Goal: Task Accomplishment & Management: Manage account settings

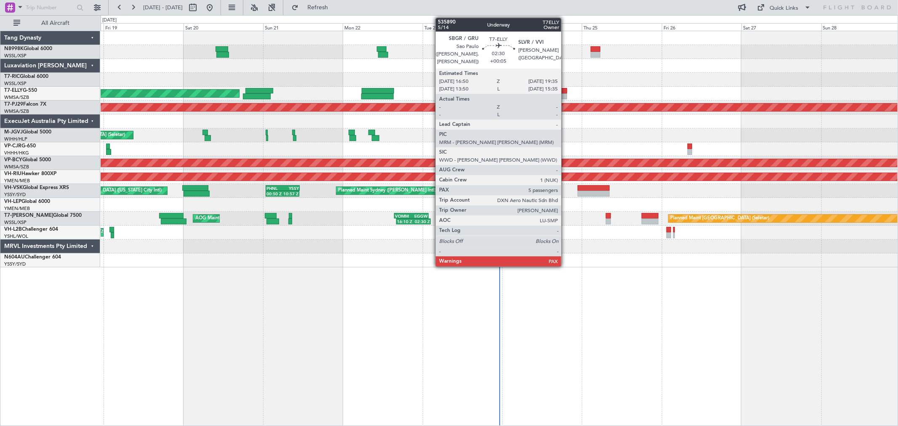
click at [566, 90] on div at bounding box center [562, 91] width 9 height 6
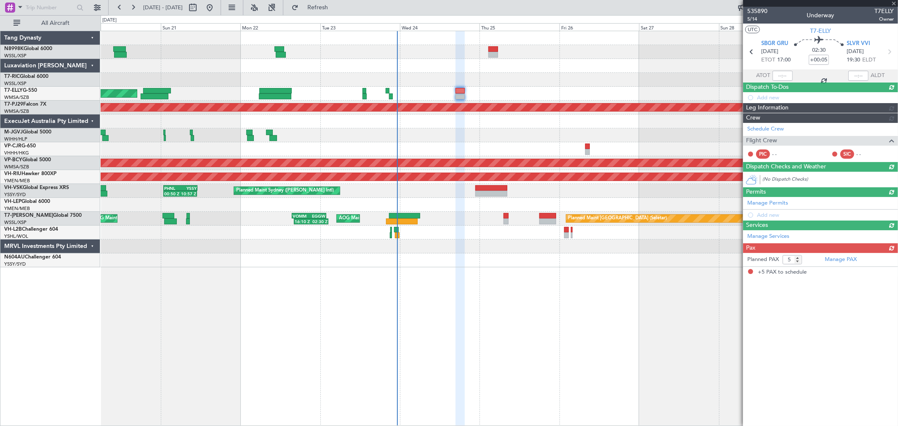
click at [588, 102] on div "MEL Dubai (Dubai Intl) Planned Maint Dubai (Dubai Intl) Planned Maint Kuala Lum…" at bounding box center [499, 149] width 797 height 236
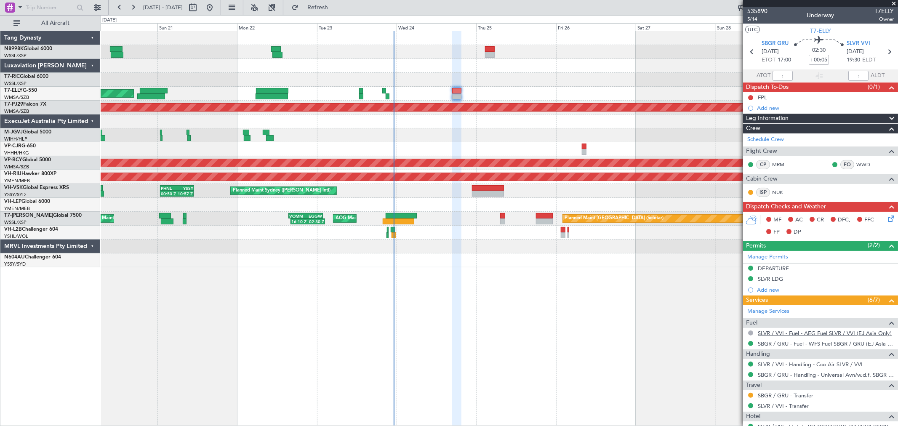
scroll to position [145, 0]
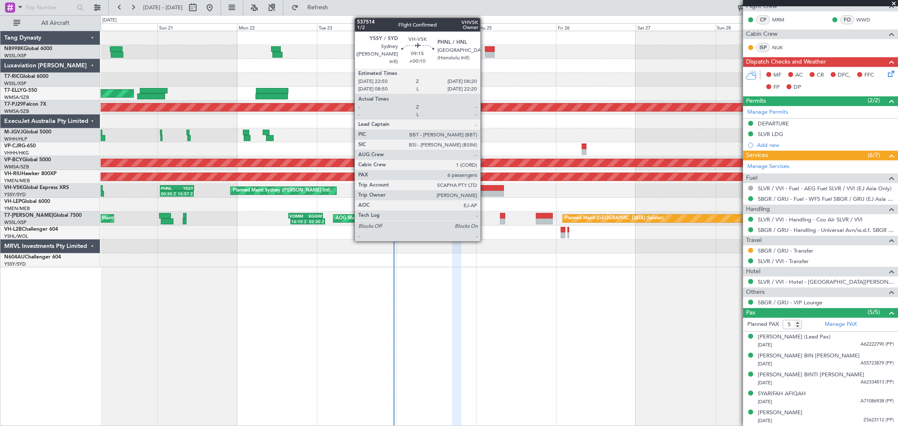
click at [485, 187] on div at bounding box center [488, 188] width 32 height 6
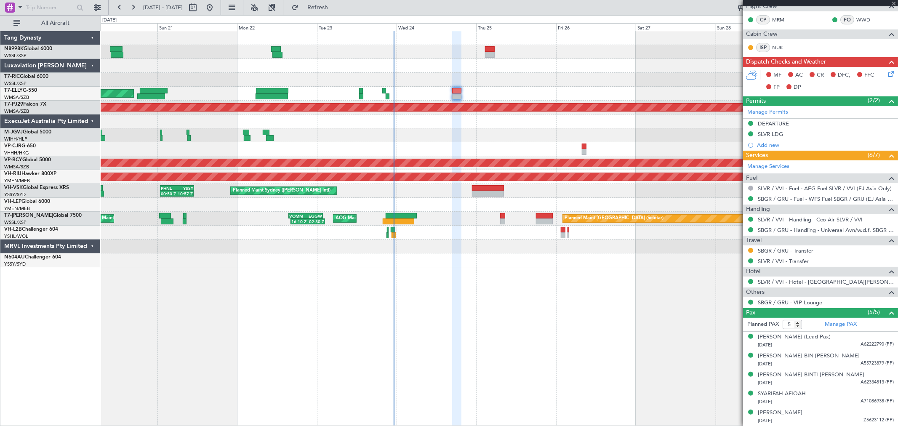
type input "+00:10"
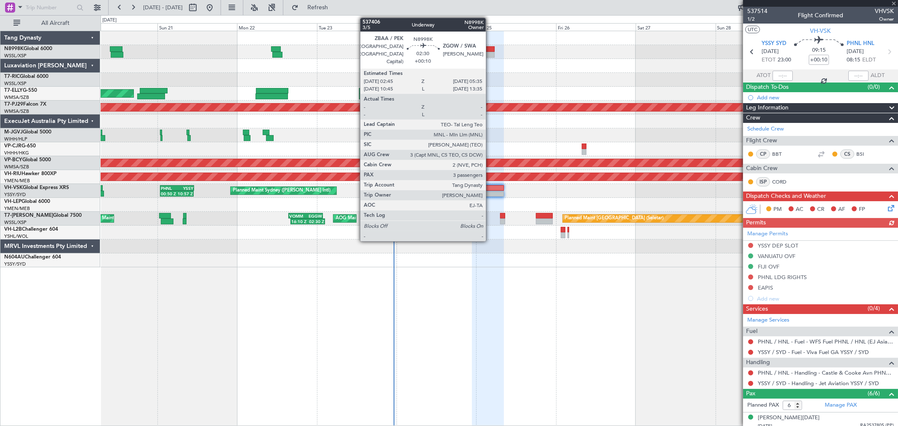
click at [490, 49] on div at bounding box center [490, 49] width 10 height 6
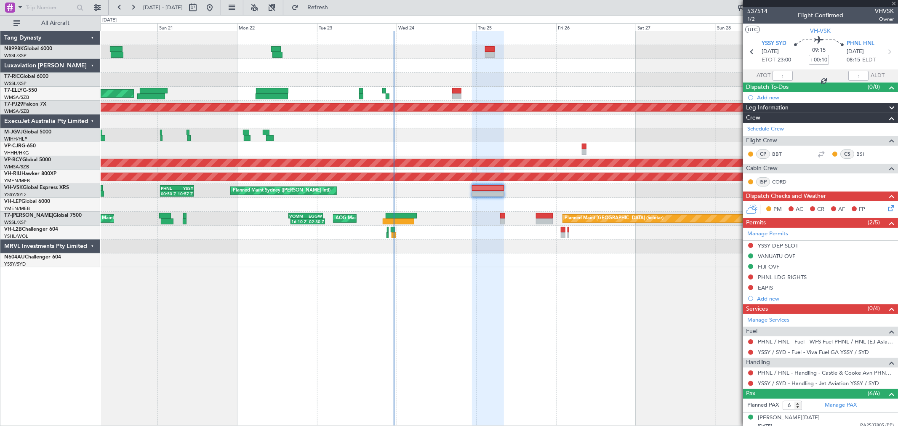
type input "3"
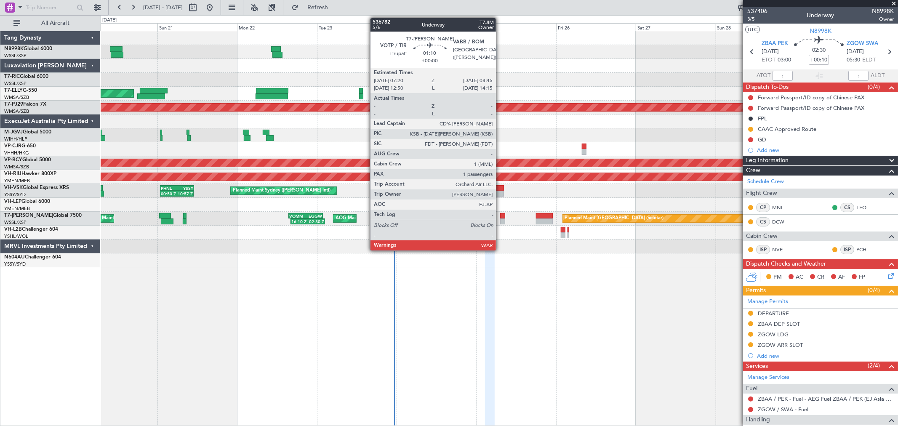
click at [500, 218] on div at bounding box center [502, 216] width 5 height 6
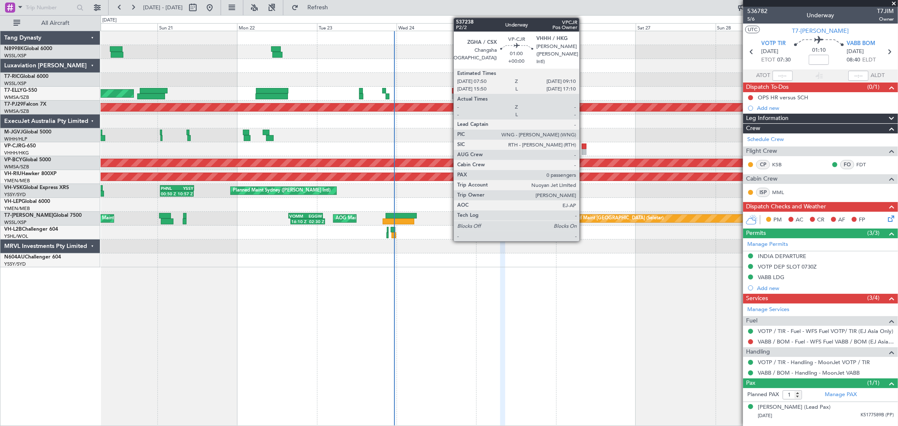
click at [584, 153] on div at bounding box center [584, 152] width 5 height 6
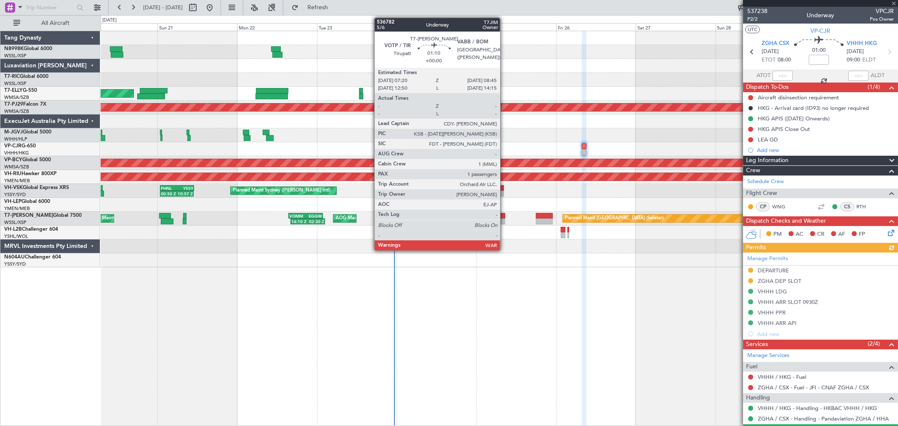
click at [504, 218] on div at bounding box center [502, 216] width 5 height 6
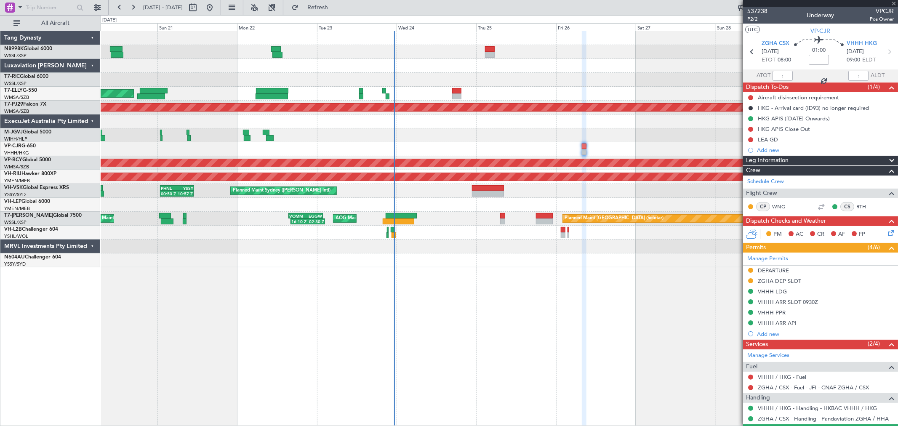
type input "1"
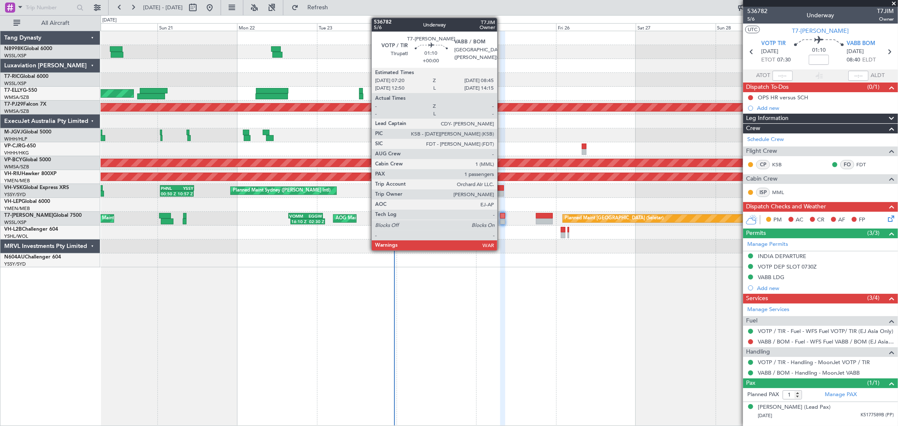
click at [502, 219] on div at bounding box center [502, 222] width 5 height 6
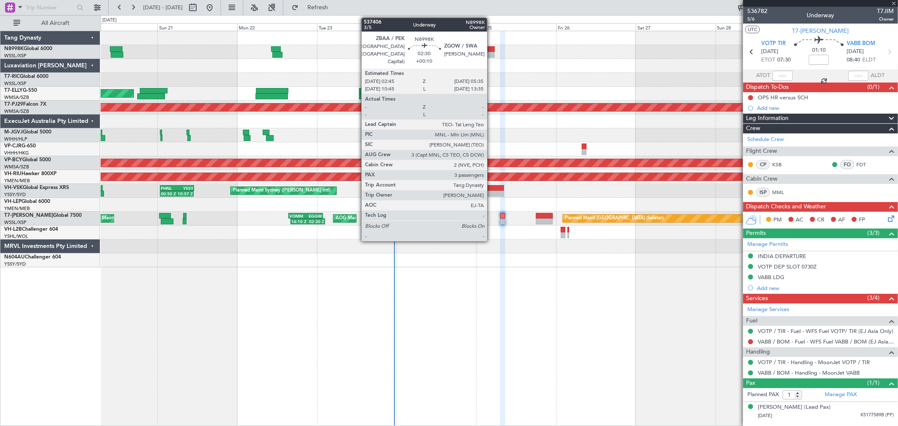
click at [491, 54] on div at bounding box center [490, 55] width 10 height 6
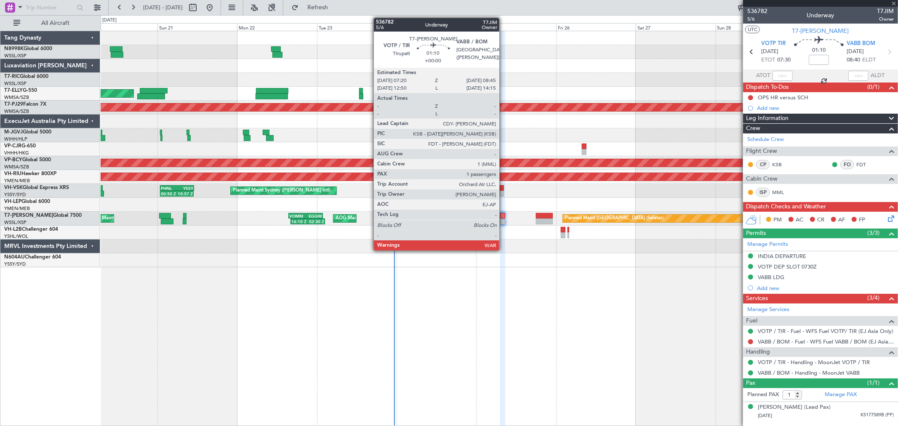
type input "+00:10"
type input "3"
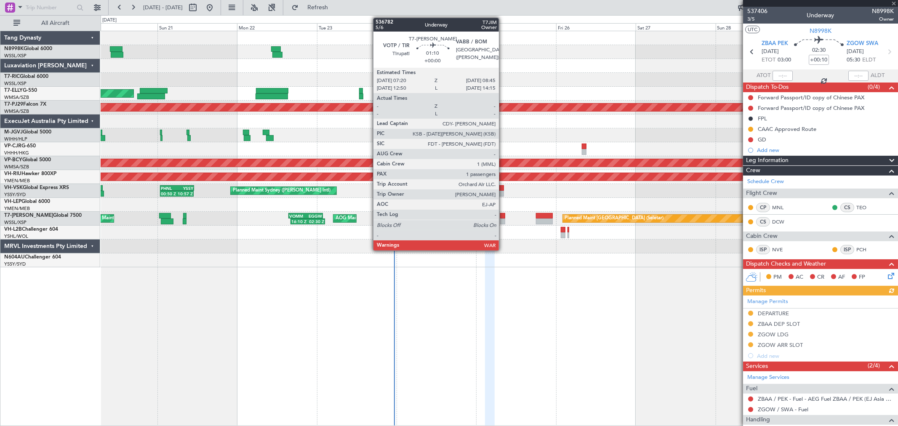
click at [503, 220] on div at bounding box center [502, 222] width 5 height 6
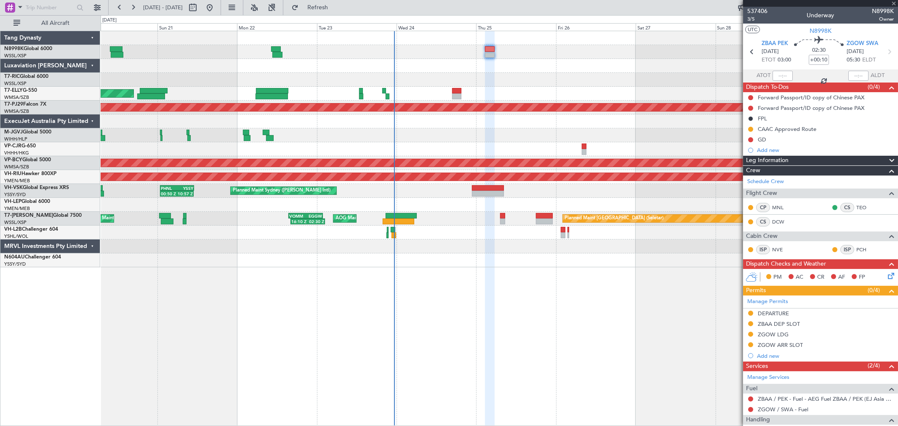
type input "1"
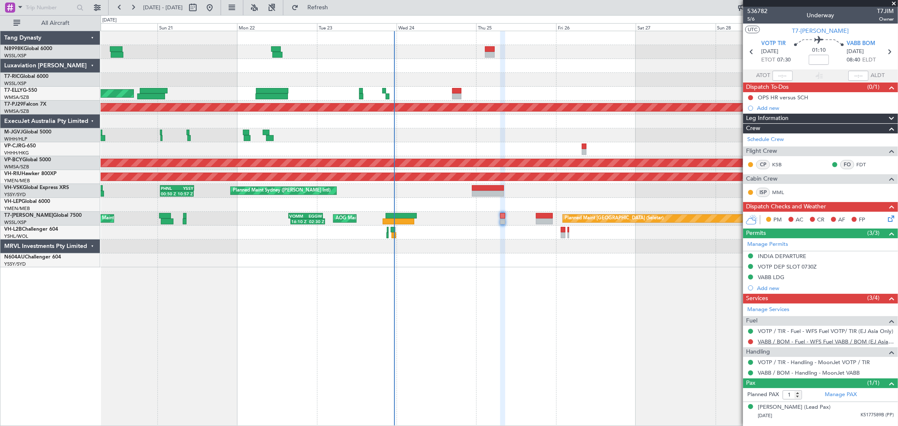
click at [802, 340] on link "VABB / BOM - Fuel - WFS Fuel VABB / BOM (EJ Asia Only)" at bounding box center [826, 341] width 136 height 7
click at [534, 215] on div "AOG Maint Singapore (Seletar) AOG Maint London (Luton) Planned Maint Singapore …" at bounding box center [499, 219] width 797 height 14
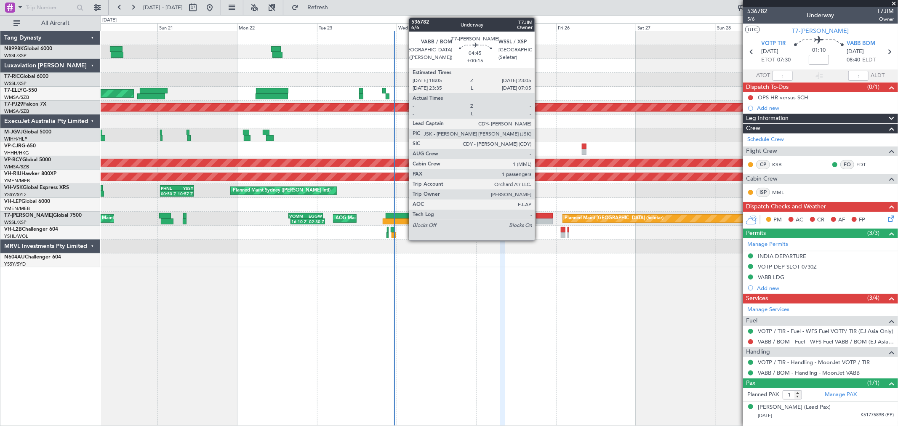
click at [540, 215] on div at bounding box center [544, 216] width 17 height 6
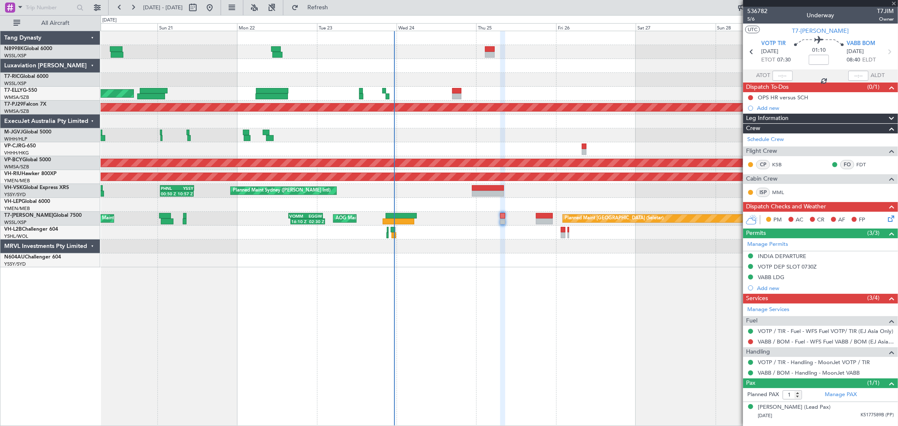
type input "+00:15"
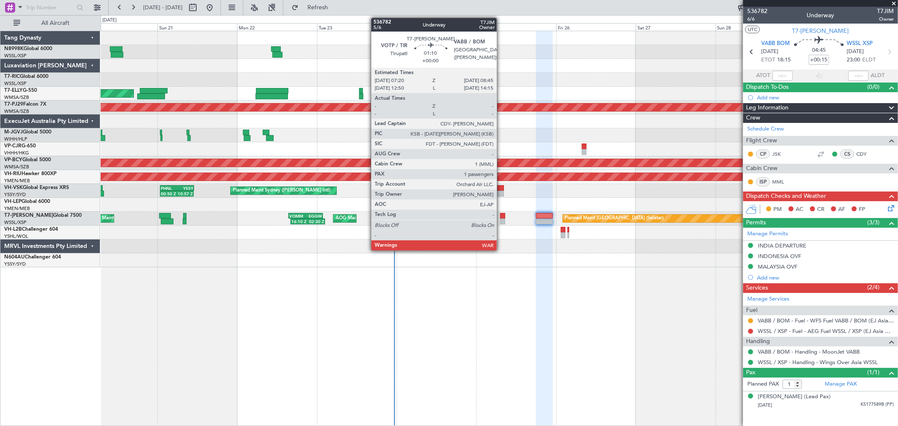
click at [501, 217] on div at bounding box center [502, 216] width 5 height 6
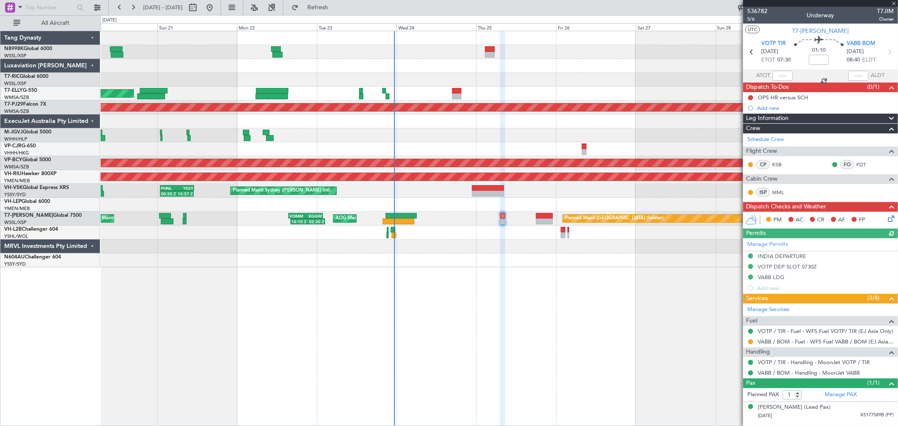
type input "+00:10"
type input "3"
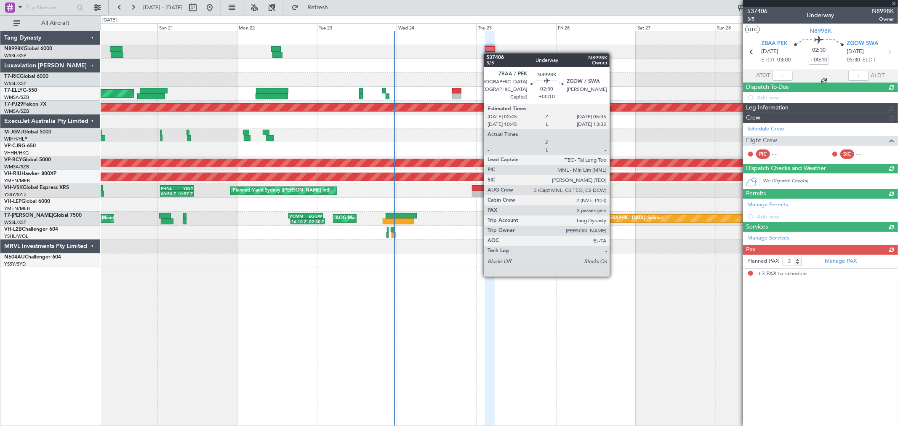
click at [488, 53] on div at bounding box center [490, 55] width 10 height 6
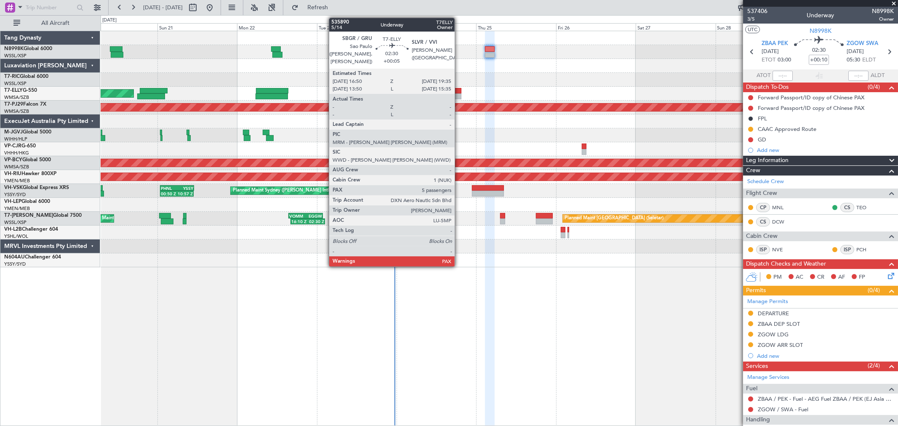
click at [459, 93] on div at bounding box center [456, 91] width 9 height 6
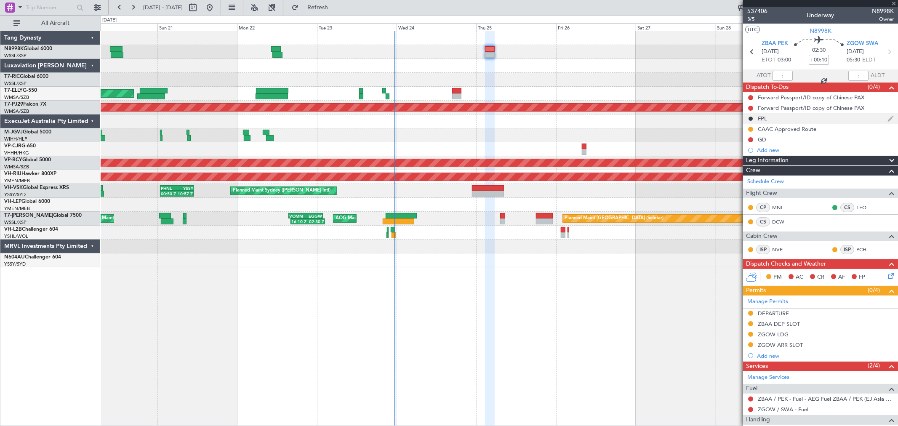
type input "+00:05"
type input "5"
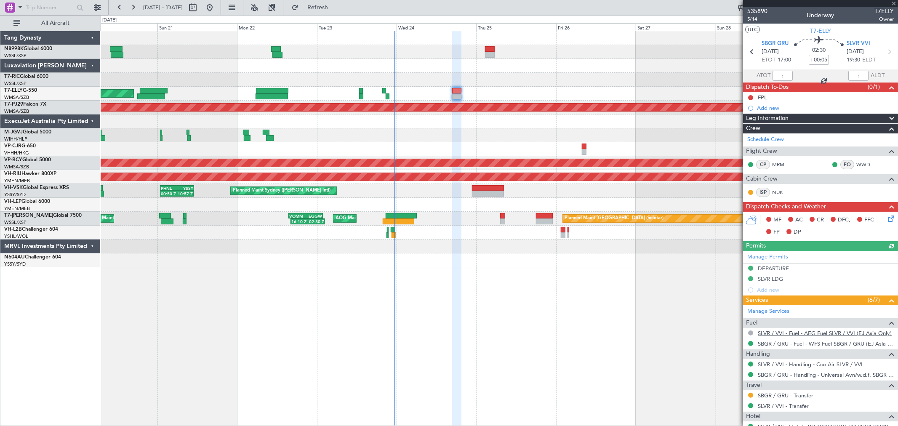
scroll to position [145, 0]
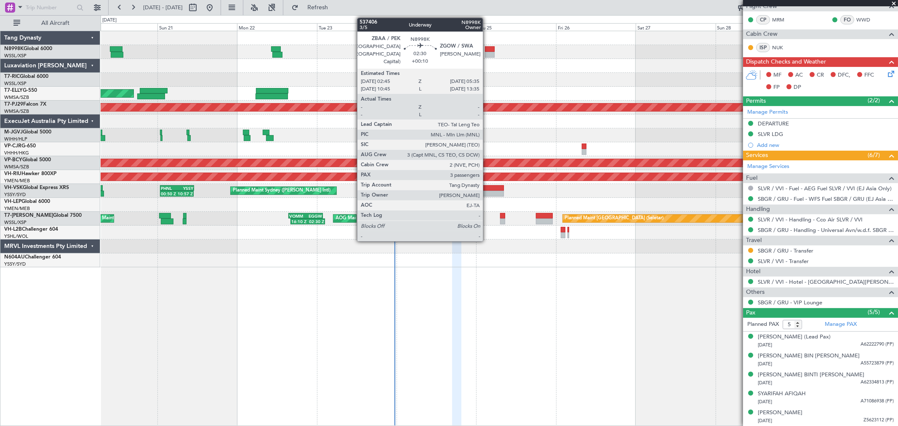
click at [487, 50] on div at bounding box center [490, 49] width 10 height 6
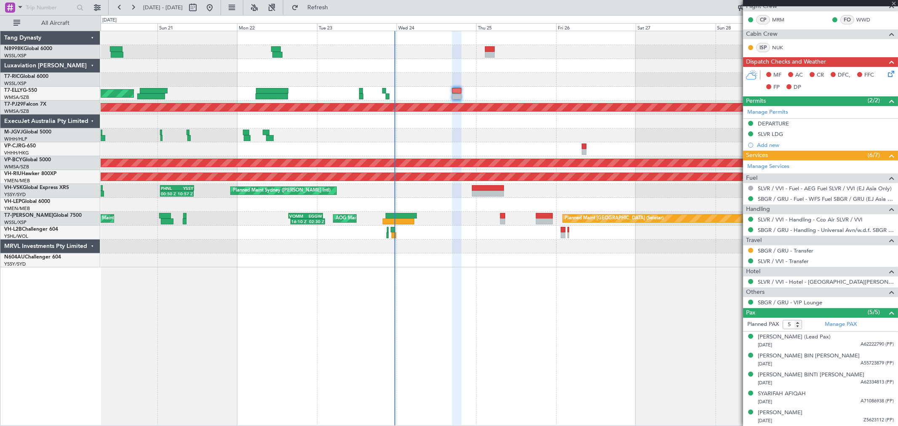
type input "+00:10"
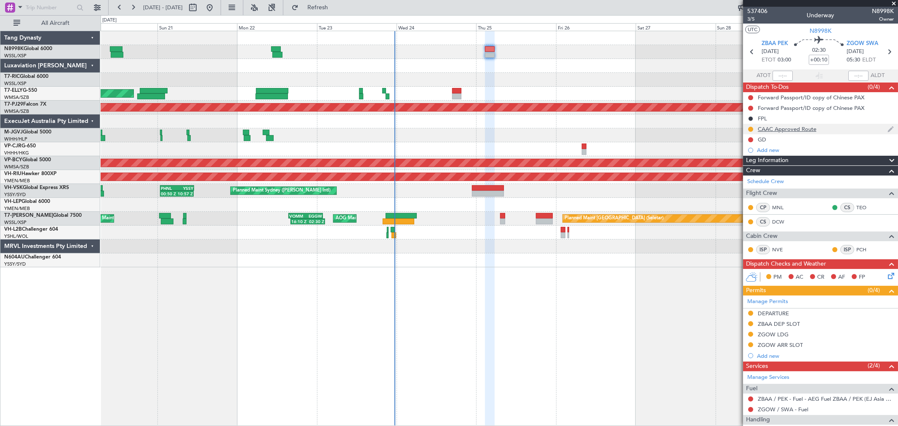
click at [795, 130] on div "CAAC Approved Route" at bounding box center [787, 128] width 59 height 7
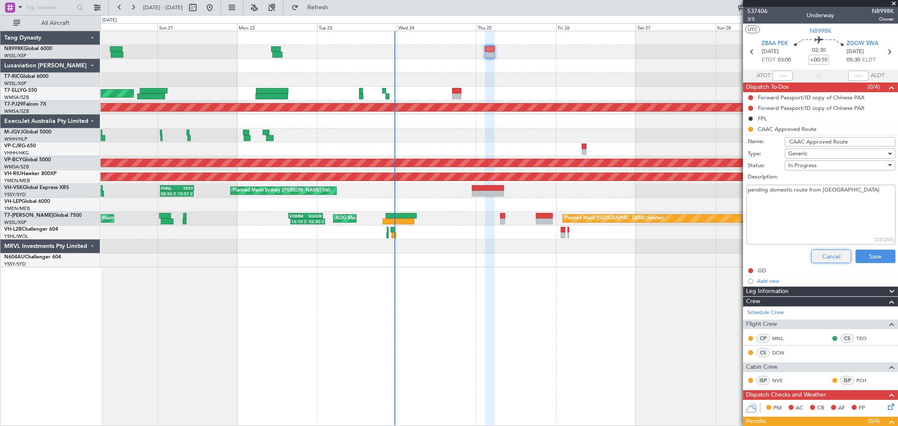
click at [827, 258] on button "Cancel" at bounding box center [831, 256] width 40 height 13
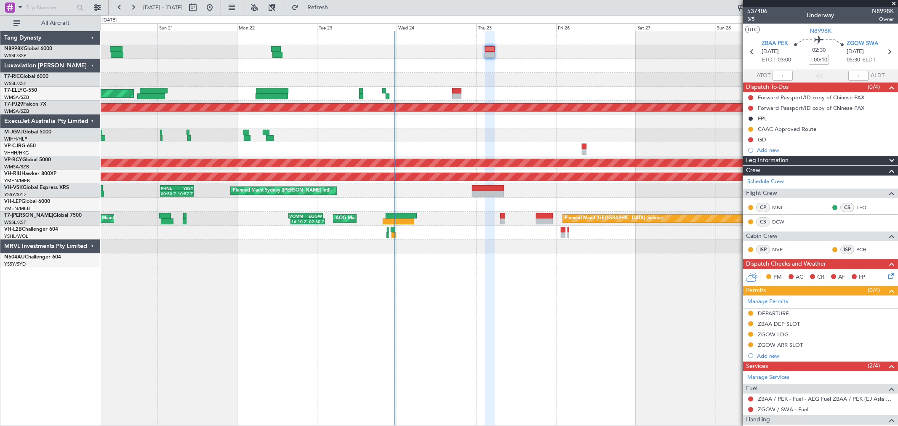
click at [479, 184] on div "Planned Maint Sydney (Kingsford Smith Intl) 00:50 Z 10:57 Z PHNL 00:50 Z YSSY 1…" at bounding box center [499, 191] width 797 height 14
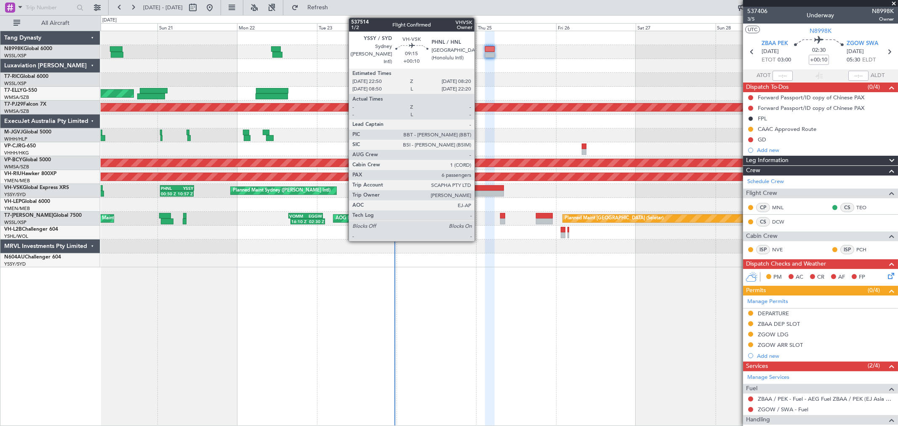
click at [479, 187] on div at bounding box center [488, 188] width 32 height 6
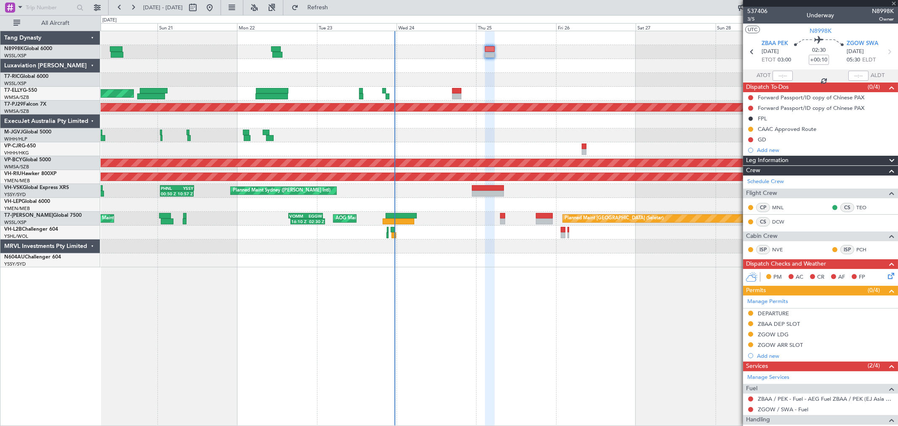
type input "6"
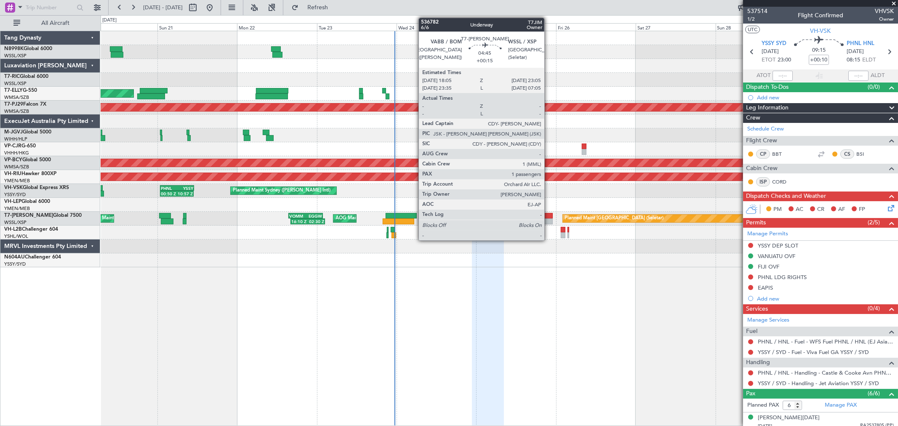
click at [549, 220] on div at bounding box center [544, 222] width 17 height 6
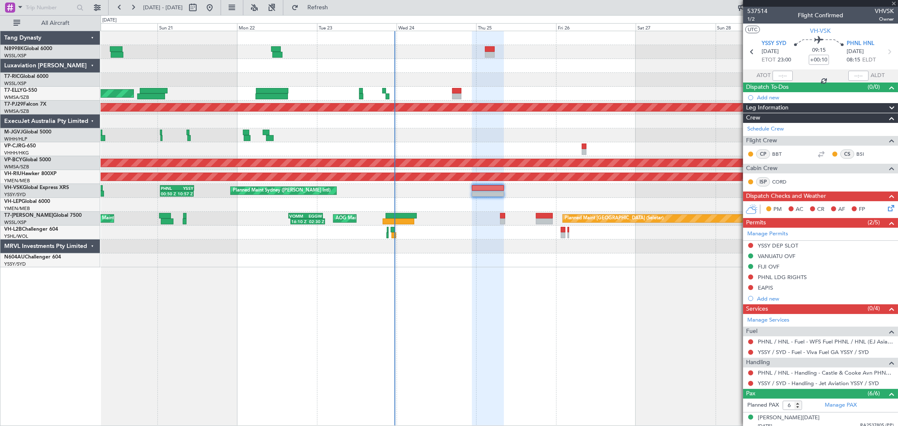
type input "+00:15"
type input "1"
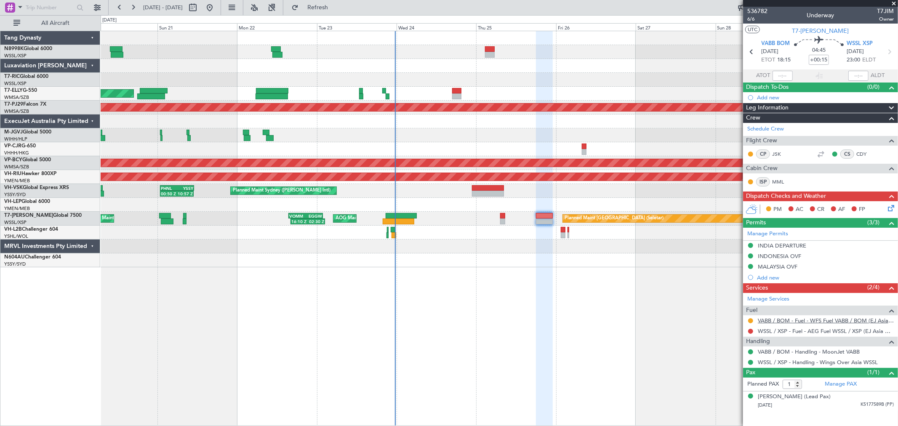
click at [790, 321] on link "VABB / BOM - Fuel - WFS Fuel VABB / BOM (EJ Asia Only)" at bounding box center [826, 320] width 136 height 7
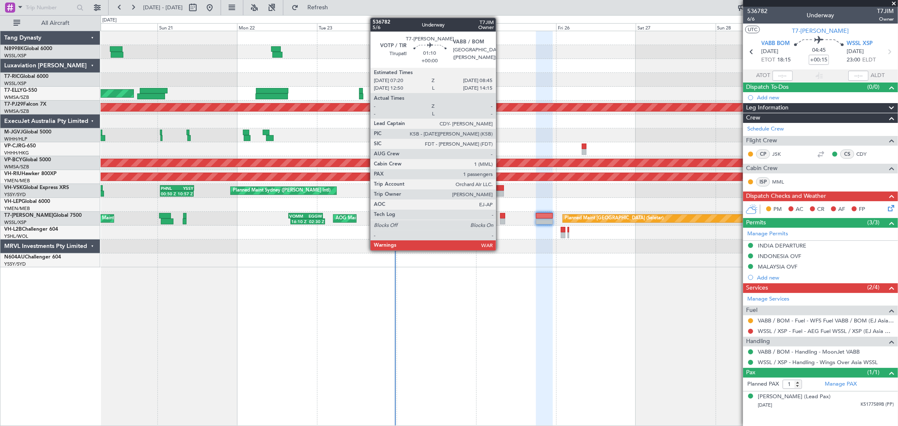
click at [500, 217] on div at bounding box center [502, 216] width 5 height 6
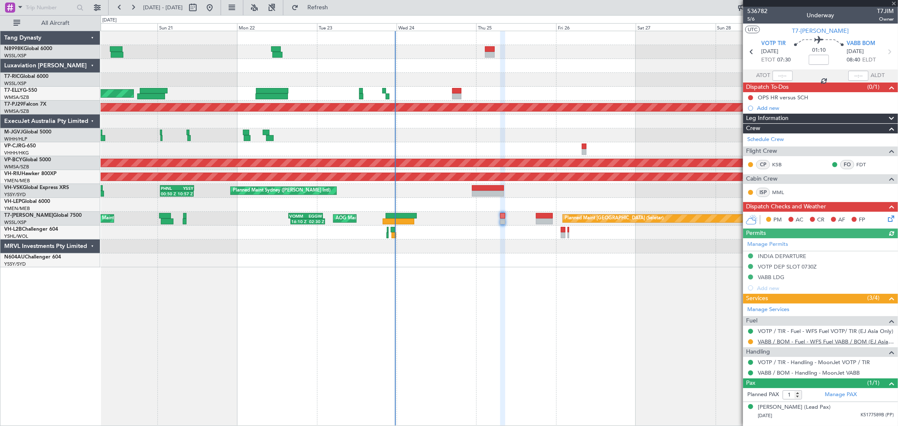
click at [794, 342] on link "VABB / BOM - Fuel - WFS Fuel VABB / BOM (EJ Asia Only)" at bounding box center [826, 341] width 136 height 7
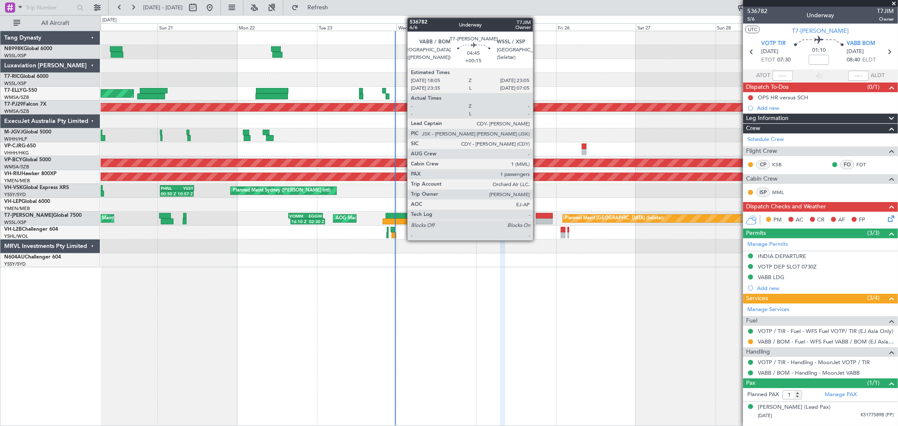
click at [537, 216] on div at bounding box center [544, 216] width 17 height 6
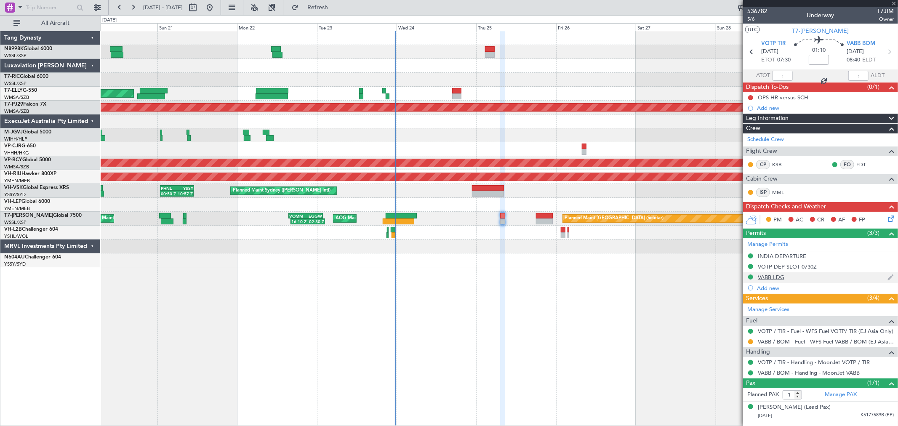
type input "+00:15"
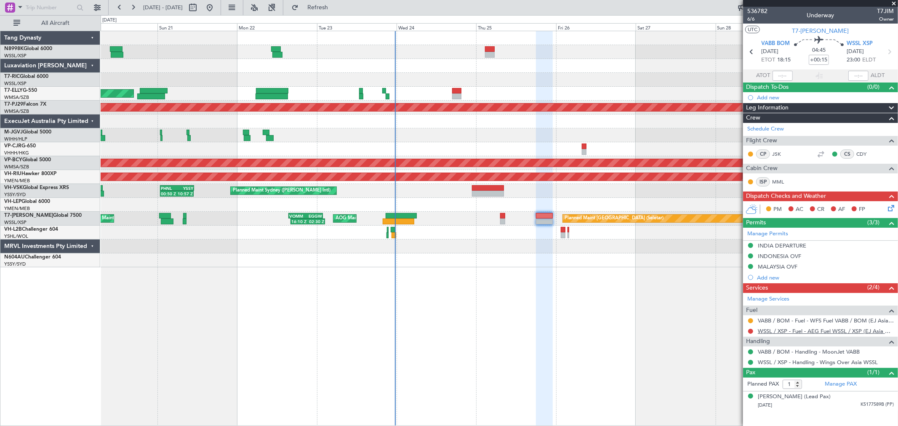
click at [781, 332] on link "WSSL / XSP - Fuel - AEG Fuel WSSL / XSP (EJ Asia Only)" at bounding box center [826, 331] width 136 height 7
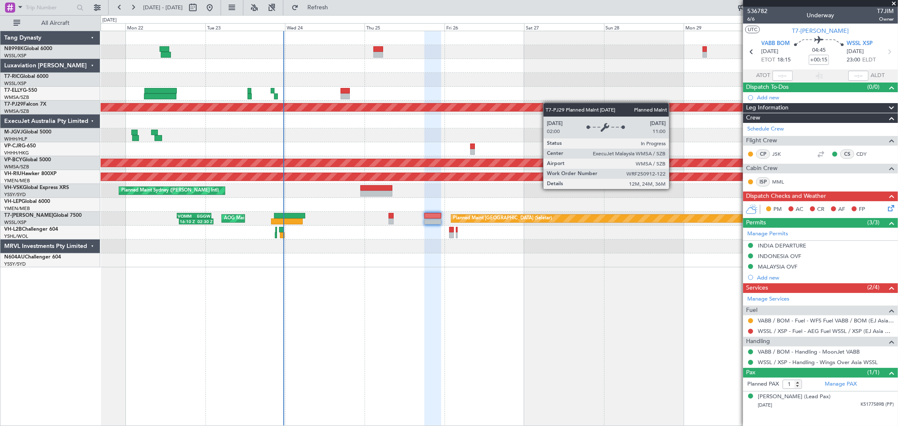
click at [514, 107] on div "MEL Dubai (Dubai Intl) Planned Maint Dubai (Dubai Intl) Planned Maint Kuala Lum…" at bounding box center [499, 149] width 797 height 236
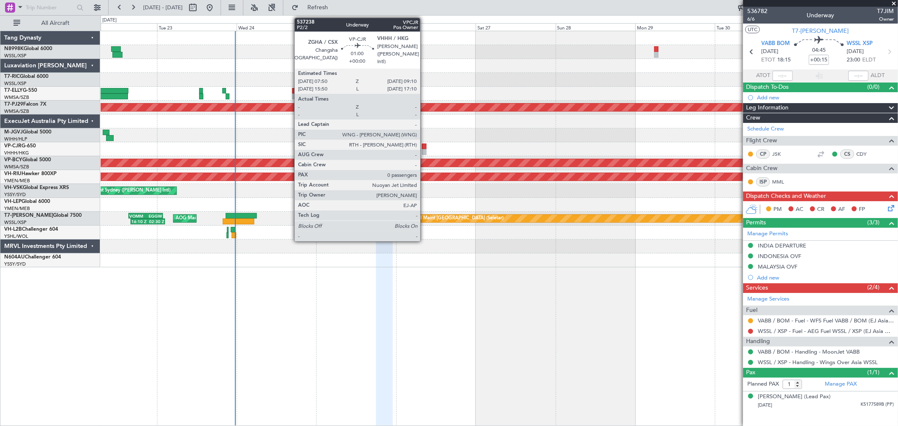
click at [424, 150] on div at bounding box center [424, 152] width 5 height 6
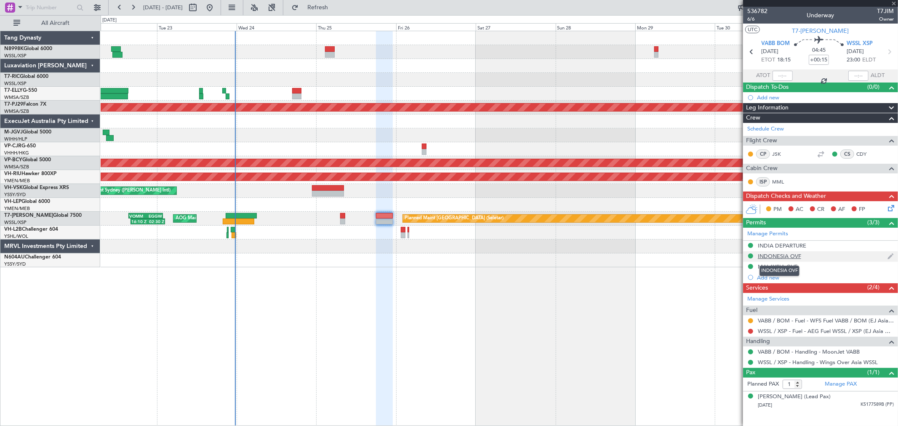
type input "0"
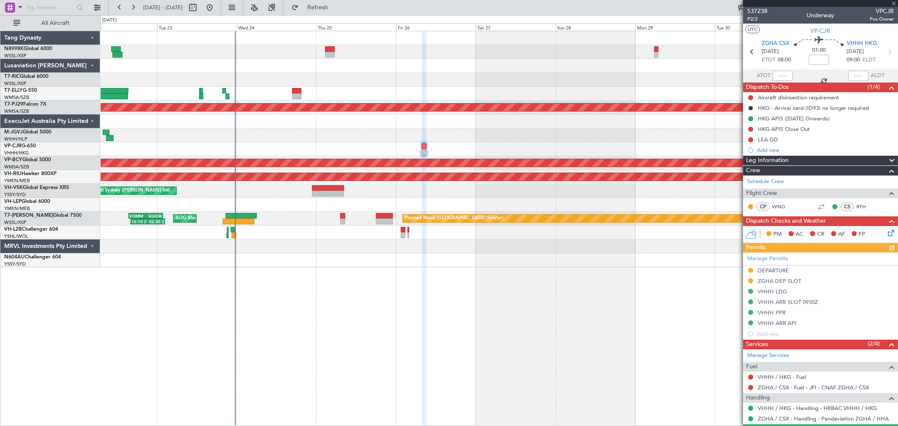
scroll to position [22, 0]
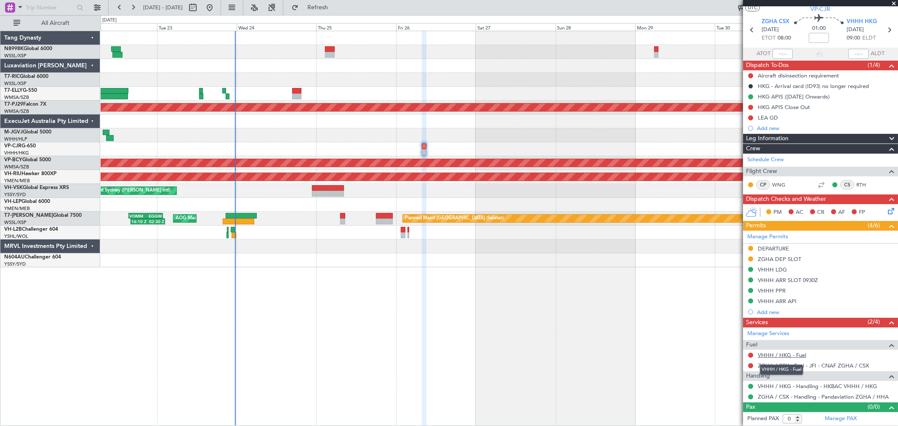
click at [789, 354] on link "VHHH / HKG - Fuel" at bounding box center [782, 355] width 48 height 7
click at [566, 126] on div at bounding box center [499, 122] width 797 height 14
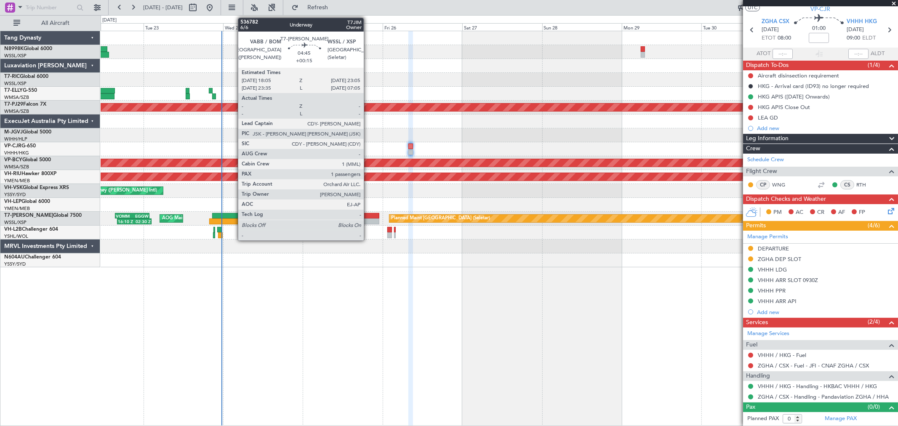
click at [368, 219] on div at bounding box center [371, 222] width 17 height 6
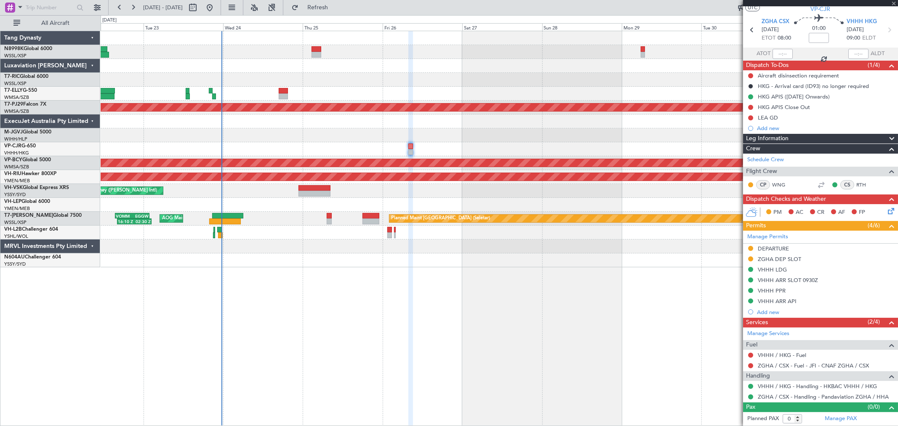
type input "+00:15"
type input "1"
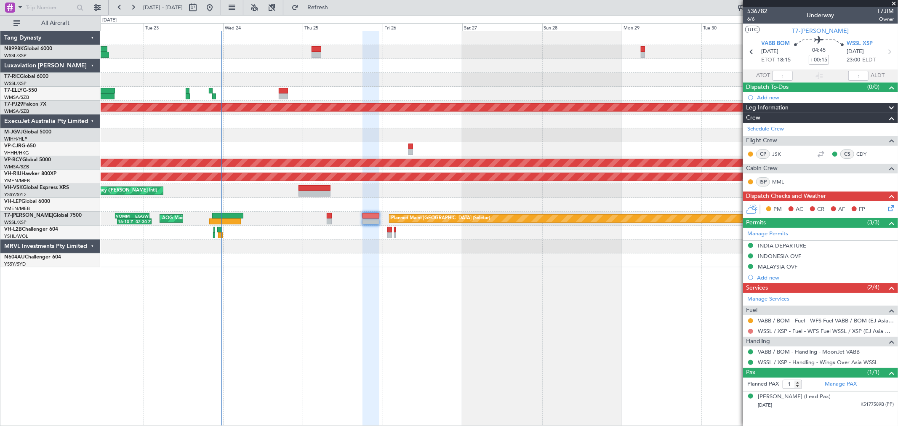
click at [753, 331] on button at bounding box center [750, 331] width 5 height 5
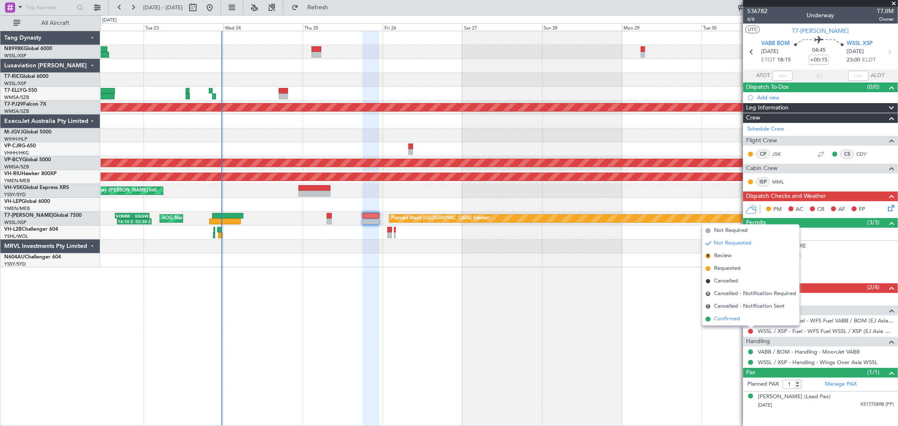
click at [735, 321] on span "Confirmed" at bounding box center [727, 319] width 26 height 8
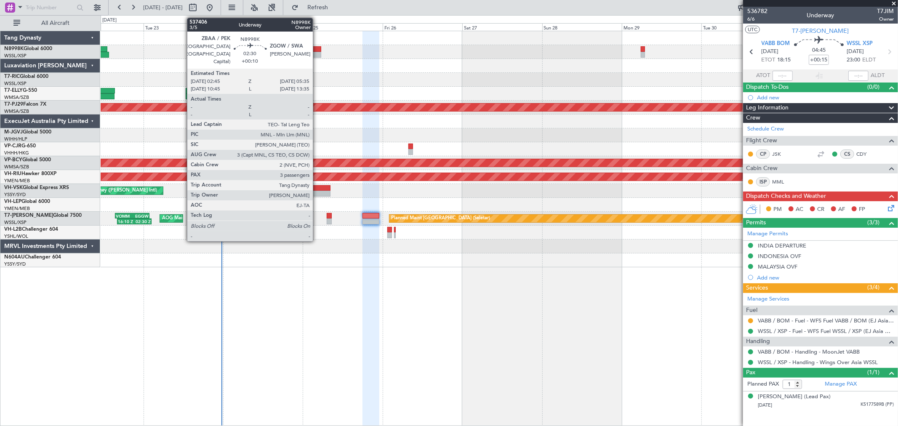
click at [317, 52] on div at bounding box center [317, 55] width 10 height 6
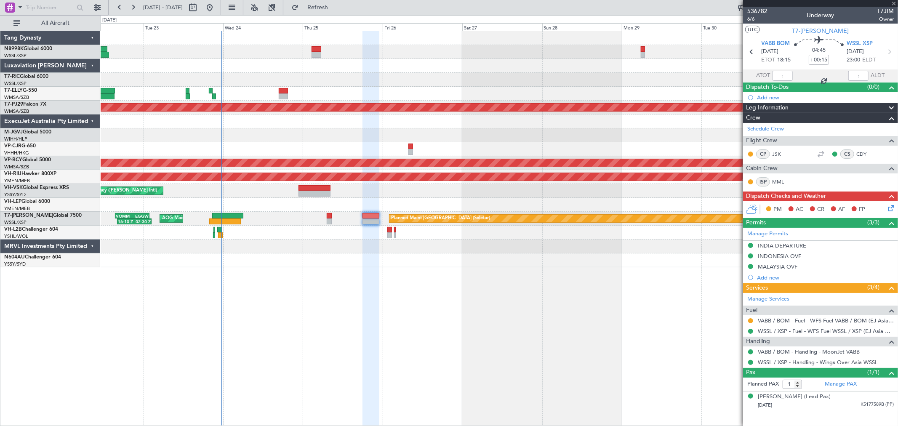
type input "+00:10"
type input "3"
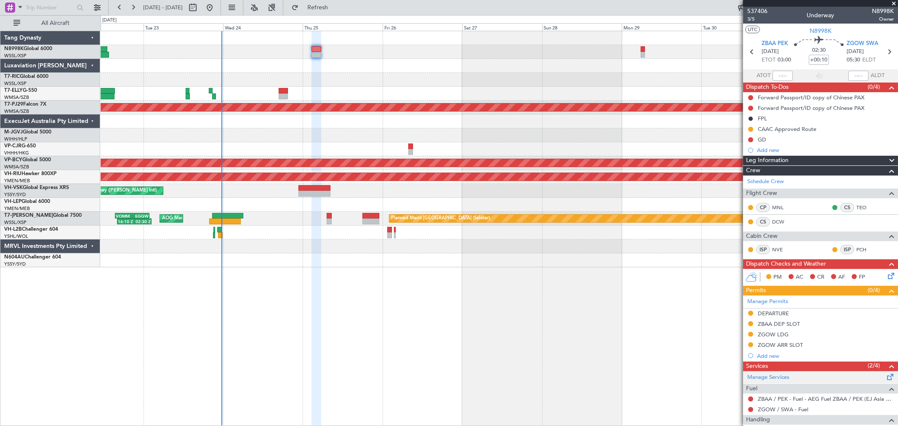
scroll to position [47, 0]
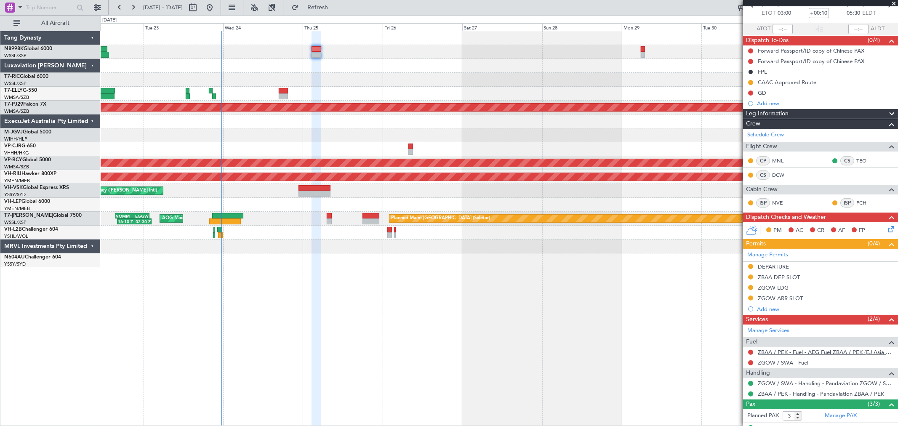
click at [811, 352] on link "ZBAA / PEK - Fuel - AEG Fuel ZBAA / PEK (EJ Asia Only)" at bounding box center [826, 352] width 136 height 7
click at [777, 363] on link "ZGOW / SWA - Fuel" at bounding box center [783, 362] width 51 height 7
click at [789, 362] on link "ZGOW / SWA - Fuel" at bounding box center [783, 362] width 51 height 7
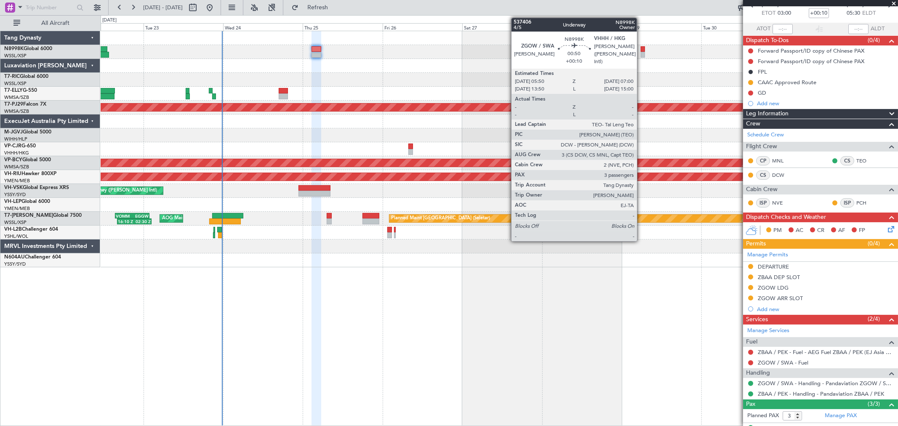
click at [641, 52] on div at bounding box center [643, 55] width 4 height 6
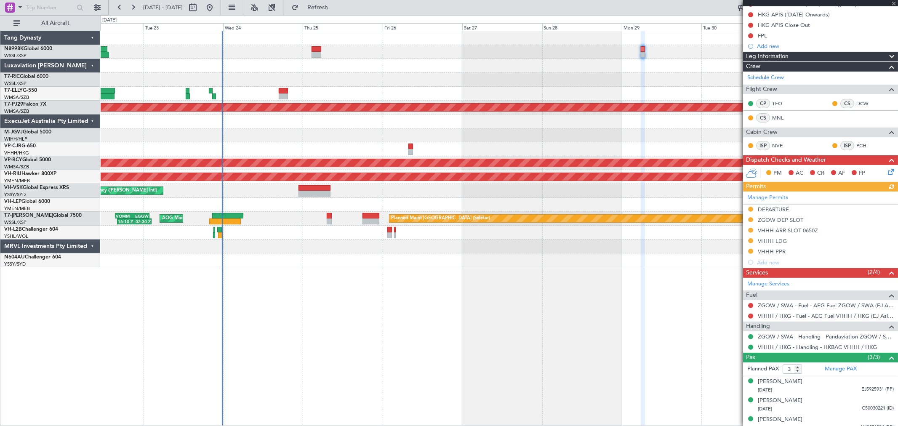
scroll to position [121, 0]
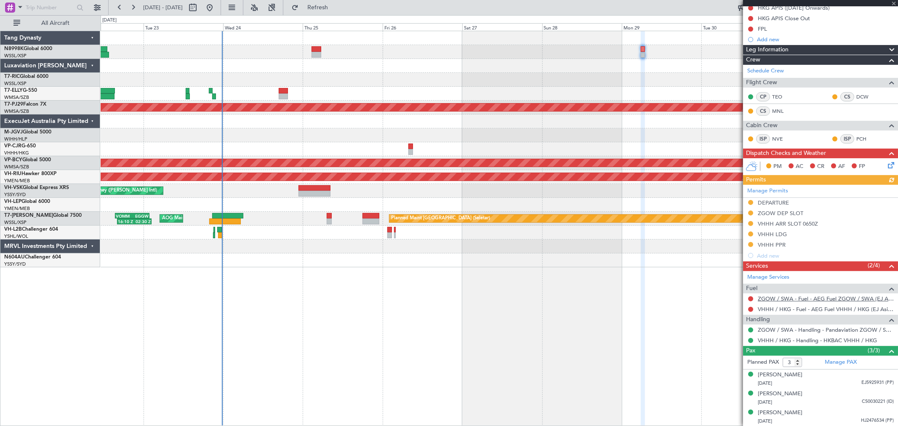
click at [801, 298] on link "ZGOW / SWA - Fuel - AEG Fuel ZGOW / SWA (EJ Asia Only)" at bounding box center [826, 298] width 136 height 7
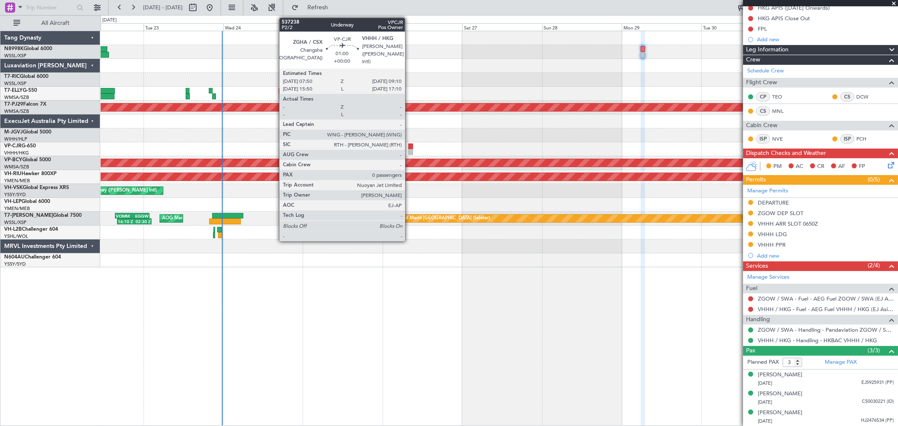
click at [409, 149] on div at bounding box center [410, 152] width 5 height 6
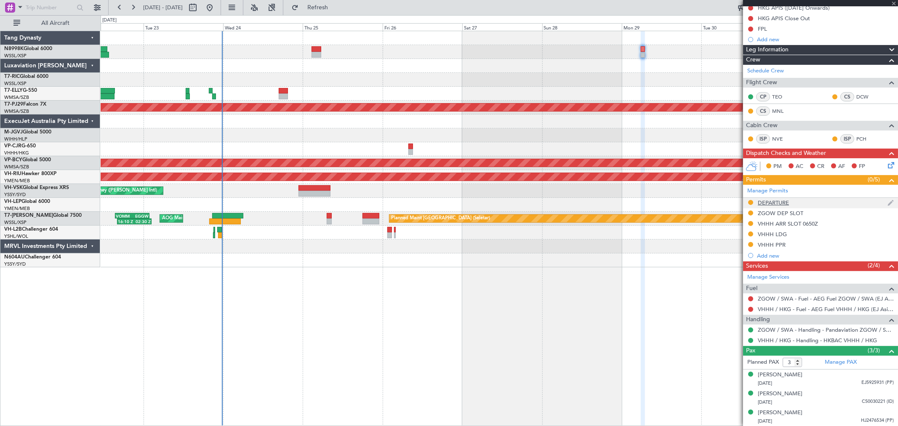
type input "0"
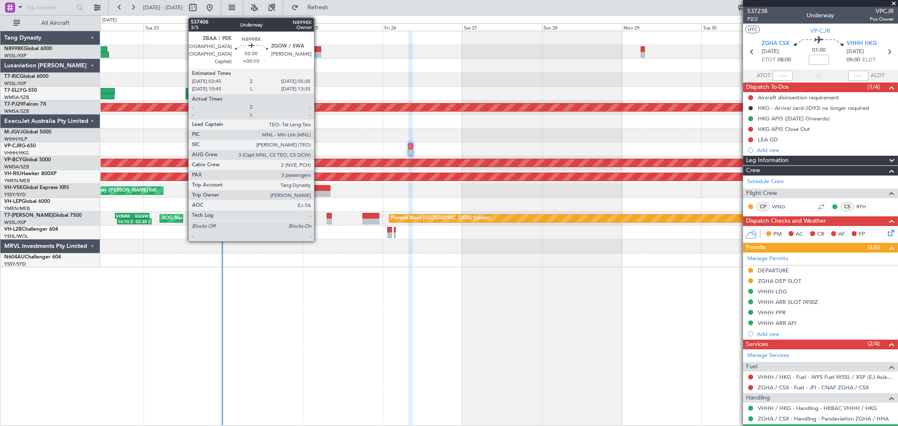
click at [318, 48] on div at bounding box center [317, 49] width 10 height 6
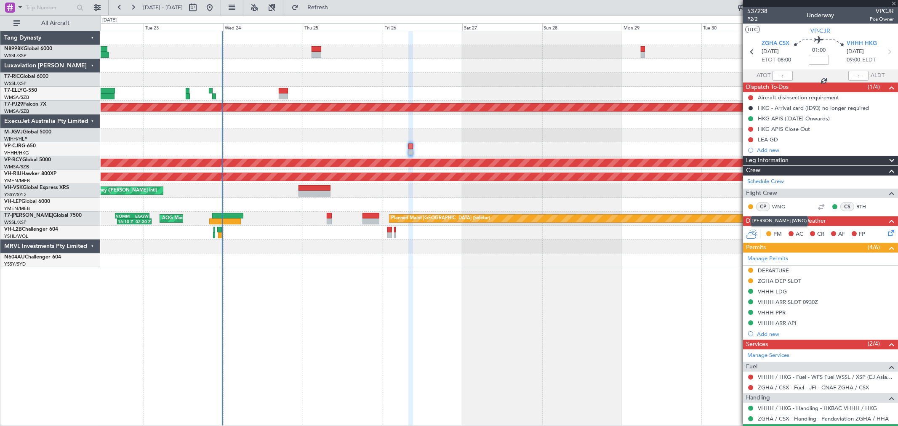
type input "+00:10"
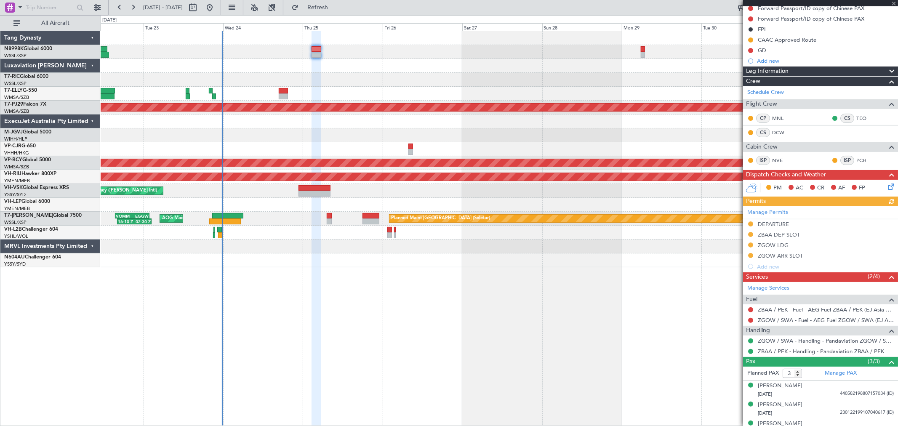
scroll to position [93, 0]
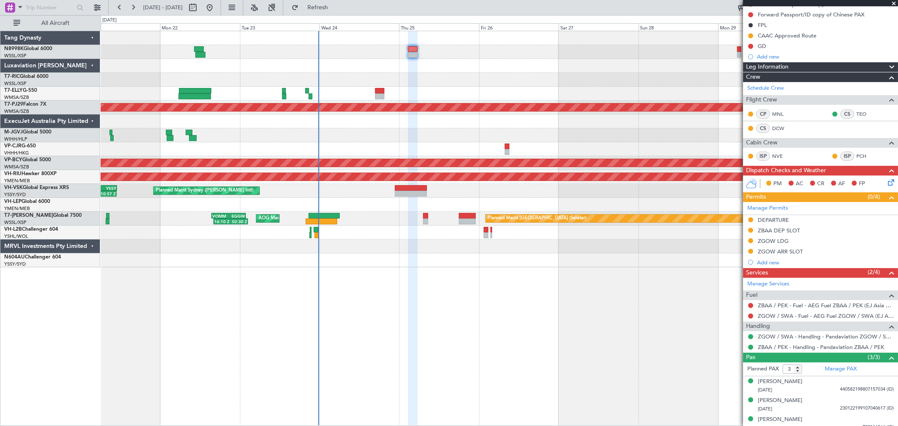
click at [438, 129] on div "MEL Dubai (Dubai Intl) Planned Maint Dubai (Dubai Intl) Planned Maint Kuala Lum…" at bounding box center [499, 149] width 797 height 236
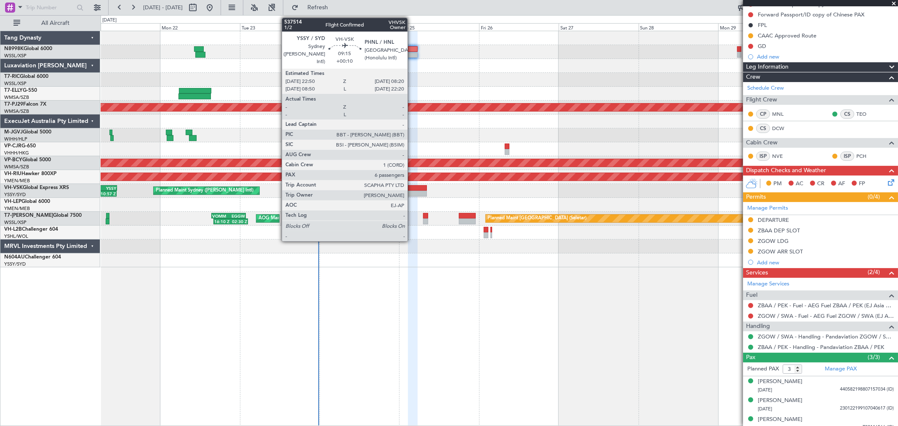
click at [412, 191] on div at bounding box center [411, 194] width 32 height 6
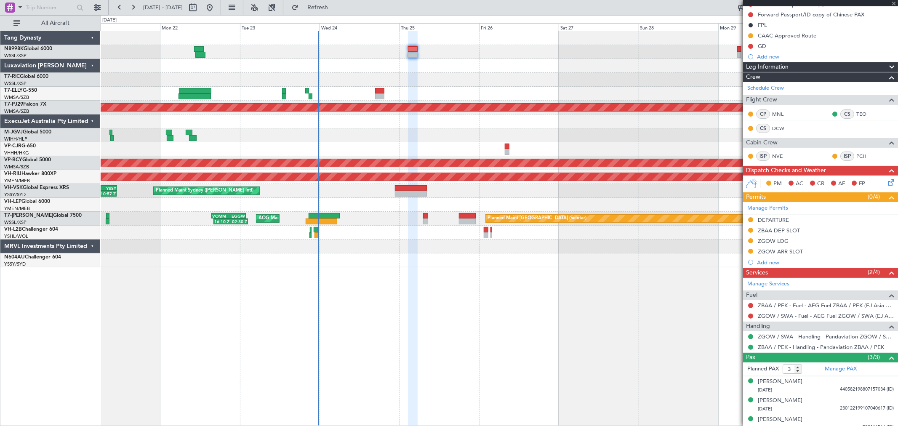
type input "6"
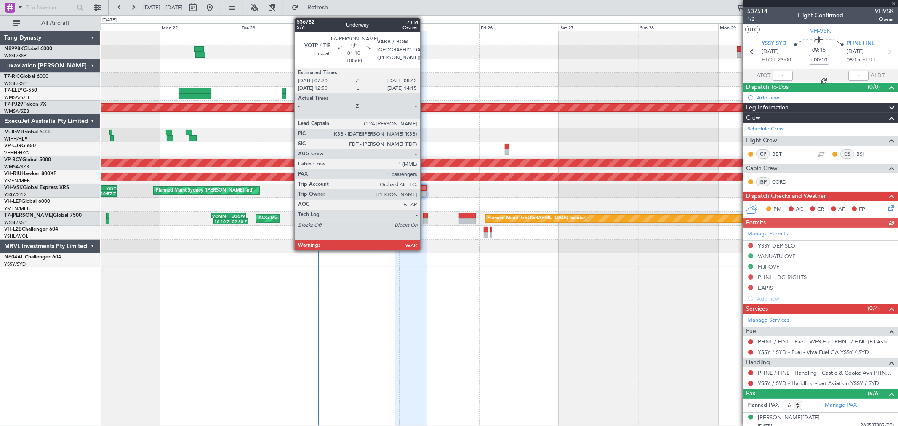
click at [424, 220] on div at bounding box center [425, 222] width 5 height 6
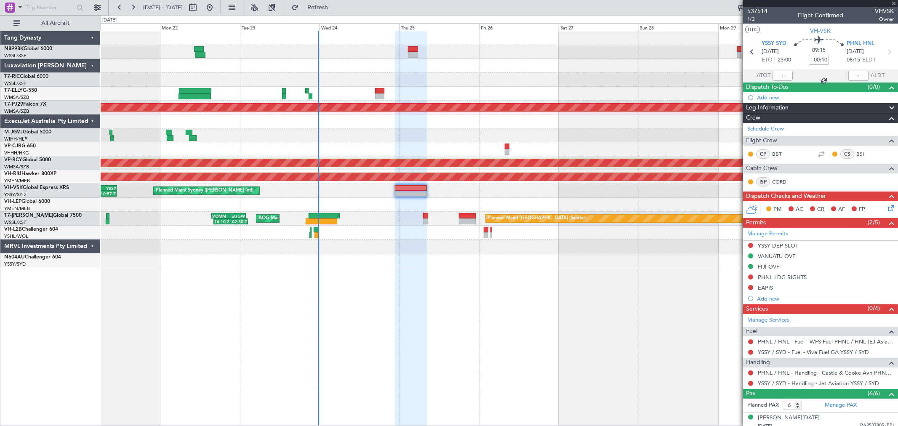
type input "1"
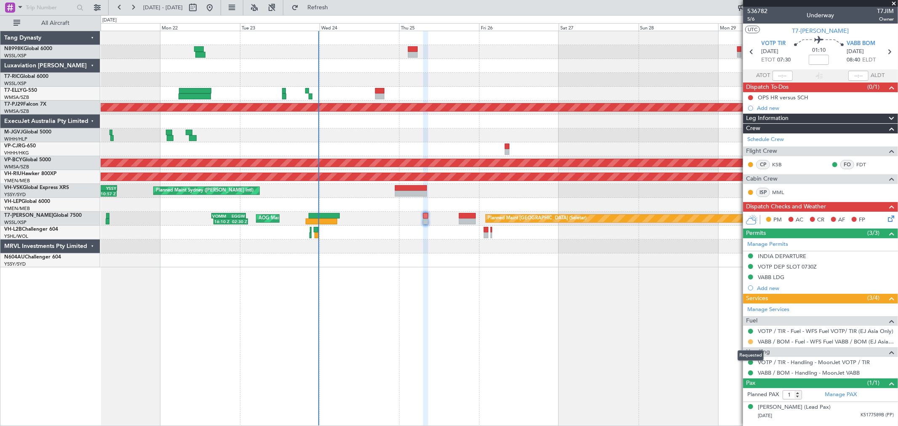
click at [750, 340] on button at bounding box center [750, 341] width 5 height 5
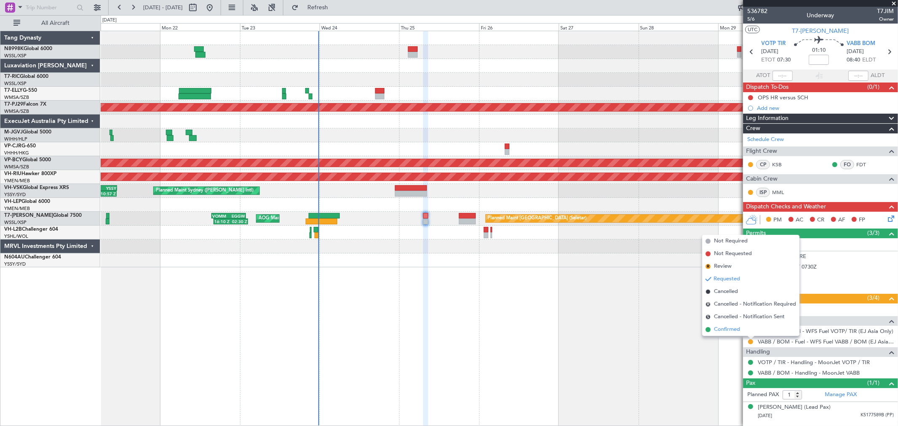
click at [740, 328] on span "Confirmed" at bounding box center [727, 330] width 26 height 8
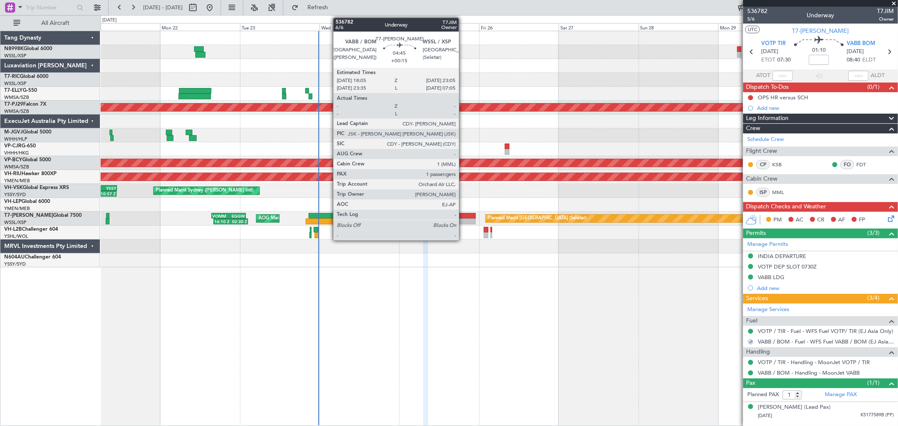
click at [463, 215] on div at bounding box center [467, 216] width 17 height 6
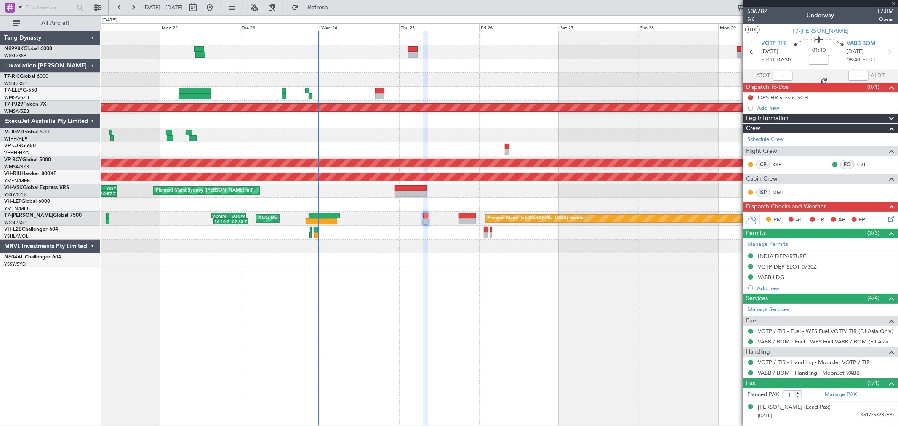
type input "+00:15"
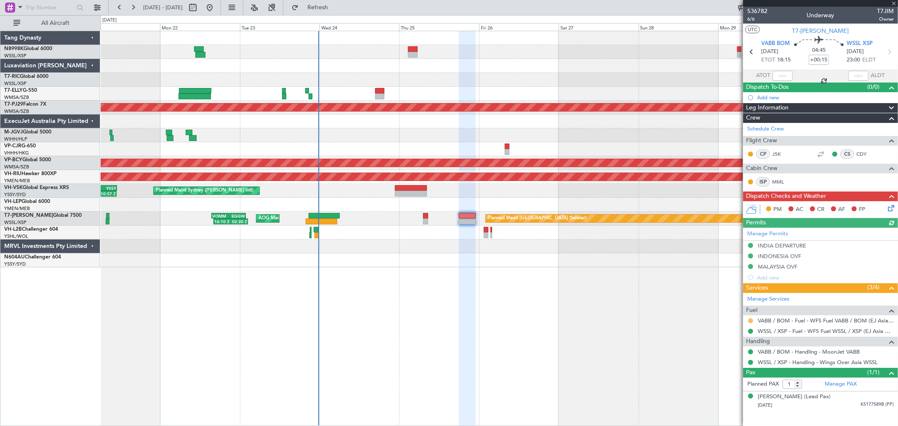
click at [750, 319] on button at bounding box center [750, 320] width 5 height 5
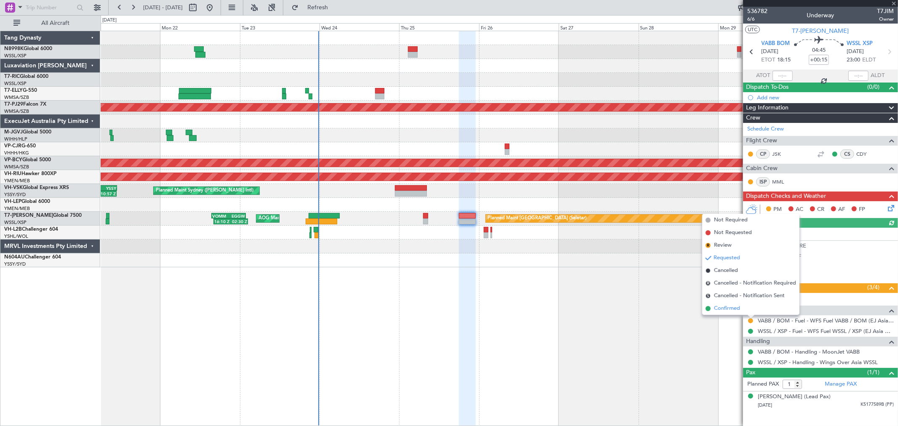
click at [731, 306] on span "Confirmed" at bounding box center [727, 308] width 26 height 8
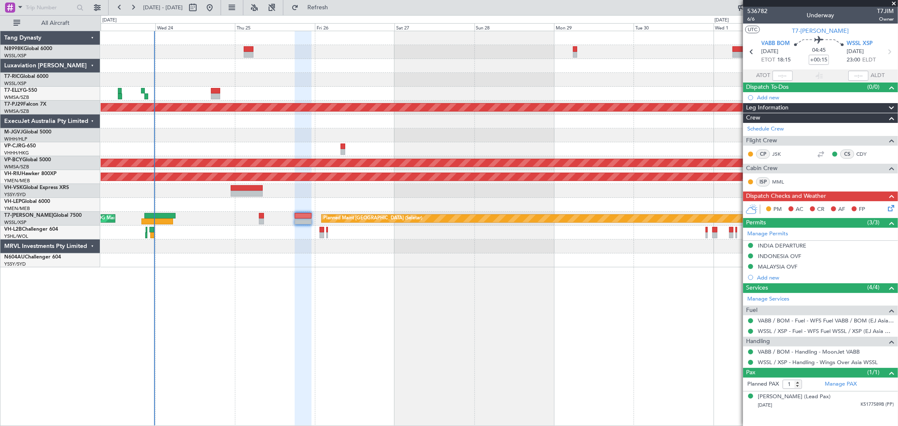
click at [427, 85] on div "Planned Maint Kuala Lumpur (Sultan Abdul Aziz Shah - Subang) - - VHHH 12:50 Z N…" at bounding box center [499, 149] width 797 height 236
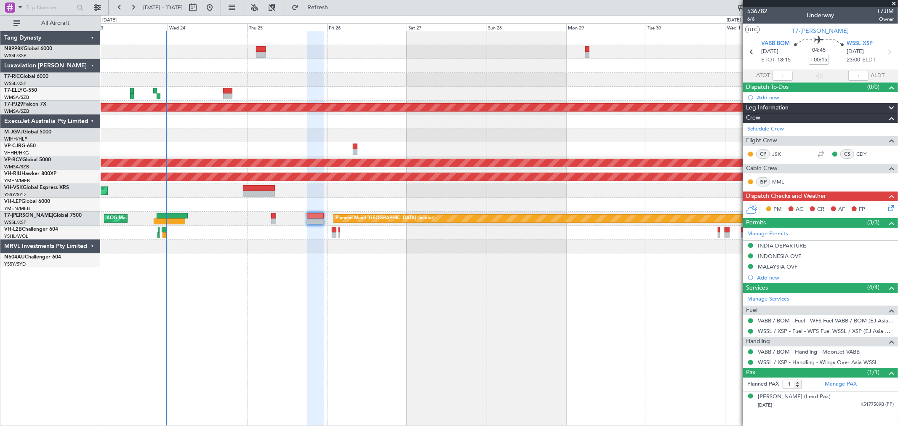
click at [381, 74] on div "MEL Dubai (Dubai Intl) Planned Maint Dubai (Dubai Intl) Planned Maint Kuala Lum…" at bounding box center [499, 149] width 797 height 236
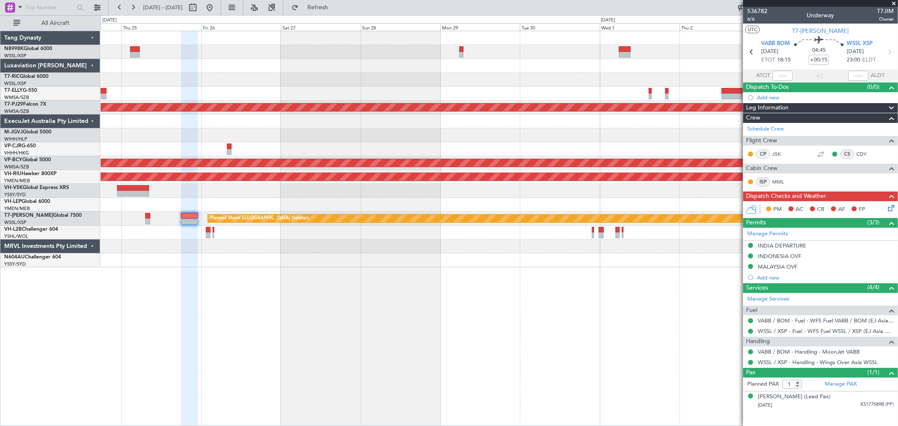
click at [318, 81] on div at bounding box center [499, 80] width 797 height 14
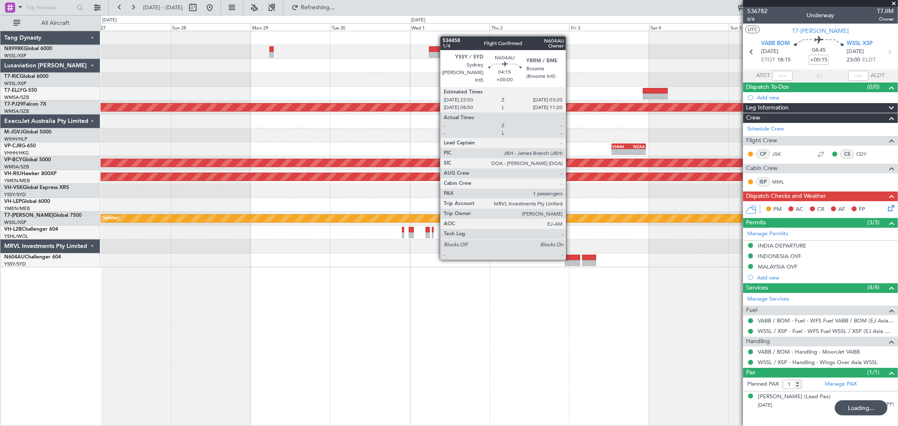
click at [570, 259] on div at bounding box center [572, 258] width 15 height 6
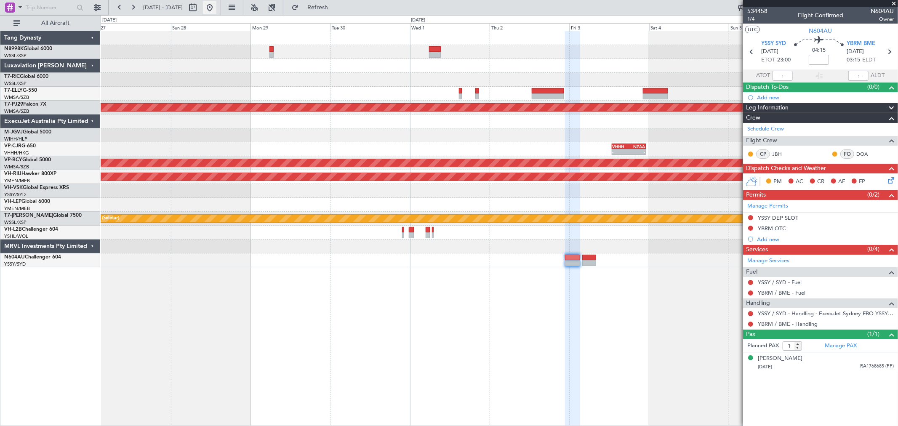
click at [216, 8] on button at bounding box center [209, 7] width 13 height 13
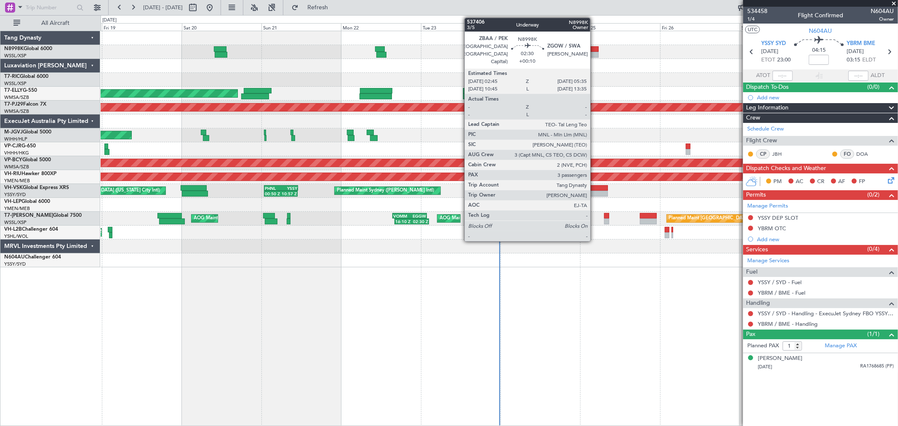
click at [595, 53] on div at bounding box center [594, 55] width 10 height 6
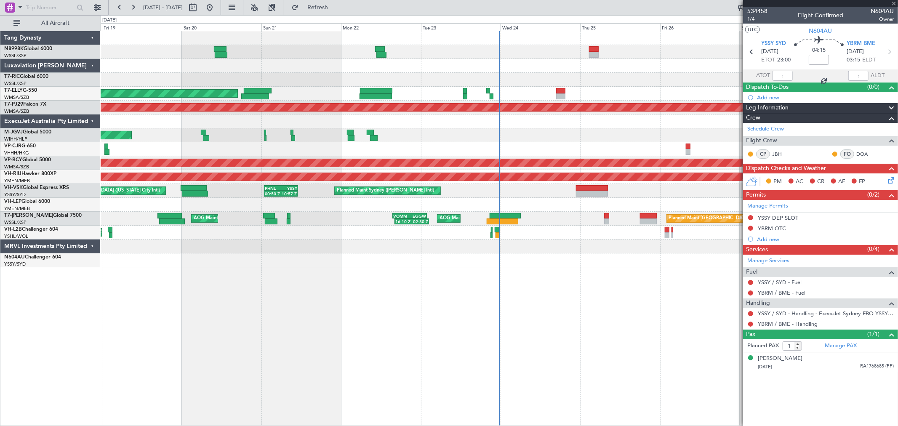
type input "+00:10"
type input "3"
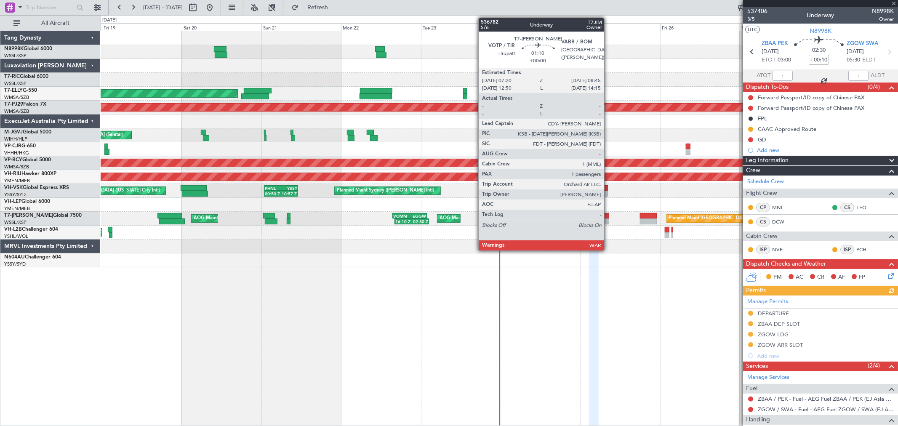
click at [608, 221] on div at bounding box center [606, 222] width 5 height 6
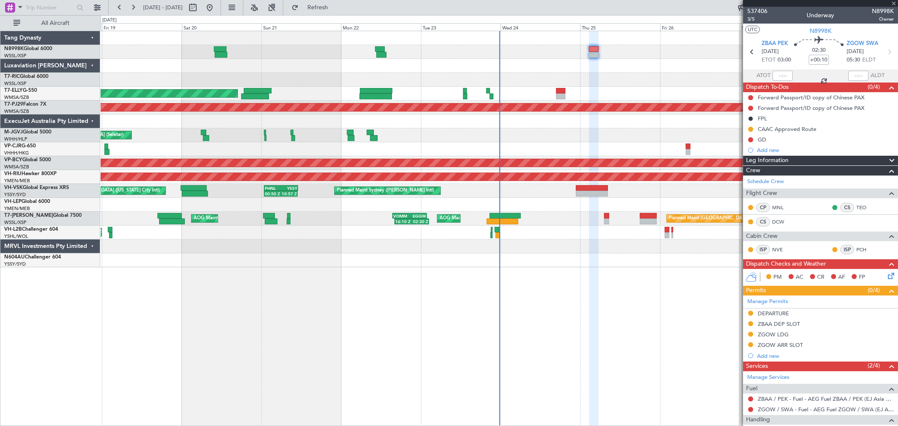
type input "1"
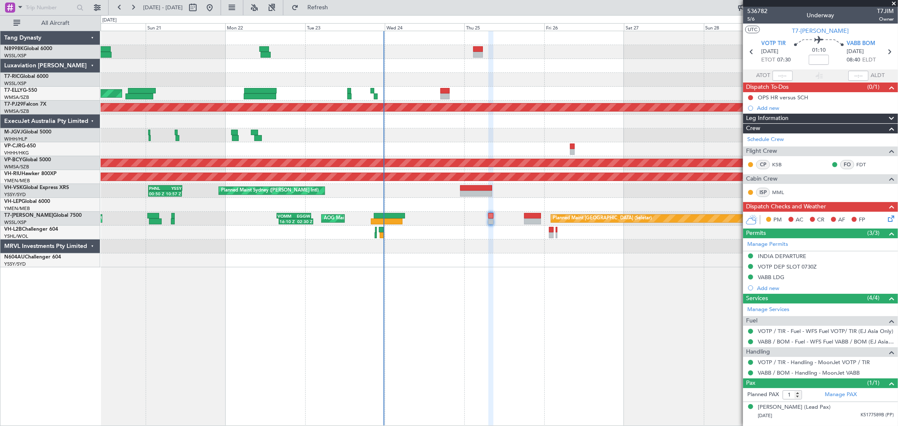
click at [465, 280] on div "Planned Maint Dubai (Dubai Intl) MEL Dubai (Dubai Intl) Planned Maint Kuala Lum…" at bounding box center [500, 228] width 798 height 395
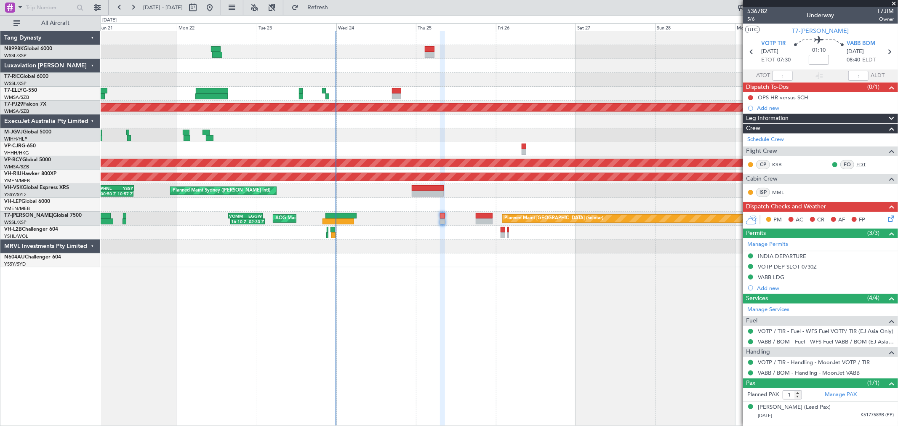
click at [862, 162] on link "FDT" at bounding box center [866, 165] width 19 height 8
click at [750, 20] on span "5/6" at bounding box center [757, 19] width 20 height 7
click at [753, 21] on span "5/6" at bounding box center [757, 19] width 20 height 7
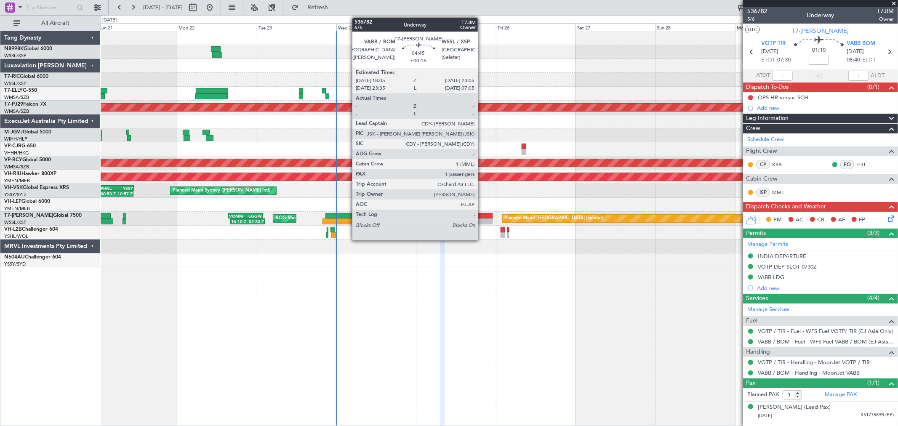
click at [482, 218] on div at bounding box center [484, 216] width 17 height 6
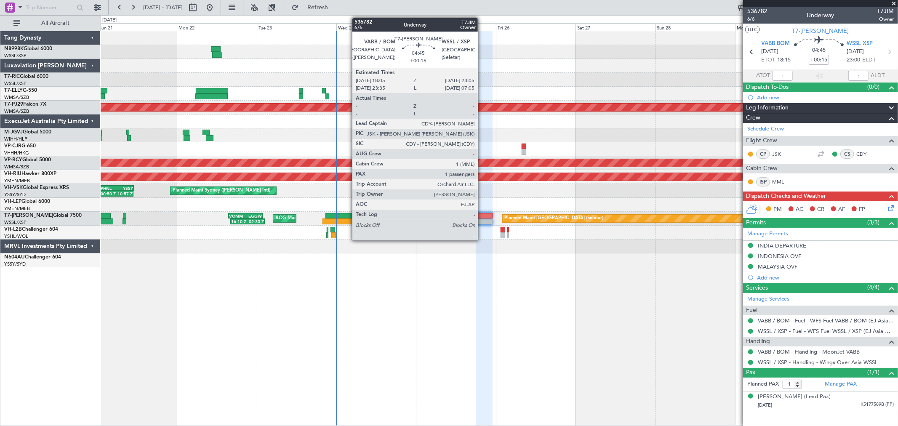
click at [482, 217] on div at bounding box center [484, 216] width 17 height 6
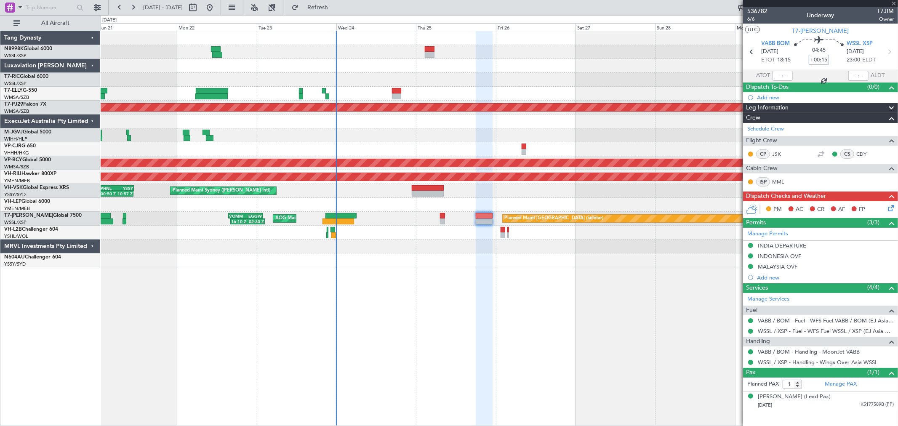
click at [822, 57] on input "+00:15" at bounding box center [819, 60] width 20 height 10
type input "+00:20"
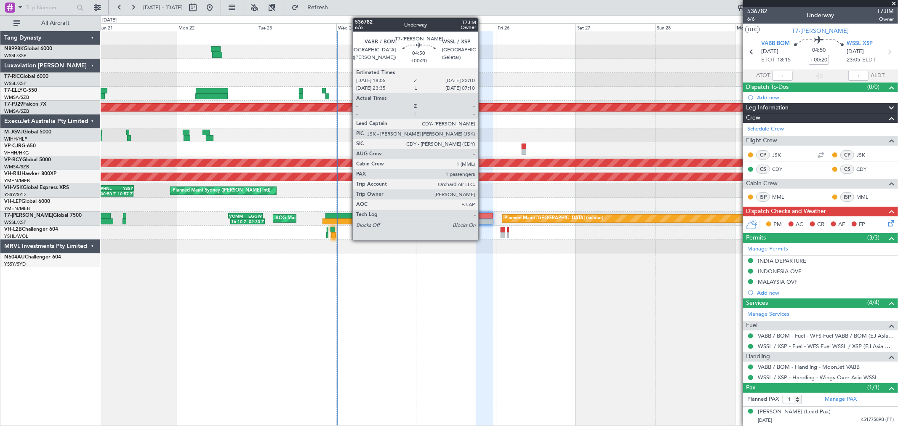
click at [483, 215] on div at bounding box center [484, 216] width 17 height 6
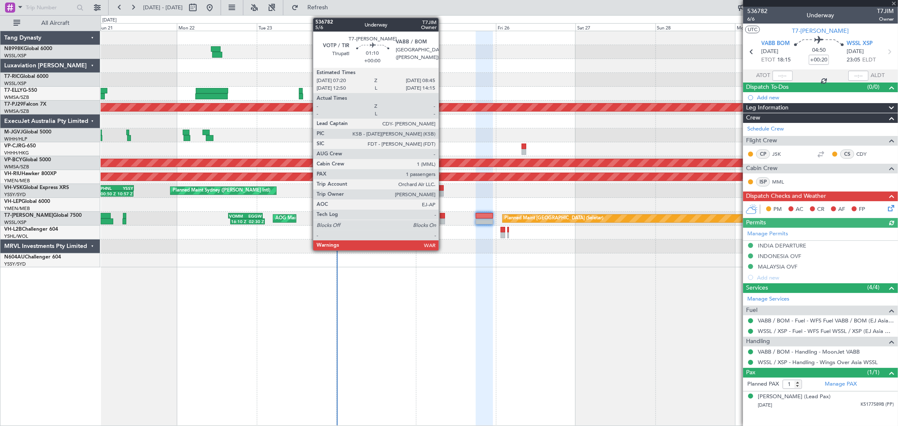
click at [443, 217] on div at bounding box center [442, 216] width 5 height 6
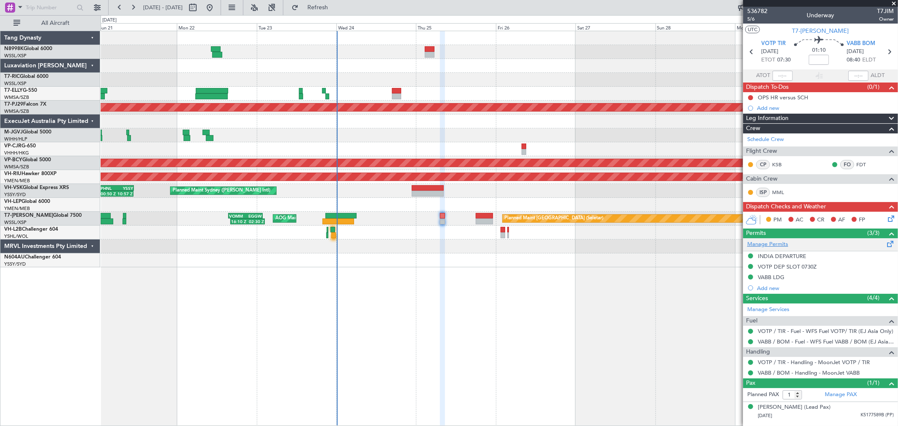
click at [777, 246] on link "Manage Permits" at bounding box center [767, 244] width 41 height 8
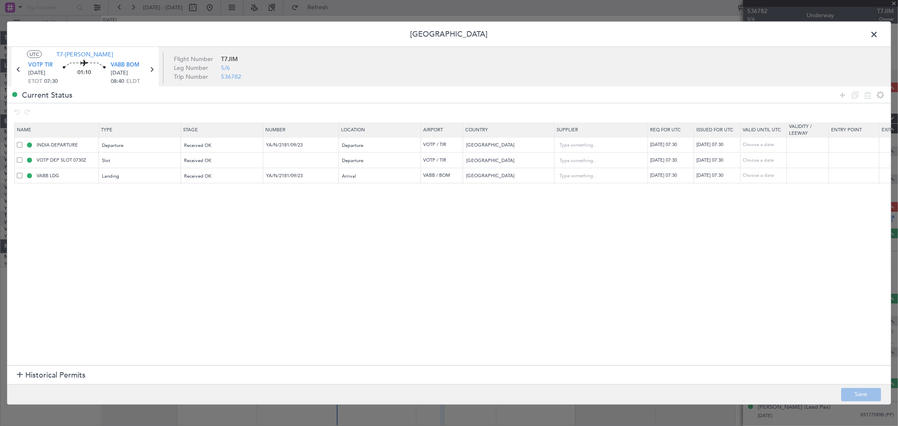
click at [878, 35] on span at bounding box center [878, 36] width 0 height 17
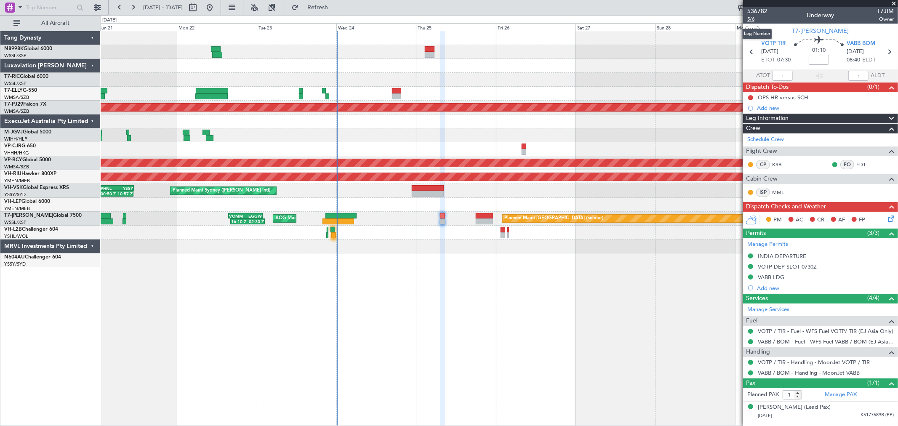
click at [751, 19] on span "5/6" at bounding box center [757, 19] width 20 height 7
click at [754, 19] on span "5/6" at bounding box center [757, 19] width 20 height 7
click at [789, 331] on link "VOTP / TIR - Fuel - WFS Fuel VOTP/ TIR (EJ Asia Only)" at bounding box center [826, 331] width 136 height 7
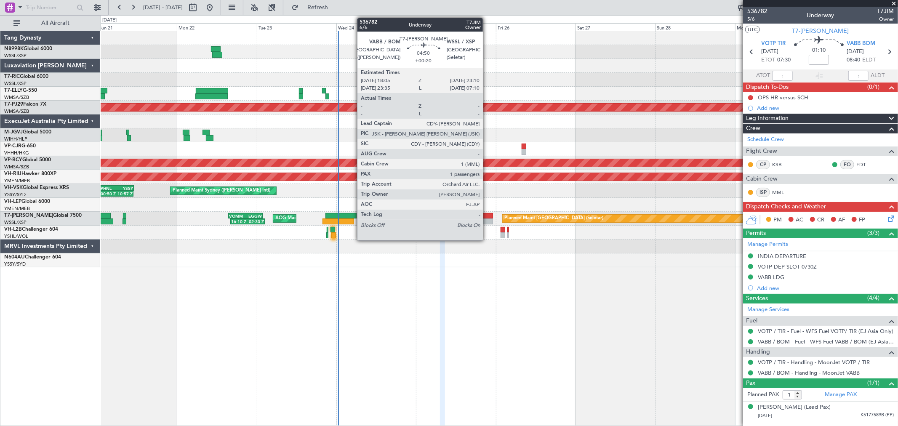
click at [487, 216] on div at bounding box center [484, 216] width 17 height 6
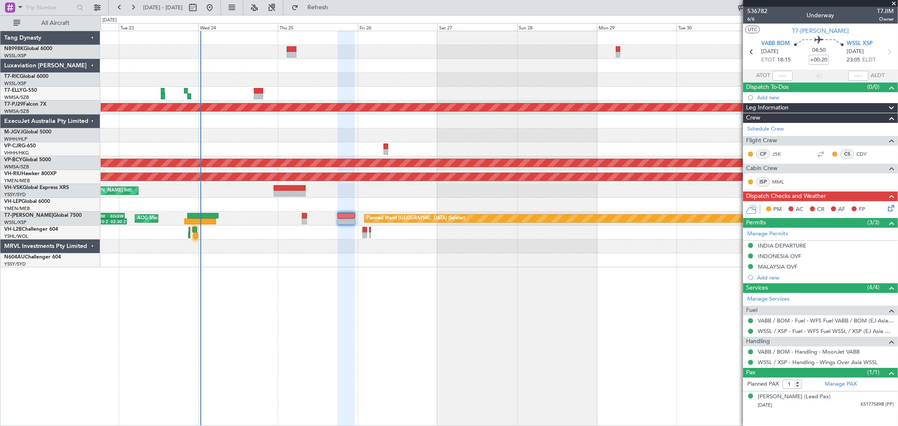
click at [346, 101] on div "MEL Dubai (Dubai Intl) Planned Maint Dubai (Dubai Intl) Planned Maint Kuala Lum…" at bounding box center [499, 149] width 797 height 236
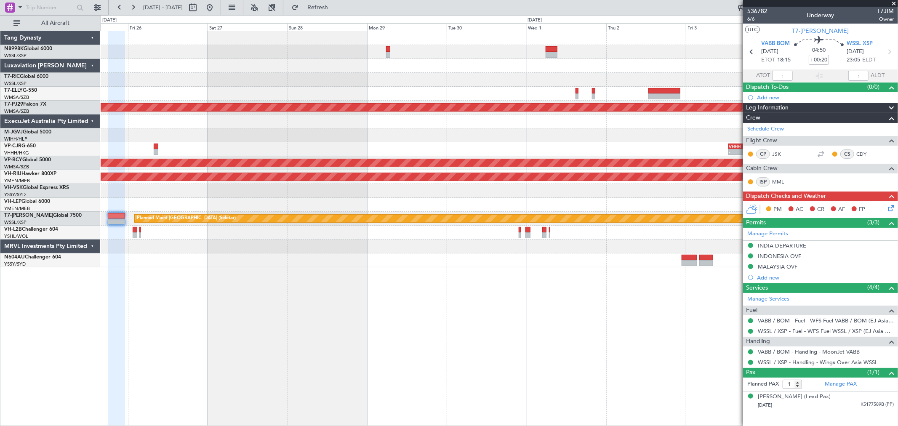
click at [415, 94] on div "Planned Maint Kuala Lumpur (Sultan Abdul Aziz Shah - Subang) - - VHHH 12:50 Z N…" at bounding box center [499, 149] width 797 height 236
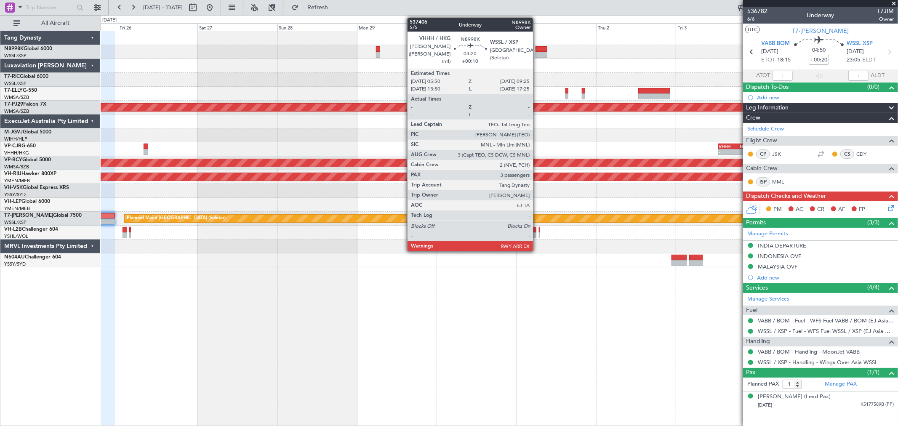
click at [538, 52] on div at bounding box center [542, 55] width 12 height 6
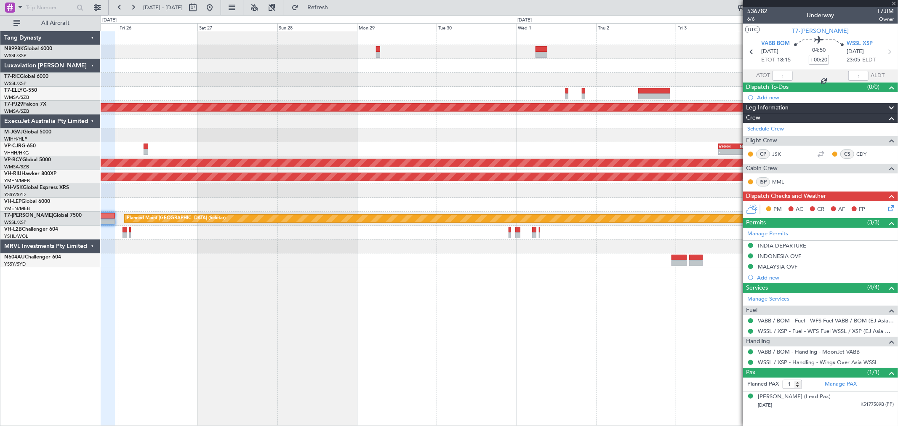
type input "+00:10"
type input "3"
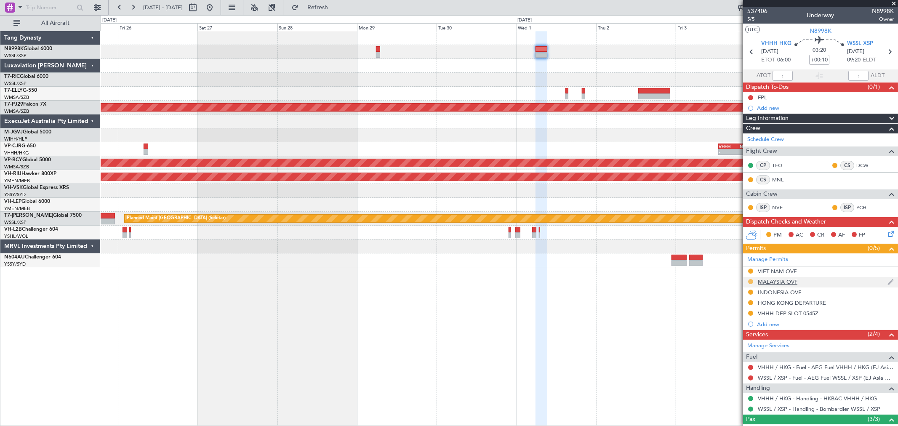
click at [752, 280] on button at bounding box center [750, 281] width 5 height 5
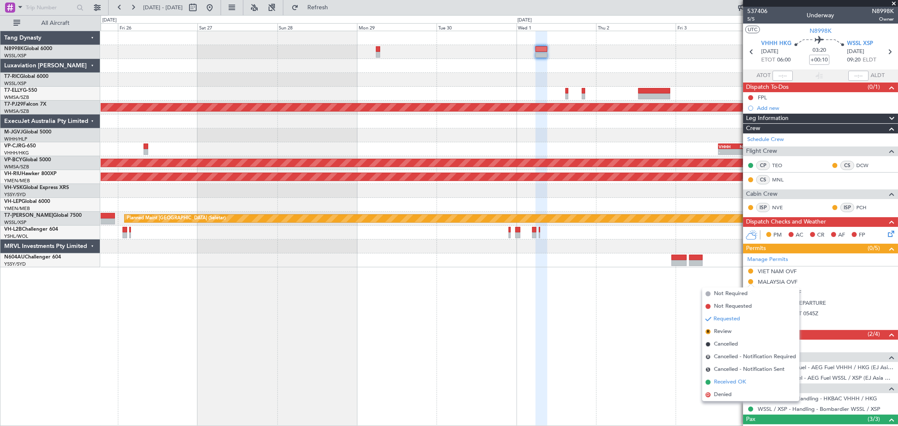
click at [724, 382] on span "Received OK" at bounding box center [730, 382] width 32 height 8
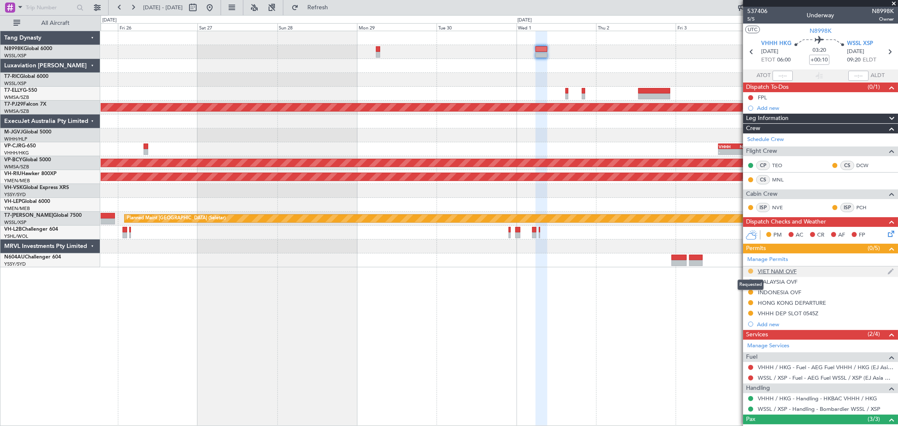
click at [751, 271] on button at bounding box center [750, 271] width 5 height 5
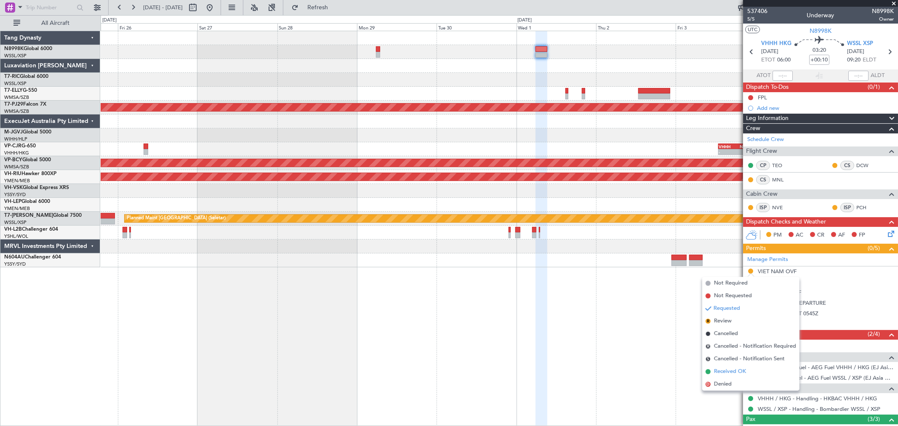
click at [730, 368] on span "Received OK" at bounding box center [730, 372] width 32 height 8
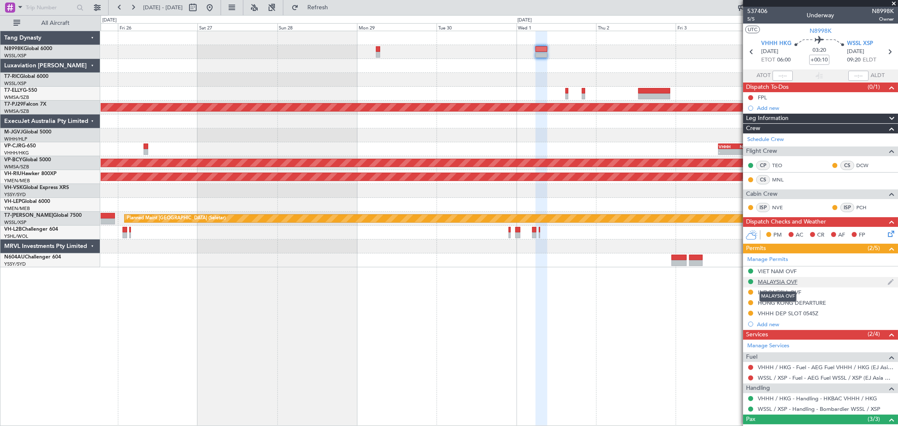
click at [777, 284] on div "MALAYSIA OVF" at bounding box center [778, 281] width 40 height 7
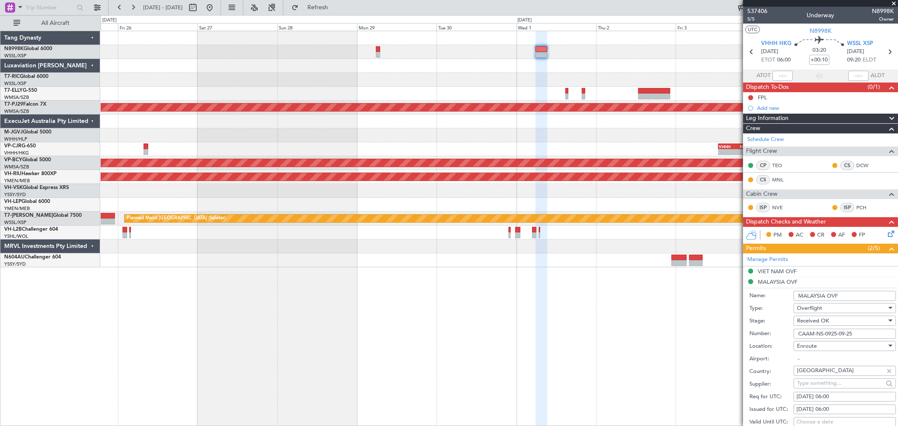
drag, startPoint x: 858, startPoint y: 331, endPoint x: 770, endPoint y: 333, distance: 88.5
click at [771, 333] on div "Number: CAAM-NS-0925-09-25" at bounding box center [823, 334] width 147 height 13
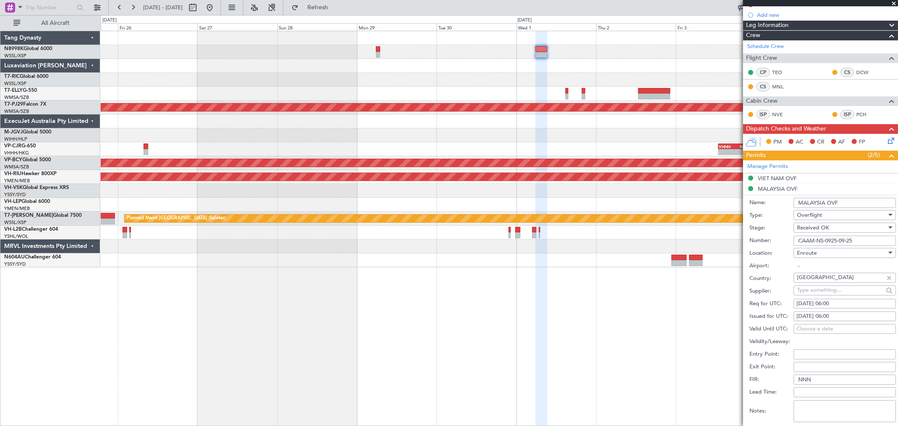
scroll to position [93, 0]
click at [822, 316] on div "30/09/2025 06:00" at bounding box center [845, 316] width 96 height 8
select select "9"
select select "2025"
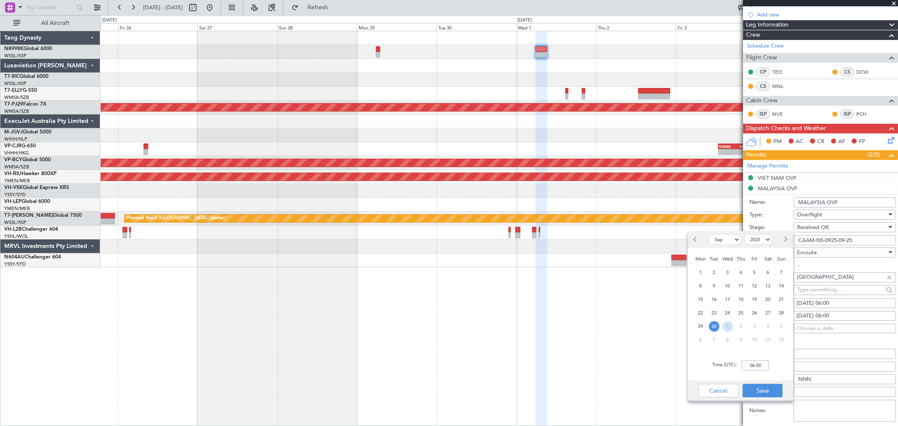
click at [725, 323] on span "1" at bounding box center [728, 326] width 11 height 11
select select "10"
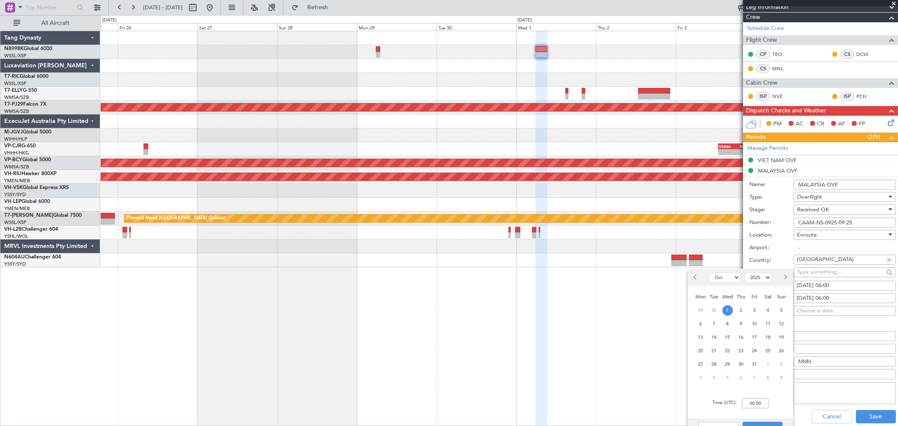
scroll to position [187, 0]
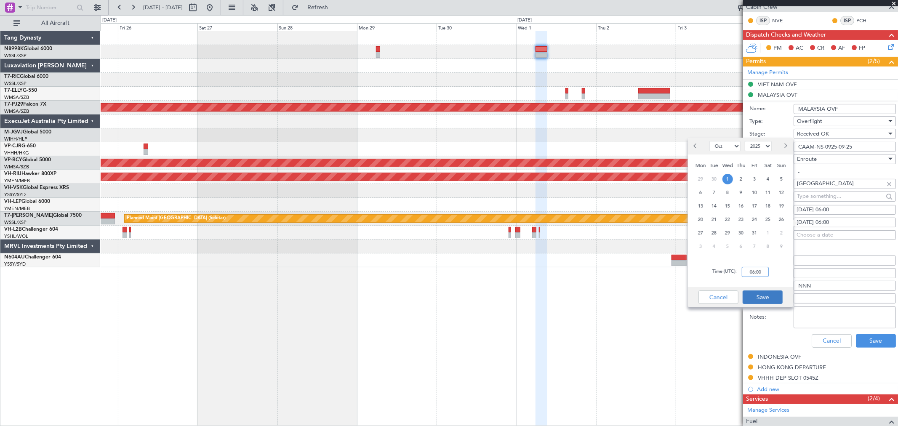
type input "06:00"
click at [774, 297] on button "Save" at bounding box center [763, 297] width 40 height 13
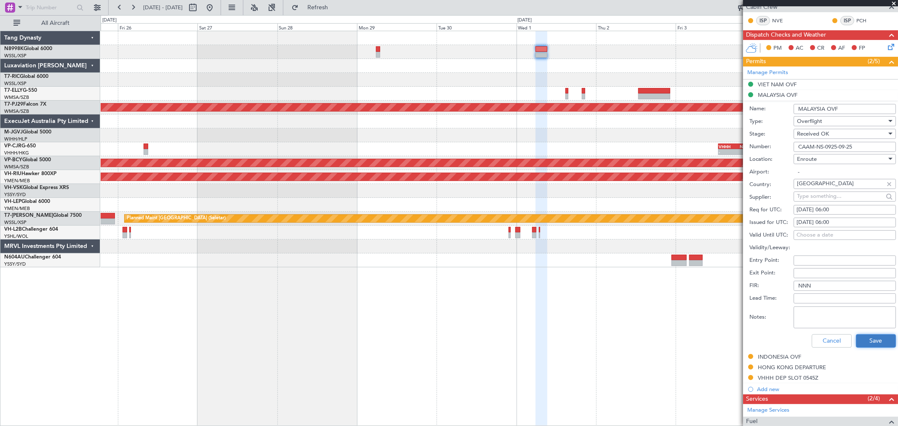
click at [861, 338] on button "Save" at bounding box center [876, 340] width 40 height 13
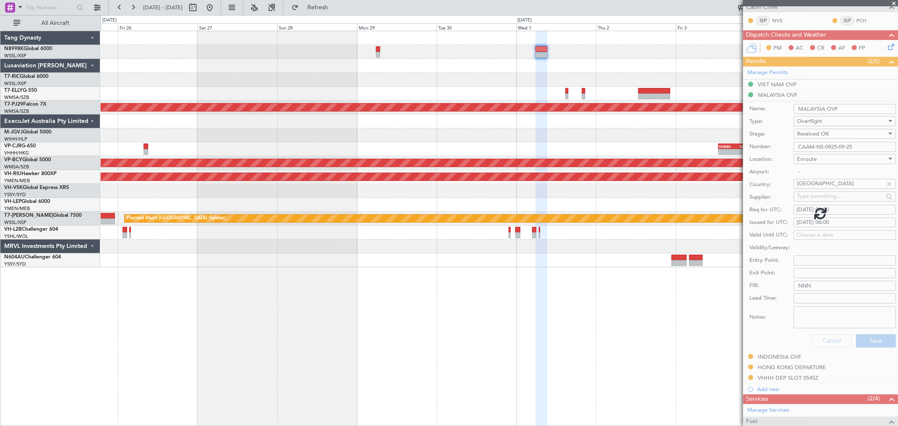
scroll to position [69, 0]
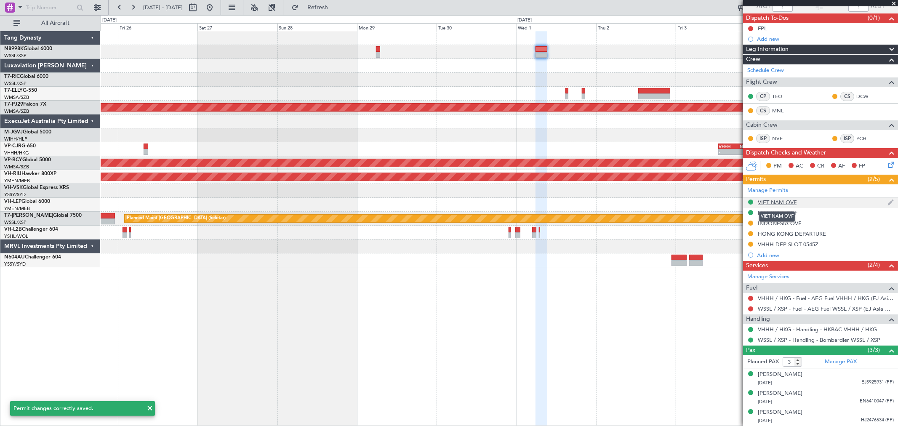
click at [777, 202] on div "VIET NAM OVF" at bounding box center [777, 202] width 39 height 7
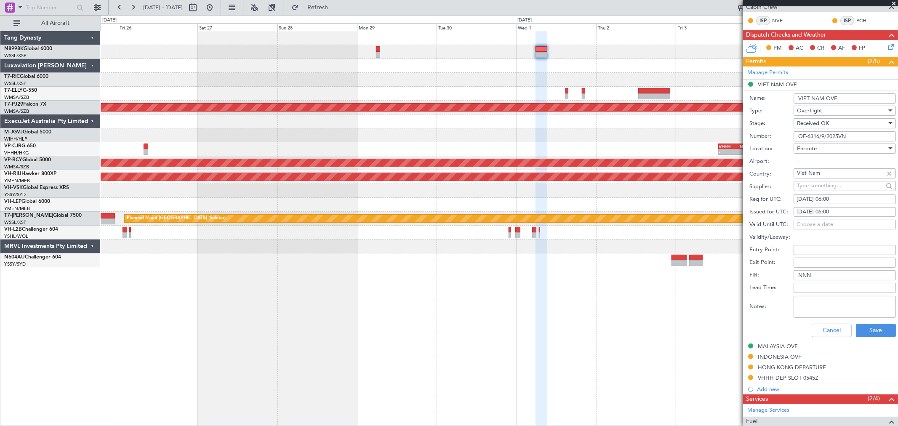
drag, startPoint x: 845, startPoint y: 137, endPoint x: 849, endPoint y: 136, distance: 4.8
click at [845, 137] on input "OF-6316/9/2025VN" at bounding box center [845, 136] width 102 height 10
drag, startPoint x: 853, startPoint y: 136, endPoint x: 736, endPoint y: 133, distance: 117.5
click at [747, 135] on form "Name: VIET NAM OVF Type: Overflight Stage: Received OK Number: OF-6316/9/2025VN…" at bounding box center [820, 215] width 155 height 251
click at [816, 212] on div "30/09/2025 06:00" at bounding box center [845, 212] width 96 height 8
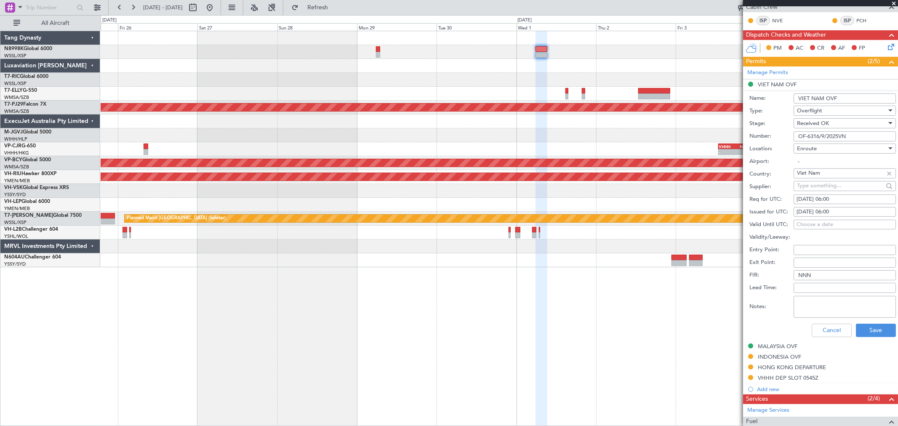
select select "9"
select select "2025"
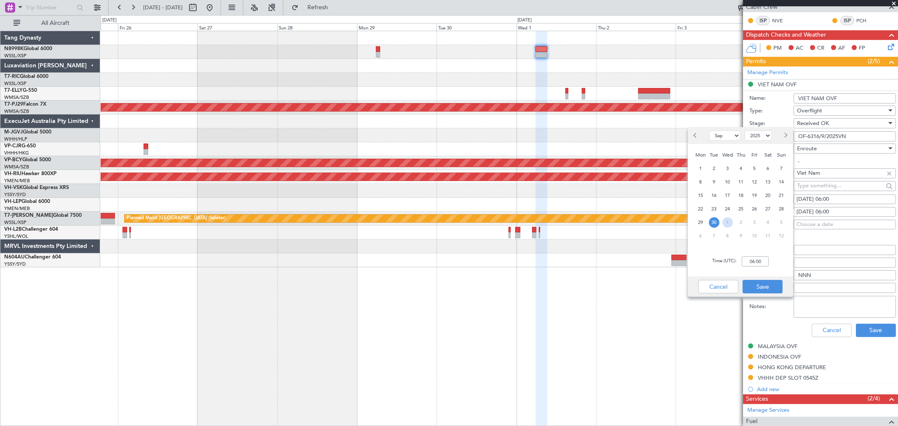
click at [730, 220] on span "1" at bounding box center [728, 222] width 11 height 11
select select "10"
click at [765, 262] on input "00:00" at bounding box center [755, 261] width 27 height 10
type input "06:00"
click at [767, 287] on button "Save" at bounding box center [763, 286] width 40 height 13
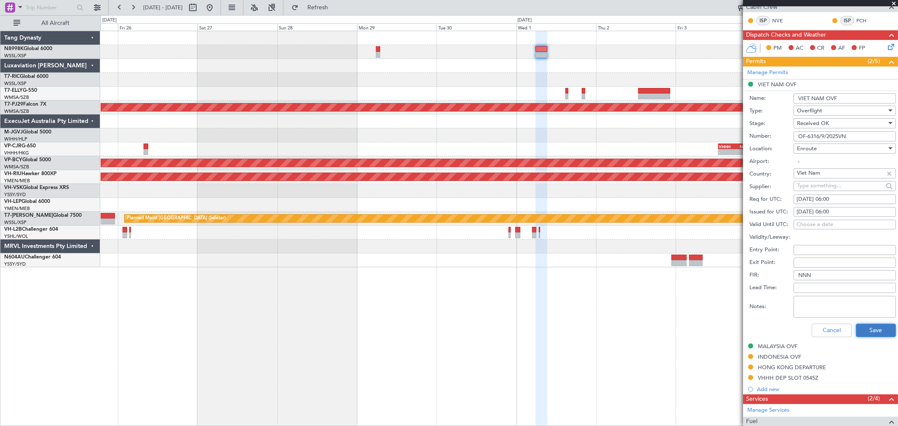
click at [874, 332] on button "Save" at bounding box center [876, 330] width 40 height 13
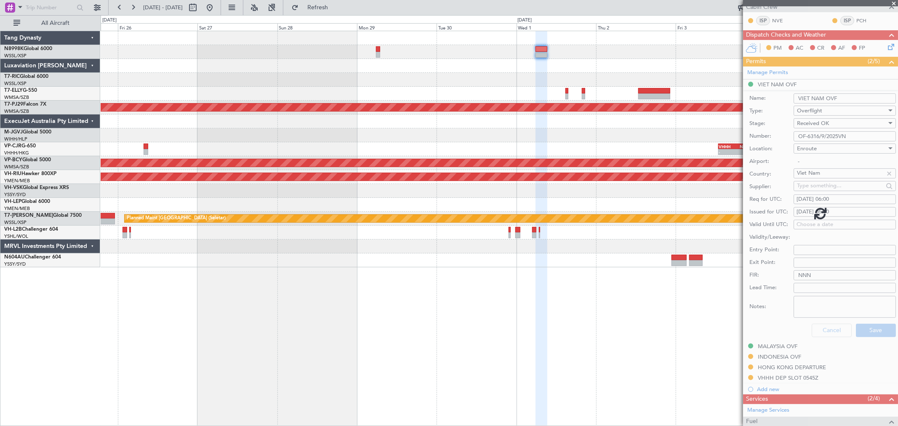
scroll to position [69, 0]
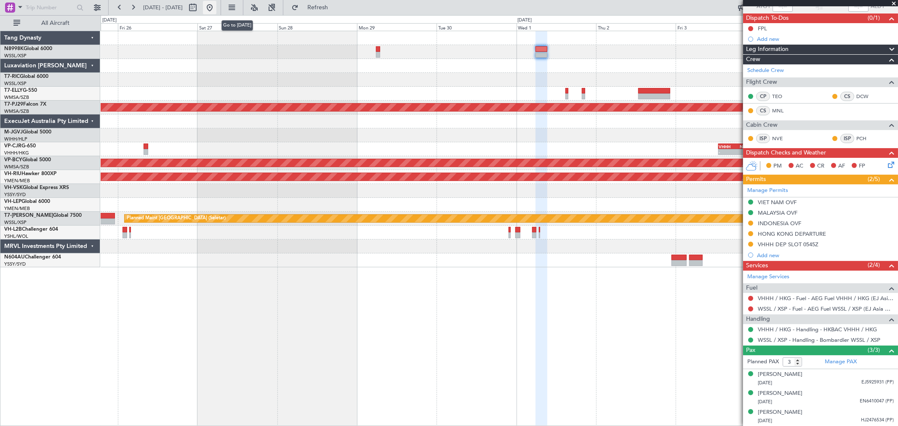
click at [216, 3] on button at bounding box center [209, 7] width 13 height 13
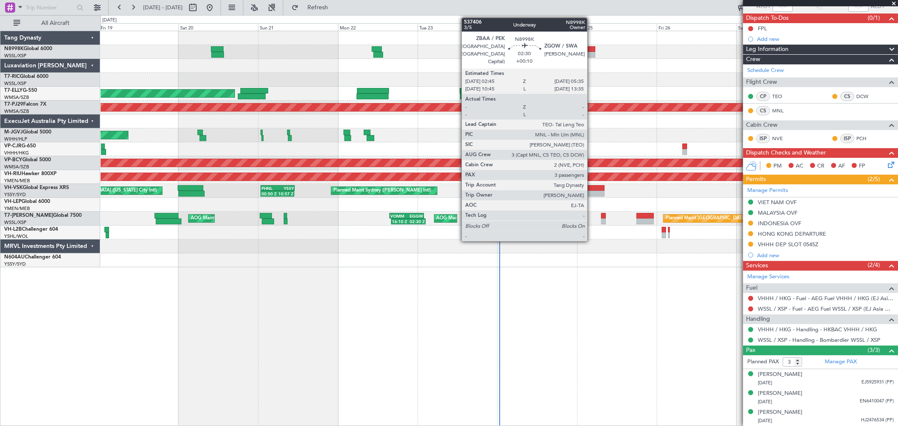
click at [592, 52] on div at bounding box center [591, 55] width 10 height 6
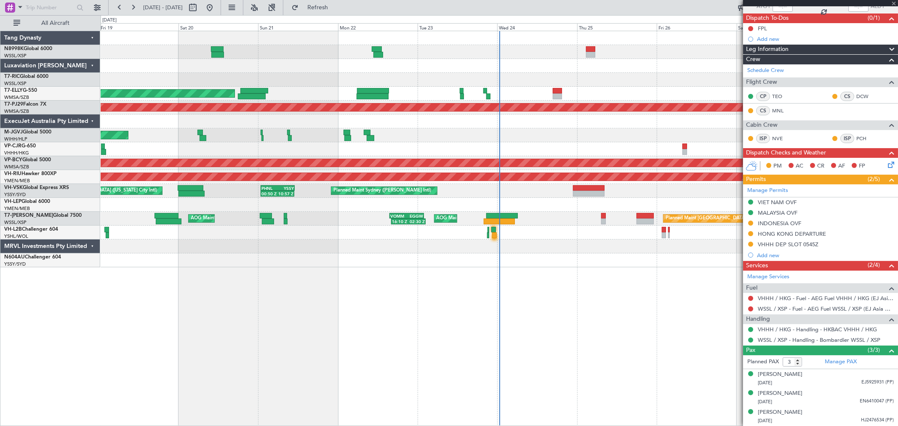
scroll to position [0, 0]
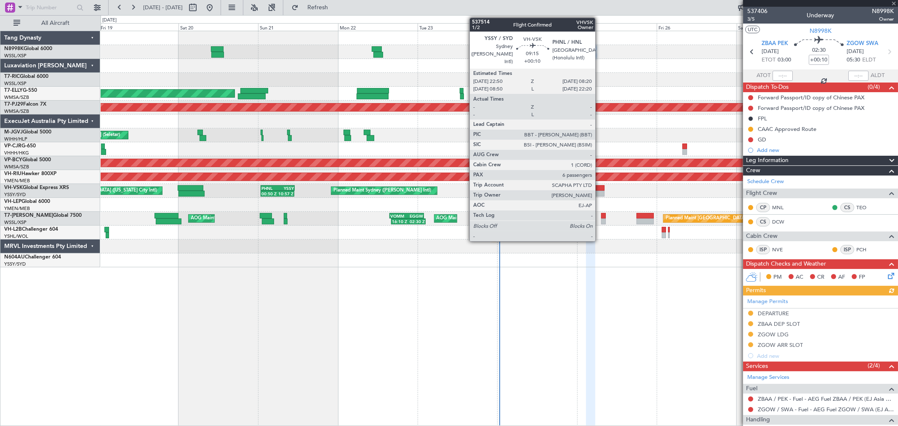
click at [598, 195] on div at bounding box center [589, 194] width 32 height 6
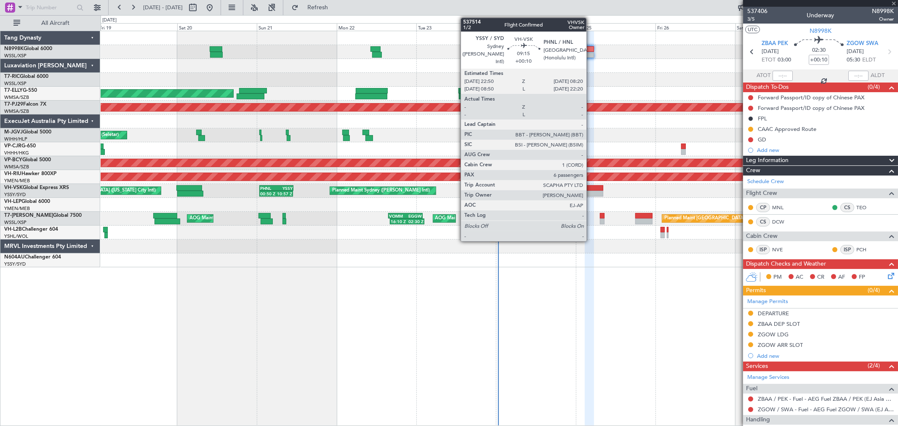
click at [591, 189] on div at bounding box center [588, 188] width 32 height 6
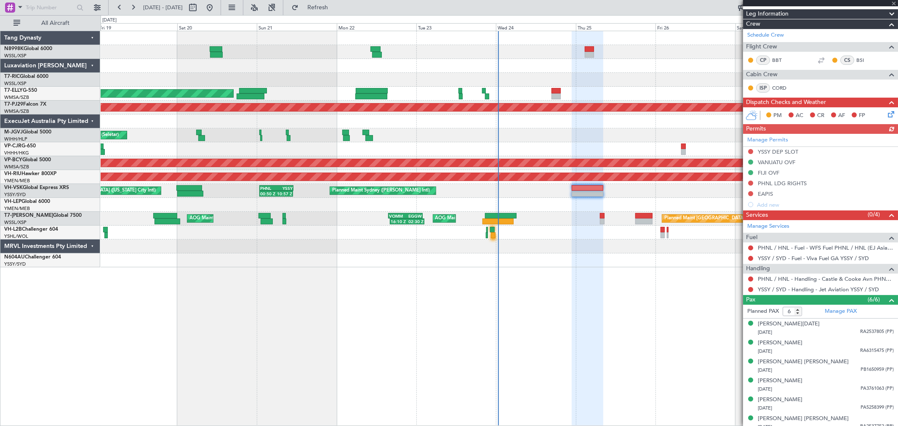
scroll to position [100, 0]
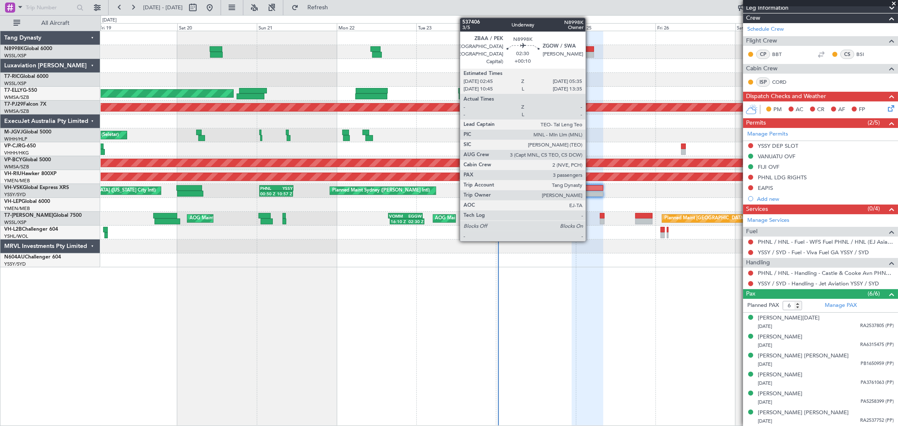
click at [590, 48] on div at bounding box center [590, 49] width 10 height 6
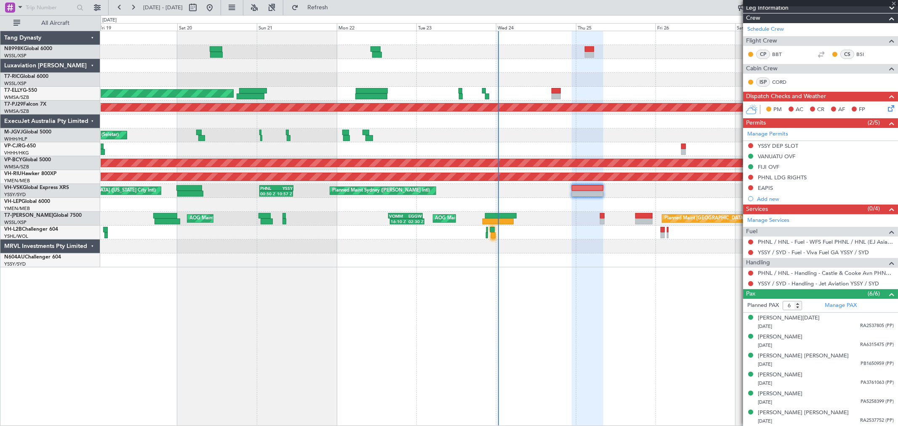
type input "3"
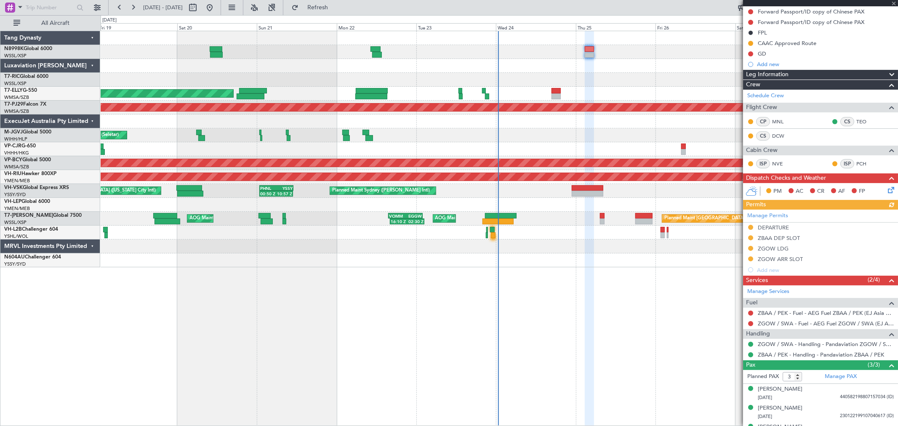
scroll to position [100, 0]
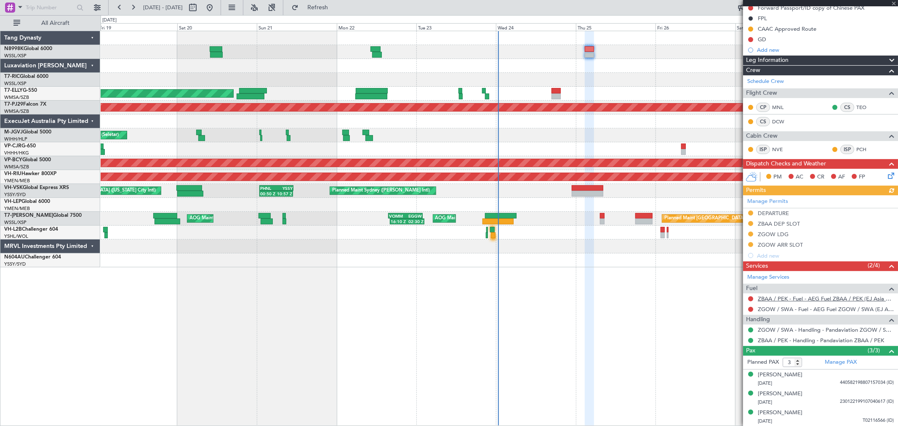
click at [809, 298] on link "ZBAA / PEK - Fuel - AEG Fuel ZBAA / PEK (EJ Asia Only)" at bounding box center [826, 298] width 136 height 7
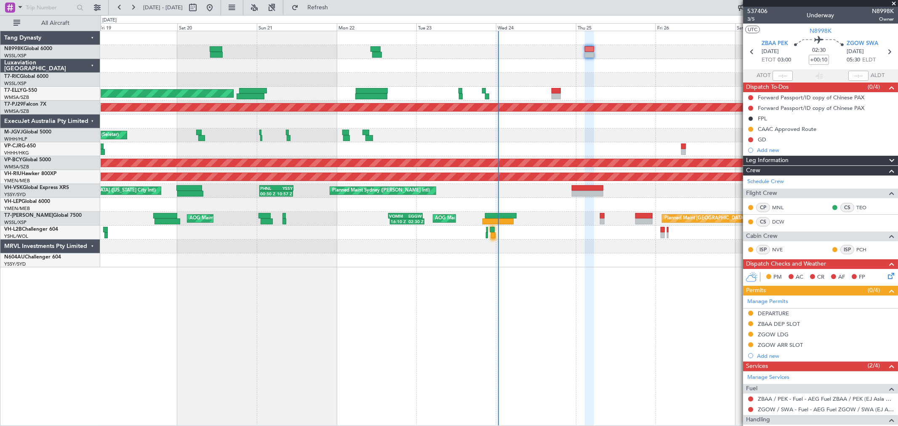
scroll to position [100, 0]
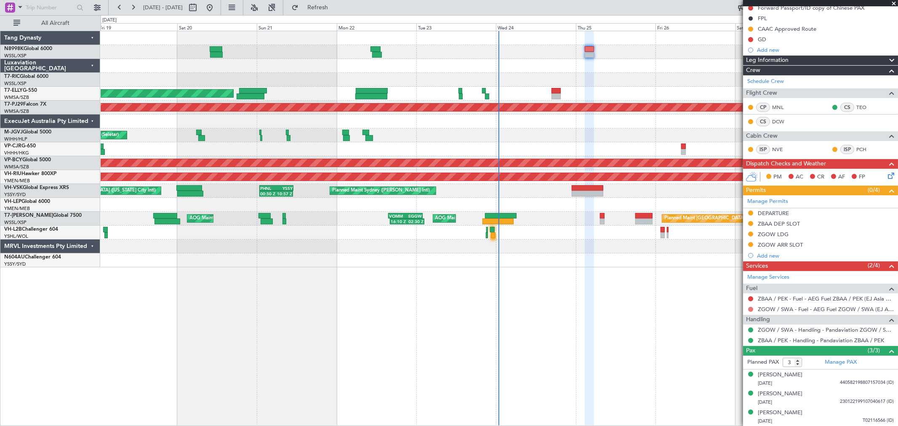
click at [752, 308] on button at bounding box center [750, 309] width 5 height 5
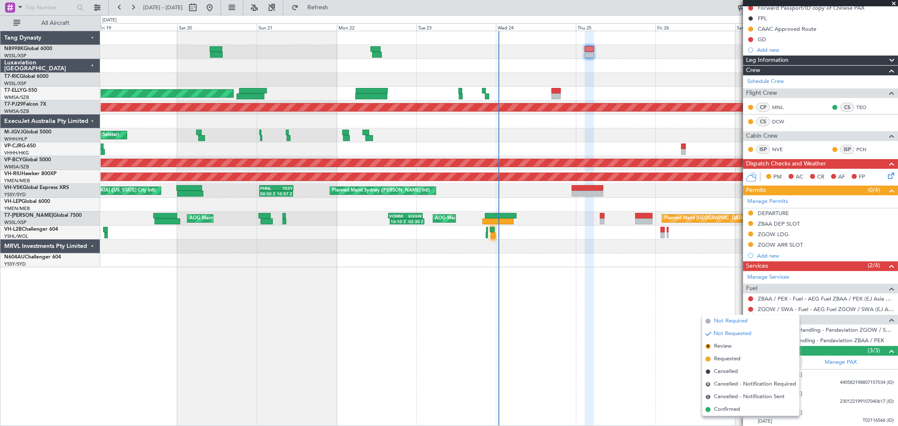
click at [726, 321] on span "Not Required" at bounding box center [731, 321] width 34 height 8
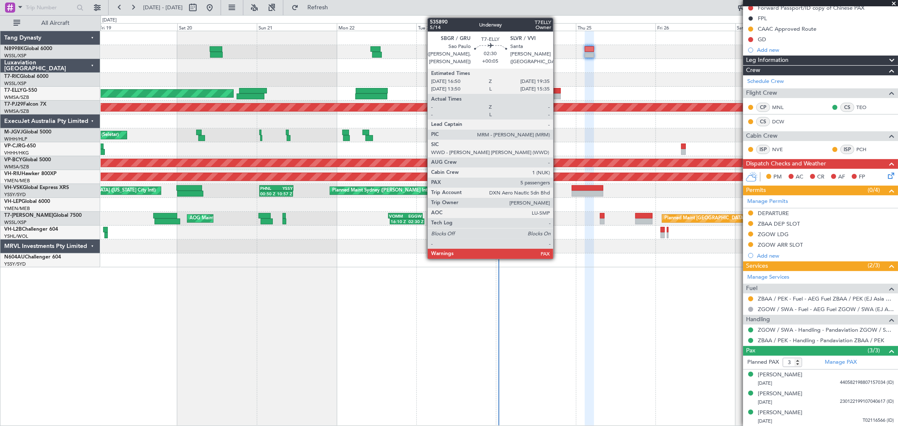
click at [558, 95] on div at bounding box center [556, 96] width 9 height 6
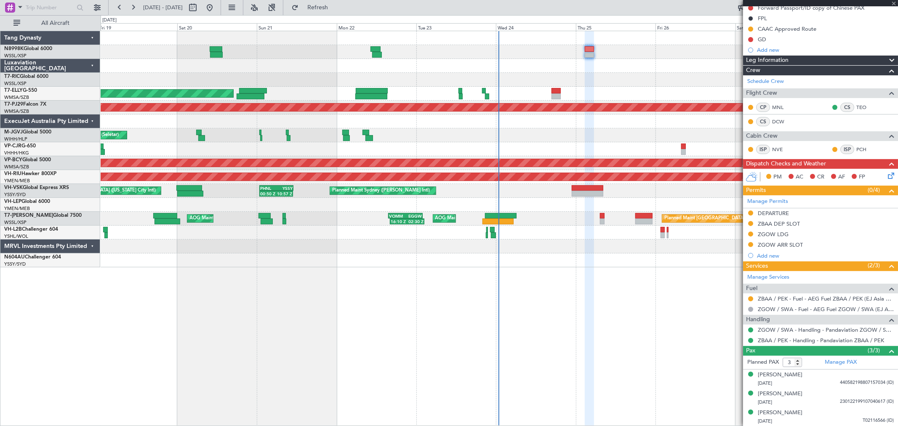
type input "+00:05"
type input "5"
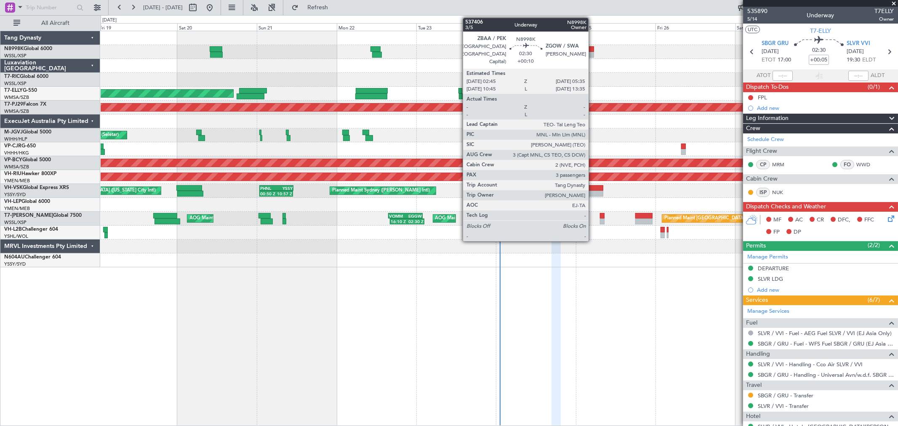
click at [591, 50] on div at bounding box center [590, 49] width 10 height 6
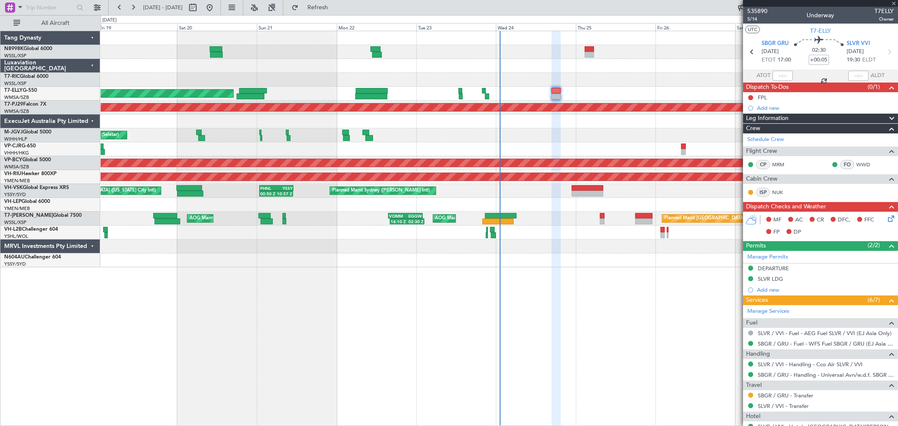
type input "+00:10"
type input "3"
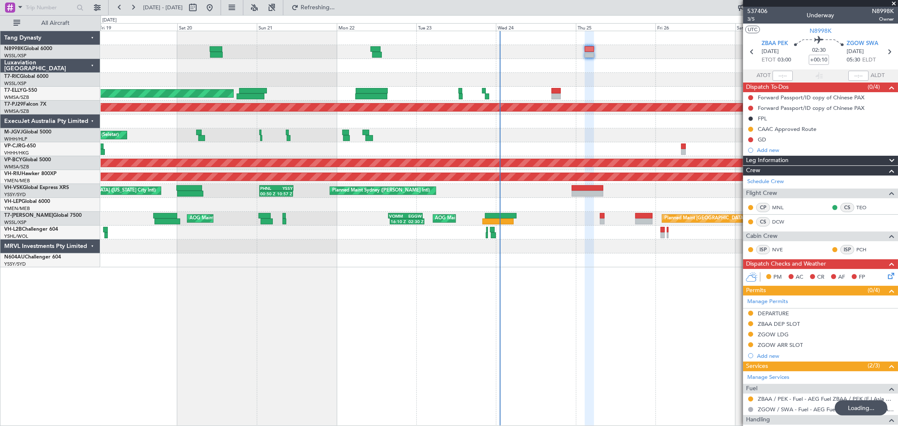
click at [752, 398] on button at bounding box center [750, 399] width 5 height 5
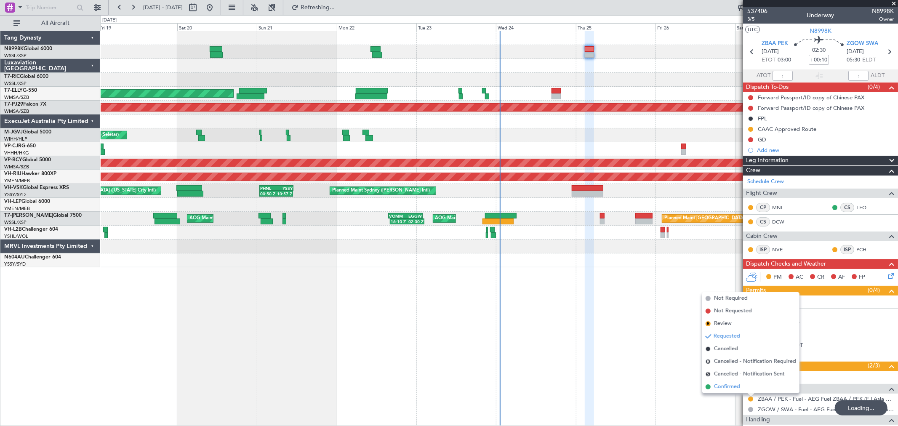
click at [714, 384] on span "Confirmed" at bounding box center [727, 387] width 26 height 8
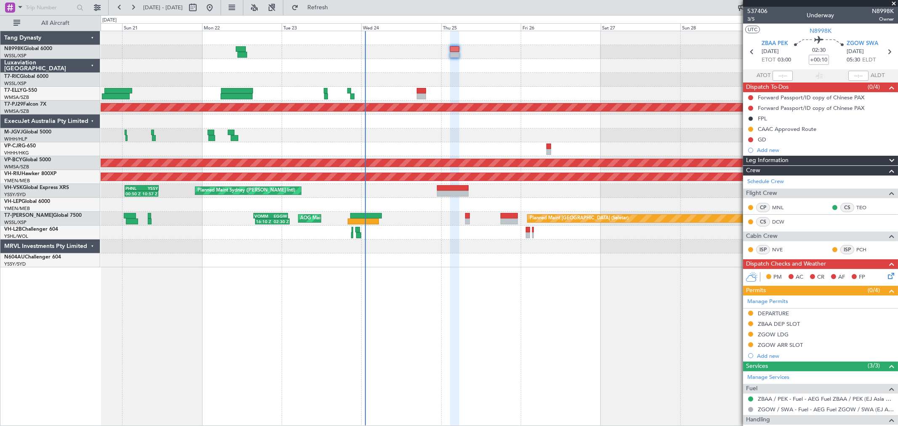
click at [565, 51] on div "MEL Dubai (Dubai Intl) Planned Maint Dubai (Dubai Intl) Planned Maint Kuala Lum…" at bounding box center [499, 149] width 797 height 236
click at [604, 81] on div at bounding box center [499, 80] width 797 height 14
click at [352, 82] on div at bounding box center [499, 80] width 797 height 14
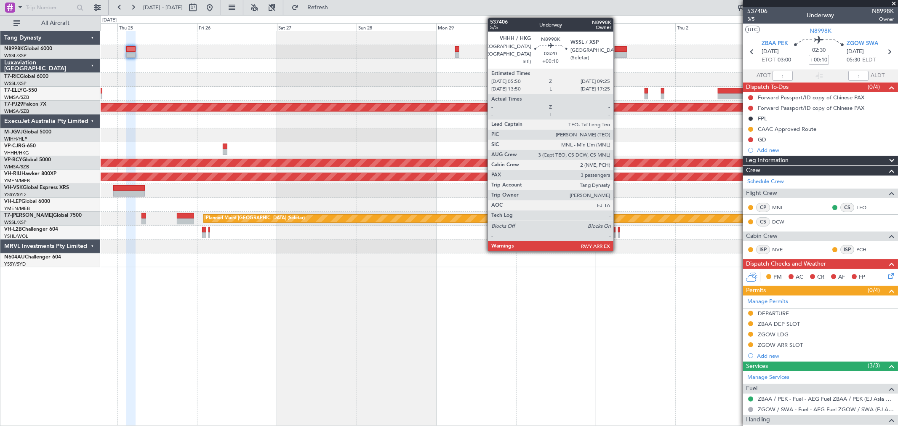
click at [618, 52] on div at bounding box center [621, 55] width 12 height 6
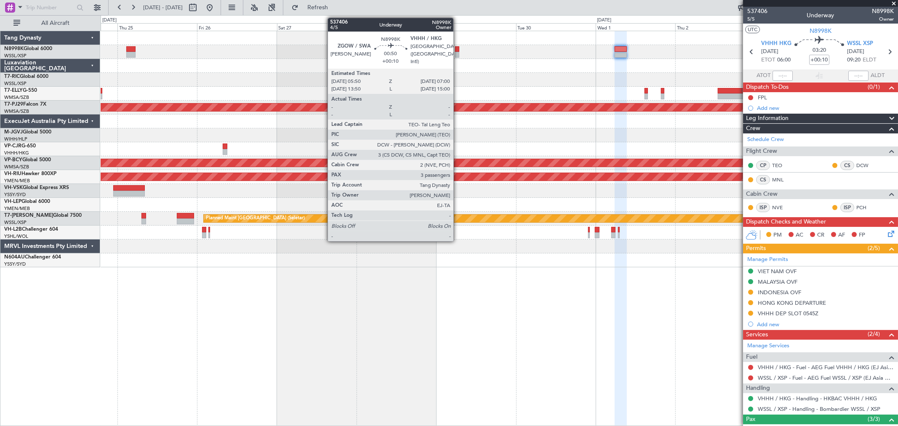
click at [458, 53] on div at bounding box center [457, 55] width 4 height 6
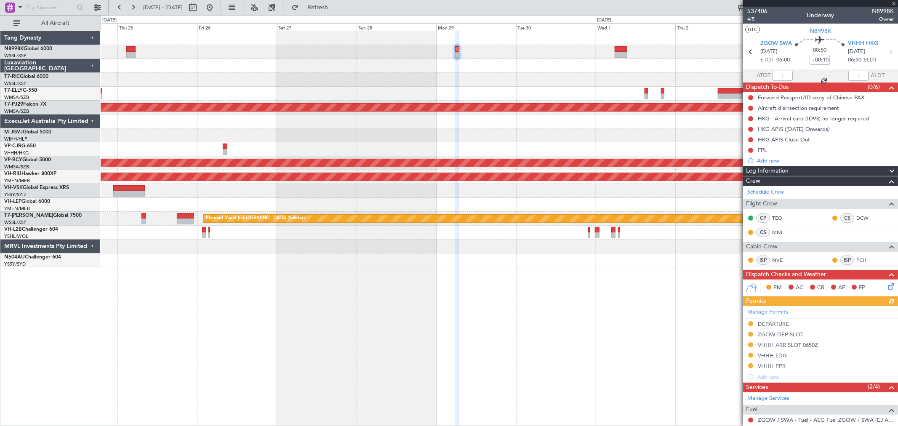
click at [777, 365] on div "Manage Permits DEPARTURE ZGOW DEP SLOT VHHH ARR SLOT 0650Z VHHH LDG VHHH PPR Ad…" at bounding box center [820, 344] width 155 height 76
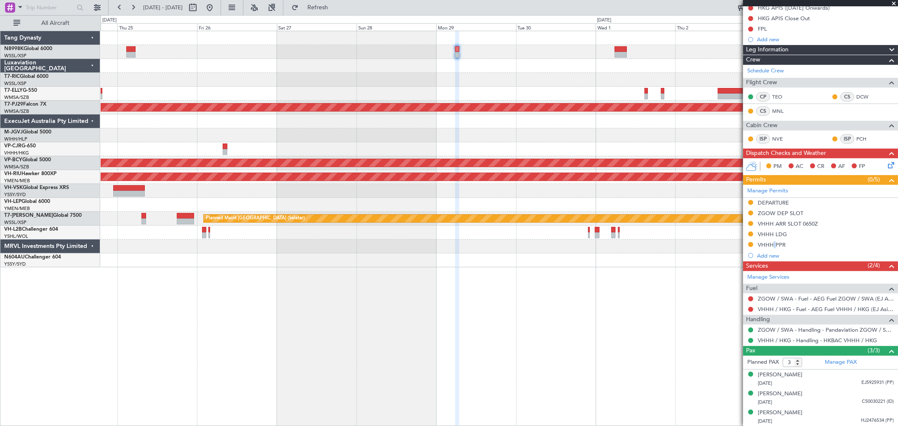
click at [770, 246] on div "VHHH PPR" at bounding box center [772, 244] width 28 height 7
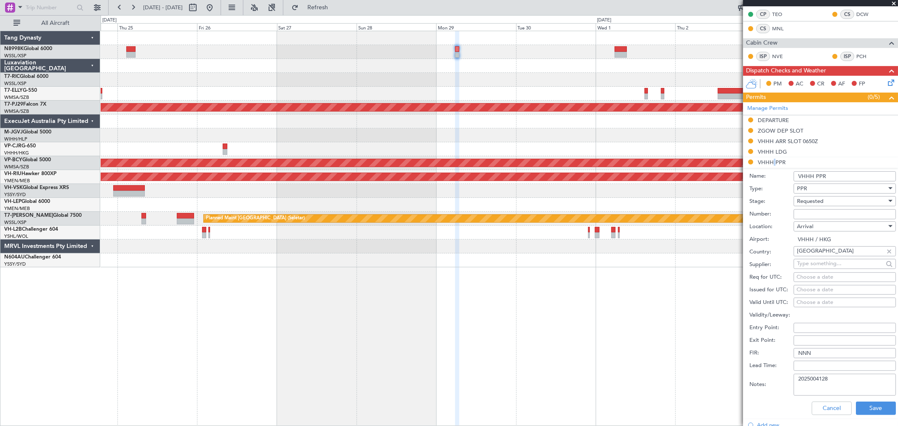
scroll to position [215, 0]
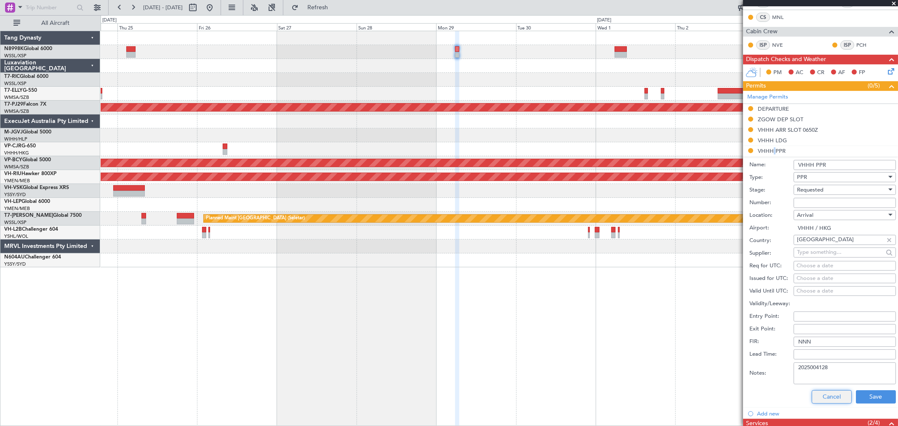
click at [820, 394] on button "Cancel" at bounding box center [832, 396] width 40 height 13
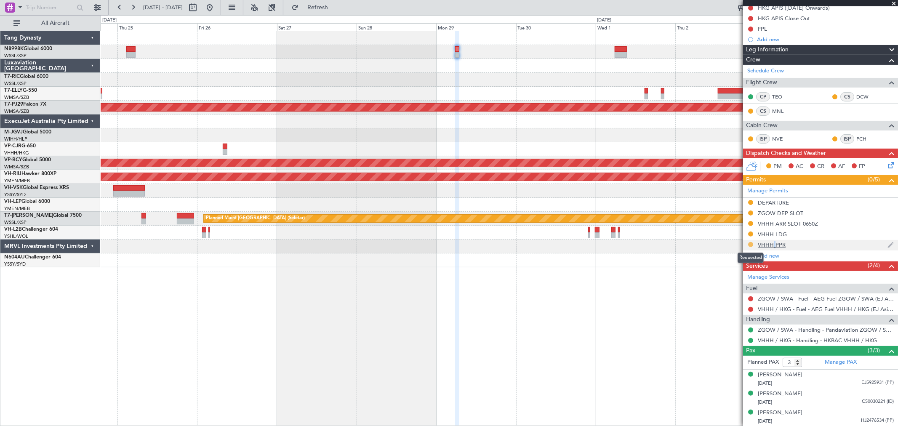
click at [752, 243] on button at bounding box center [750, 244] width 5 height 5
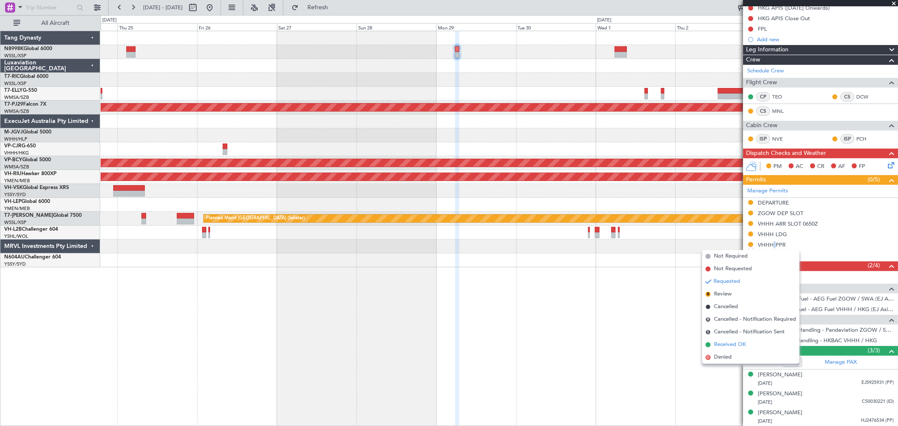
click at [718, 342] on span "Received OK" at bounding box center [730, 345] width 32 height 8
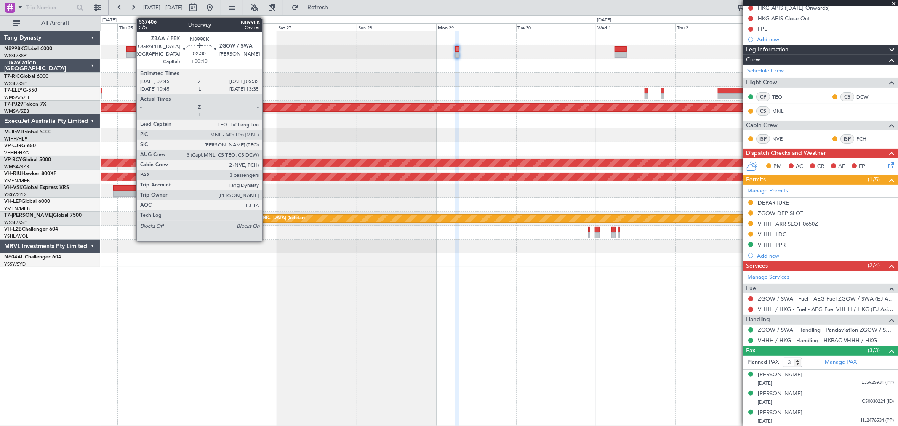
click at [131, 52] on div at bounding box center [131, 55] width 10 height 6
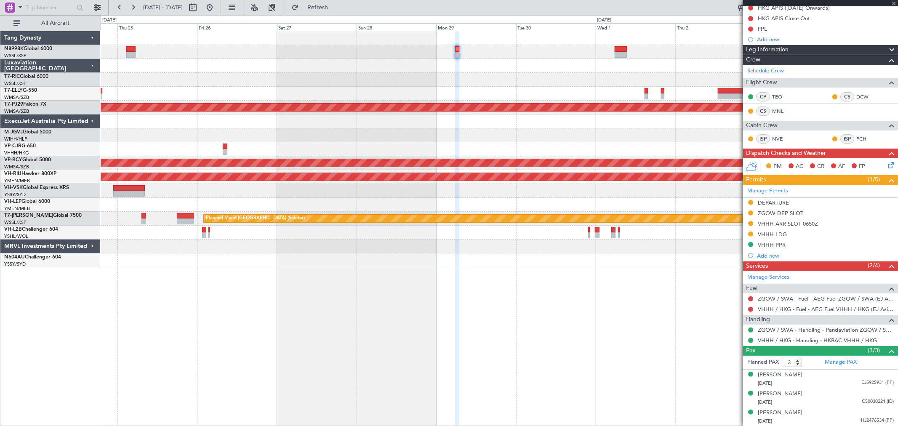
scroll to position [0, 0]
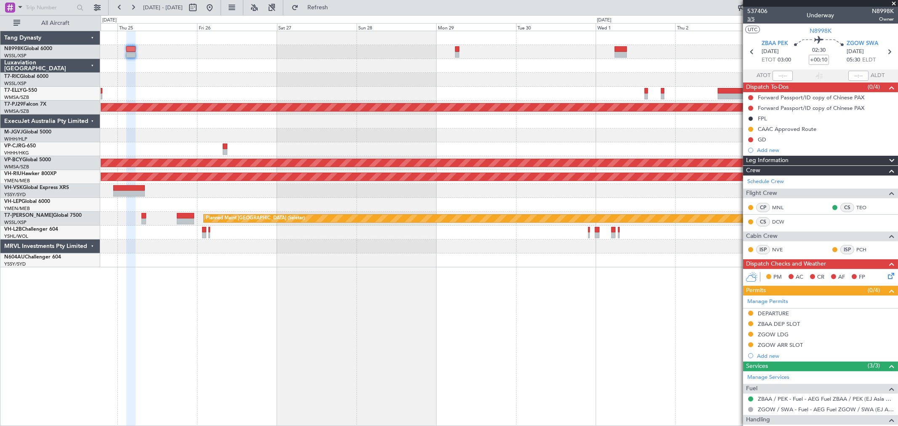
click at [754, 19] on span "3/5" at bounding box center [757, 19] width 20 height 7
click at [471, 118] on div "Planned Maint Kuala Lumpur (Sultan Abdul Aziz Shah - Subang) - - VHHH 12:50 Z N…" at bounding box center [499, 149] width 797 height 236
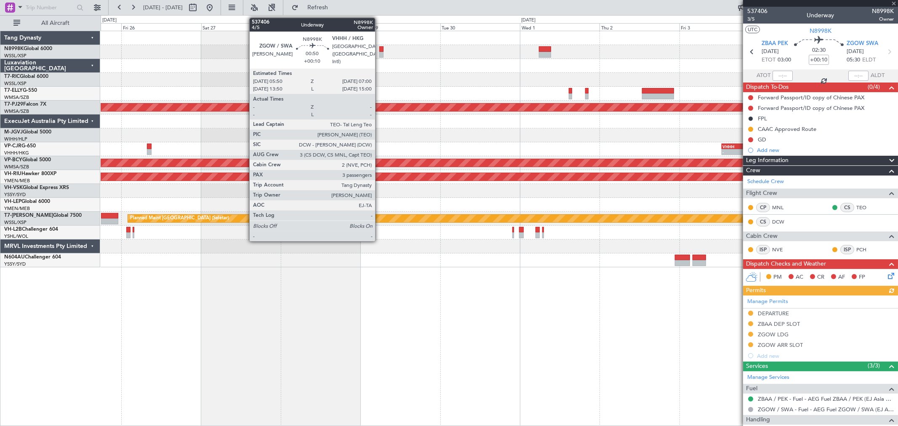
click at [379, 51] on div at bounding box center [499, 52] width 797 height 14
click at [381, 49] on div at bounding box center [381, 49] width 4 height 6
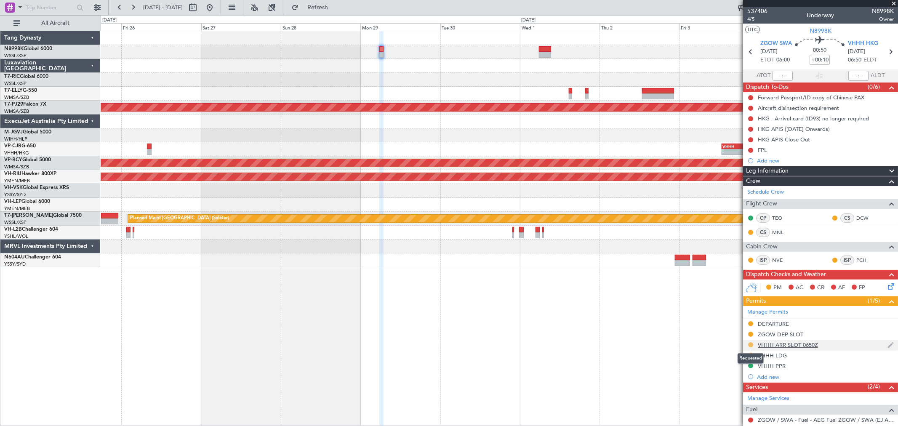
click at [749, 344] on button at bounding box center [750, 344] width 5 height 5
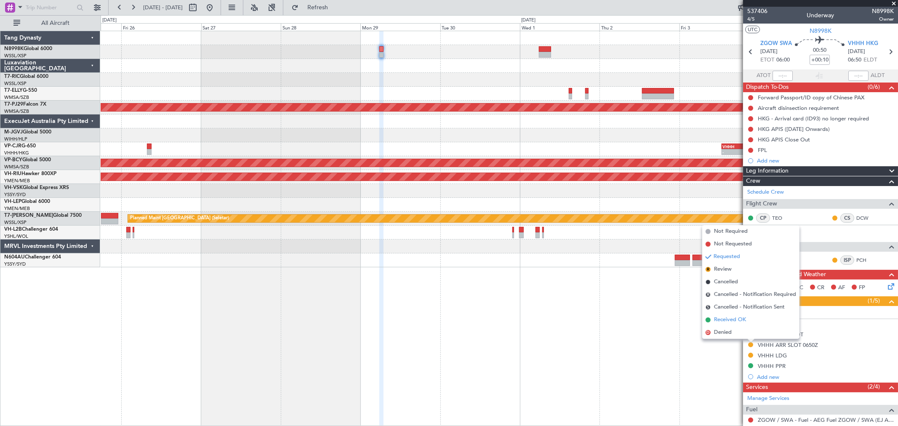
click at [734, 319] on span "Received OK" at bounding box center [730, 320] width 32 height 8
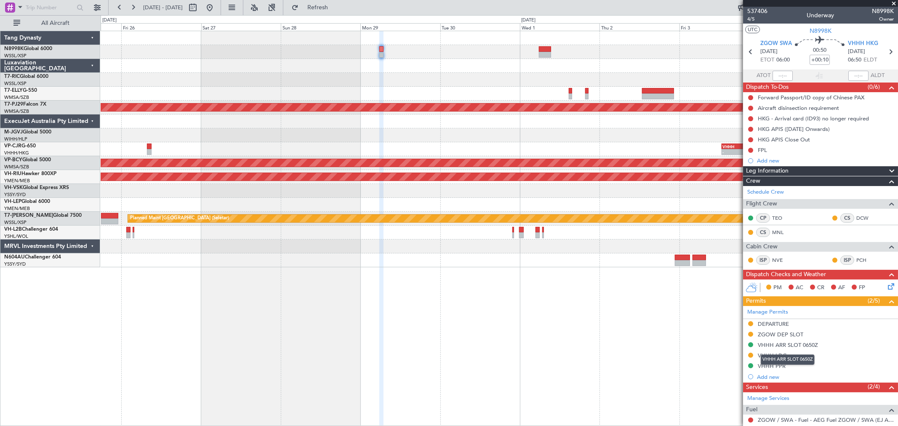
click at [791, 347] on div "VHHH ARR SLOT 0650Z" at bounding box center [788, 345] width 60 height 7
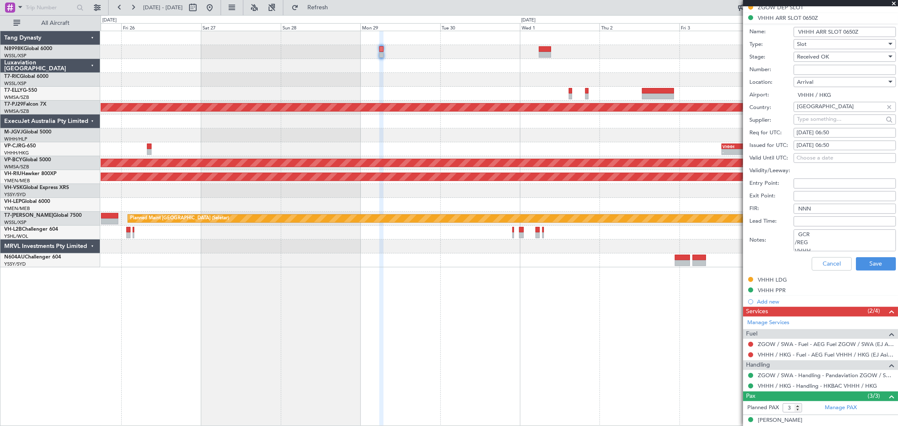
scroll to position [30, 0]
drag, startPoint x: 798, startPoint y: 232, endPoint x: 921, endPoint y: 351, distance: 171.8
click at [898, 351] on html "25 Sep 2025 - 05 Oct 2025 Refresh Quick Links All Aircraft Planned Maint Kuala …" at bounding box center [449, 213] width 898 height 426
paste textarea "GCR /REG VHHH KN8998K 29SEP 014GLEX ZGOW0650 D / RE.N8998K IDA.VHHHAGN2700000/"
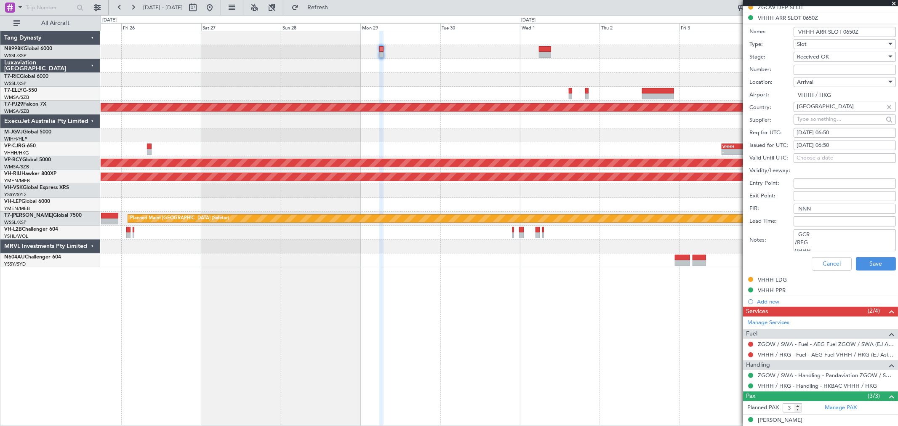
scroll to position [37, 0]
type textarea "GCR /REG VHHH KN8998K 29SEP 014GLEX ZGOW0650 D / RE.N8998K IDA.VHHHAGN2700000/"
click at [859, 263] on button "Save" at bounding box center [876, 263] width 40 height 13
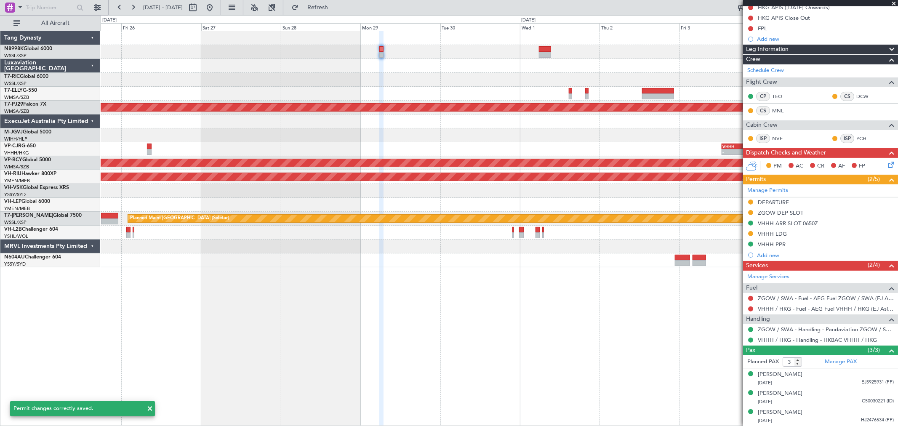
scroll to position [121, 0]
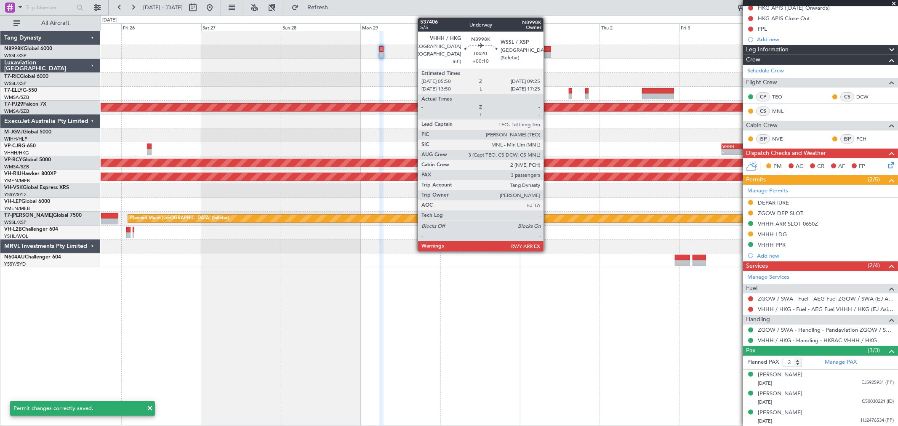
click at [547, 53] on div at bounding box center [545, 55] width 12 height 6
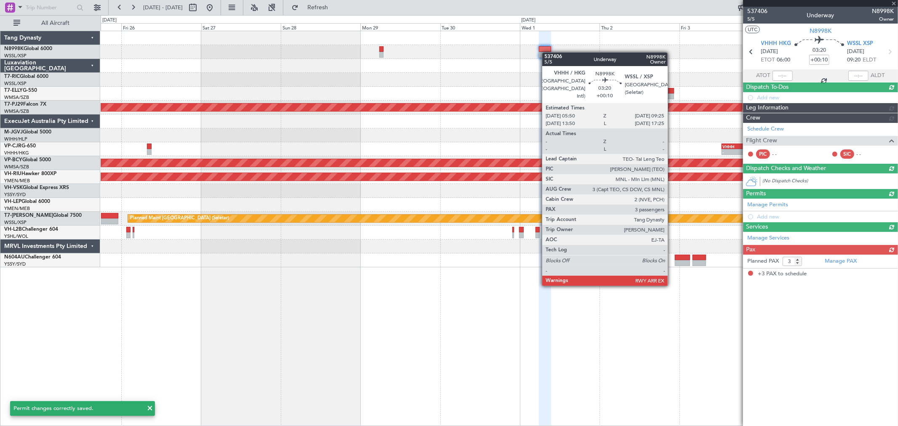
scroll to position [0, 0]
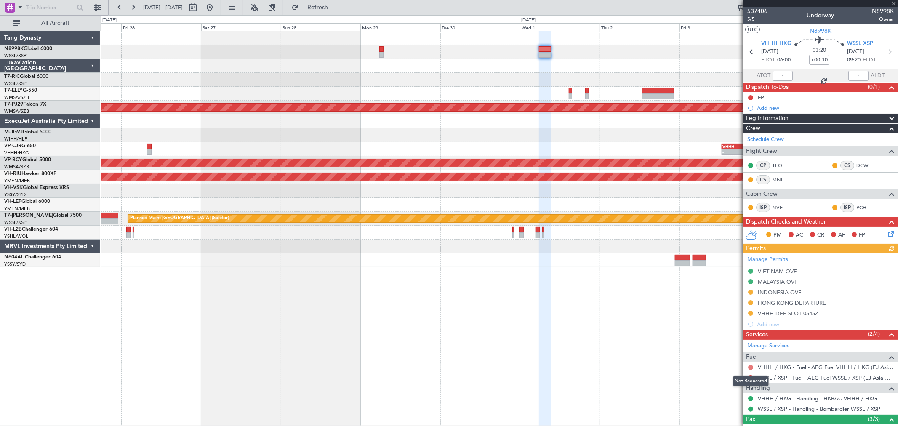
click at [750, 369] on button at bounding box center [750, 367] width 5 height 5
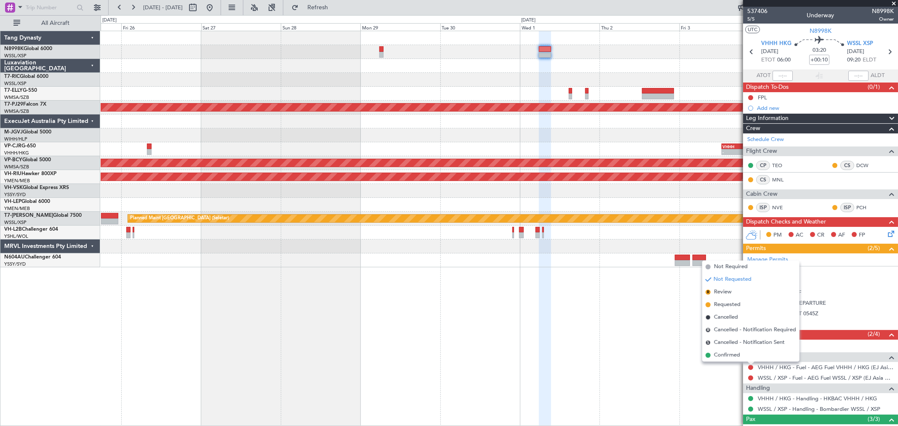
click at [578, 342] on div "Planned Maint Kuala Lumpur (Sultan Abdul Aziz Shah - Subang) - - VHHH 12:50 Z N…" at bounding box center [500, 228] width 798 height 395
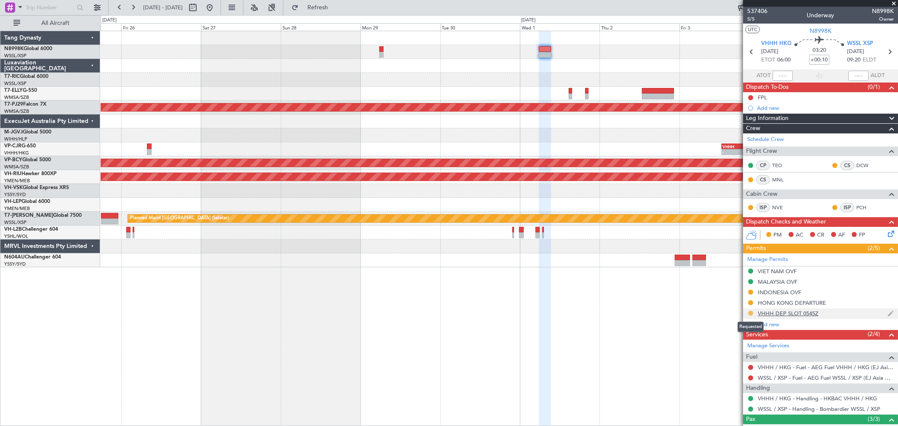
click at [748, 312] on button at bounding box center [750, 313] width 5 height 5
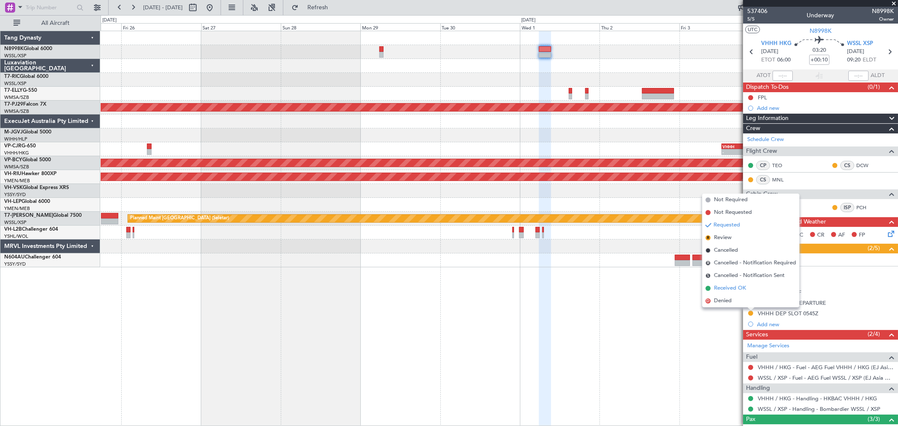
click at [731, 287] on span "Received OK" at bounding box center [730, 288] width 32 height 8
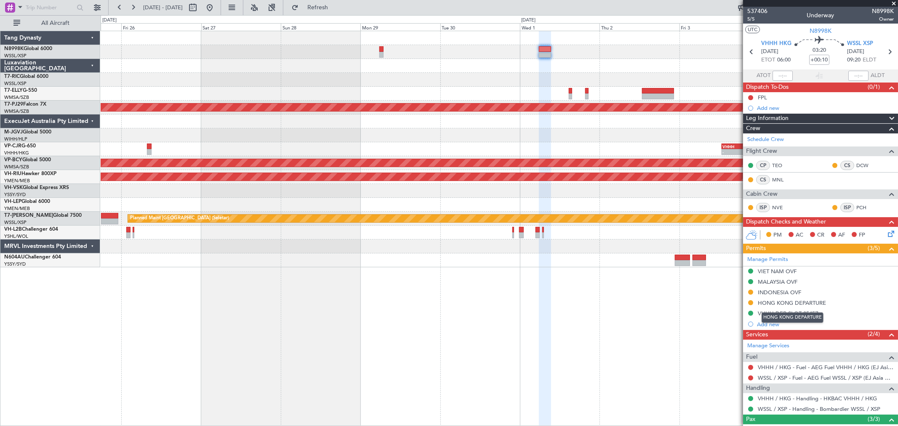
click at [778, 312] on mat-tooltip-component "HONG KONG DEPARTURE" at bounding box center [793, 318] width 74 height 22
click at [765, 313] on div "VHHH DEP SLOT 0545Z" at bounding box center [788, 313] width 61 height 7
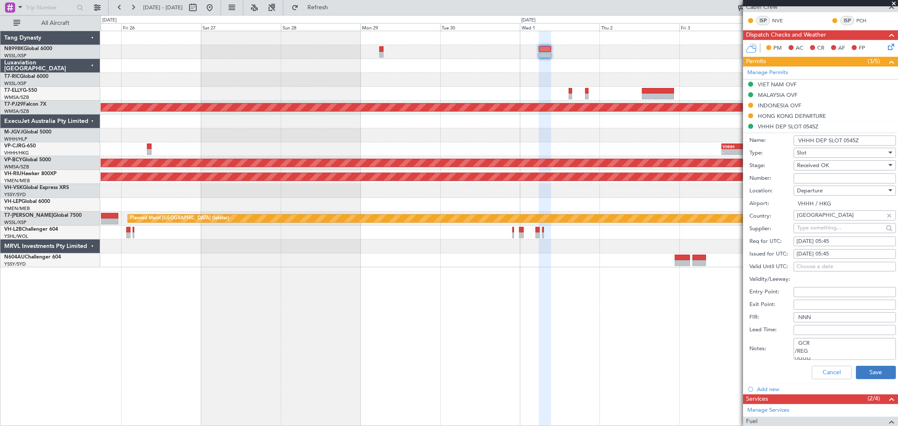
scroll to position [30, 0]
drag, startPoint x: 795, startPoint y: 339, endPoint x: 878, endPoint y: 392, distance: 98.5
click at [878, 392] on ul "VIET NAM OVF MALAYSIA OVF INDONESIA OVF HONG KONG DEPARTURE VHHH DEP SLOT 0545Z…" at bounding box center [820, 237] width 155 height 315
paste textarea "GCR /REG VHHH K N8998K 01OCT 014GLEX 0545WSSL D / RE.N8998K IDD.VHHHDGN2703000/"
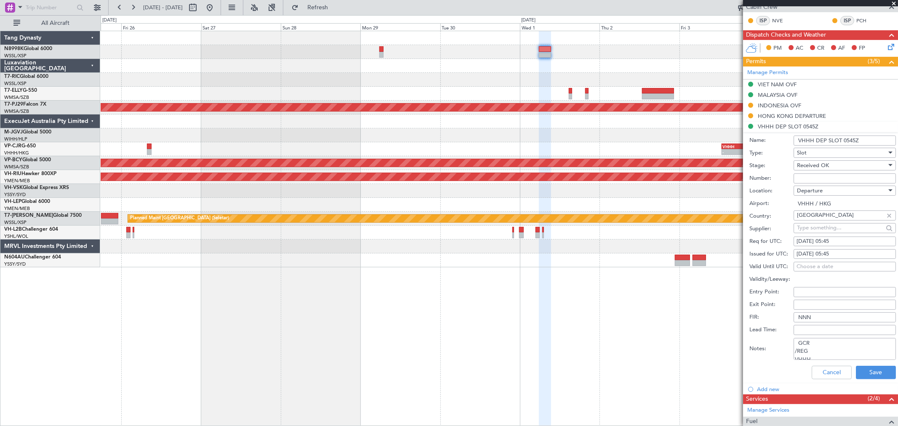
scroll to position [37, 0]
type textarea "GCR /REG VHHH K N8998K 01OCT 014GLEX 0545WSSL D / RE.N8998K IDD.VHHHDGN2703000/"
click at [881, 374] on button "Save" at bounding box center [876, 372] width 40 height 13
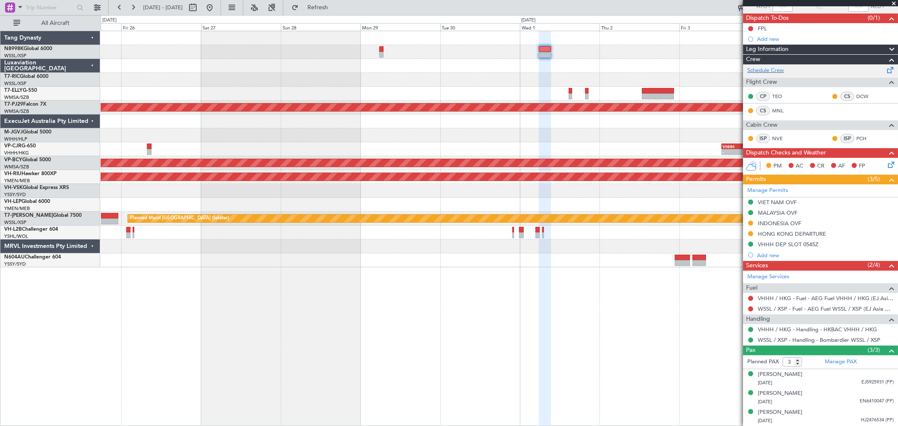
scroll to position [0, 0]
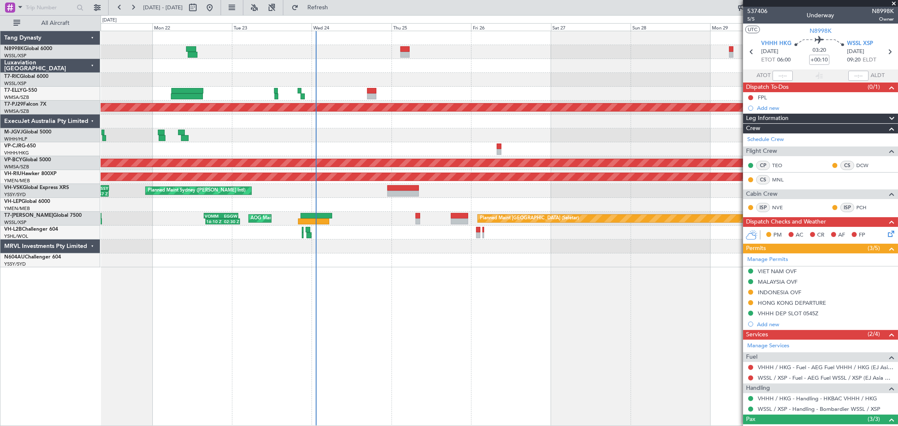
click at [459, 77] on div "MEL Dubai (Dubai Intl) Planned Maint Dubai (Dubai Intl) Planned Maint Kuala Lum…" at bounding box center [499, 149] width 797 height 236
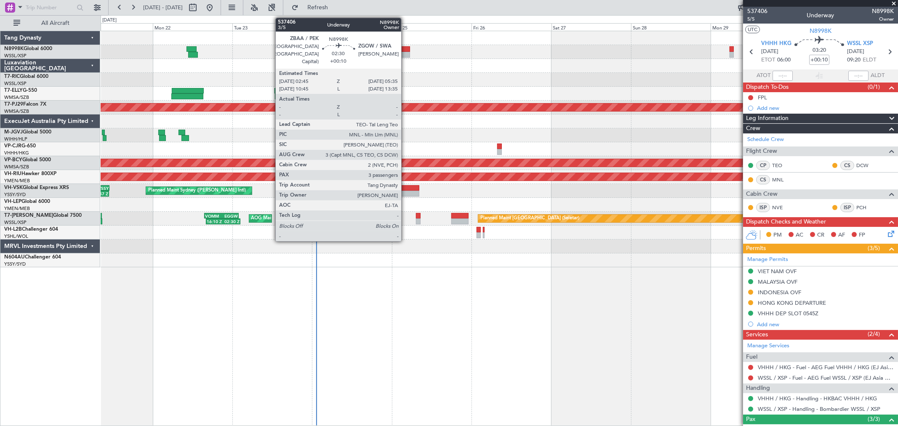
click at [407, 51] on div at bounding box center [406, 49] width 10 height 6
click at [406, 53] on div at bounding box center [406, 55] width 10 height 6
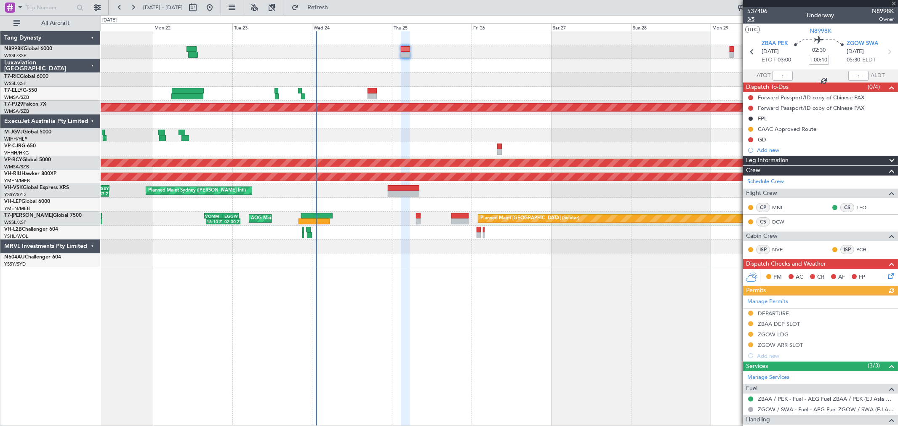
click at [753, 17] on span "3/5" at bounding box center [757, 19] width 20 height 7
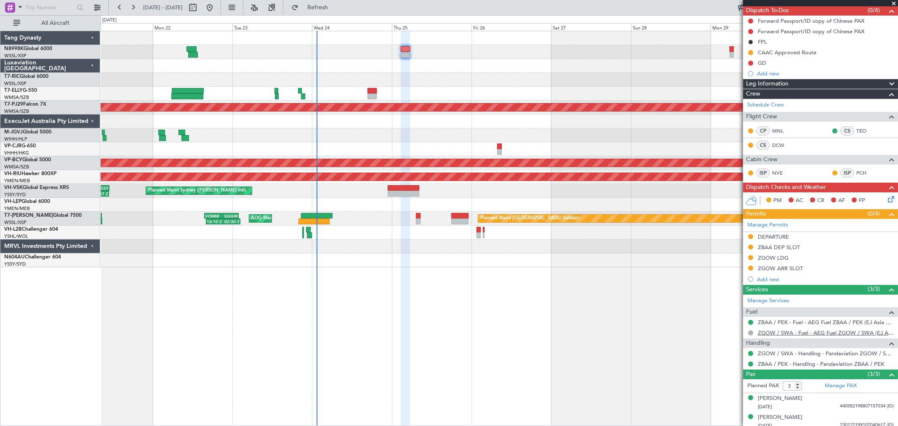
scroll to position [100, 0]
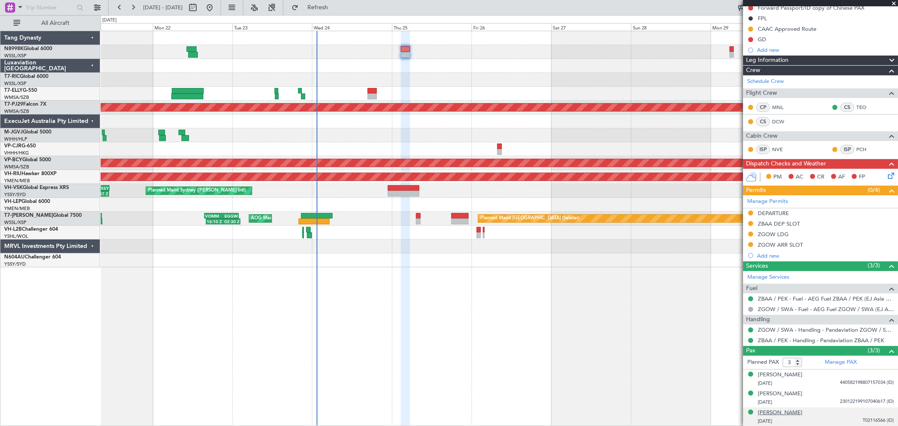
click at [786, 412] on div "[PERSON_NAME]" at bounding box center [780, 413] width 45 height 8
click at [414, 75] on div at bounding box center [499, 80] width 797 height 14
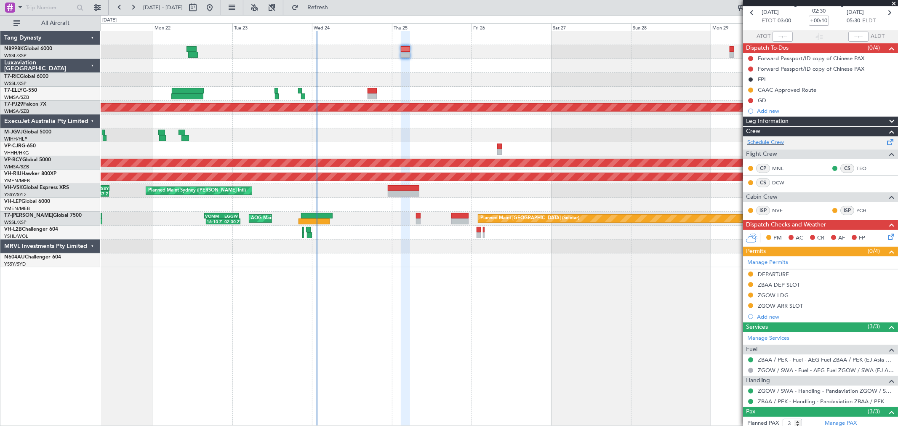
scroll to position [0, 0]
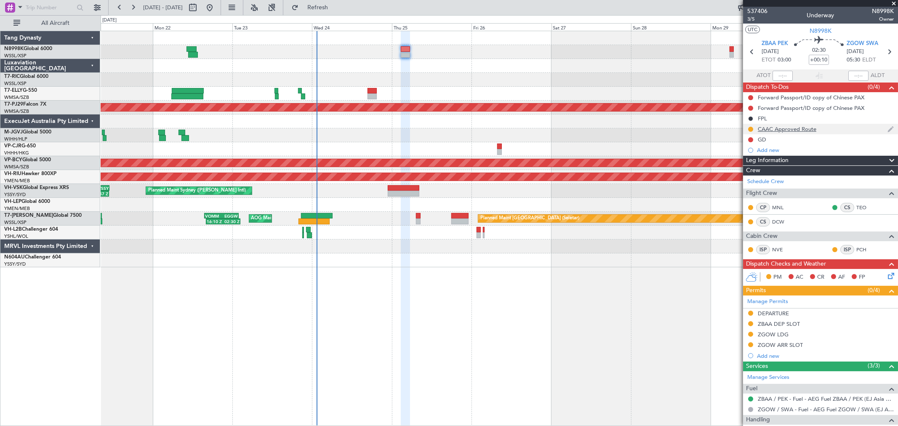
click at [746, 129] on div "CAAC Approved Route" at bounding box center [820, 129] width 155 height 11
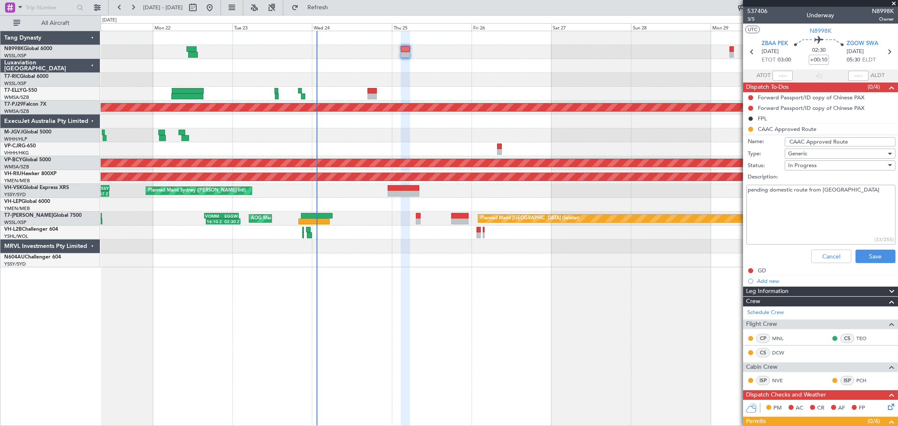
click at [752, 126] on li "CAAC Approved Route Name: CAAC Approved Route Type: Generic Status: In Progress…" at bounding box center [820, 195] width 155 height 143
click at [756, 133] on li "CAAC Approved Route Name: CAAC Approved Route Type: Generic Status: In Progress…" at bounding box center [820, 195] width 155 height 143
click at [820, 254] on button "Cancel" at bounding box center [831, 256] width 40 height 13
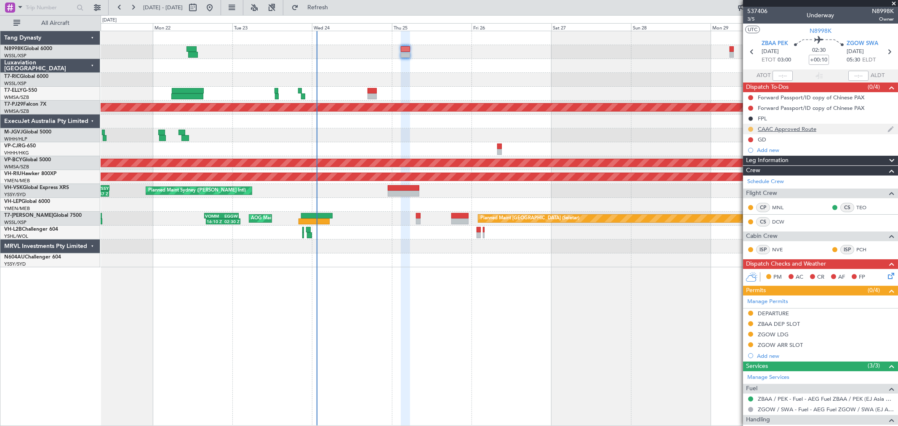
click at [750, 127] on button at bounding box center [750, 129] width 5 height 5
click at [759, 163] on span "Completed" at bounding box center [754, 166] width 28 height 8
click at [805, 129] on div "CAAC Approved Route" at bounding box center [787, 128] width 59 height 7
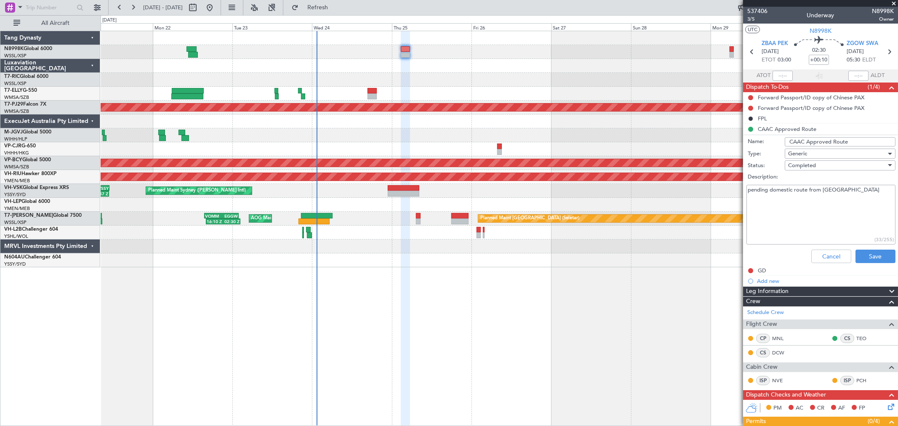
click at [853, 189] on textarea "pending domestic route from Panda" at bounding box center [821, 215] width 149 height 60
paste textarea "ELKUR W40 YQG W142 DALIM A593 DPX A470 TEBON"
type textarea "pending domestic route from Panda ELKUR W40 YQG W142 DALIM A593 DPX A470 TEBON"
click at [864, 254] on button "Save" at bounding box center [876, 256] width 40 height 13
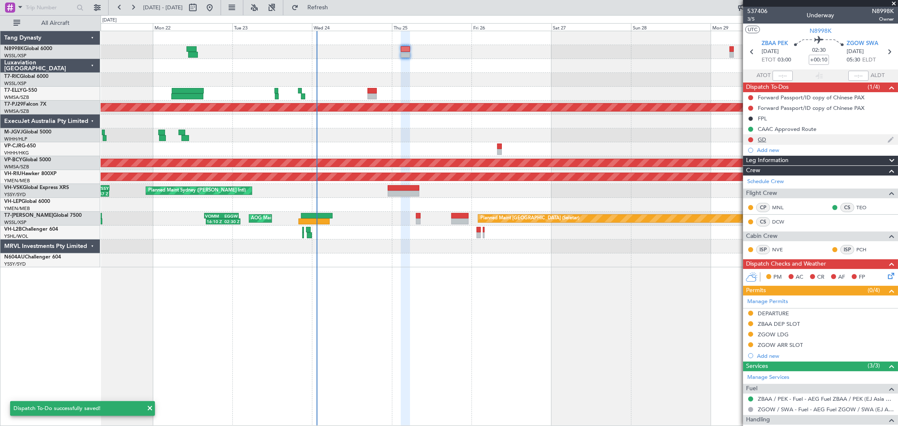
click at [763, 137] on div "GD" at bounding box center [762, 139] width 8 height 7
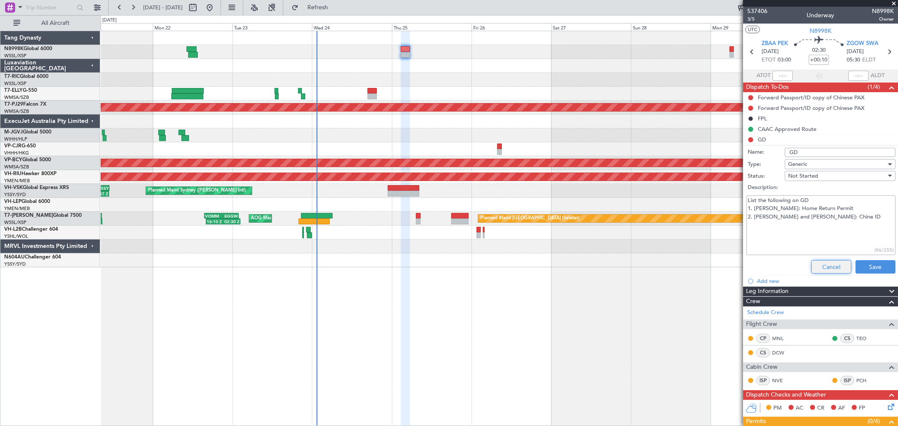
click at [831, 268] on button "Cancel" at bounding box center [831, 266] width 40 height 13
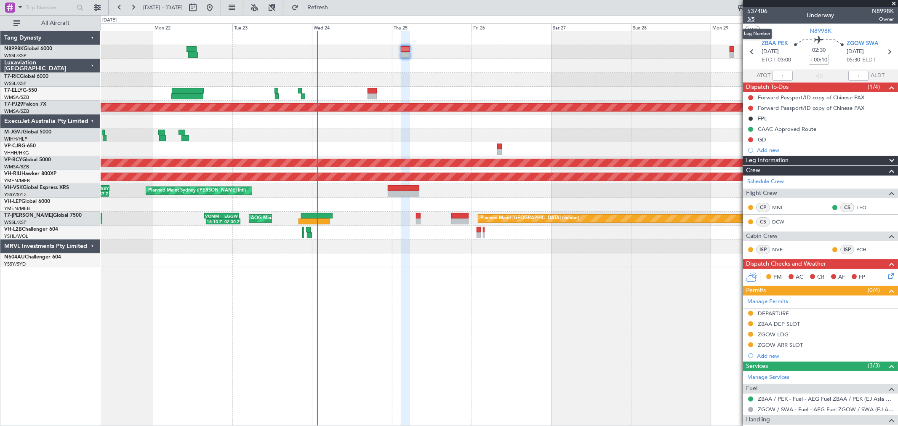
click at [752, 19] on span "3/5" at bounding box center [757, 19] width 20 height 7
click at [751, 21] on span "3/5" at bounding box center [757, 19] width 20 height 7
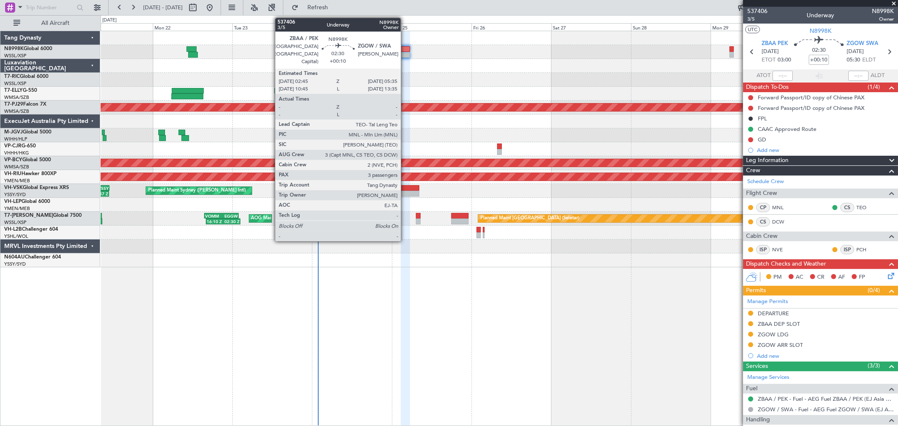
click at [405, 54] on div at bounding box center [406, 55] width 10 height 6
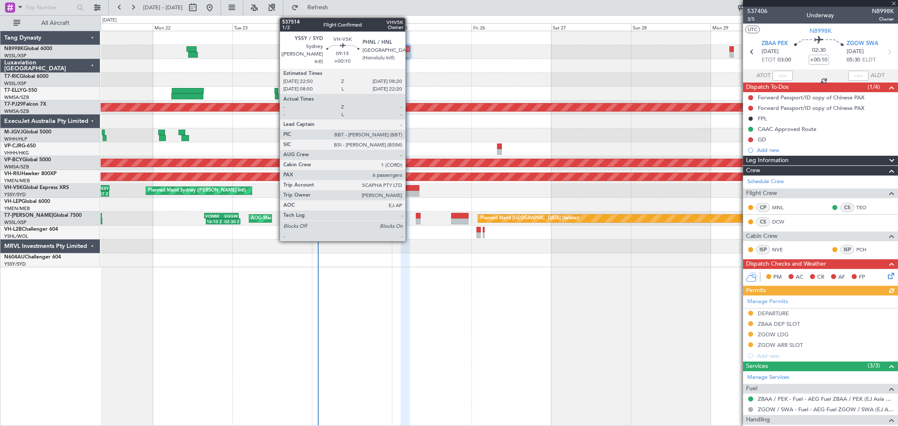
click at [410, 191] on div at bounding box center [404, 194] width 32 height 6
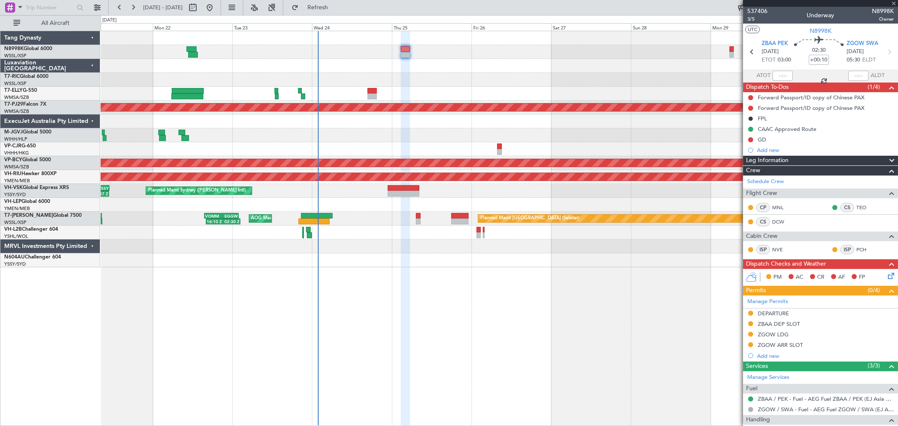
type input "6"
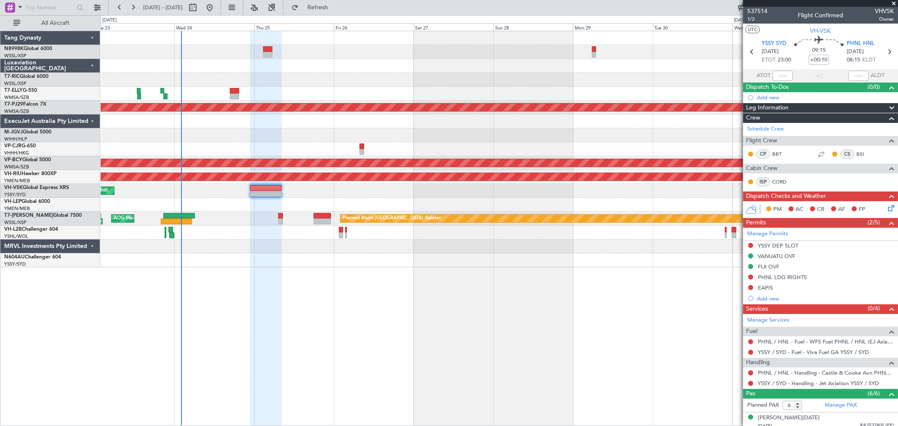
click at [462, 268] on div "Planned Maint Dubai (Dubai Intl) MEL Dubai (Dubai Intl) Planned Maint Kuala Lum…" at bounding box center [500, 228] width 798 height 395
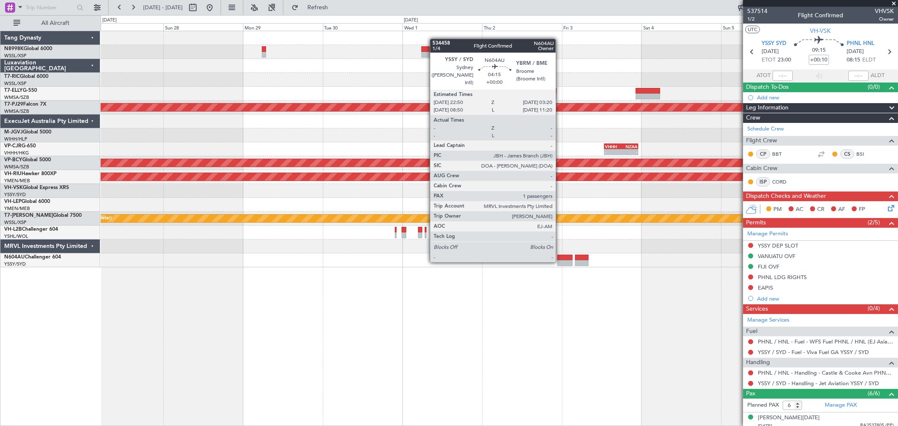
click at [560, 262] on div at bounding box center [565, 263] width 15 height 6
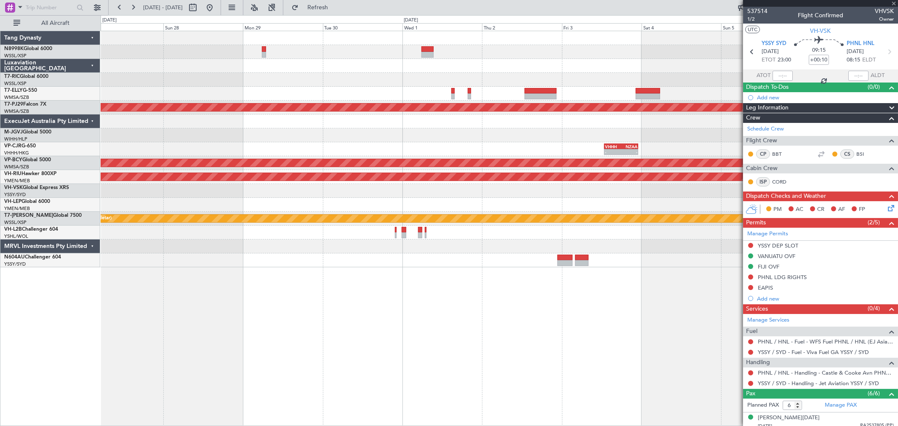
type input "1"
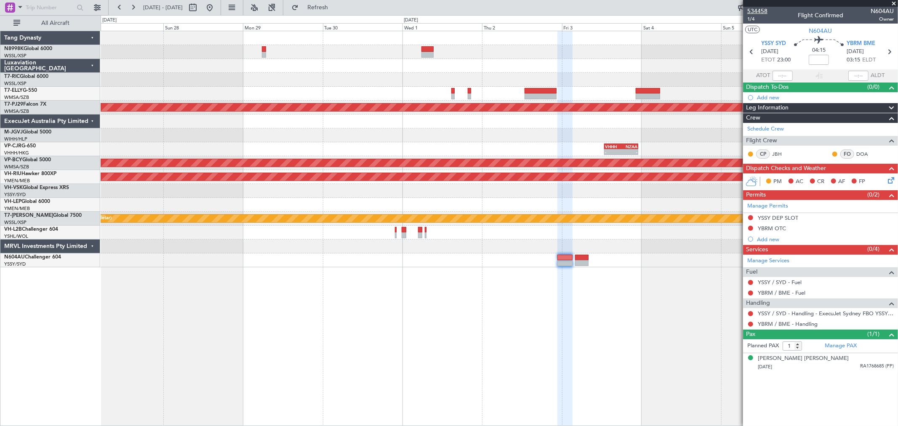
click at [751, 11] on span "534458" at bounding box center [757, 11] width 20 height 9
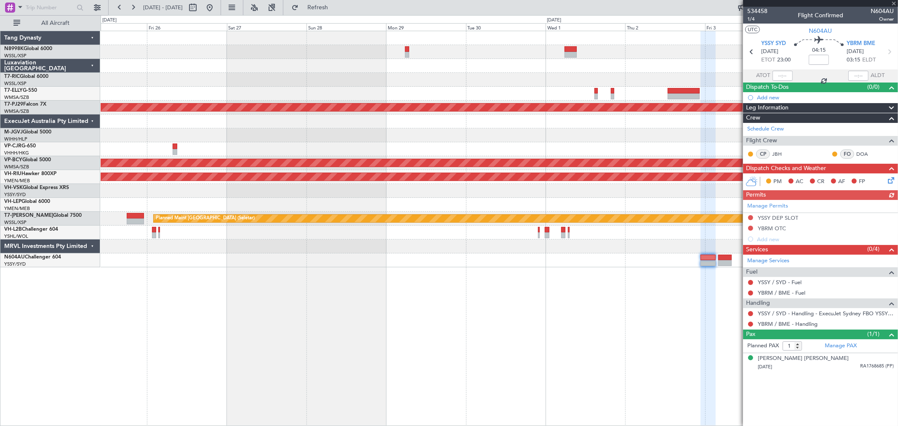
click at [781, 268] on fb-app "27 Sep 2025 - 07 Oct 2025 Refresh Quick Links All Aircraft Planned Maint Kuala …" at bounding box center [449, 216] width 898 height 420
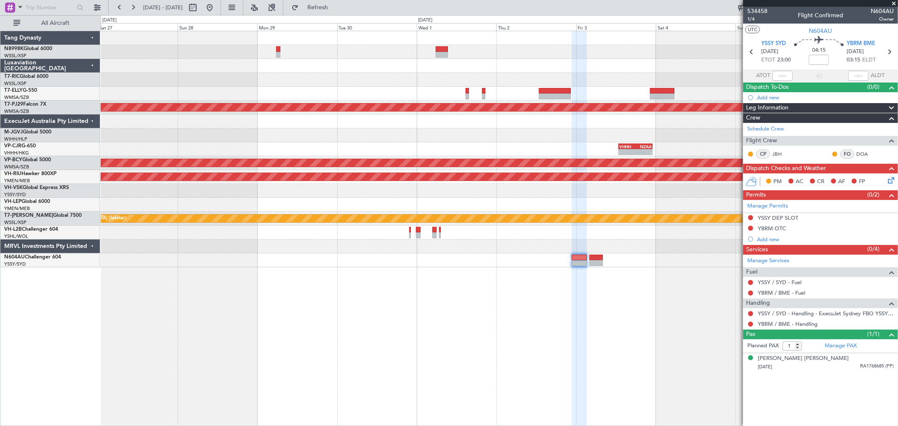
click at [344, 276] on div "Planned Maint Kuala Lumpur (Sultan Abdul Aziz Shah - Subang) - - VHHH 12:50 Z N…" at bounding box center [500, 228] width 798 height 395
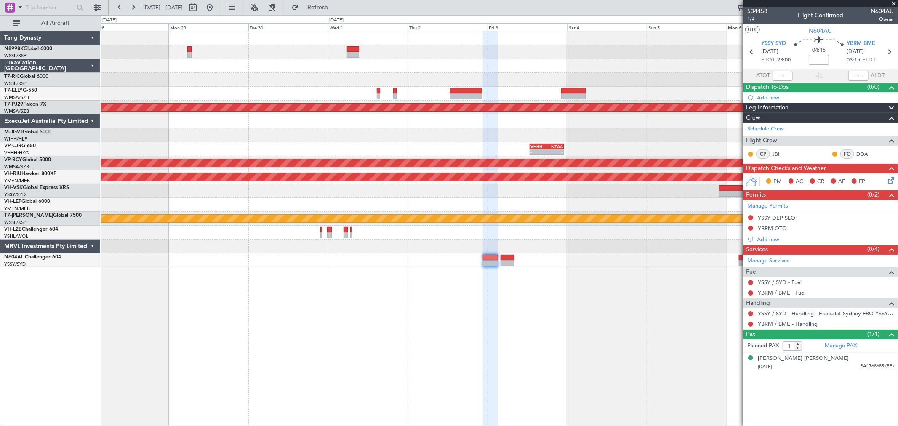
click at [406, 270] on div "Planned Maint Kuala Lumpur (Sultan Abdul Aziz Shah - Subang) - - VHHH 12:50 Z N…" at bounding box center [500, 228] width 798 height 395
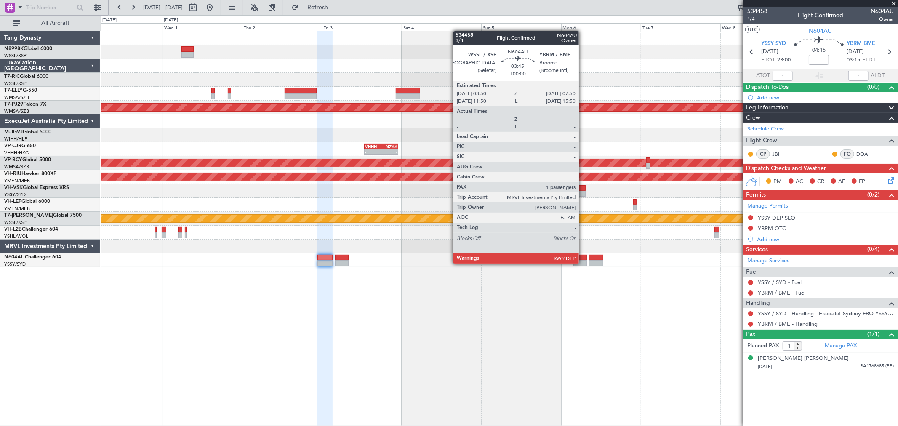
click at [583, 263] on div at bounding box center [580, 263] width 13 height 6
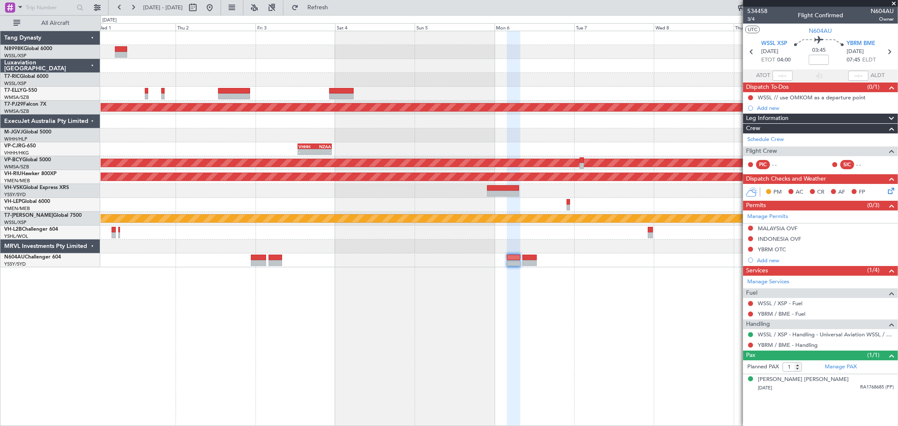
click at [566, 259] on div "Planned Maint Kuala Lumpur (Sultan Abdul Aziz Shah - Subang) - - VHHH 12:50 Z N…" at bounding box center [499, 149] width 797 height 236
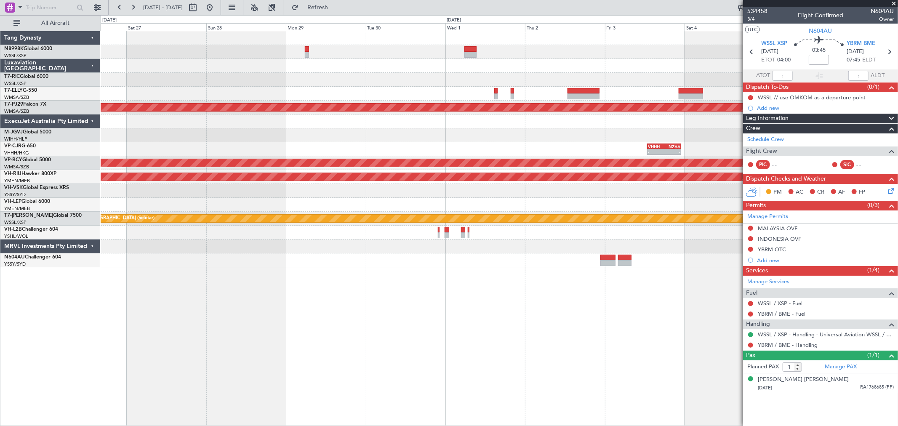
click at [692, 212] on div "Planned Maint Kuala Lumpur (Sultan Abdul Aziz Shah - Subang) - - VHHH 12:50 Z N…" at bounding box center [499, 149] width 797 height 236
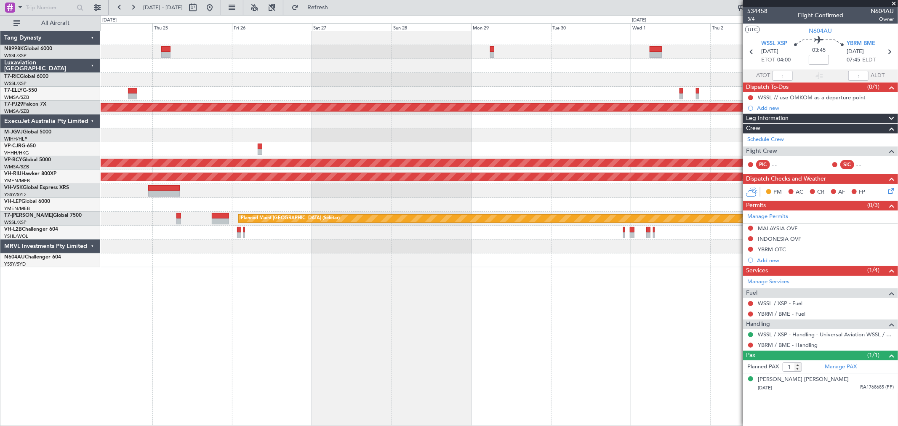
click at [619, 200] on div at bounding box center [499, 205] width 797 height 14
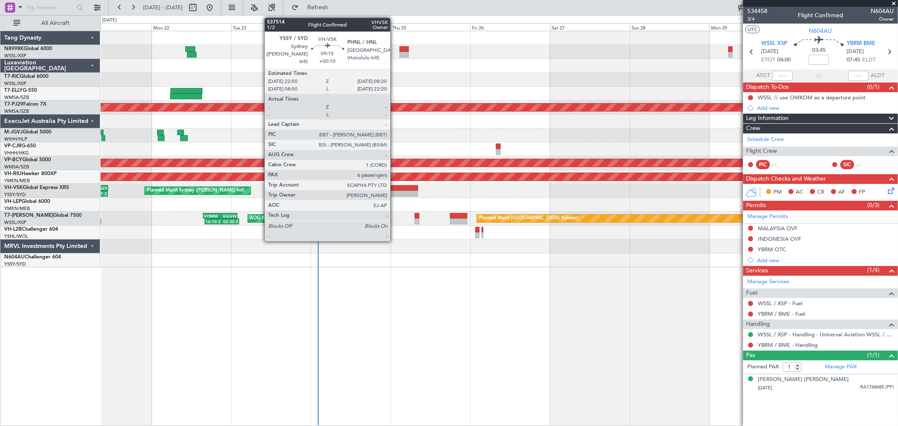
click at [395, 192] on div at bounding box center [403, 194] width 32 height 6
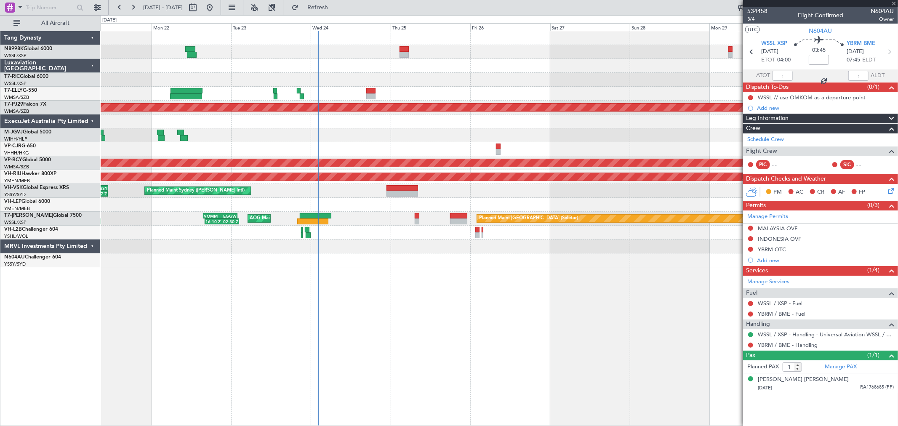
type input "+00:10"
type input "6"
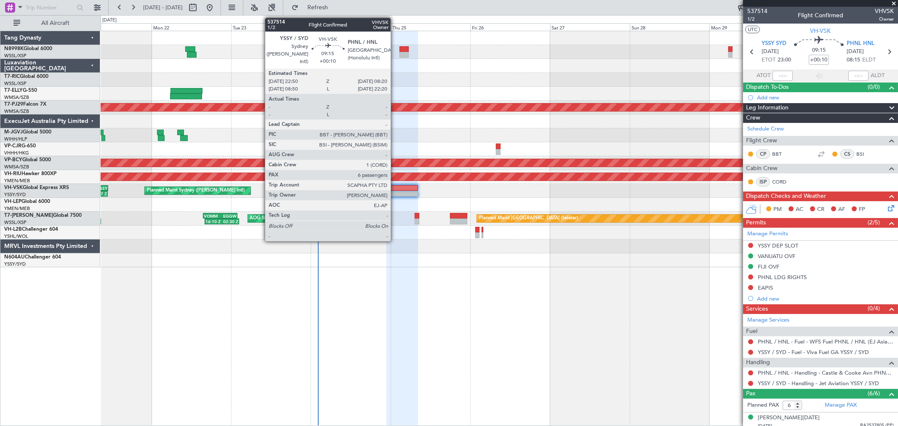
click at [395, 190] on div at bounding box center [403, 188] width 32 height 6
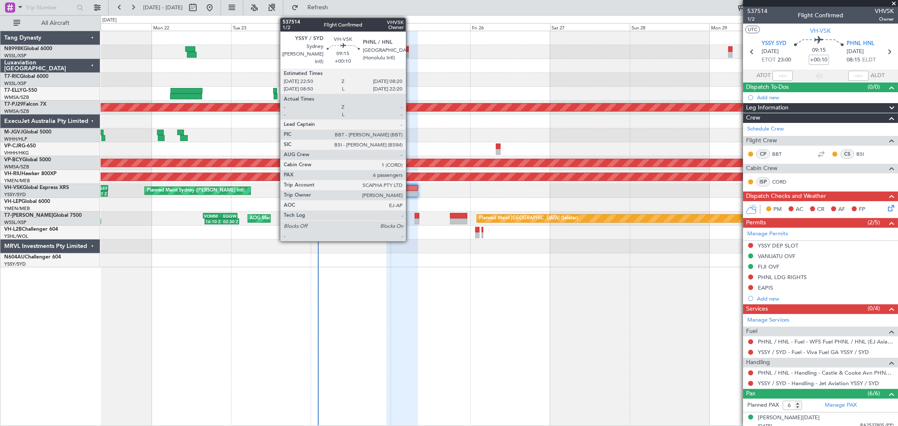
click at [410, 192] on div at bounding box center [403, 194] width 32 height 6
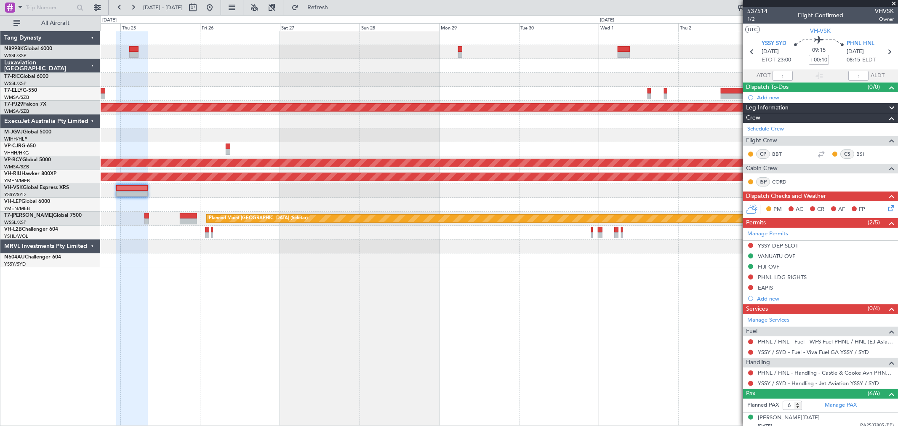
click at [317, 141] on div "Planned Maint Kuala Lumpur (Sultan Abdul Aziz Shah - Subang) - - VHHH 12:50 Z N…" at bounding box center [499, 149] width 797 height 236
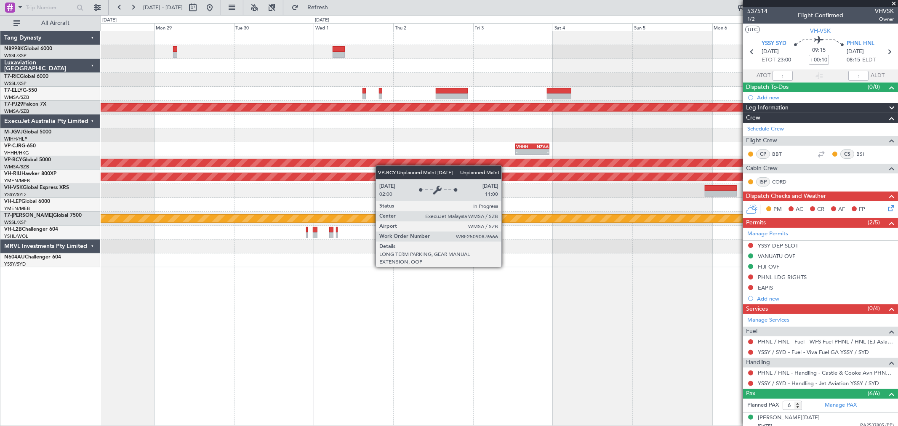
click at [285, 157] on div "Unplanned Maint [GEOGRAPHIC_DATA] (Sultan [PERSON_NAME] [PERSON_NAME] - Subang)" at bounding box center [499, 163] width 797 height 14
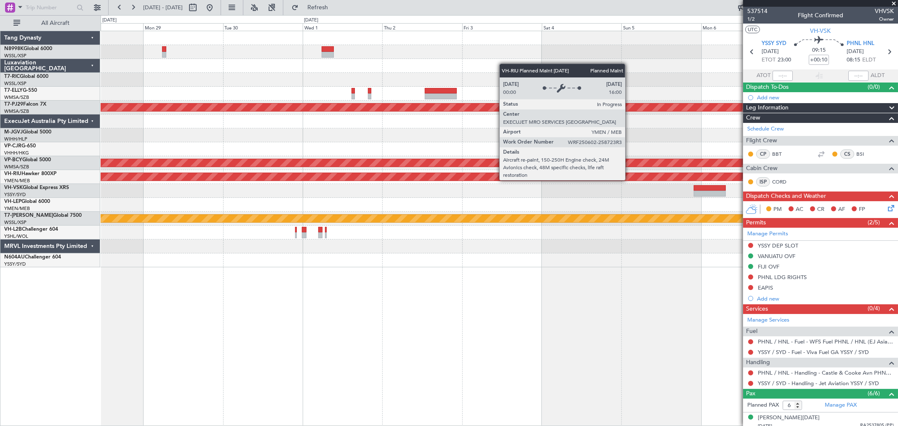
click at [316, 168] on div "Planned Maint Kuala Lumpur (Sultan Abdul Aziz Shah - Subang) - - VHHH 12:50 Z N…" at bounding box center [499, 149] width 797 height 236
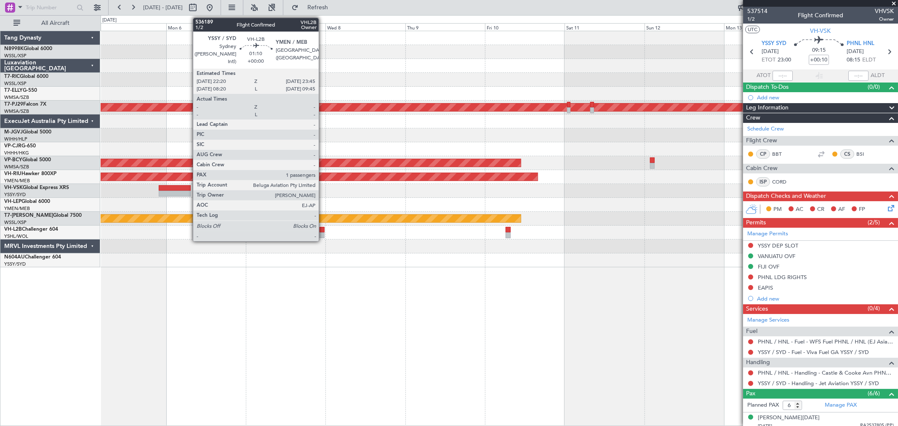
click at [323, 233] on div at bounding box center [322, 235] width 5 height 6
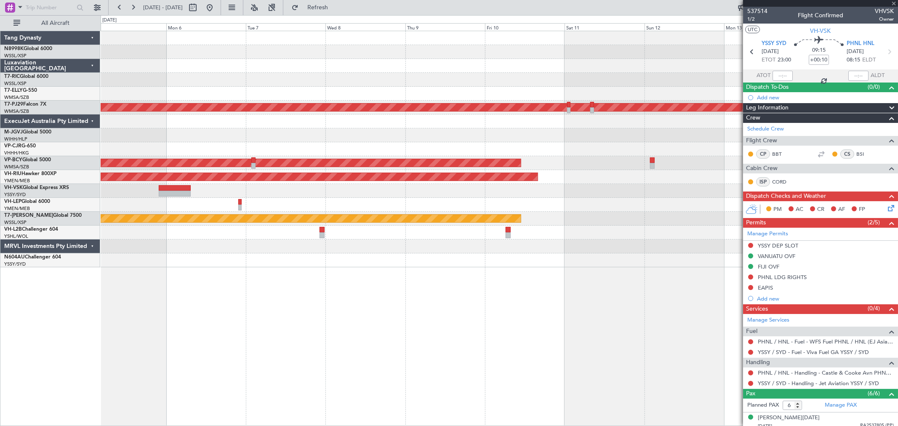
type input "1"
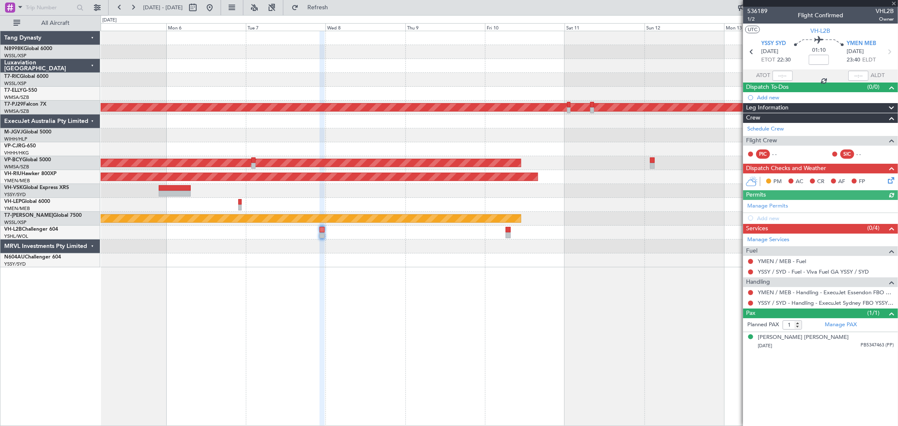
click at [486, 237] on div at bounding box center [499, 233] width 797 height 14
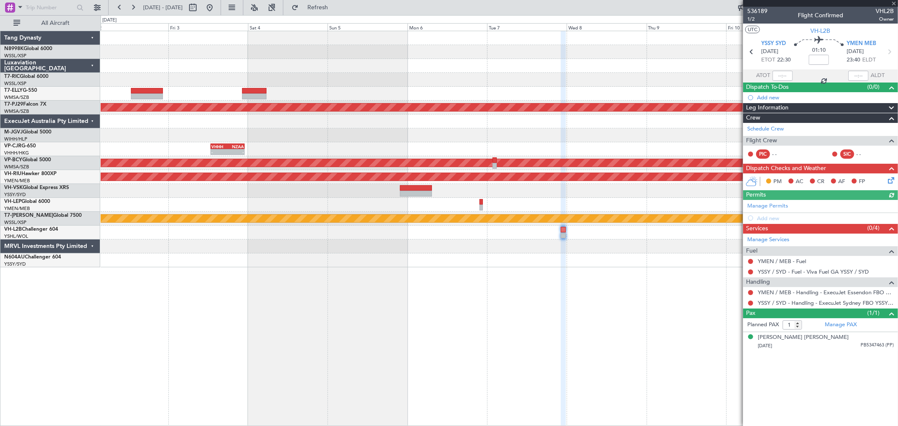
click at [564, 232] on div at bounding box center [499, 233] width 797 height 14
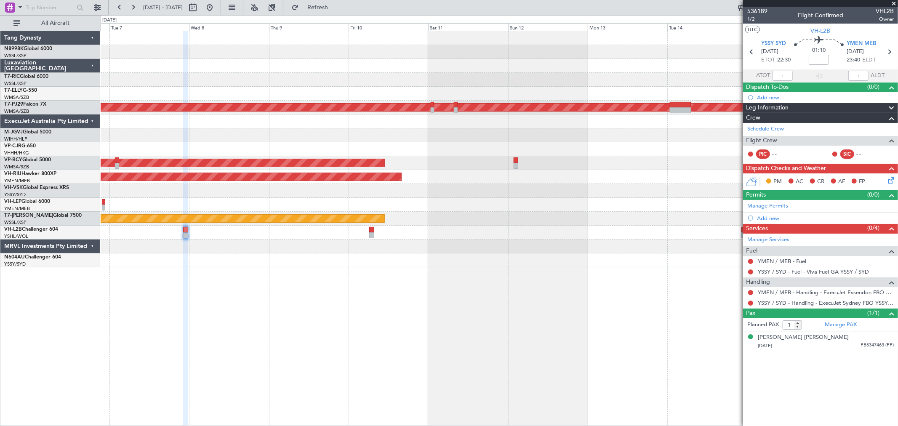
click at [430, 262] on div at bounding box center [499, 261] width 797 height 14
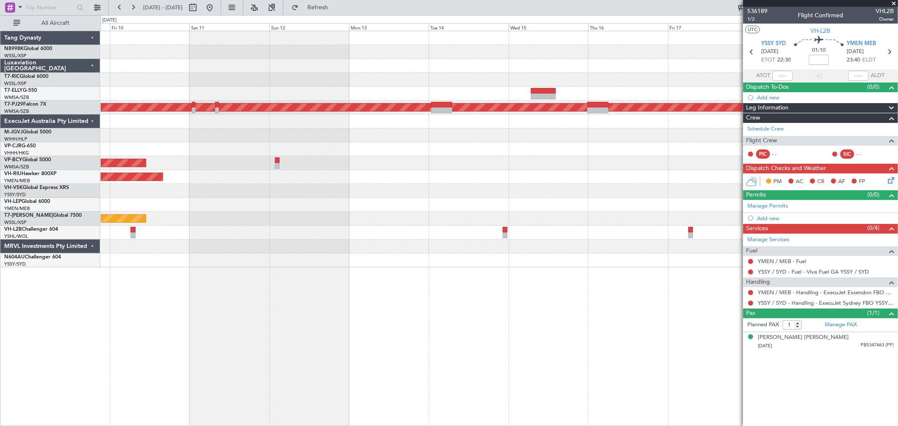
click at [448, 259] on div at bounding box center [499, 261] width 797 height 14
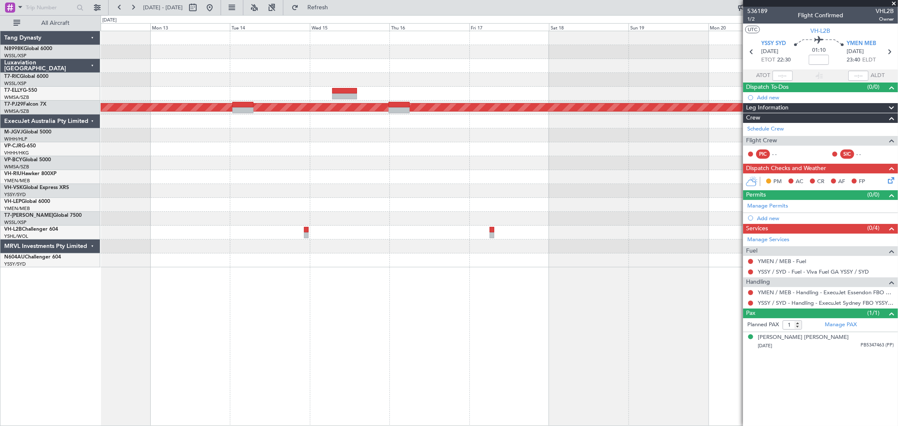
click at [432, 254] on div at bounding box center [499, 261] width 797 height 14
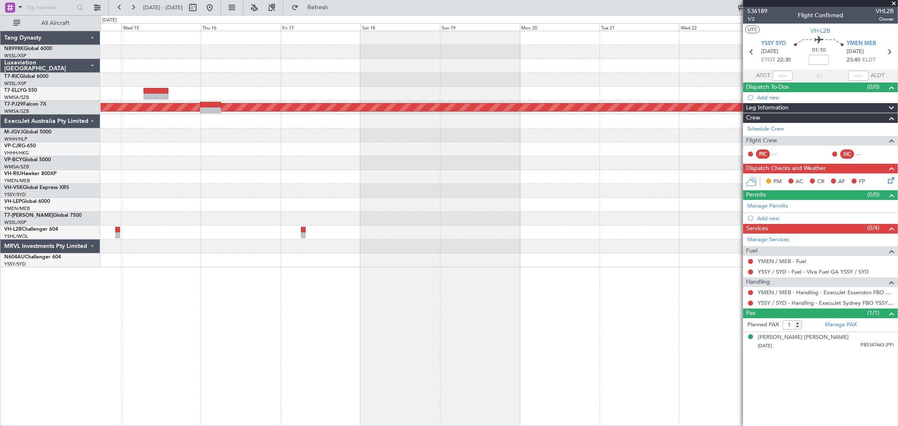
click at [440, 252] on div "Planned Maint [GEOGRAPHIC_DATA] (Sultan [PERSON_NAME] [PERSON_NAME] - Subang)" at bounding box center [499, 149] width 797 height 236
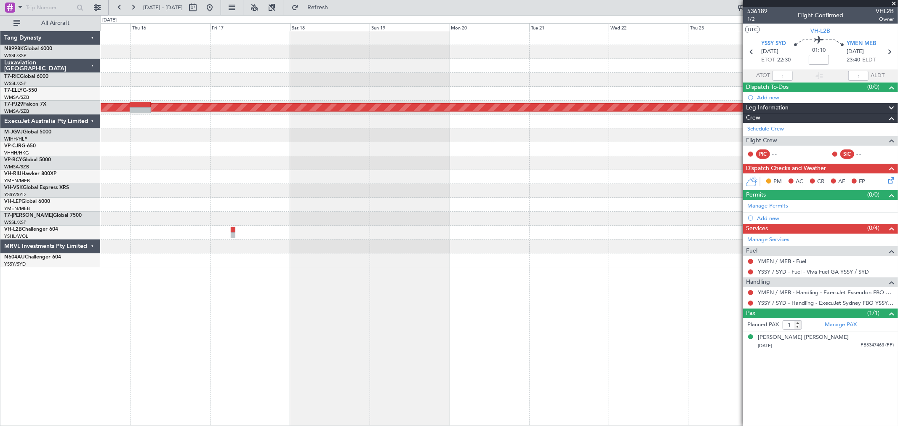
click at [360, 238] on div "Planned Maint [GEOGRAPHIC_DATA] (Sultan [PERSON_NAME] [PERSON_NAME] - Subang)" at bounding box center [499, 149] width 797 height 236
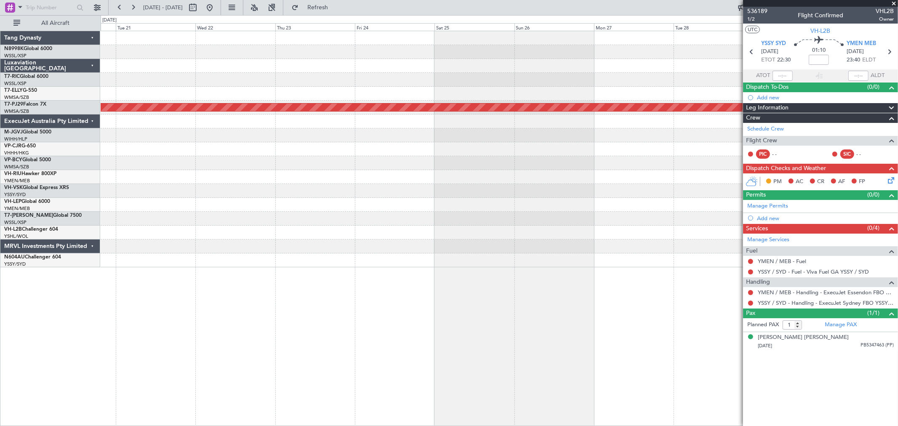
click at [359, 229] on div "Planned Maint [GEOGRAPHIC_DATA] (Sultan [PERSON_NAME] [PERSON_NAME] - Subang)" at bounding box center [499, 149] width 797 height 236
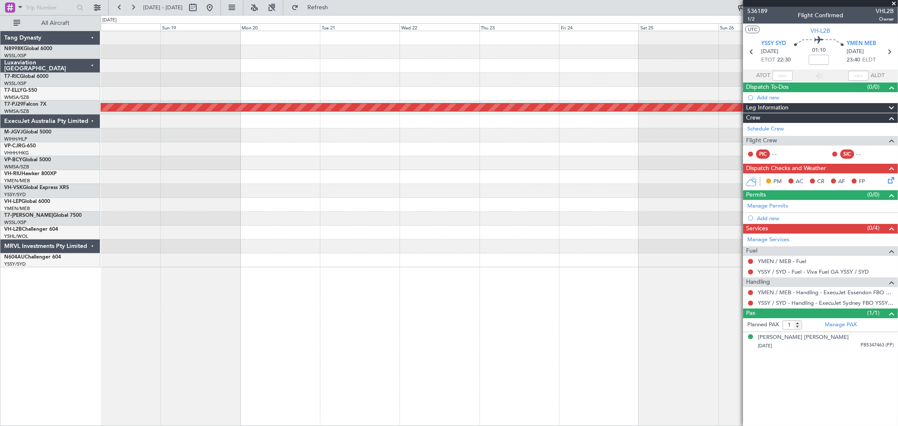
click at [638, 232] on div at bounding box center [499, 233] width 797 height 14
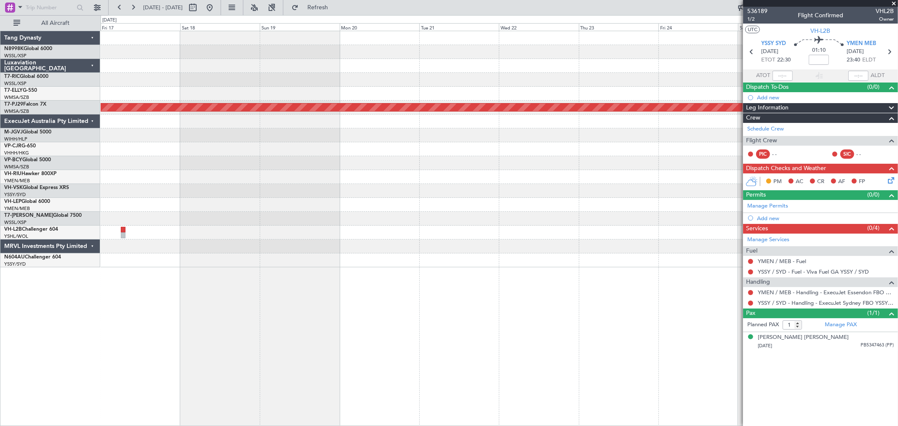
click at [624, 228] on div at bounding box center [499, 233] width 797 height 14
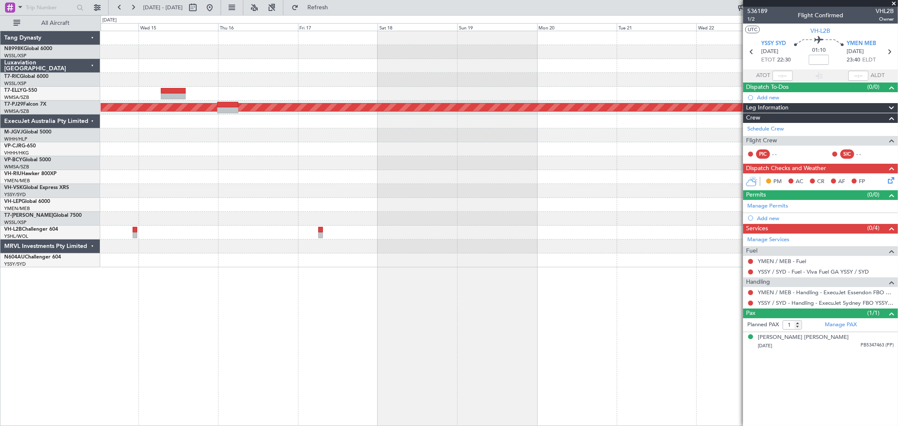
click at [594, 221] on div at bounding box center [499, 219] width 797 height 14
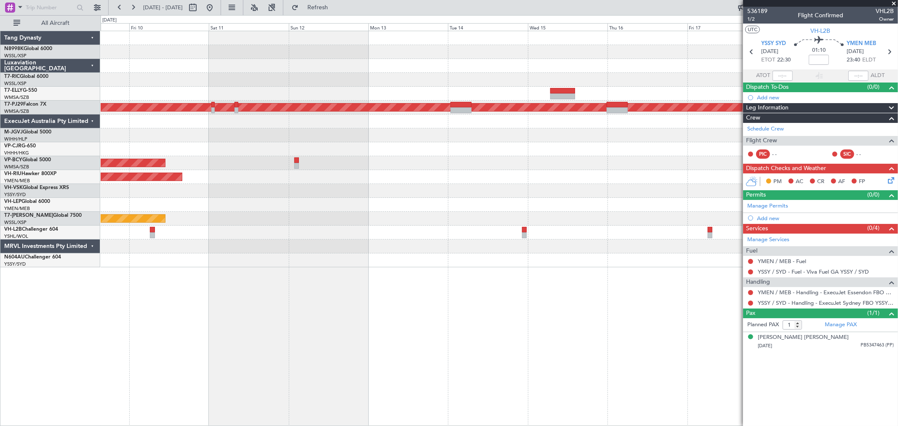
click at [616, 210] on div at bounding box center [499, 205] width 797 height 14
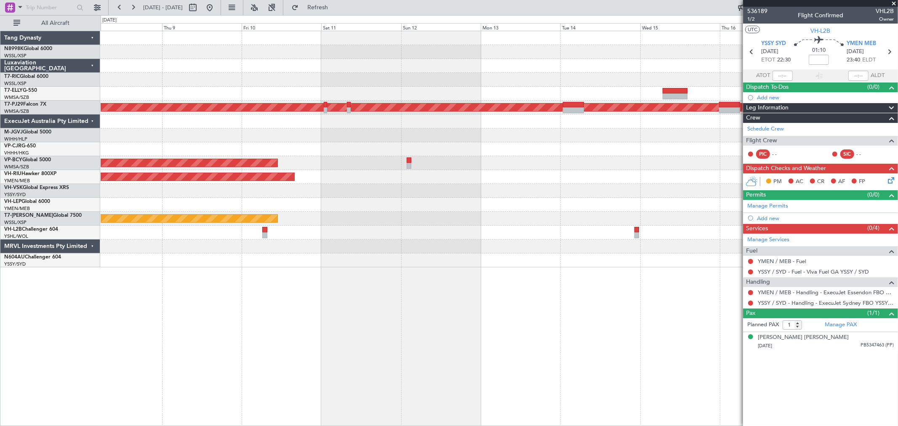
click at [603, 214] on div "Planned Maint [GEOGRAPHIC_DATA] (Seletar)" at bounding box center [499, 219] width 797 height 14
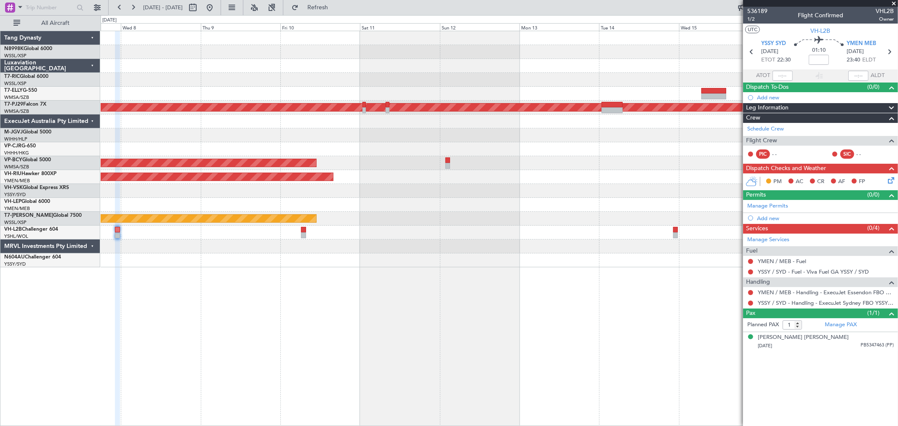
click at [358, 243] on div at bounding box center [499, 247] width 797 height 14
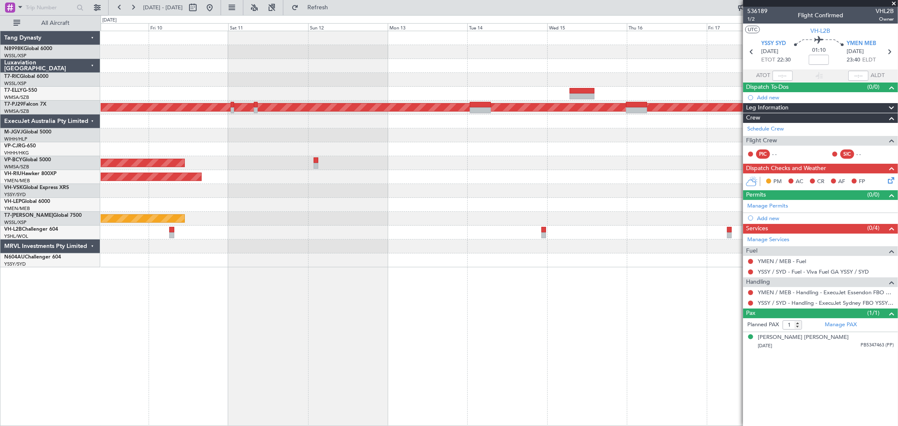
click at [384, 242] on div at bounding box center [499, 247] width 797 height 14
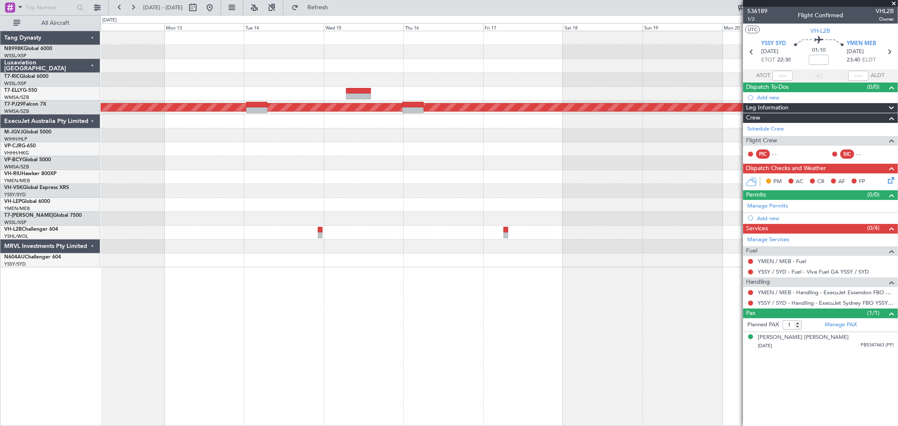
click at [397, 240] on div at bounding box center [499, 247] width 797 height 14
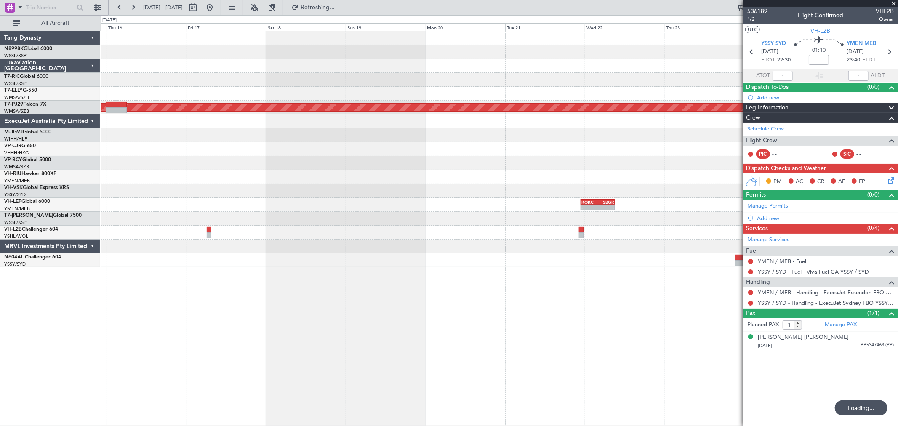
click at [340, 240] on div at bounding box center [499, 247] width 797 height 14
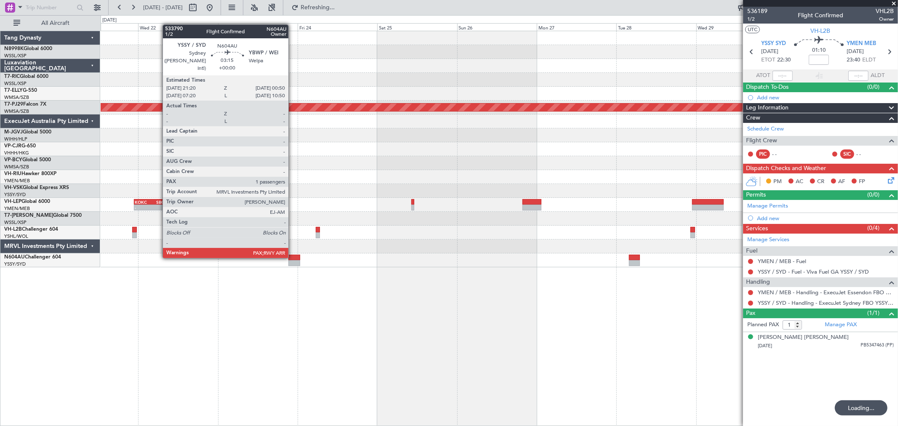
click at [294, 257] on div at bounding box center [294, 258] width 12 height 6
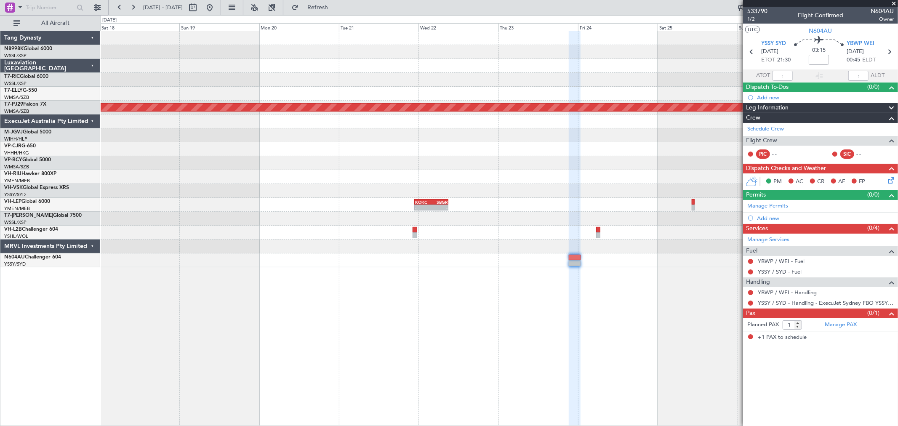
click at [522, 185] on div at bounding box center [499, 191] width 797 height 14
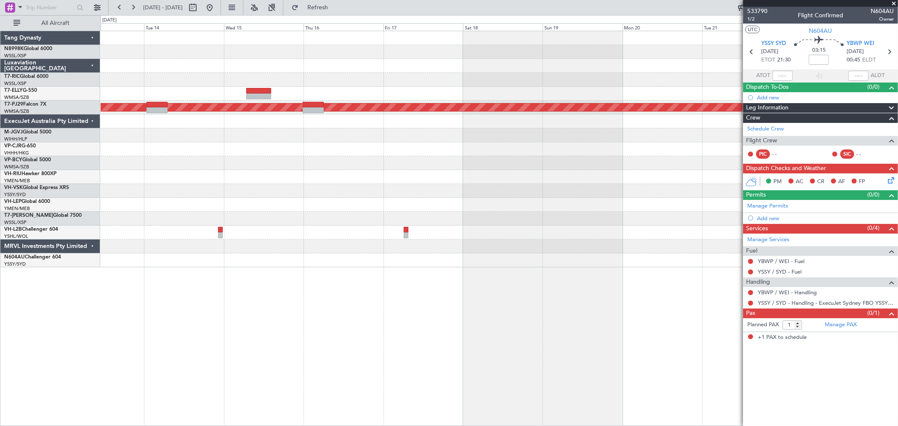
click at [567, 178] on div at bounding box center [499, 177] width 797 height 14
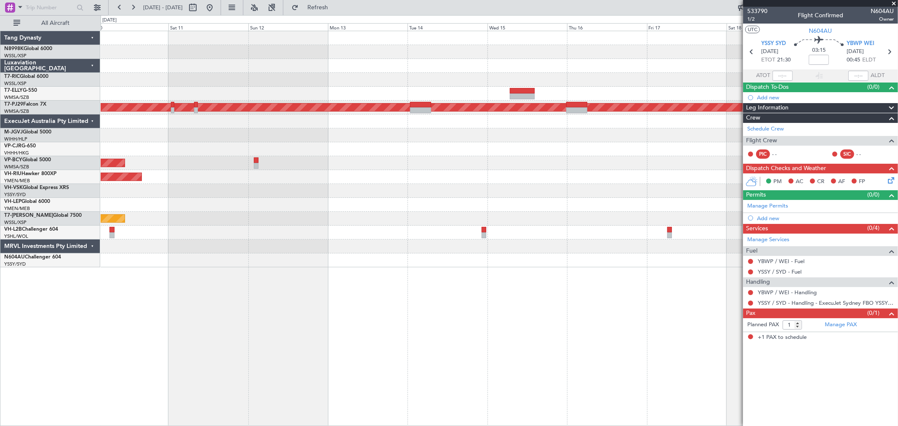
click at [590, 179] on div "Planned Maint [GEOGRAPHIC_DATA] ([GEOGRAPHIC_DATA])" at bounding box center [499, 177] width 797 height 14
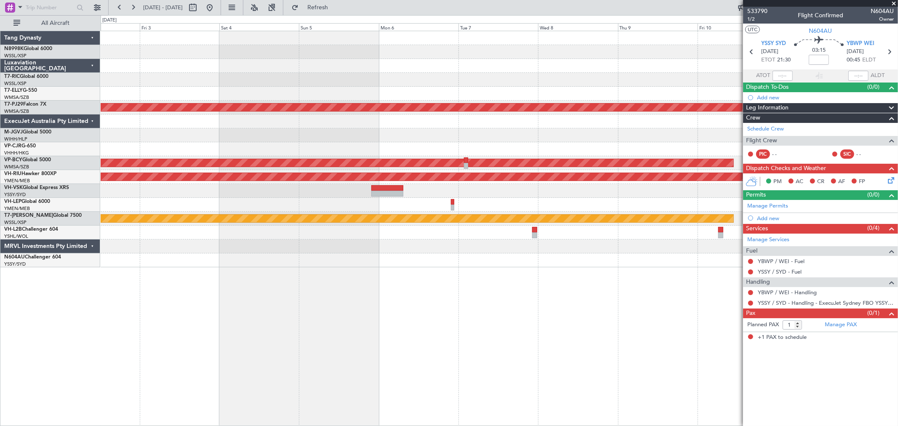
click at [627, 187] on div at bounding box center [499, 191] width 797 height 14
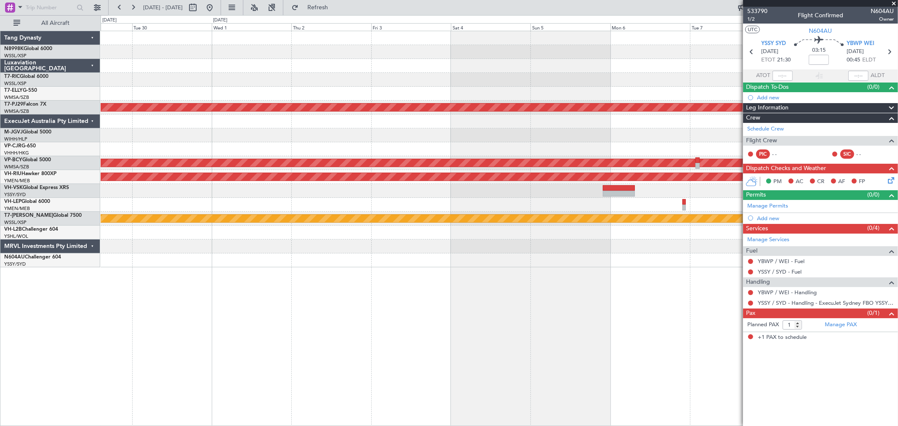
click at [561, 191] on div at bounding box center [499, 191] width 797 height 14
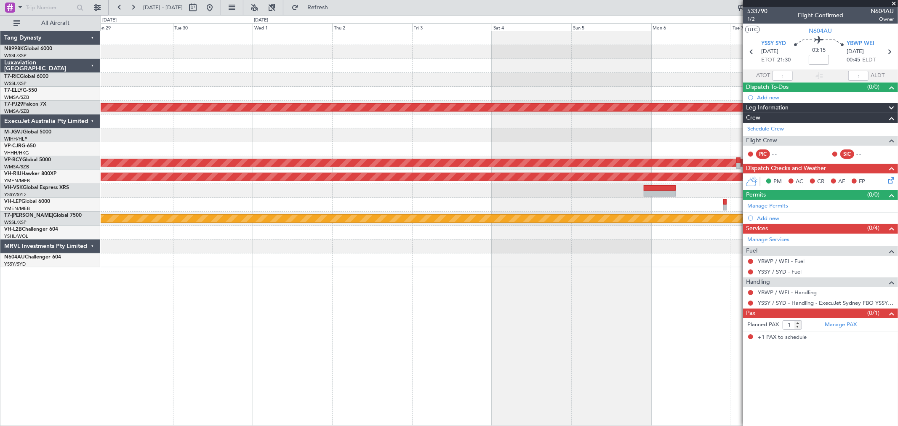
click at [571, 199] on div "Planned Maint Kuala Lumpur (Sultan Abdul Aziz Shah - Subang) Unplanned Maint Ku…" at bounding box center [499, 149] width 797 height 236
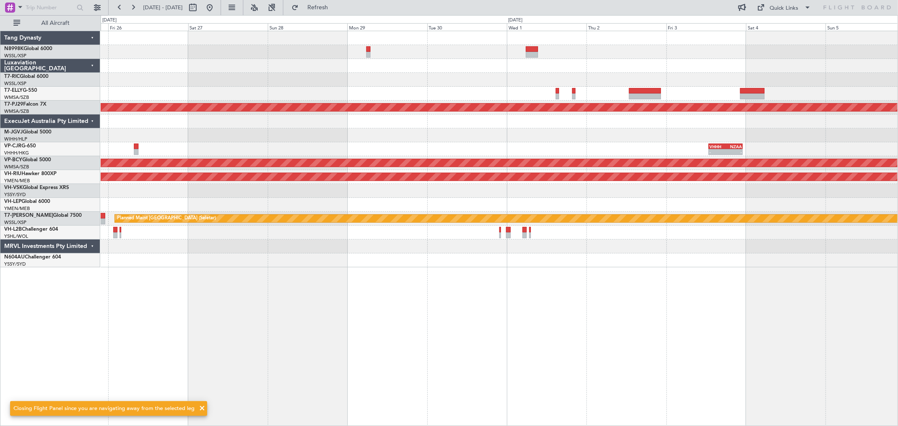
click at [603, 168] on div "Planned Maint Kuala Lumpur (Sultan Abdul Aziz Shah - Subang) - - VHHH 12:50 Z N…" at bounding box center [499, 149] width 797 height 236
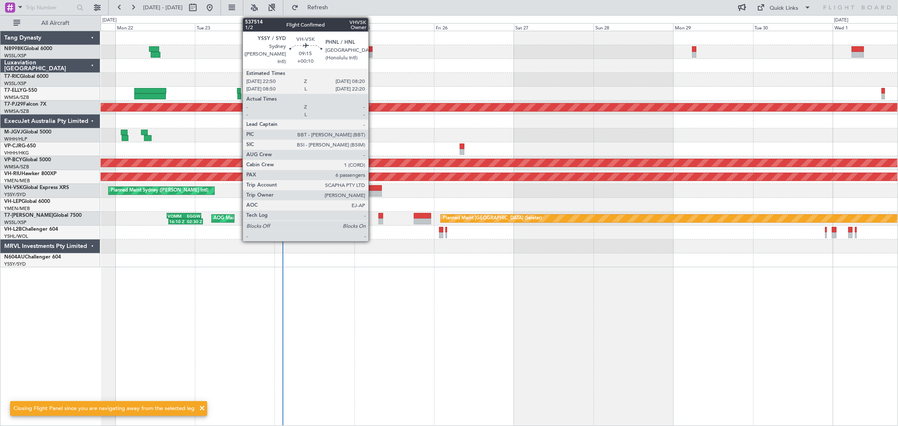
click at [369, 187] on div at bounding box center [366, 188] width 32 height 6
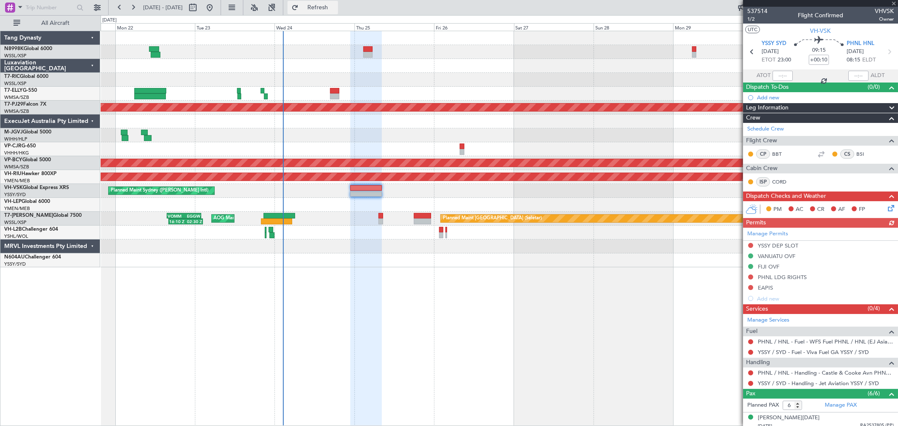
click at [321, 7] on button "Refresh" at bounding box center [313, 7] width 51 height 13
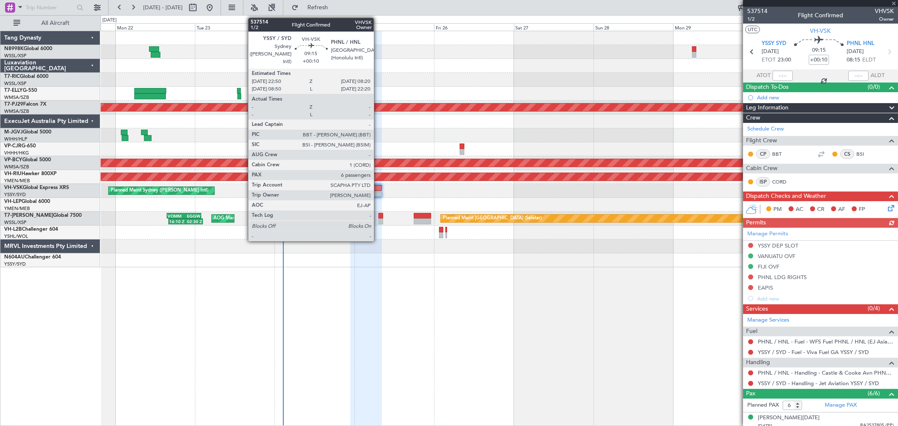
click at [378, 191] on div at bounding box center [366, 194] width 32 height 6
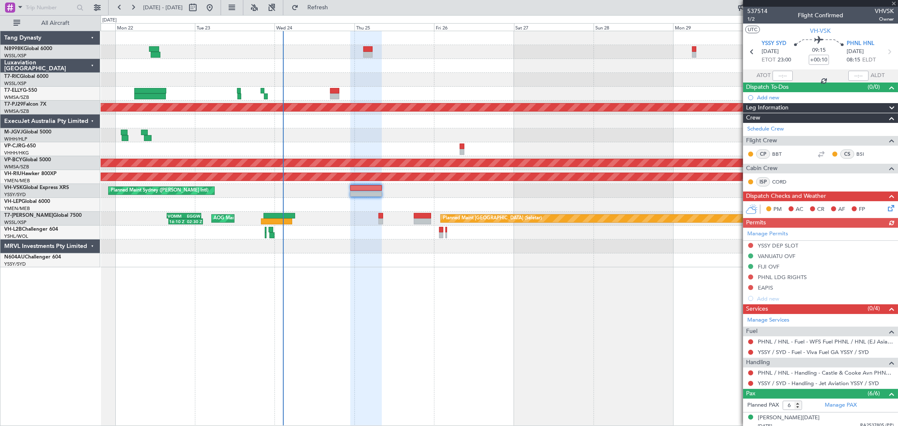
click at [369, 191] on div at bounding box center [366, 194] width 32 height 6
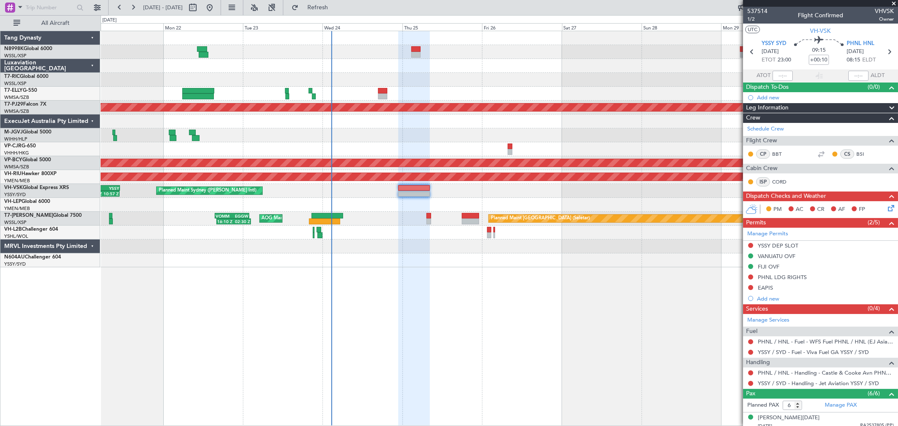
click at [435, 143] on div "Planned Maint Dubai (Dubai Intl) MEL Dubai (Dubai Intl) Planned Maint Kuala Lum…" at bounding box center [499, 149] width 797 height 236
click at [426, 216] on div "Planned Maint Singapore (Seletar) AOG Maint London (Luton) 16:10 Z 02:30 Z VOMM…" at bounding box center [499, 219] width 797 height 14
click at [435, 95] on div "Planned Maint Dubai (Dubai Intl) MEL Dubai (Dubai Intl)" at bounding box center [499, 94] width 797 height 14
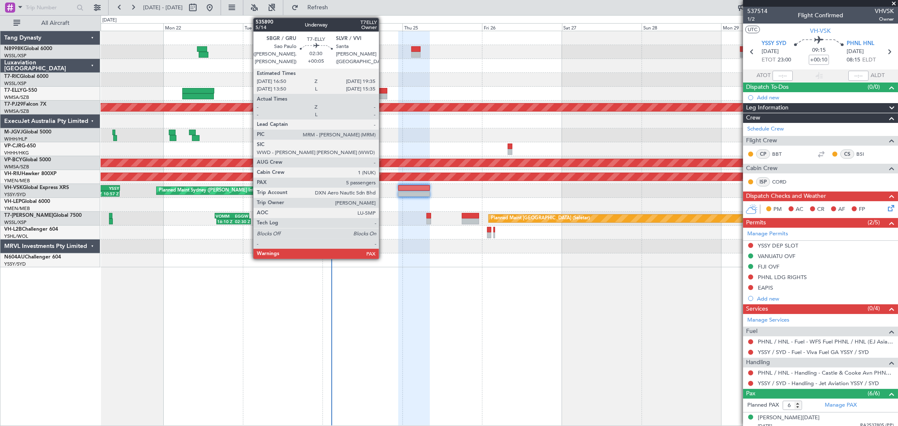
click at [383, 93] on div at bounding box center [382, 96] width 9 height 6
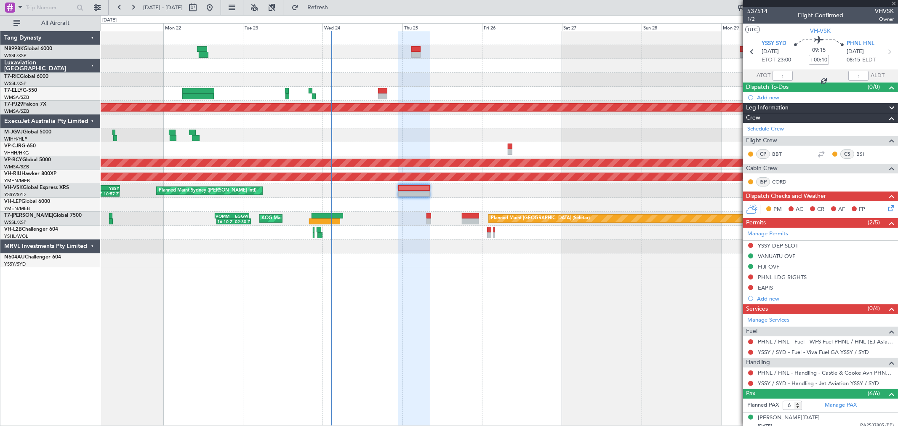
type input "+00:05"
type input "5"
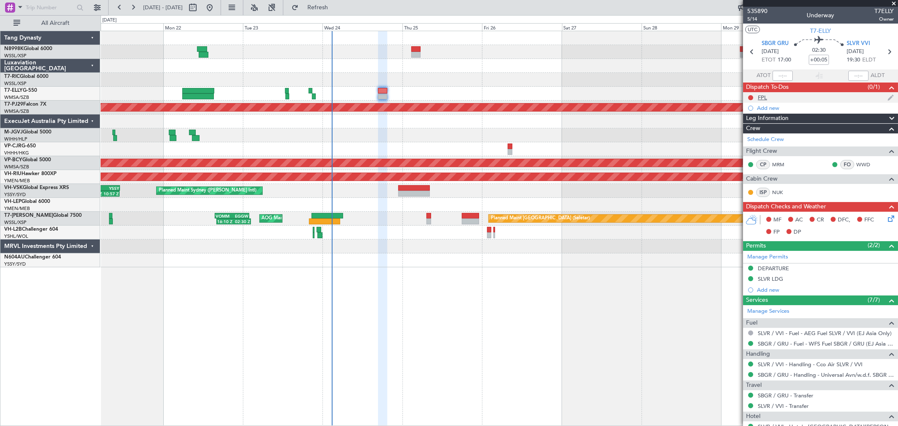
click at [769, 96] on div "FPL" at bounding box center [820, 97] width 155 height 11
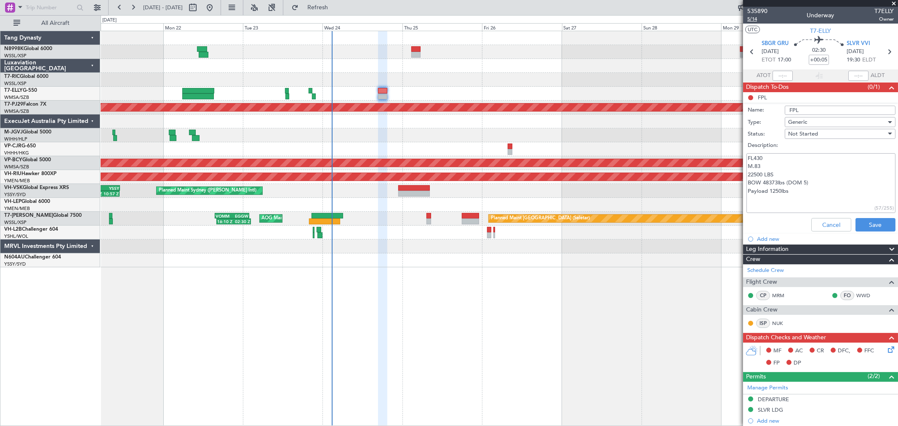
click at [755, 17] on span "5/14" at bounding box center [757, 19] width 20 height 7
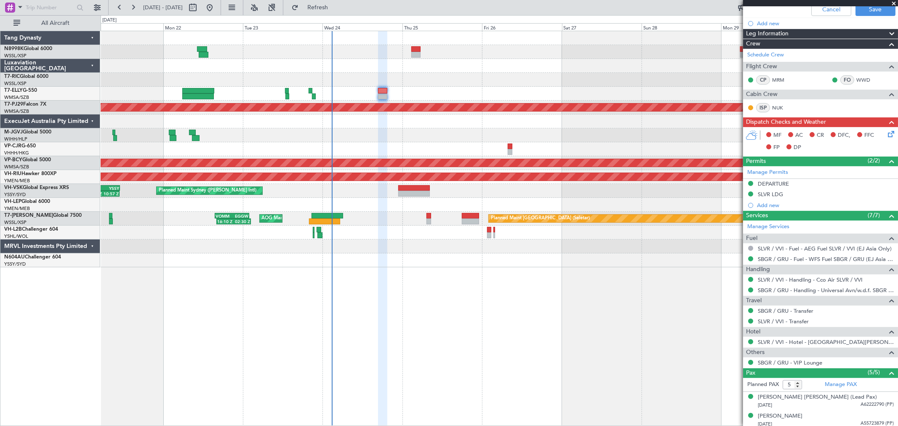
scroll to position [136, 0]
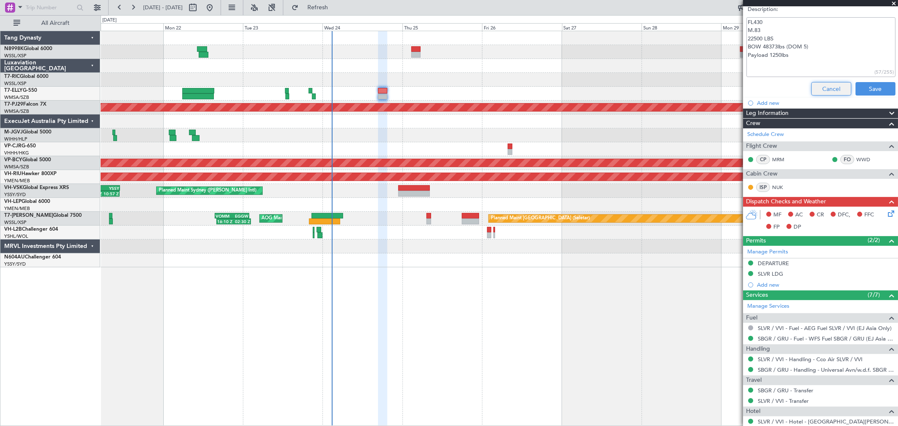
click at [820, 93] on button "Cancel" at bounding box center [831, 88] width 40 height 13
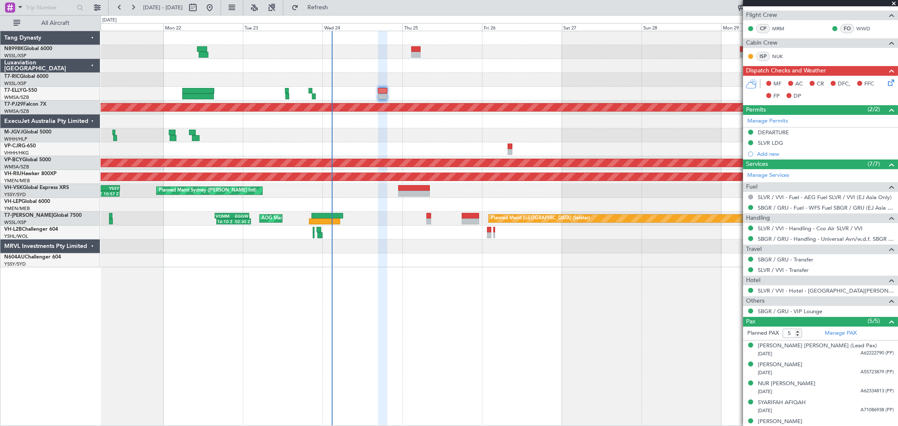
click at [769, 142] on mat-tooltip-component "DEPARTURE" at bounding box center [774, 147] width 42 height 22
click at [771, 142] on div "SLVR LDG" at bounding box center [770, 142] width 25 height 7
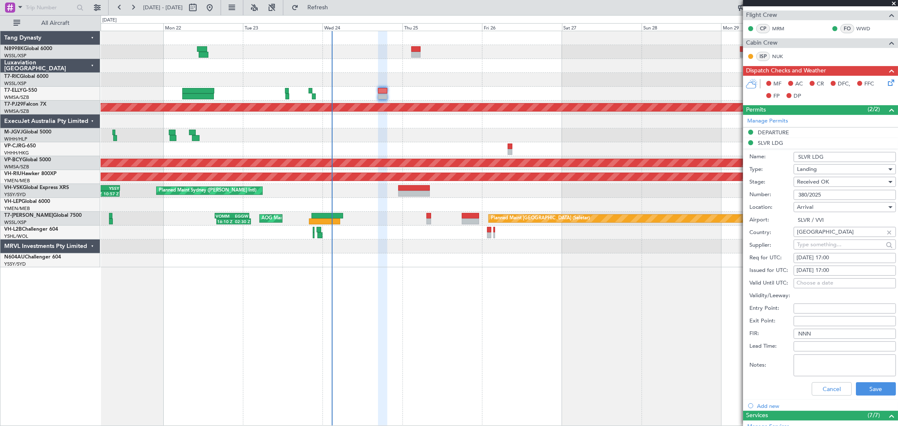
drag, startPoint x: 819, startPoint y: 156, endPoint x: 776, endPoint y: 155, distance: 43.4
click at [777, 155] on div "Name: SLVR LDG" at bounding box center [823, 157] width 147 height 13
drag, startPoint x: 827, startPoint y: 194, endPoint x: 765, endPoint y: 193, distance: 62.3
click at [768, 193] on div "Number: 380/2025" at bounding box center [823, 195] width 147 height 13
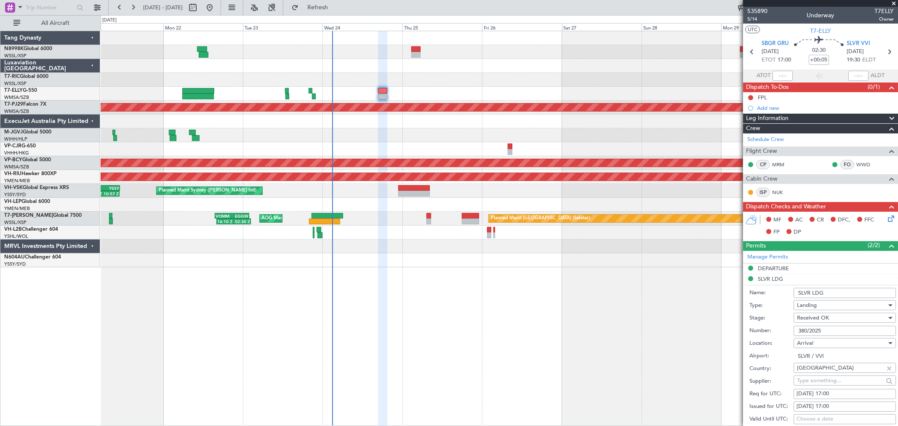
scroll to position [136, 0]
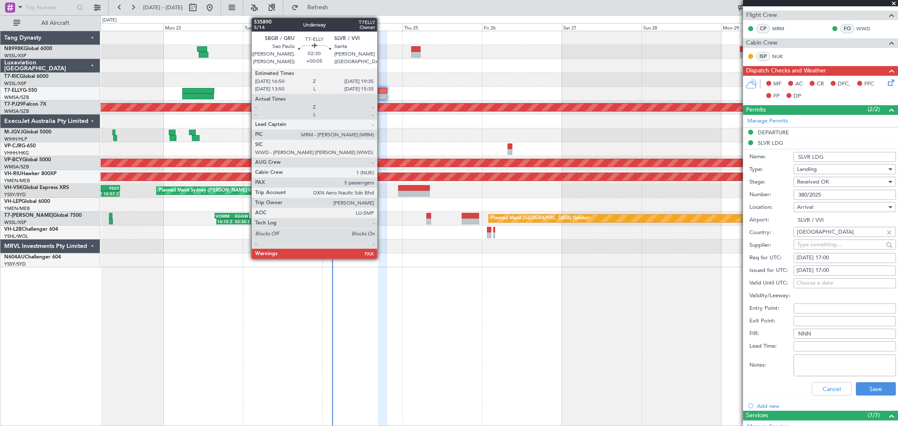
click at [382, 94] on div at bounding box center [382, 96] width 9 height 6
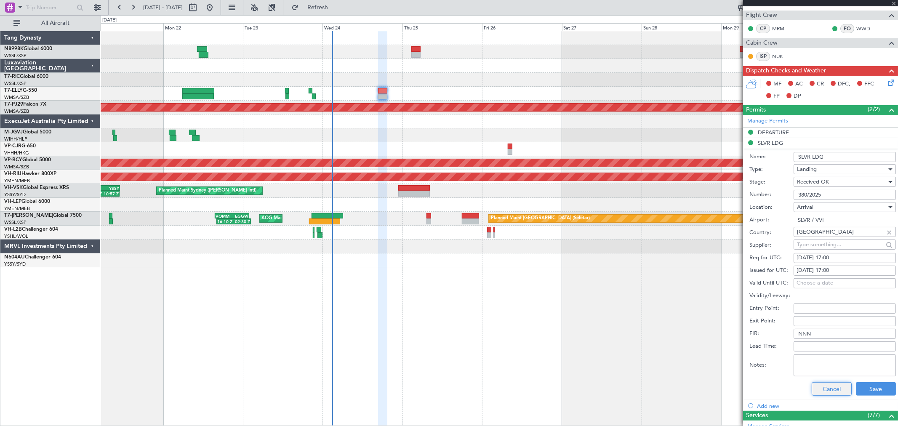
click at [823, 384] on button "Cancel" at bounding box center [832, 388] width 40 height 13
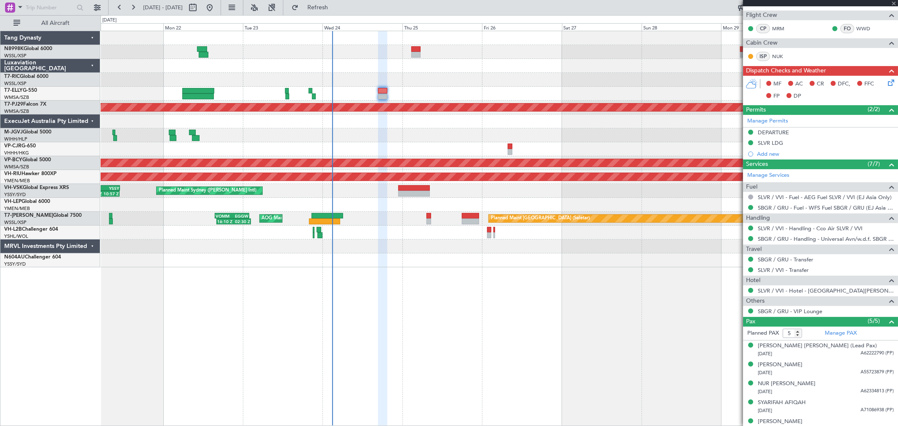
scroll to position [0, 0]
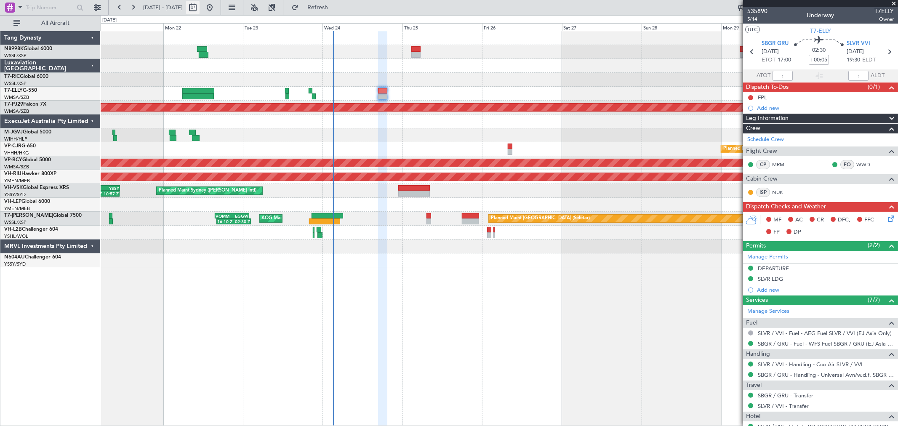
click at [200, 5] on button at bounding box center [192, 7] width 13 height 13
select select "9"
select select "2025"
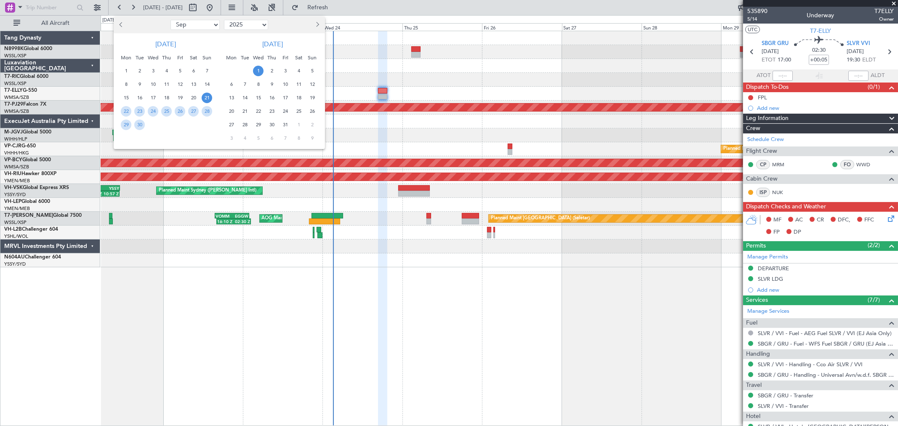
click at [242, 109] on span "21" at bounding box center [245, 111] width 11 height 11
click at [244, 109] on span "21" at bounding box center [245, 111] width 11 height 11
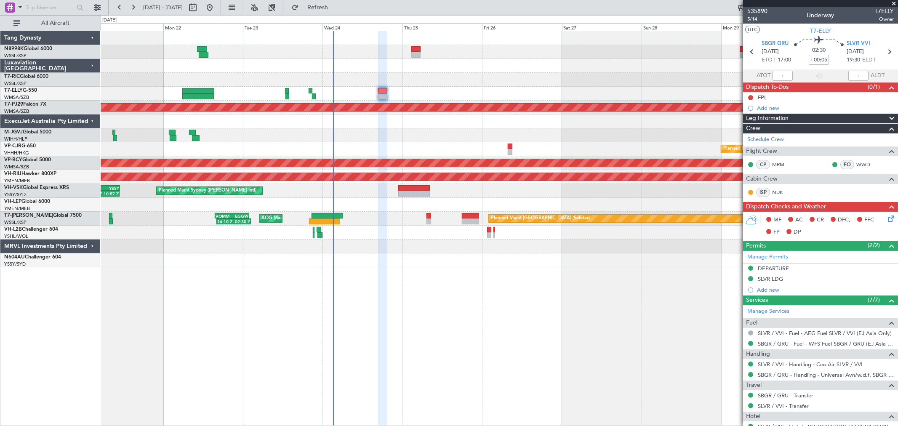
select select "10"
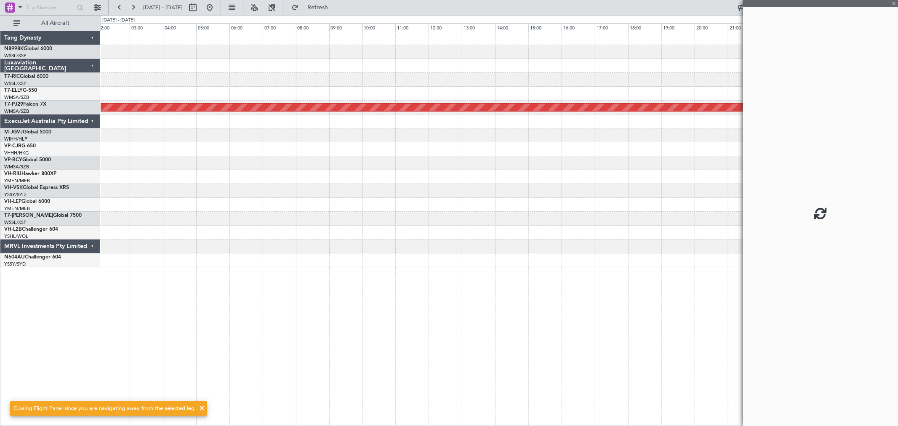
click at [384, 168] on div "Planned Maint [GEOGRAPHIC_DATA] (Sultan [PERSON_NAME] [PERSON_NAME] - Subang) -…" at bounding box center [499, 149] width 797 height 236
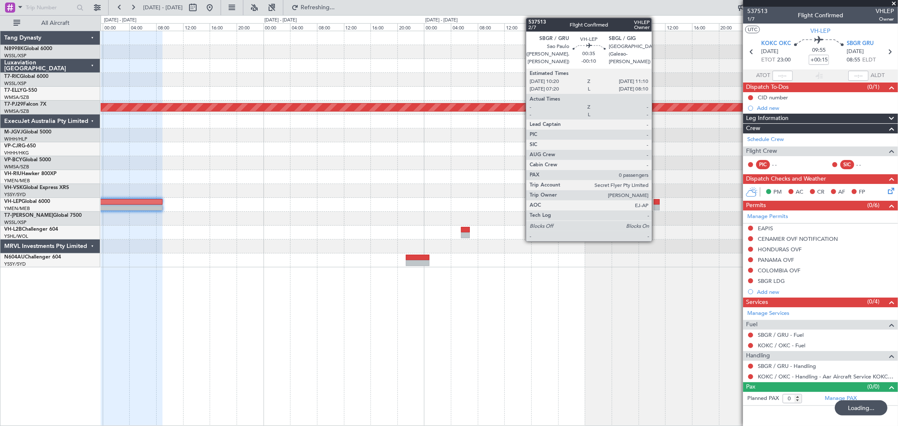
click at [656, 203] on div at bounding box center [657, 202] width 6 height 6
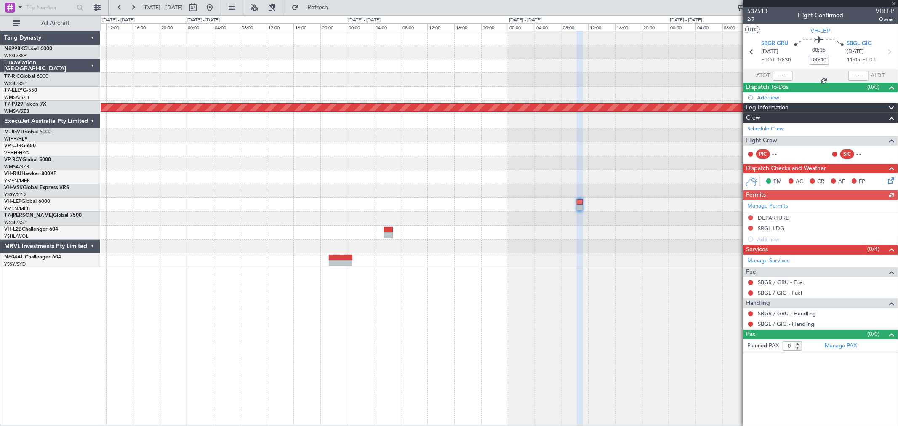
click at [510, 172] on div at bounding box center [499, 177] width 797 height 14
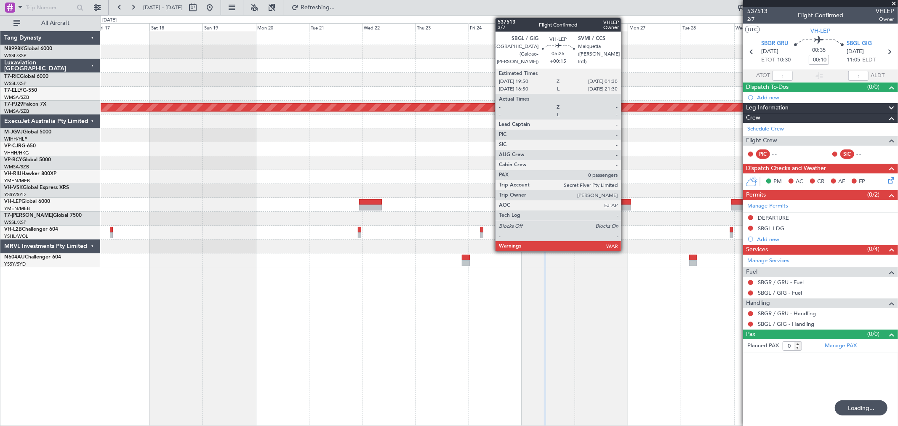
click at [626, 205] on div at bounding box center [624, 208] width 13 height 6
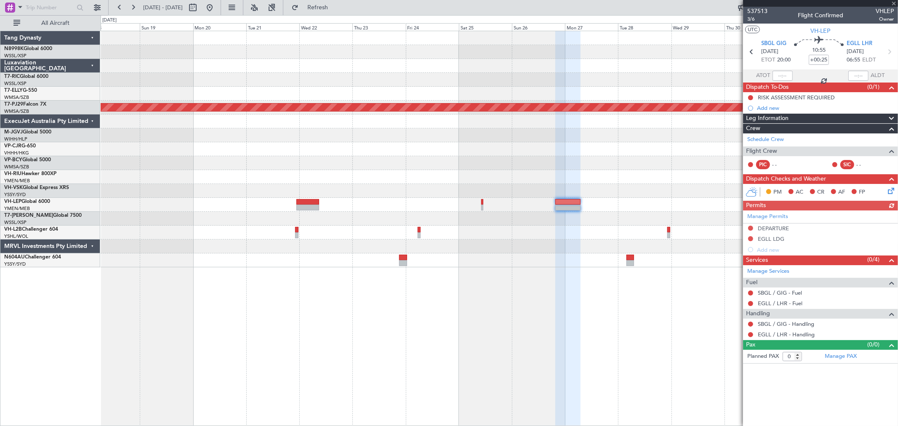
click at [208, 208] on div "Planned Maint [GEOGRAPHIC_DATA] (Sultan [PERSON_NAME] [PERSON_NAME] - Subang) P…" at bounding box center [499, 149] width 797 height 236
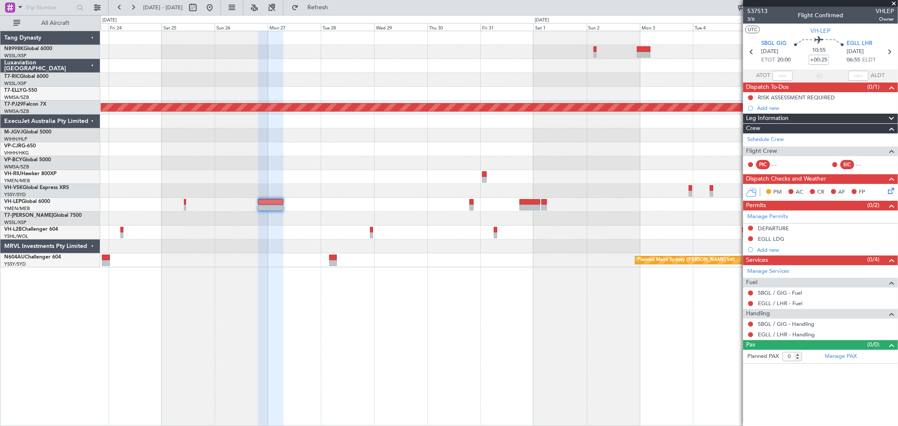
click at [251, 142] on div at bounding box center [499, 149] width 797 height 14
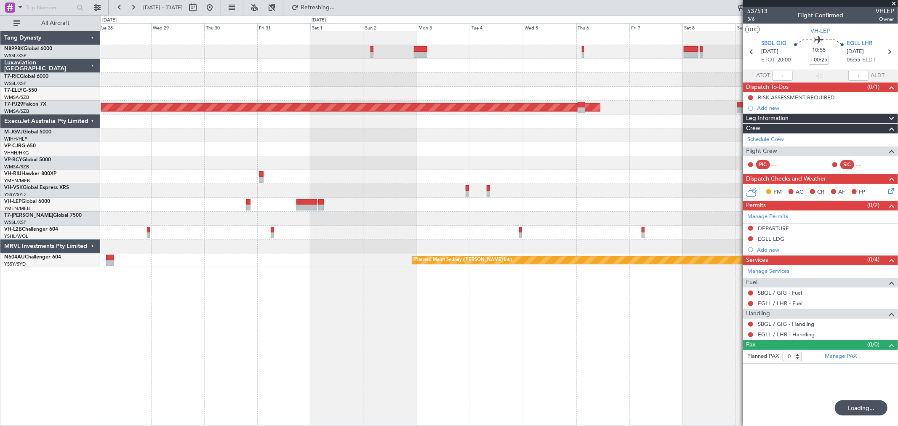
click at [312, 189] on div at bounding box center [499, 191] width 797 height 14
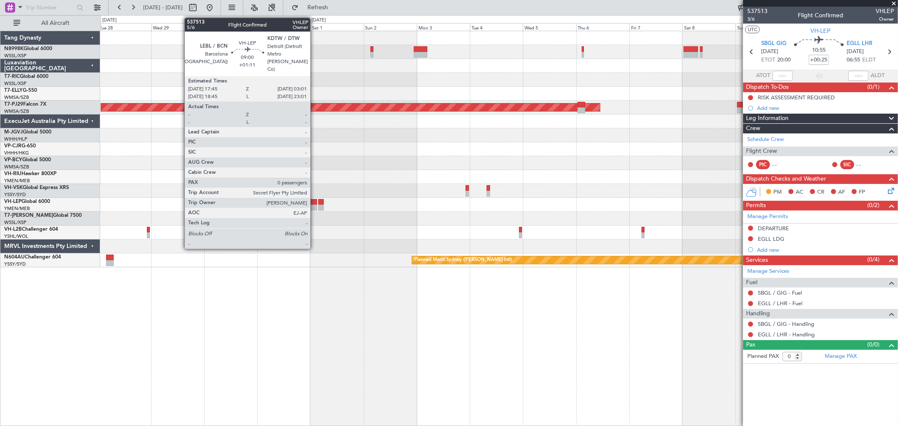
click at [315, 205] on div at bounding box center [306, 208] width 21 height 6
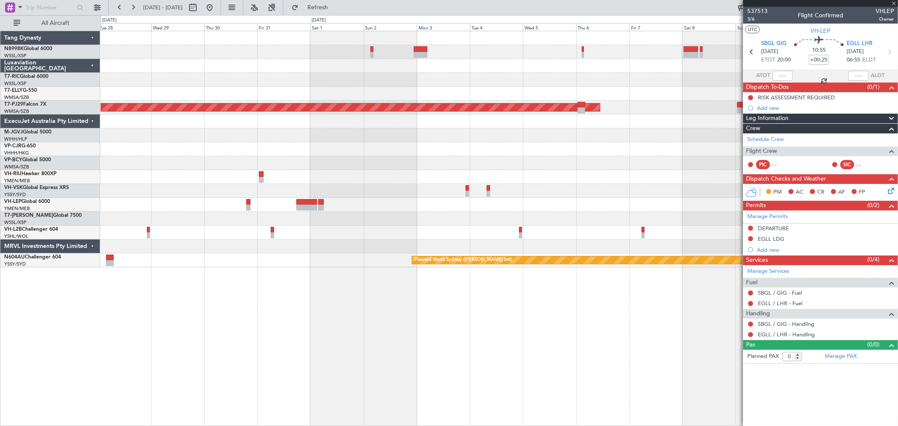
type input "+01:11"
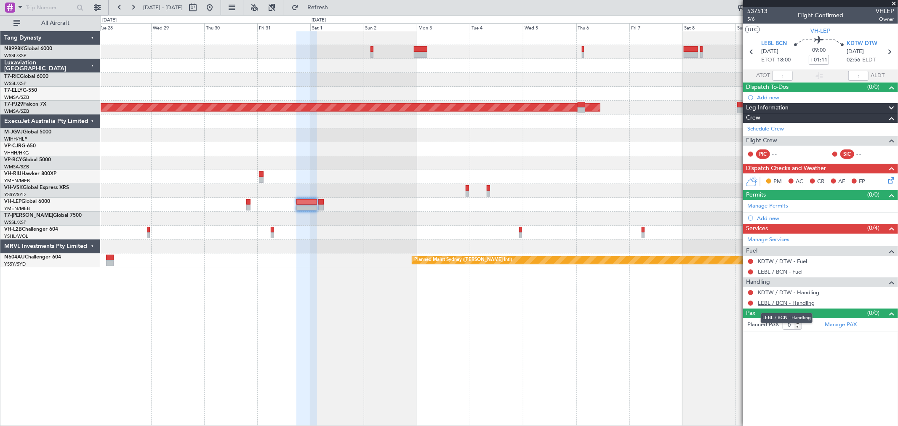
click at [778, 300] on link "LEBL / BCN - Handling" at bounding box center [786, 302] width 57 height 7
click at [216, 8] on button at bounding box center [209, 7] width 13 height 13
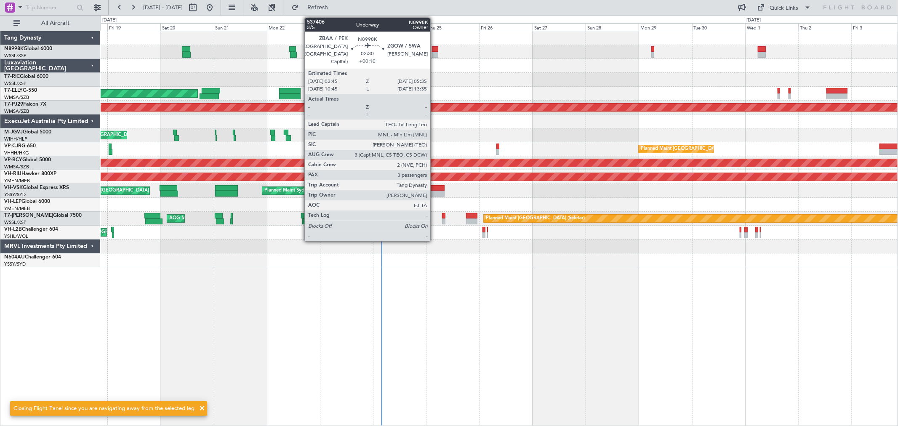
click at [435, 49] on div at bounding box center [435, 49] width 6 height 6
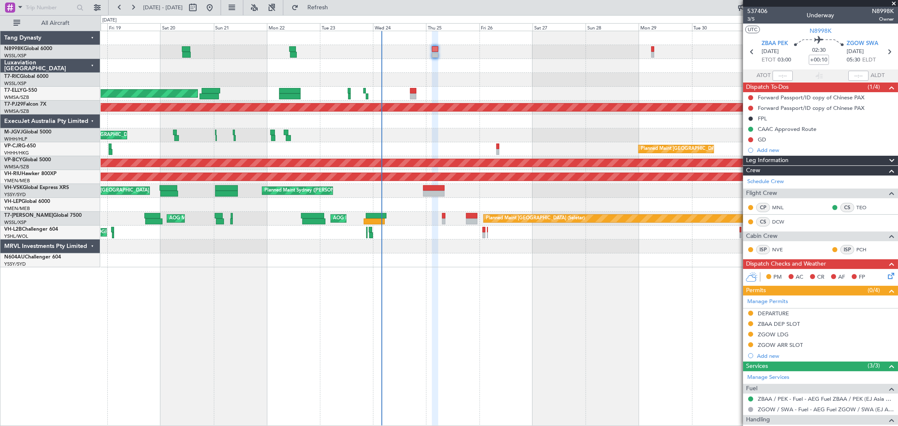
click at [654, 53] on div at bounding box center [499, 52] width 797 height 14
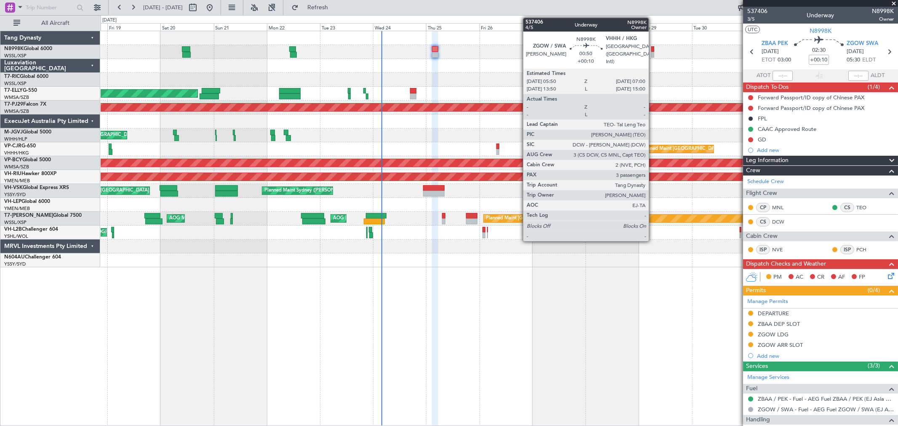
click at [653, 53] on div at bounding box center [652, 55] width 3 height 6
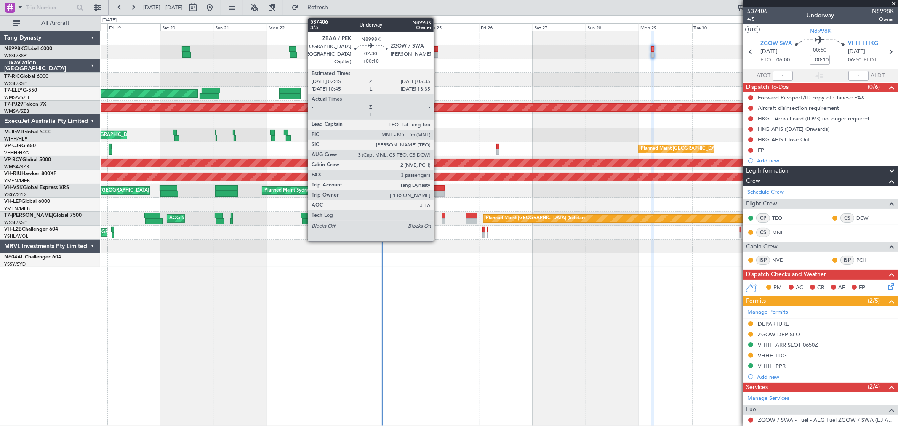
click at [436, 49] on div at bounding box center [435, 49] width 6 height 6
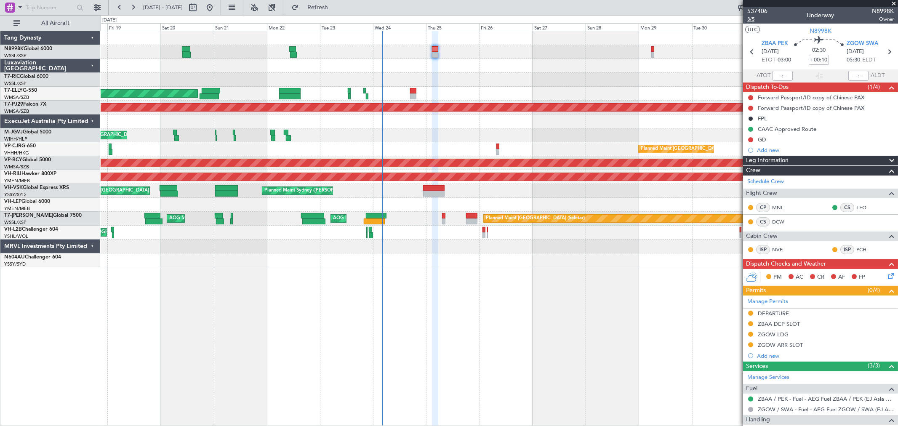
click at [752, 19] on span "3/5" at bounding box center [757, 19] width 20 height 7
click at [754, 20] on span "3/5" at bounding box center [757, 19] width 20 height 7
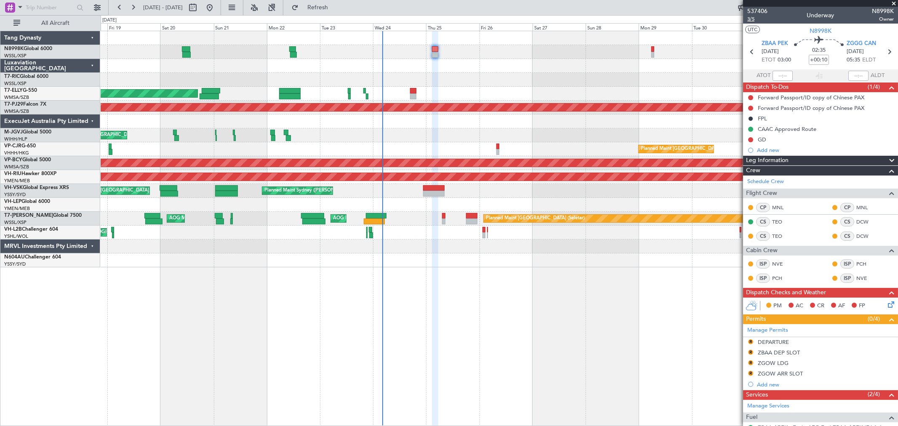
type input "4"
click at [820, 57] on input at bounding box center [819, 60] width 20 height 10
type input "+00:00"
click at [822, 60] on input "+00:00" at bounding box center [819, 60] width 20 height 10
type input "+00:10"
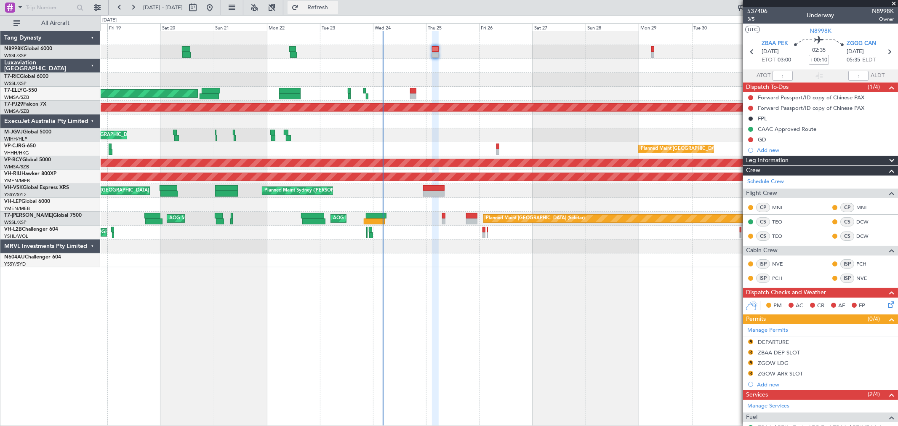
click at [322, 3] on button "Refresh" at bounding box center [313, 7] width 51 height 13
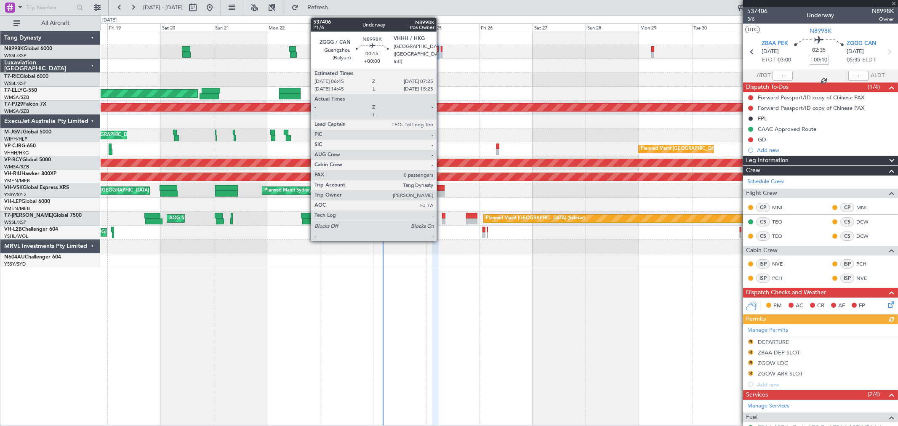
click at [441, 52] on div at bounding box center [442, 55] width 2 height 6
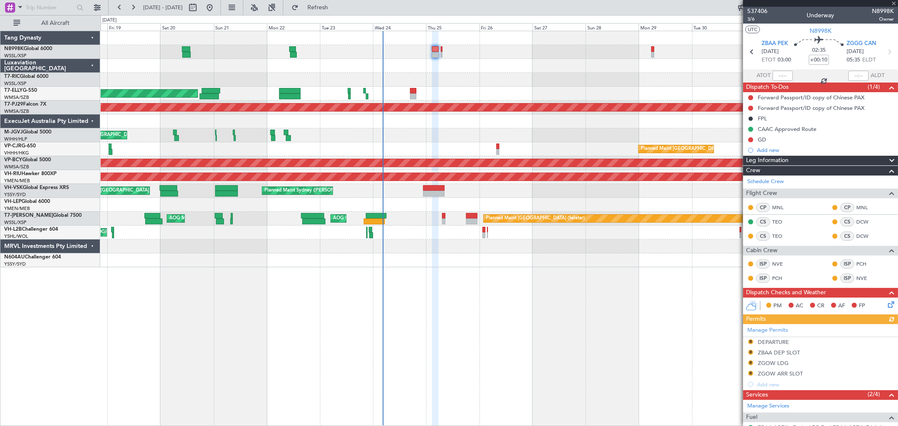
type input "0"
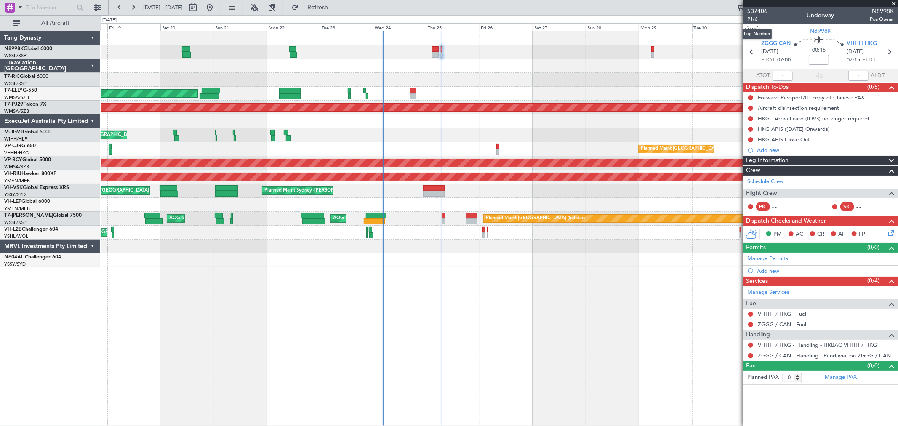
click at [752, 19] on span "P1/6" at bounding box center [757, 19] width 20 height 7
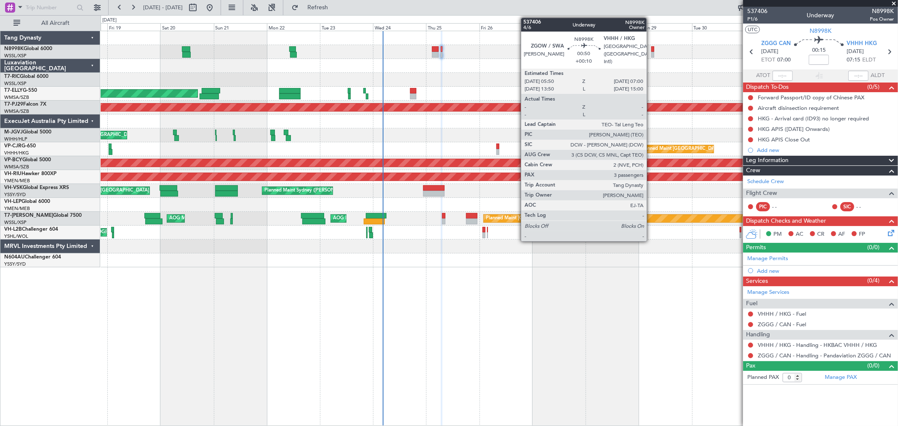
click at [651, 51] on div at bounding box center [652, 49] width 3 height 6
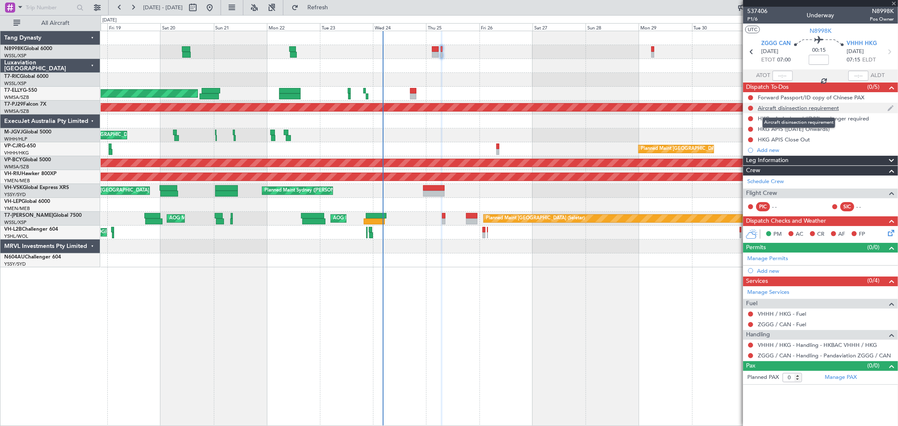
type input "+00:10"
type input "3"
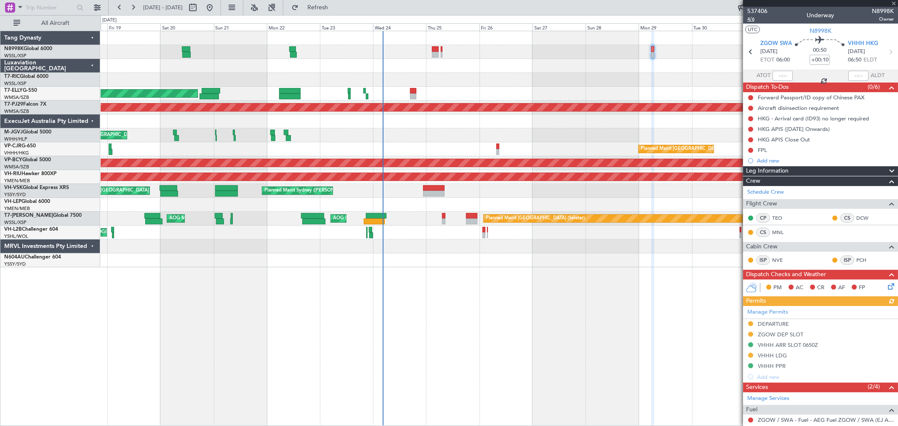
click at [750, 19] on span "4/6" at bounding box center [757, 19] width 20 height 7
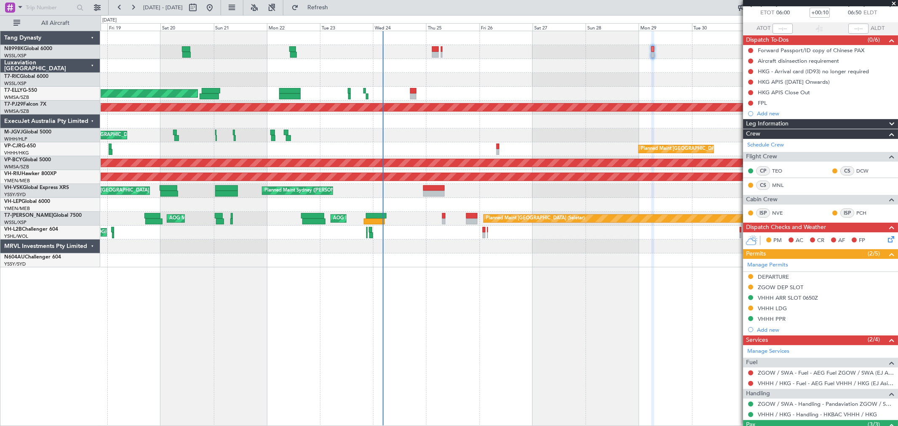
scroll to position [121, 0]
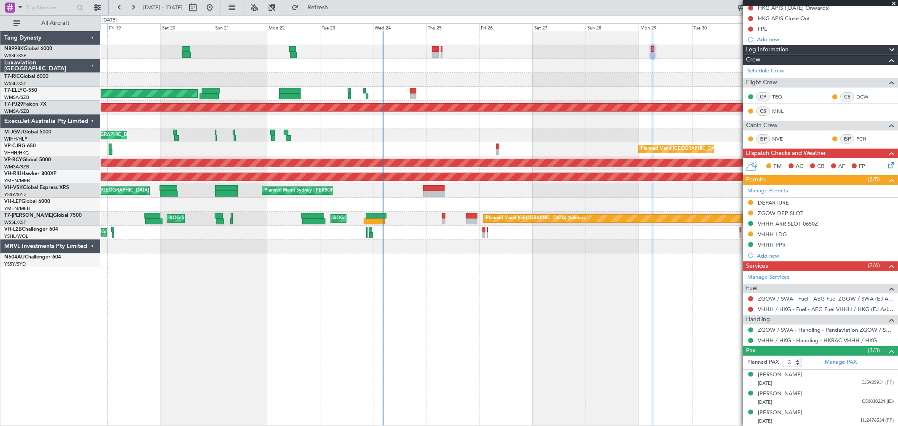
click at [832, 360] on mat-tooltip-component "Complete" at bounding box center [817, 367] width 36 height 22
click at [854, 363] on div "Manage PAX" at bounding box center [859, 362] width 77 height 13
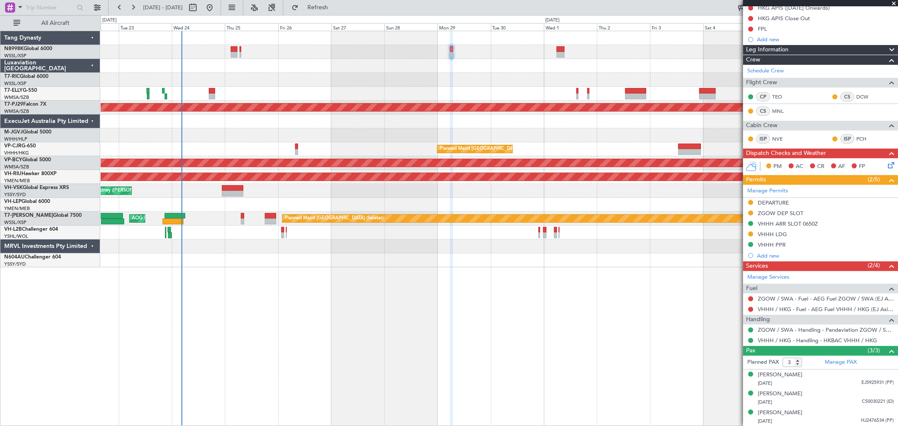
click at [446, 95] on div "[PERSON_NAME] [GEOGRAPHIC_DATA] (Dubai Intl) Planned Maint [GEOGRAPHIC_DATA] ([…" at bounding box center [499, 149] width 797 height 236
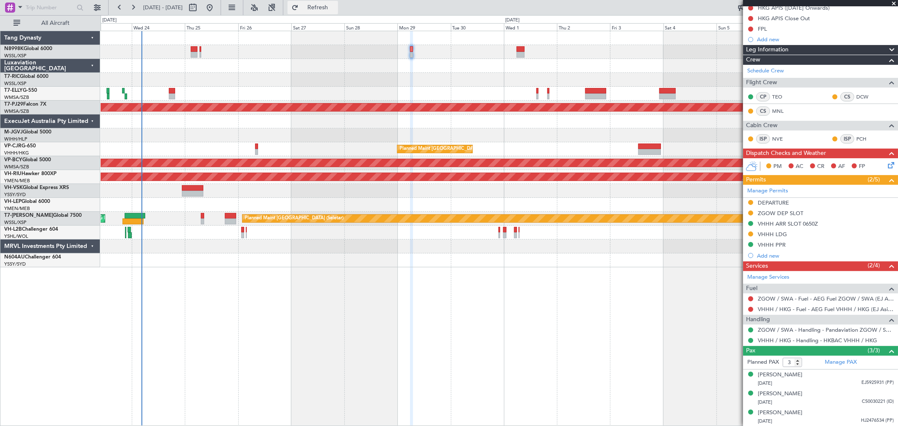
click at [326, 1] on button "Refresh" at bounding box center [313, 7] width 51 height 13
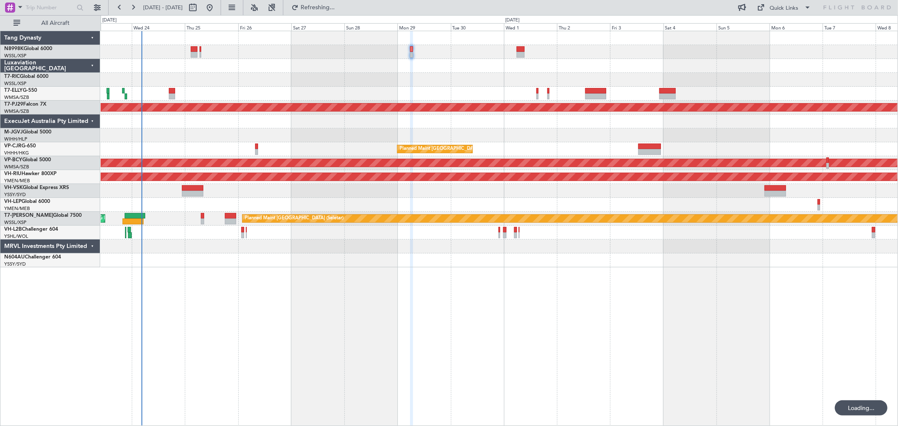
scroll to position [0, 0]
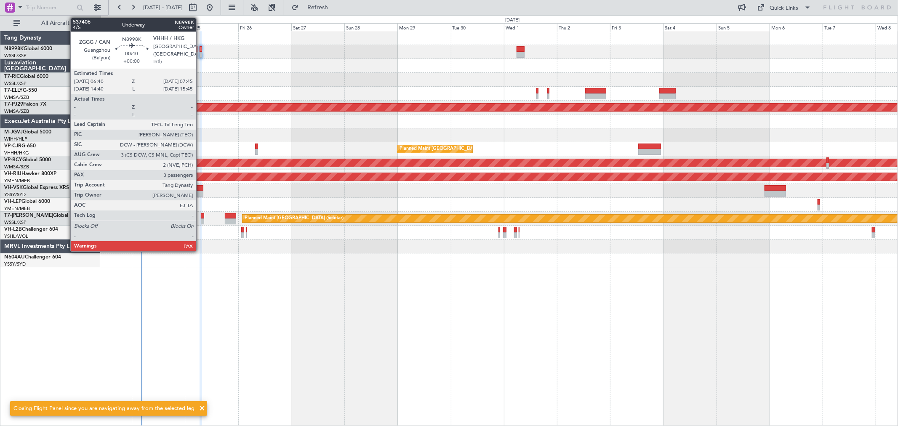
click at [200, 53] on div at bounding box center [201, 55] width 3 height 6
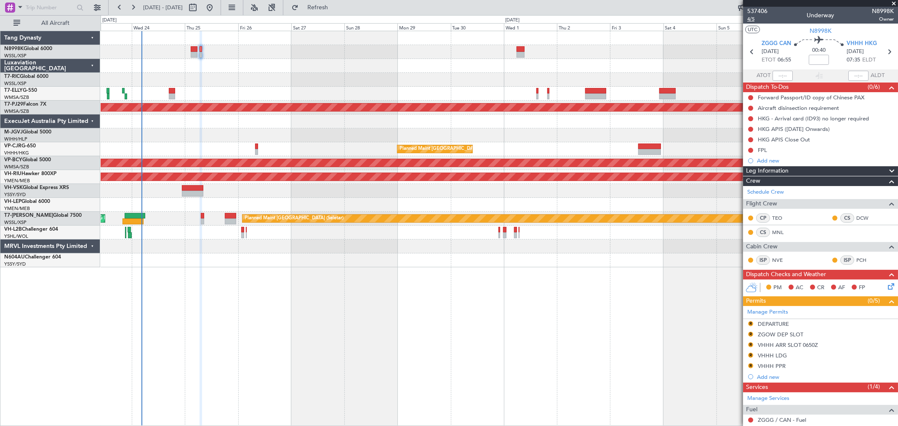
click at [751, 19] on span "4/5" at bounding box center [757, 19] width 20 height 7
click at [524, 45] on div at bounding box center [499, 52] width 797 height 14
click at [515, 55] on div at bounding box center [499, 52] width 797 height 14
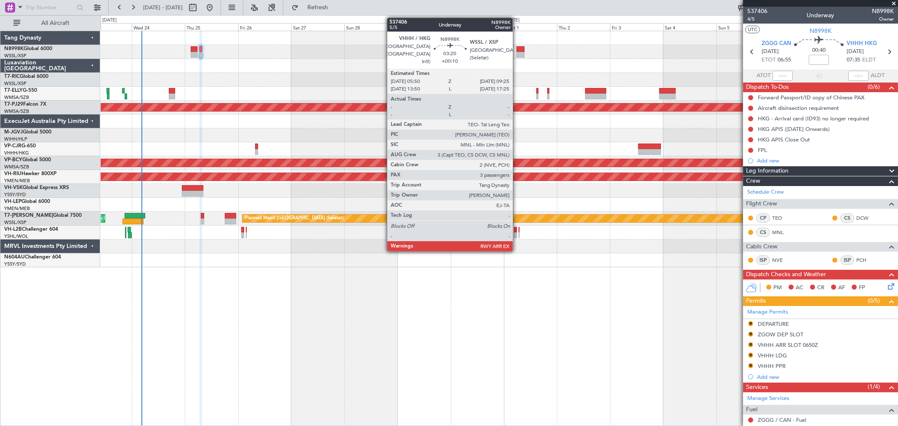
click at [520, 50] on div at bounding box center [521, 49] width 8 height 6
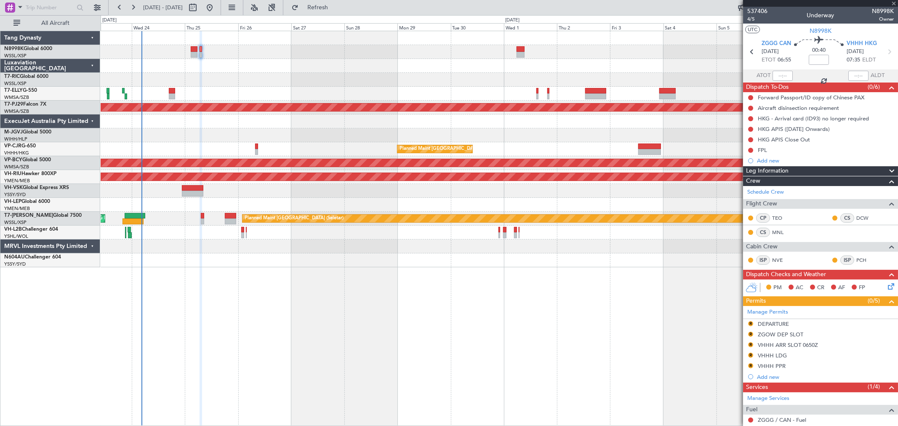
type input "+00:10"
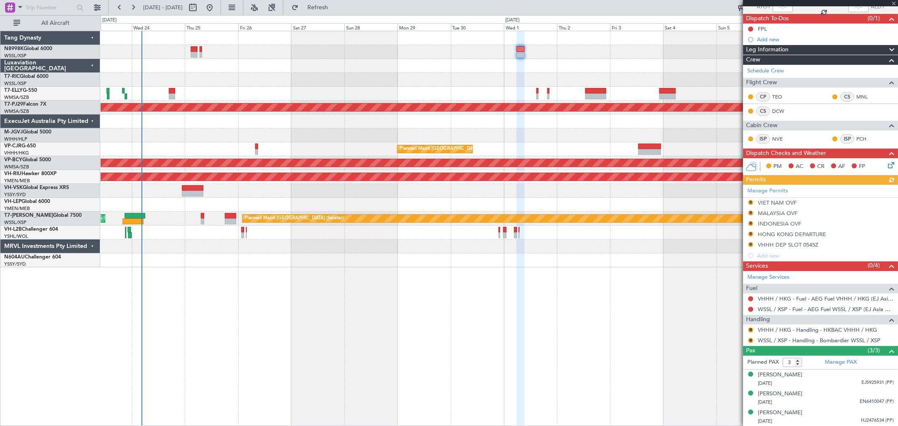
scroll to position [69, 0]
click at [318, 6] on button "Refresh" at bounding box center [313, 7] width 51 height 13
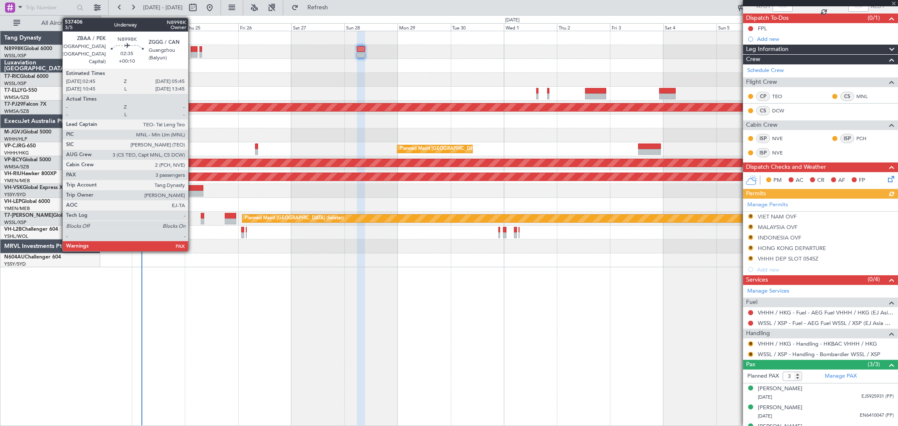
click at [192, 52] on div at bounding box center [194, 55] width 7 height 6
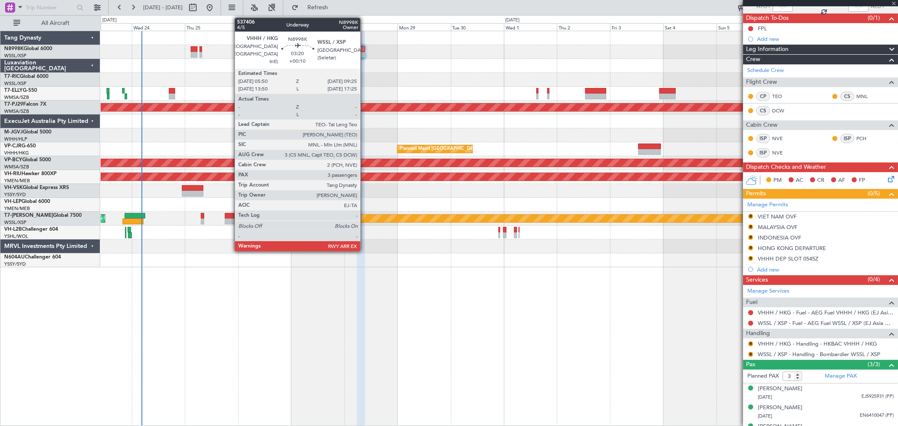
type input "4"
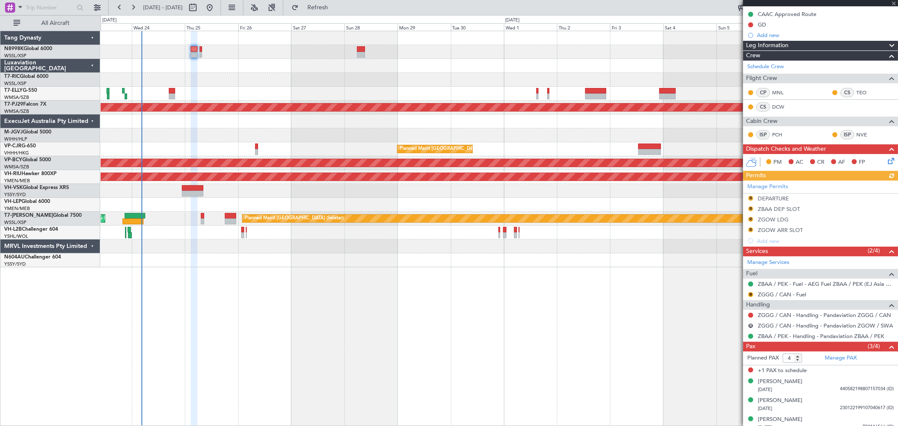
scroll to position [122, 0]
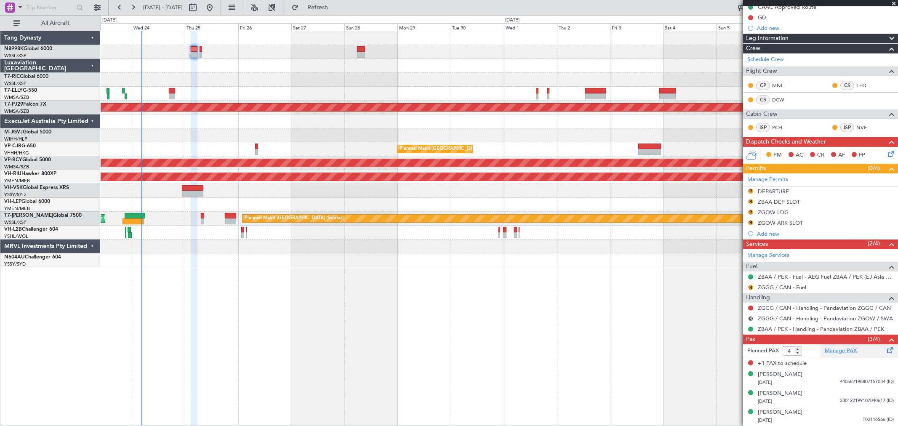
click at [840, 350] on link "Manage PAX" at bounding box center [841, 351] width 32 height 8
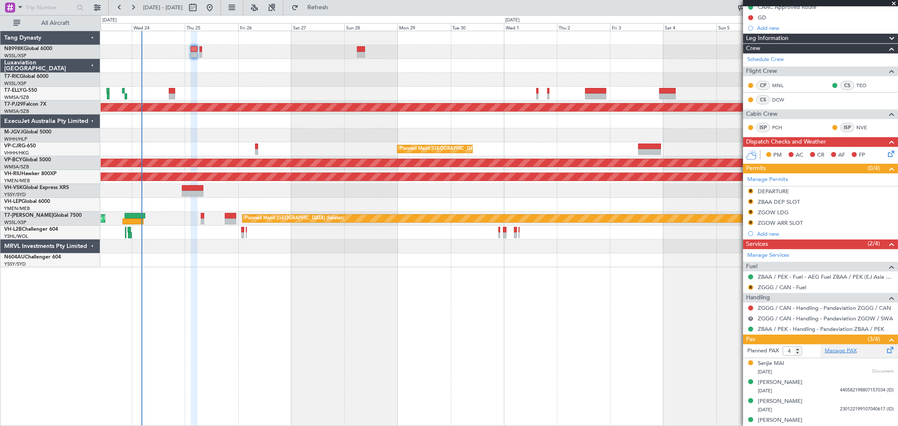
click at [841, 352] on link "Manage PAX" at bounding box center [841, 351] width 32 height 8
click at [808, 327] on link "ZBAA / PEK - Handling - Pandaviation ZBAA / PEK" at bounding box center [821, 329] width 126 height 7
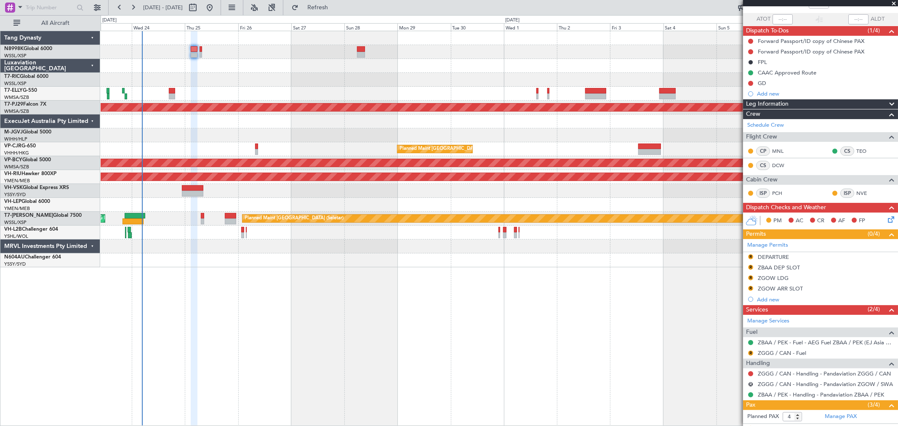
scroll to position [0, 0]
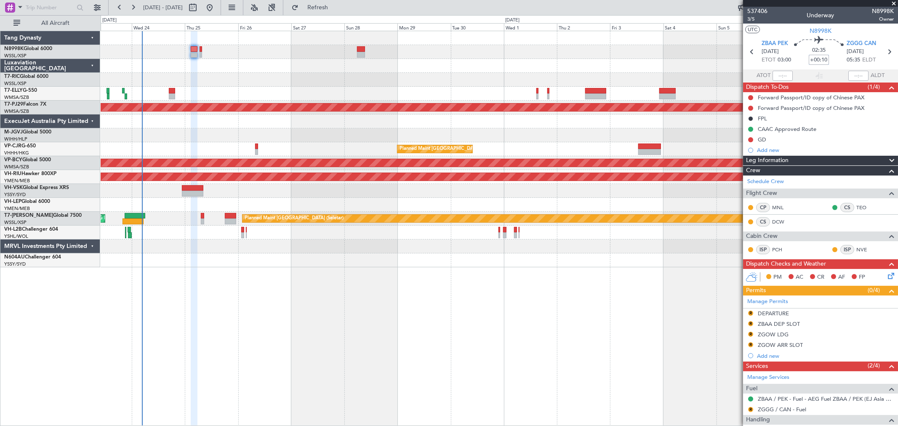
click at [822, 60] on input "+00:10" at bounding box center [819, 60] width 20 height 10
type input "+00:00"
click at [822, 58] on input at bounding box center [819, 60] width 20 height 10
type input "+00:20"
click at [288, 77] on div at bounding box center [499, 80] width 797 height 14
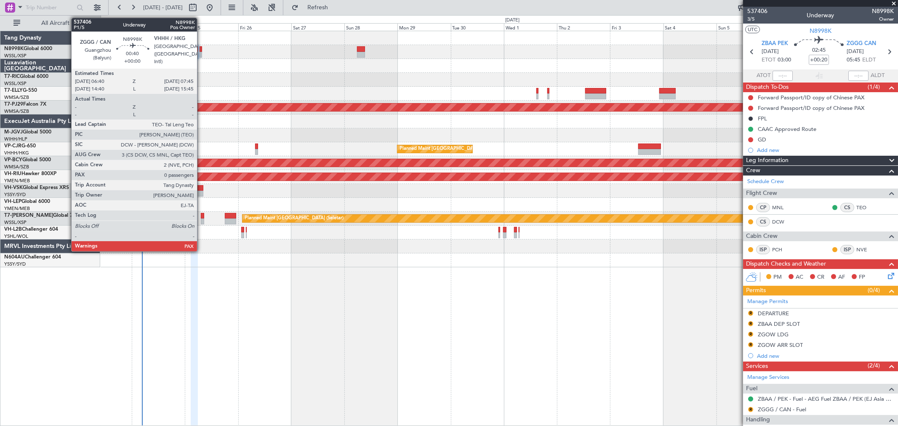
click at [201, 53] on div at bounding box center [201, 55] width 3 height 6
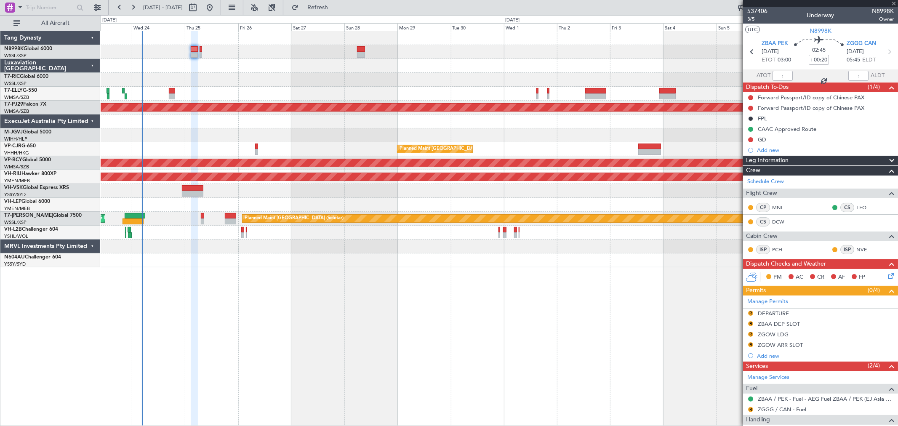
type input "0"
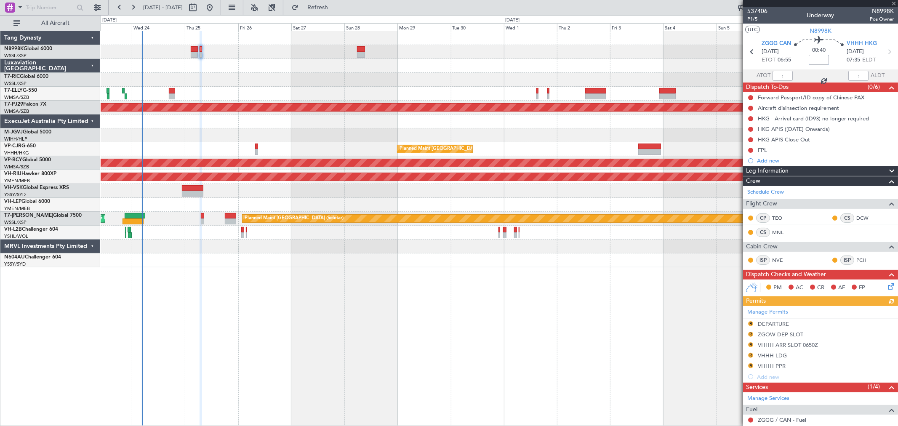
click at [822, 59] on input at bounding box center [819, 60] width 20 height 10
type input "-10"
click at [809, 55] on input "-00:10" at bounding box center [819, 60] width 20 height 10
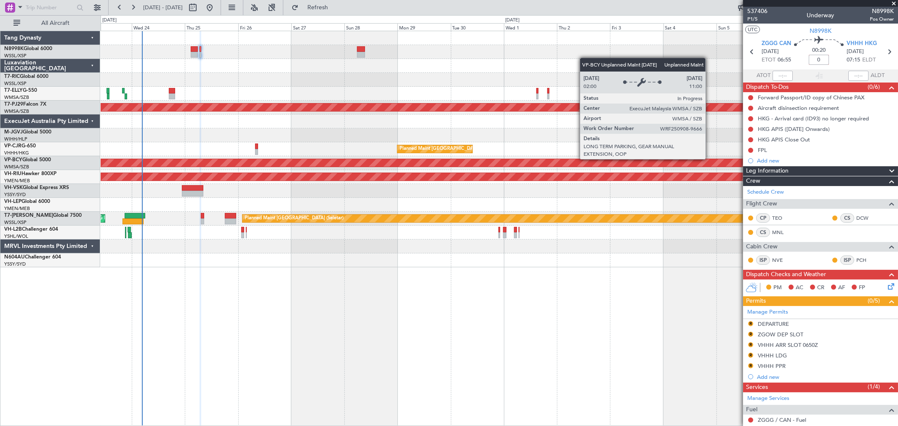
type input "+00:00"
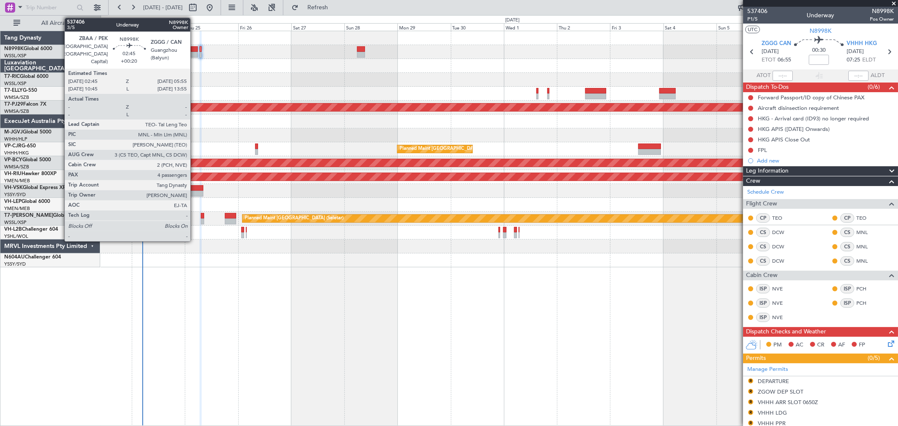
click at [195, 48] on div at bounding box center [194, 49] width 7 height 6
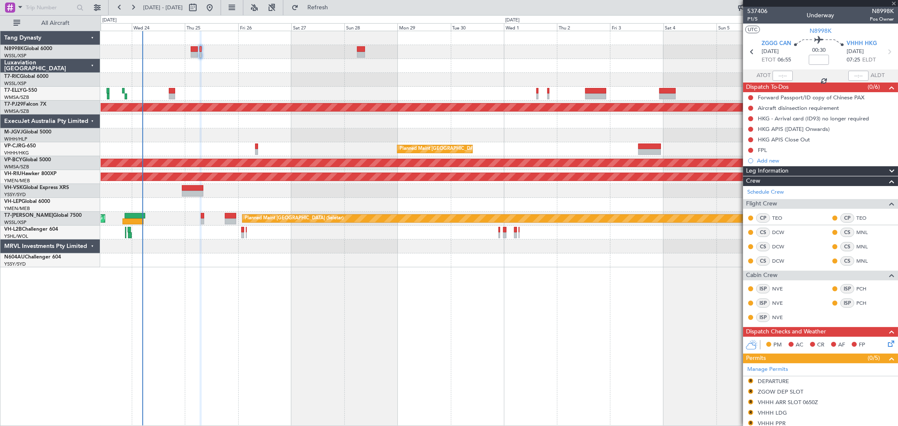
type input "+00:20"
type input "4"
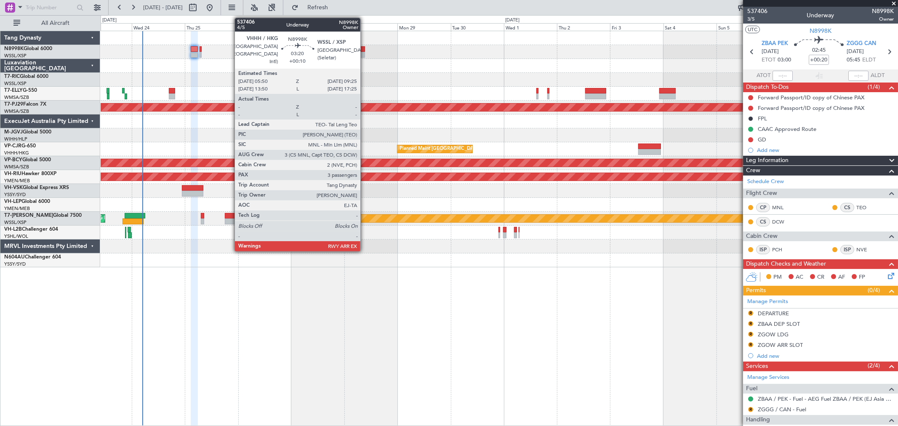
click at [365, 50] on div at bounding box center [361, 49] width 8 height 6
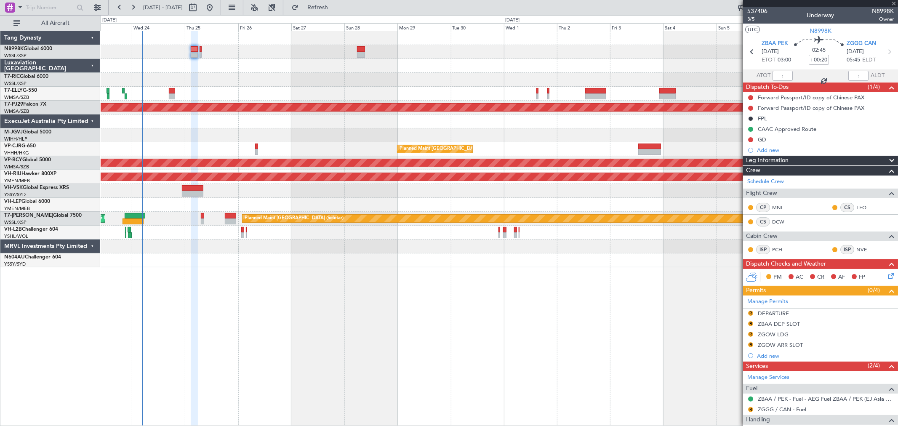
type input "+00:10"
type input "3"
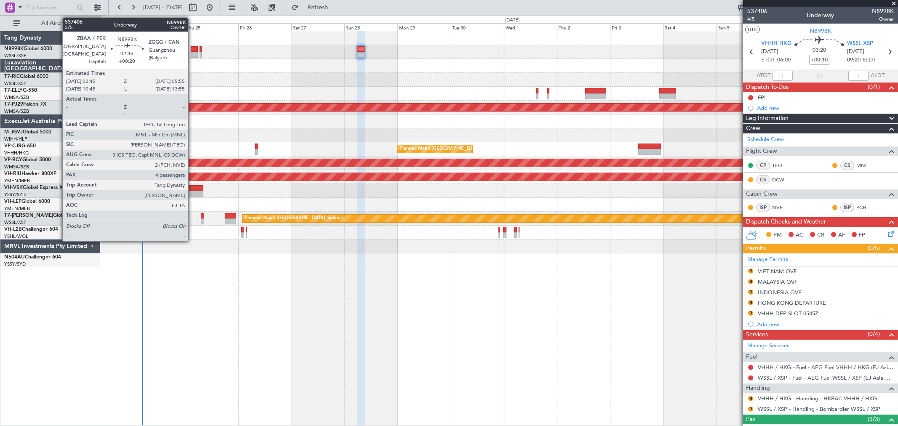
click at [192, 53] on div at bounding box center [194, 55] width 7 height 6
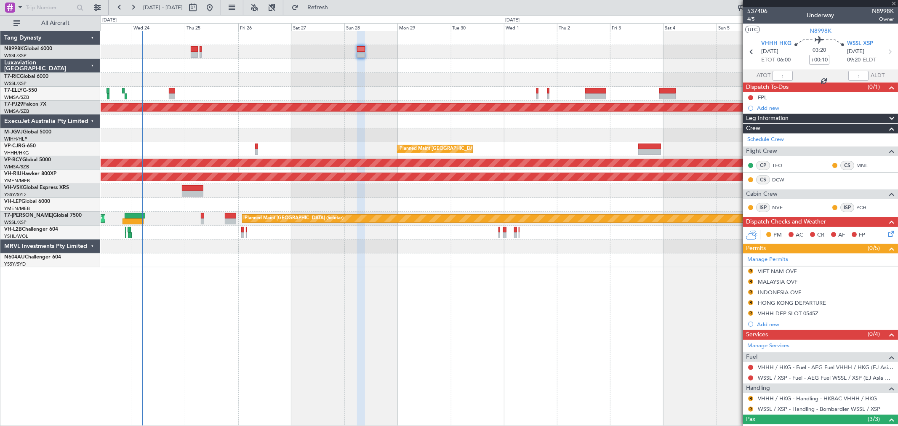
type input "+00:20"
type input "4"
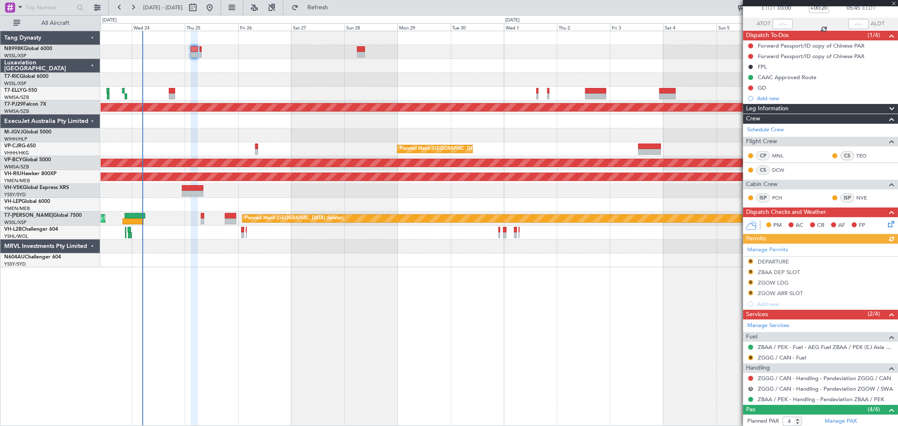
scroll to position [130, 0]
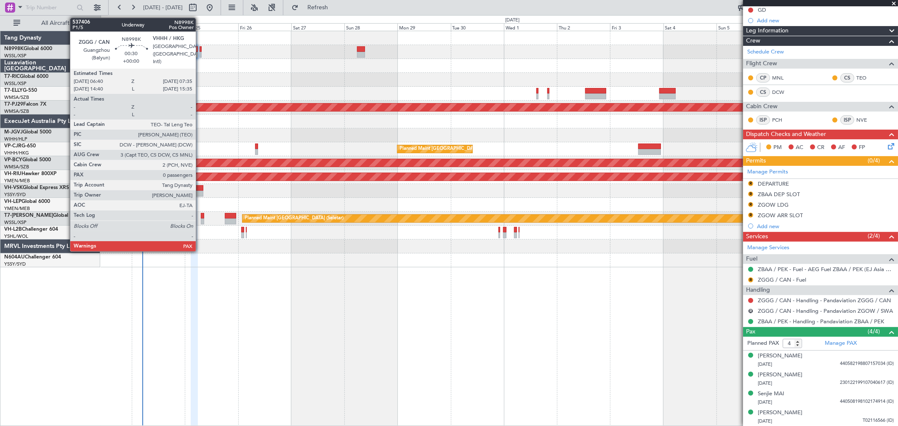
click at [200, 49] on div at bounding box center [201, 49] width 2 height 6
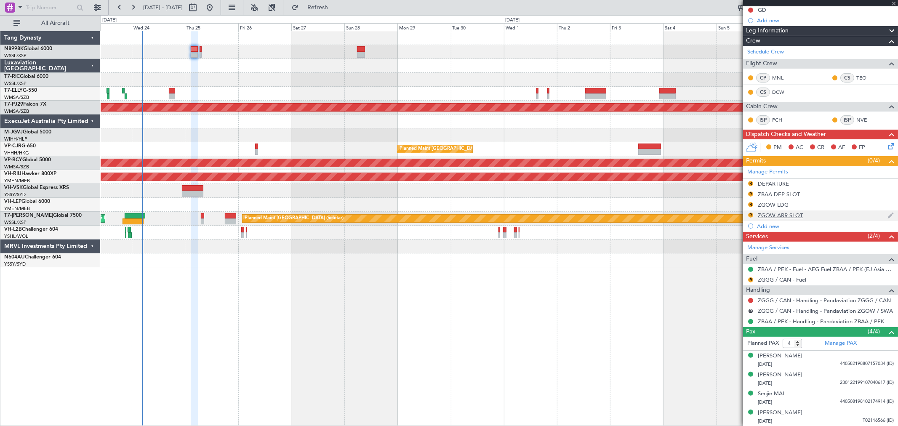
type input "0"
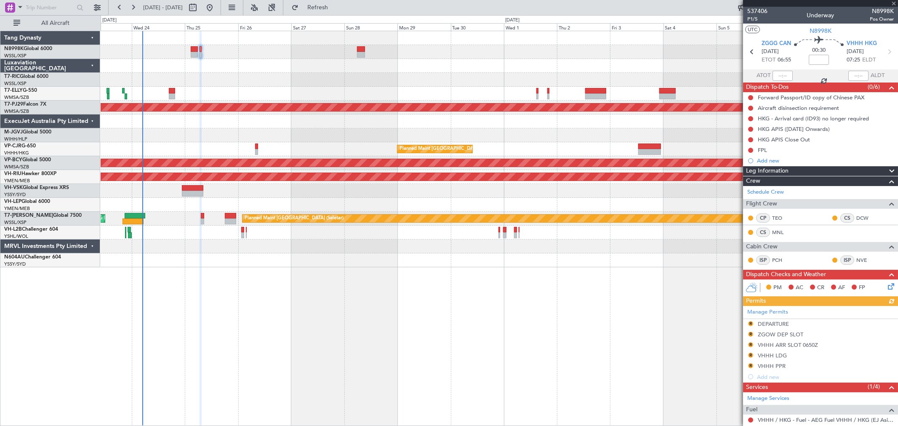
scroll to position [75, 0]
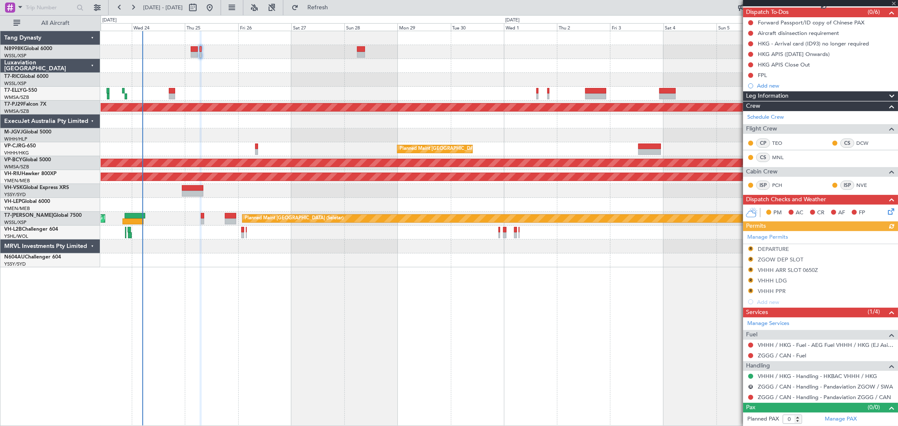
click at [773, 278] on div "Manage Permits R DEPARTURE R ZGOW DEP SLOT R VHHH ARR SLOT 0650Z R VHHH LDG R V…" at bounding box center [820, 269] width 155 height 76
click at [771, 280] on div "VHHH LDG" at bounding box center [772, 280] width 29 height 7
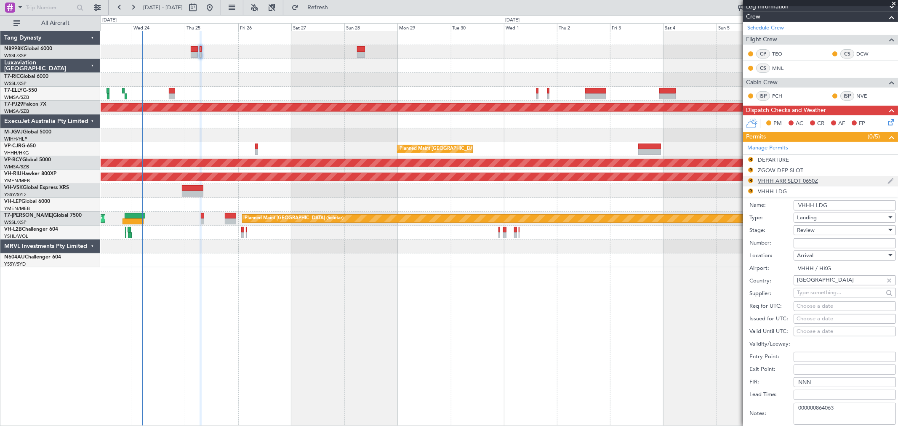
scroll to position [262, 0]
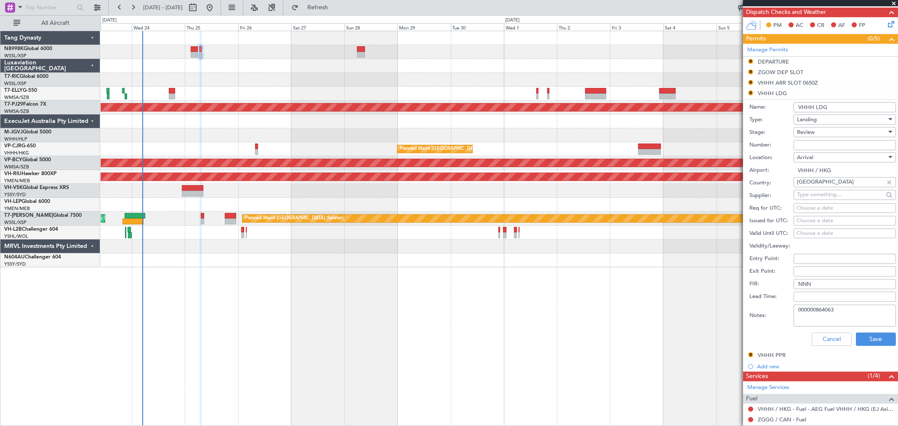
drag, startPoint x: 828, startPoint y: 312, endPoint x: 742, endPoint y: 309, distance: 86.8
click at [743, 309] on form "Name: VHHH LDG Type: Landing Stage: Review Number: Location: [GEOGRAPHIC_DATA]:…" at bounding box center [820, 224] width 155 height 251
paste textarea "14"
type textarea "000000864143"
click at [864, 342] on button "Save" at bounding box center [876, 339] width 40 height 13
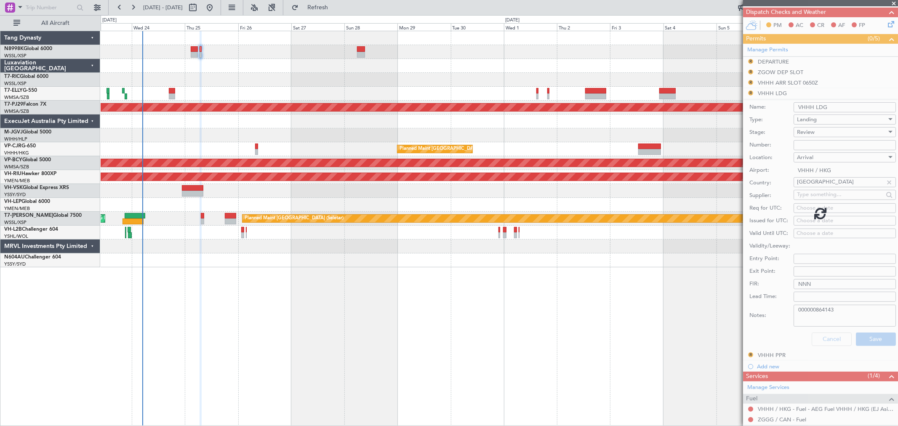
scroll to position [75, 0]
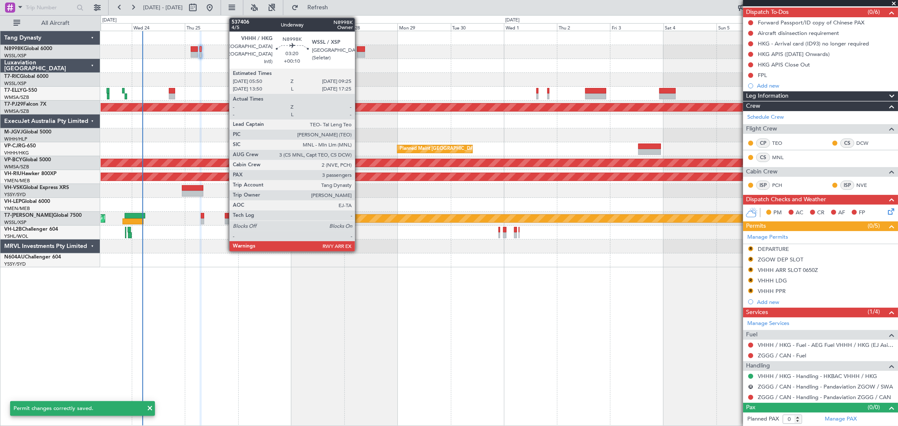
click at [360, 50] on div at bounding box center [361, 49] width 8 height 6
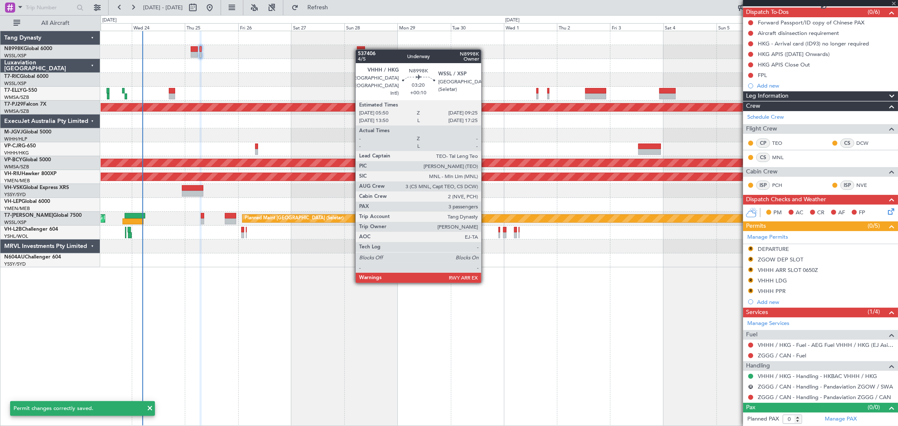
type input "+00:10"
type input "3"
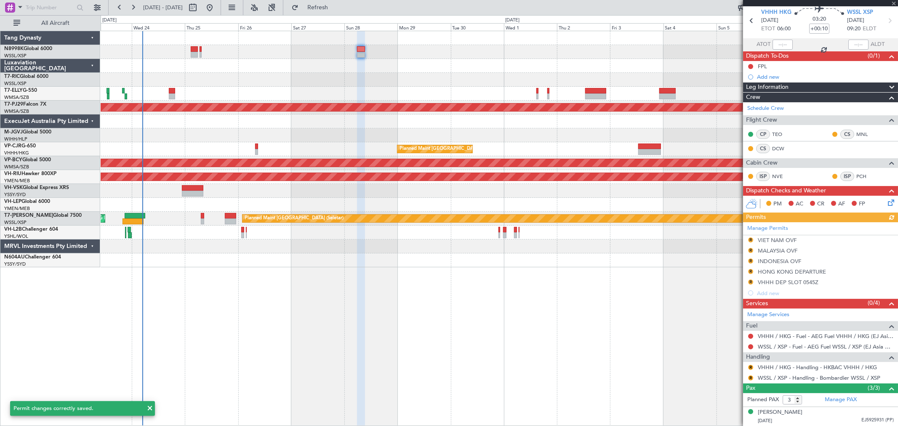
scroll to position [69, 0]
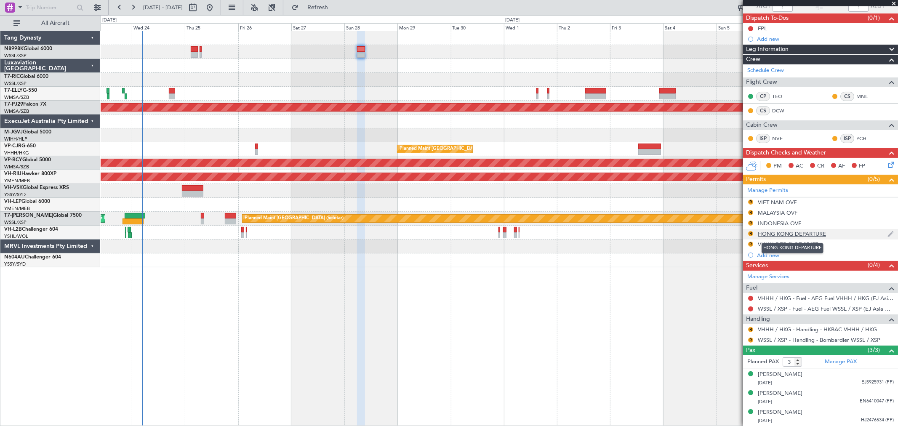
click at [795, 234] on div "HONG KONG DEPARTURE" at bounding box center [792, 233] width 68 height 7
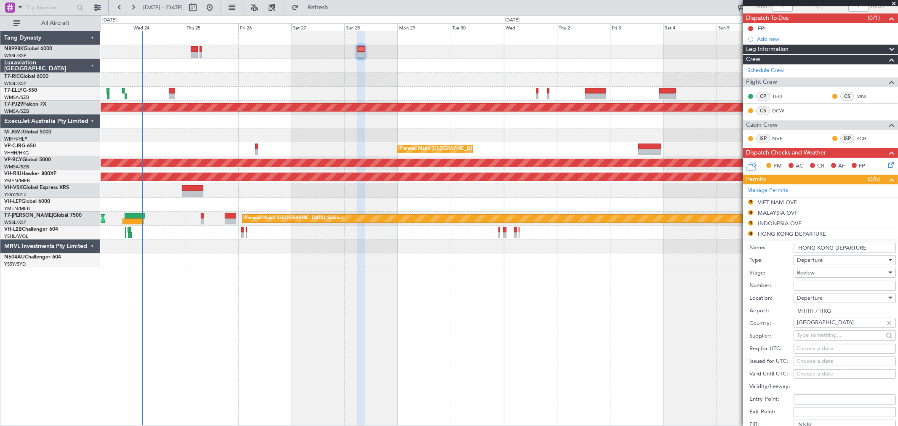
scroll to position [256, 0]
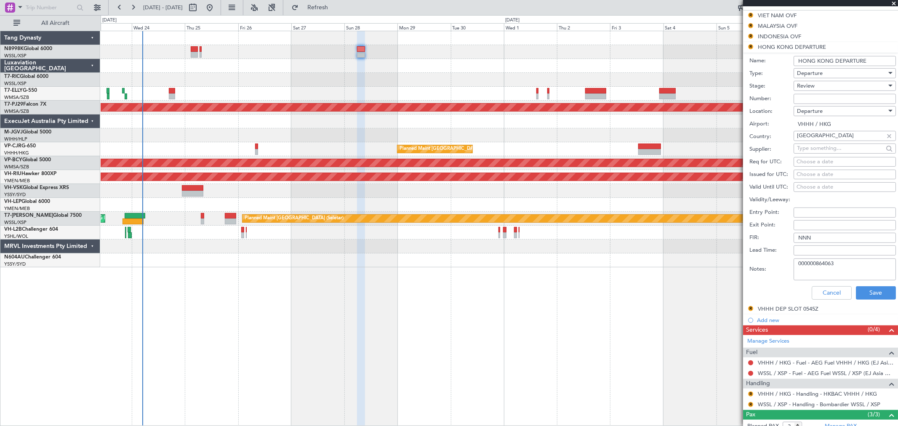
drag, startPoint x: 843, startPoint y: 263, endPoint x: 752, endPoint y: 264, distance: 91.0
click at [756, 264] on div "Notes: 000000864063" at bounding box center [823, 269] width 147 height 25
paste textarea "14"
type textarea "000000864143"
click at [872, 291] on button "Save" at bounding box center [876, 292] width 40 height 13
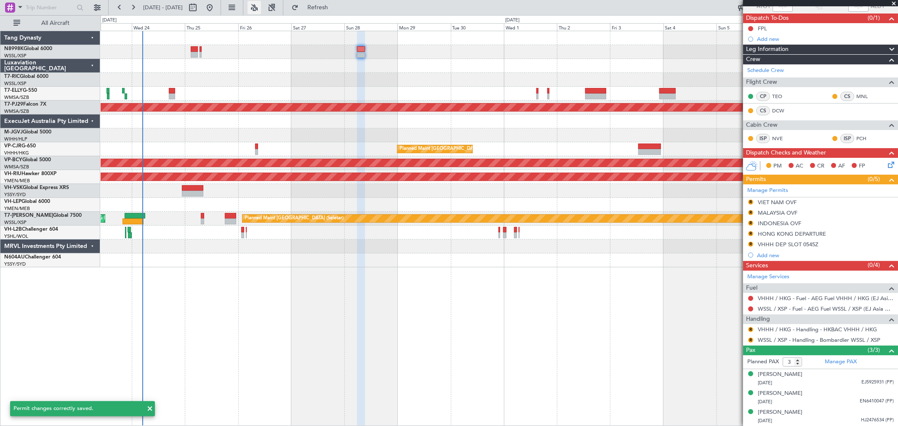
scroll to position [69, 0]
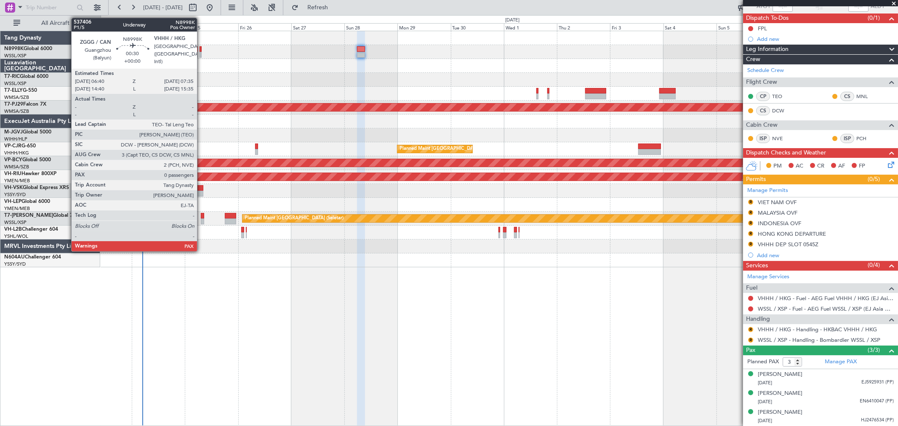
click at [201, 52] on div at bounding box center [201, 55] width 2 height 6
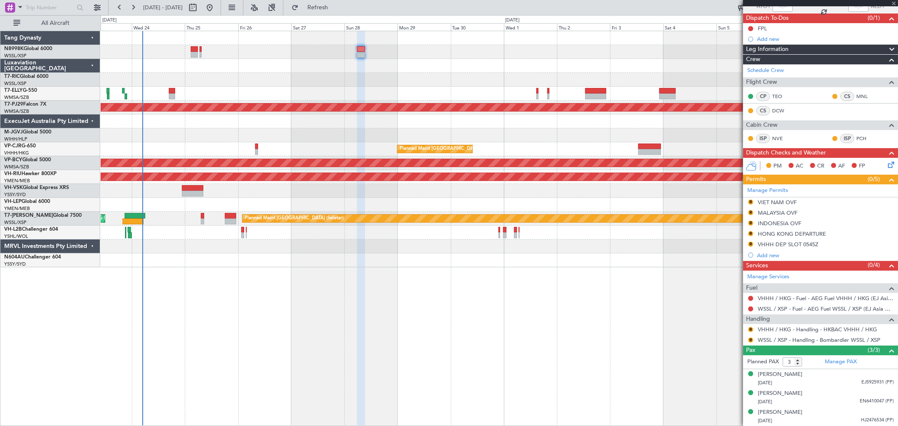
type input "0"
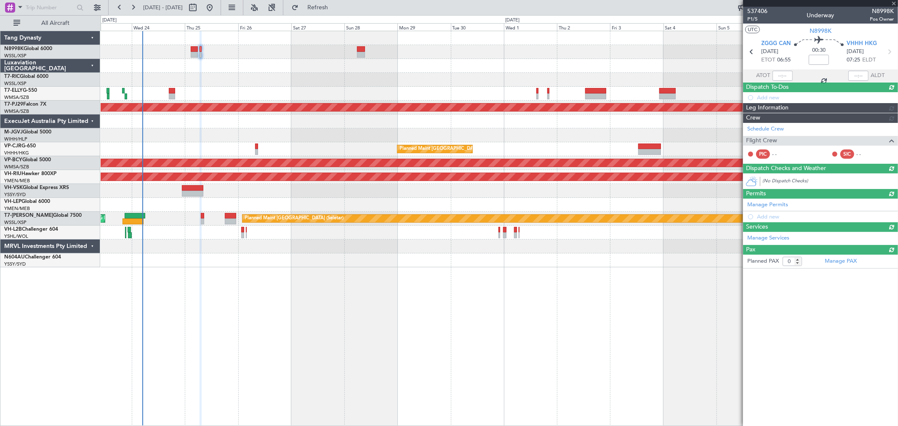
scroll to position [0, 0]
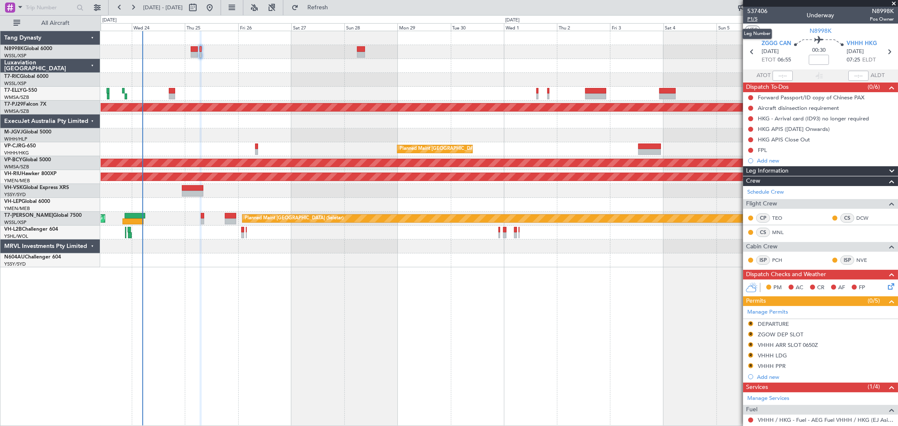
click at [749, 18] on span "P1/5" at bounding box center [757, 19] width 20 height 7
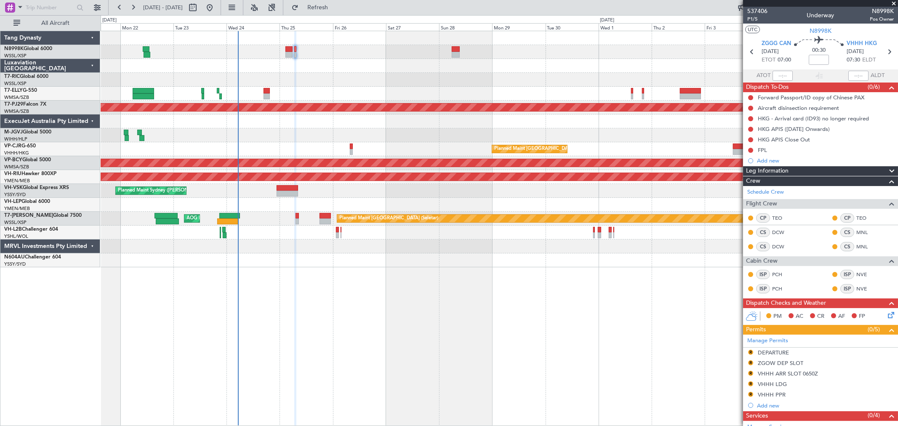
click at [323, 62] on div "Planned Maint [GEOGRAPHIC_DATA] ([GEOGRAPHIC_DATA] Intl) [PERSON_NAME] [GEOGRAP…" at bounding box center [499, 149] width 797 height 236
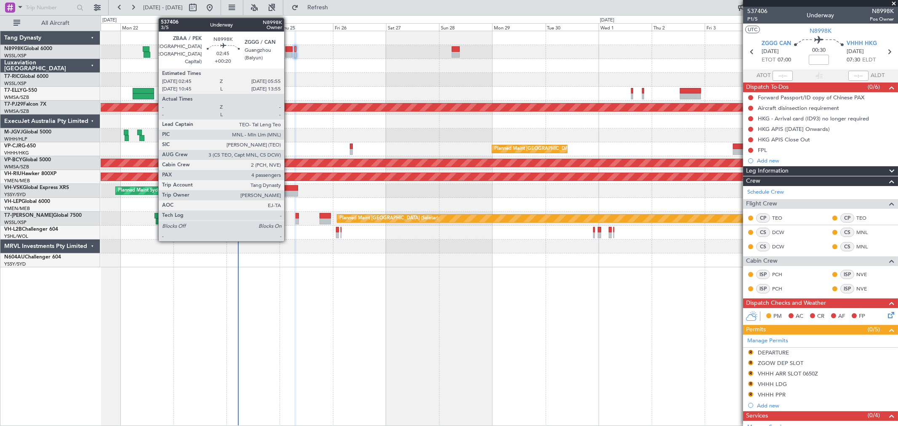
click at [288, 48] on div at bounding box center [289, 49] width 7 height 6
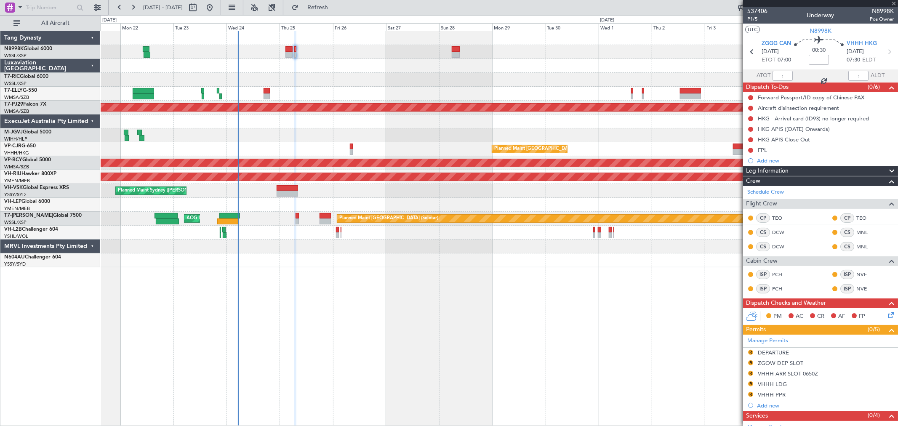
type input "+00:20"
type input "4"
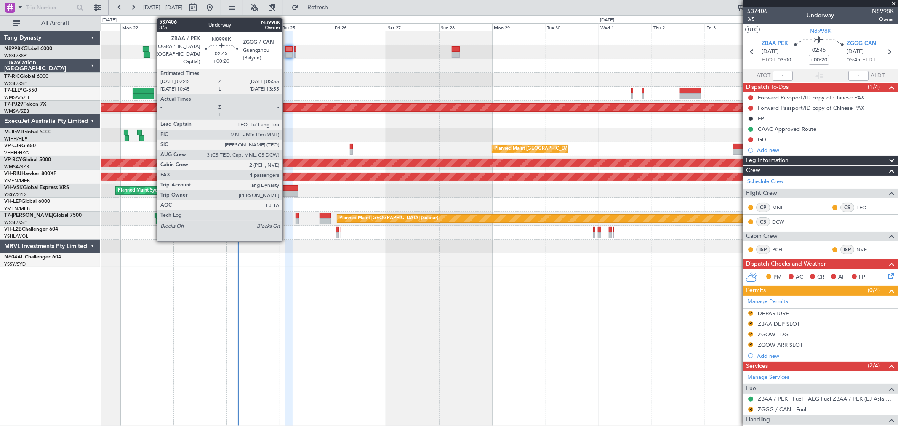
click at [287, 51] on div at bounding box center [289, 49] width 7 height 6
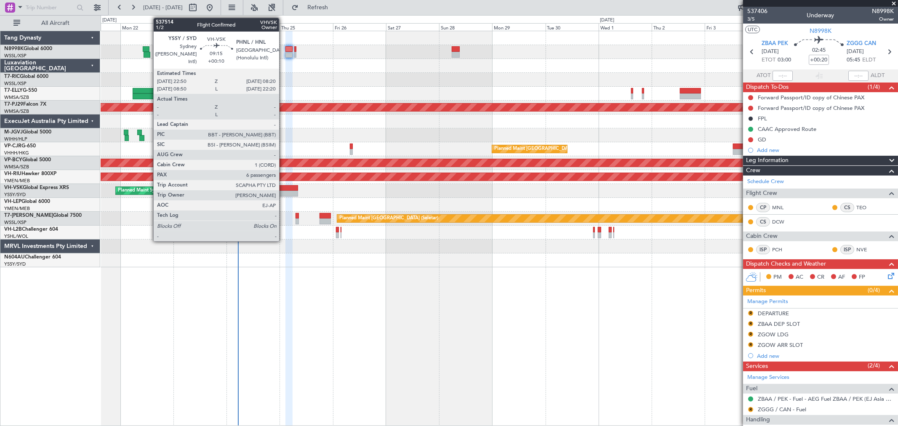
click at [283, 190] on div at bounding box center [287, 188] width 21 height 6
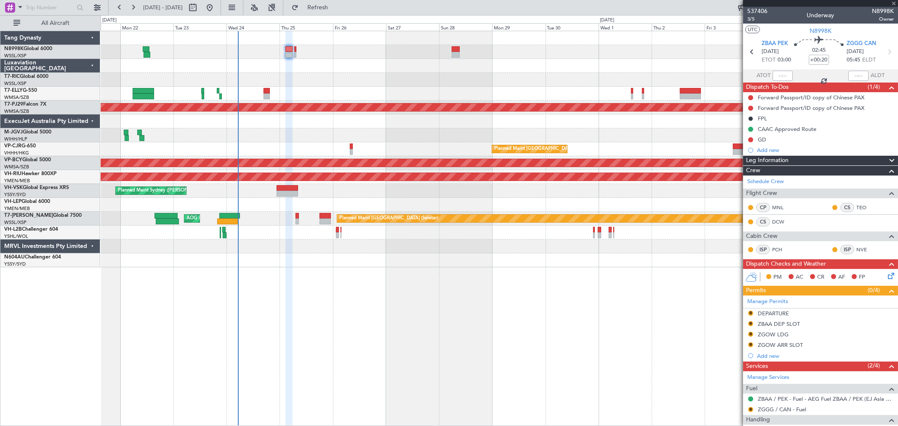
type input "+00:10"
type input "6"
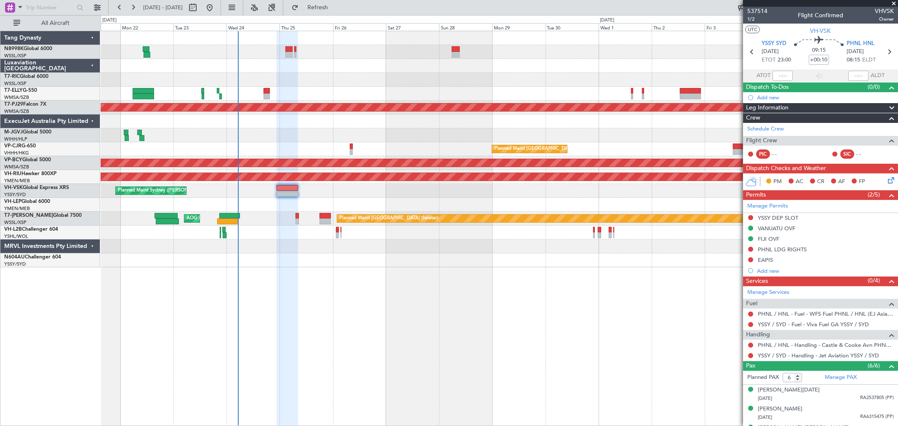
click at [234, 196] on div "[PERSON_NAME] [GEOGRAPHIC_DATA] (Dubai Intl) Planned Maint [GEOGRAPHIC_DATA] ([…" at bounding box center [499, 149] width 797 height 236
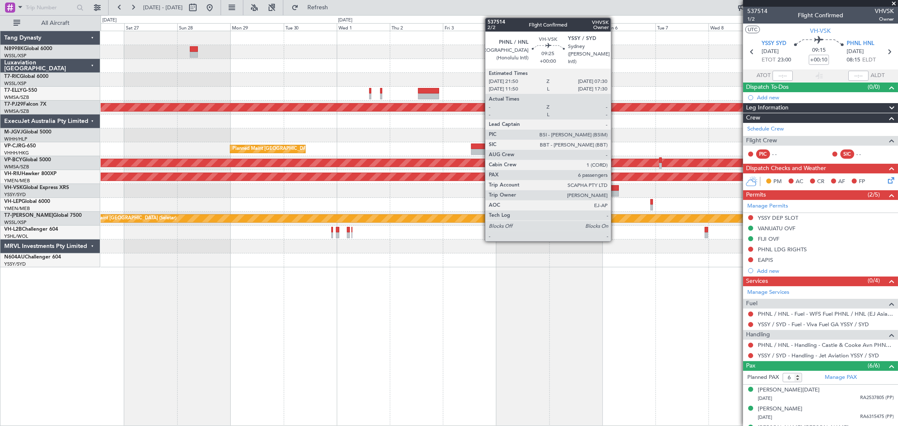
click at [611, 187] on div at bounding box center [608, 188] width 21 height 6
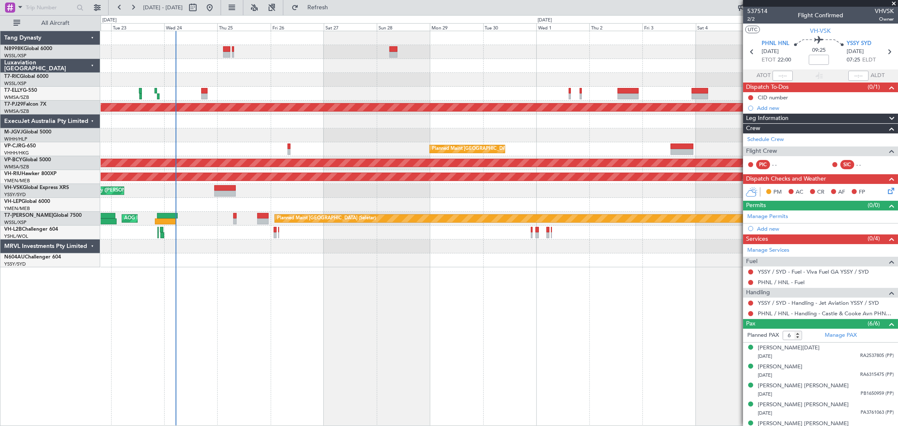
click at [566, 197] on div "[PERSON_NAME] [GEOGRAPHIC_DATA] (Dubai Intl) Planned Maint [GEOGRAPHIC_DATA] ([…" at bounding box center [499, 149] width 797 height 236
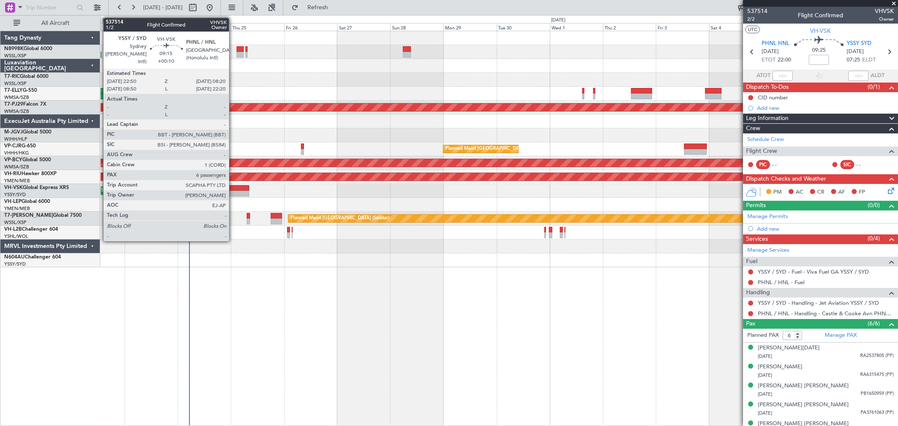
click at [233, 189] on div at bounding box center [238, 188] width 21 height 6
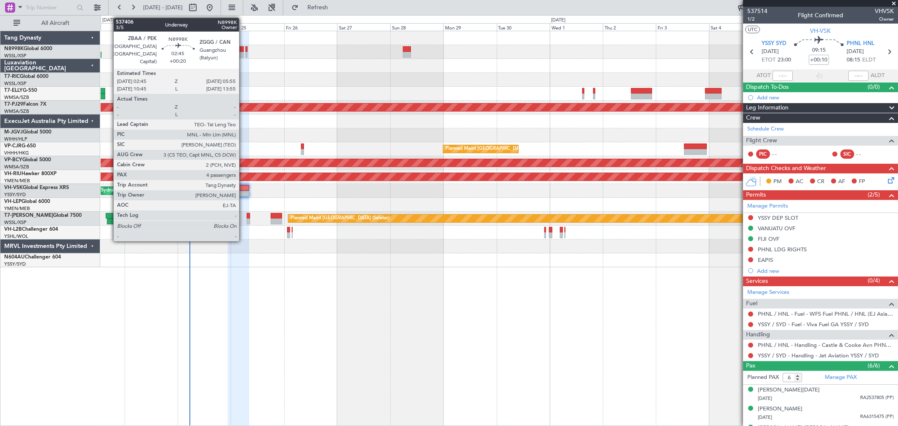
click at [243, 53] on div at bounding box center [240, 55] width 7 height 6
click at [242, 53] on div at bounding box center [240, 55] width 7 height 6
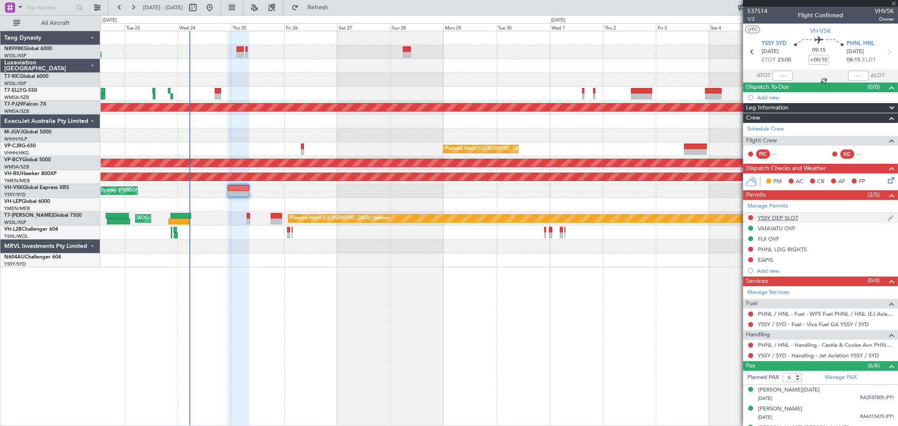
type input "+00:20"
type input "4"
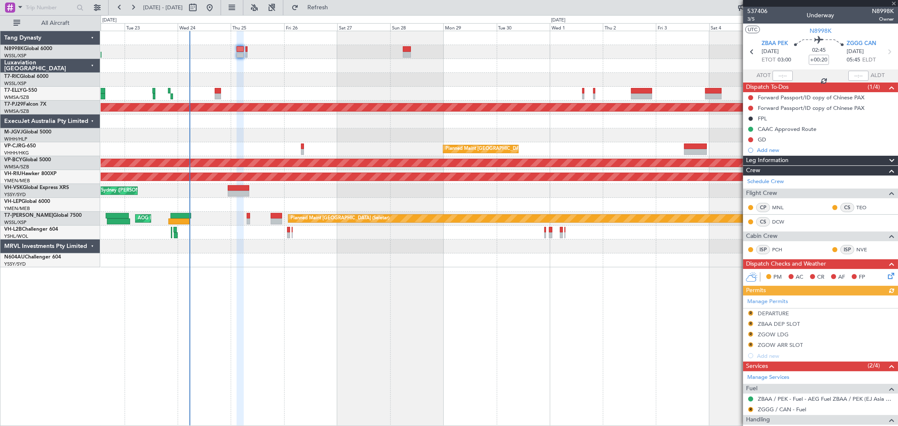
click at [752, 312] on div "Manage Permits R DEPARTURE R ZBAA DEP SLOT R ZGOW LDG R ZGOW ARR SLOT Add new" at bounding box center [820, 329] width 155 height 66
click at [750, 312] on button "R" at bounding box center [750, 313] width 5 height 5
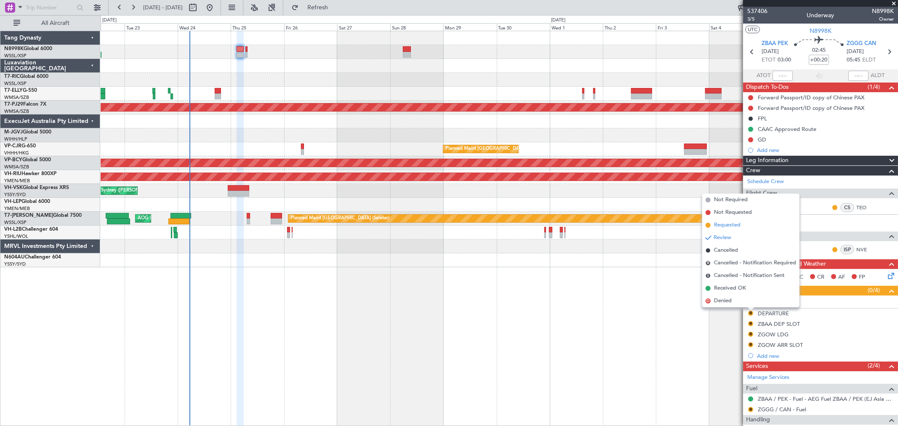
click at [733, 223] on span "Requested" at bounding box center [727, 225] width 27 height 8
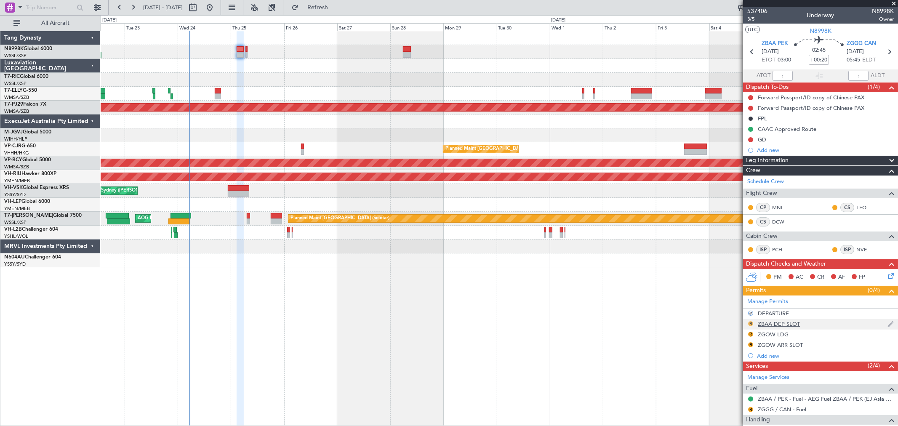
click at [749, 323] on button "R" at bounding box center [750, 323] width 5 height 5
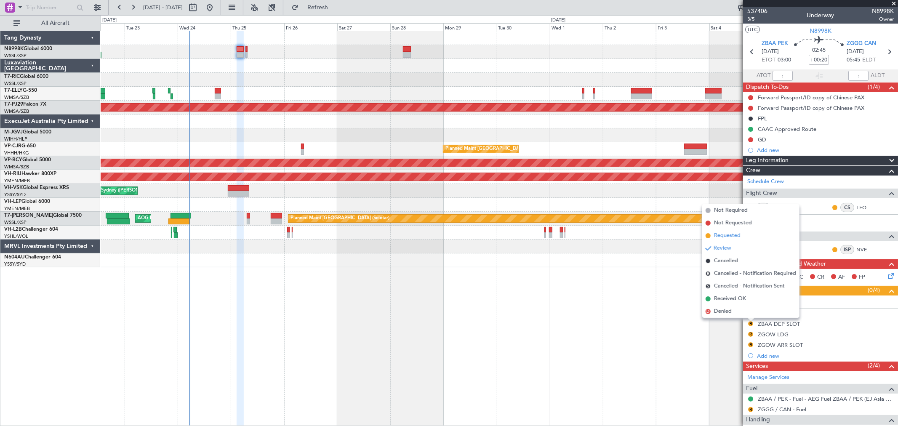
click at [733, 234] on span "Requested" at bounding box center [727, 236] width 27 height 8
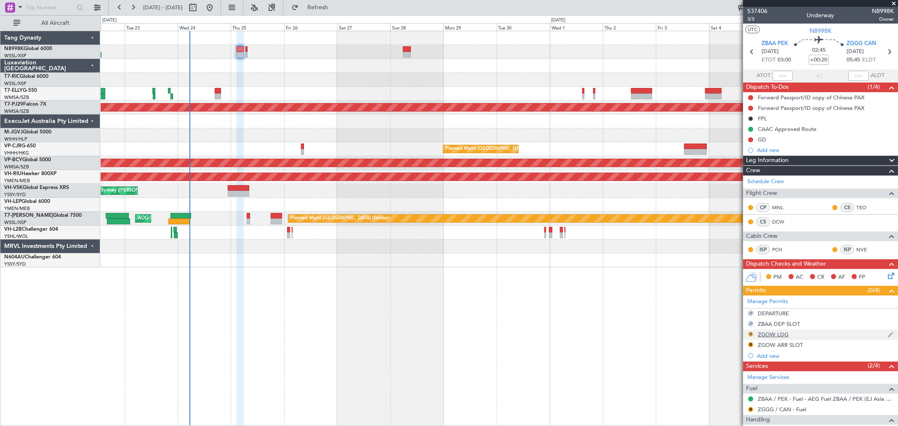
click at [749, 332] on button "R" at bounding box center [750, 334] width 5 height 5
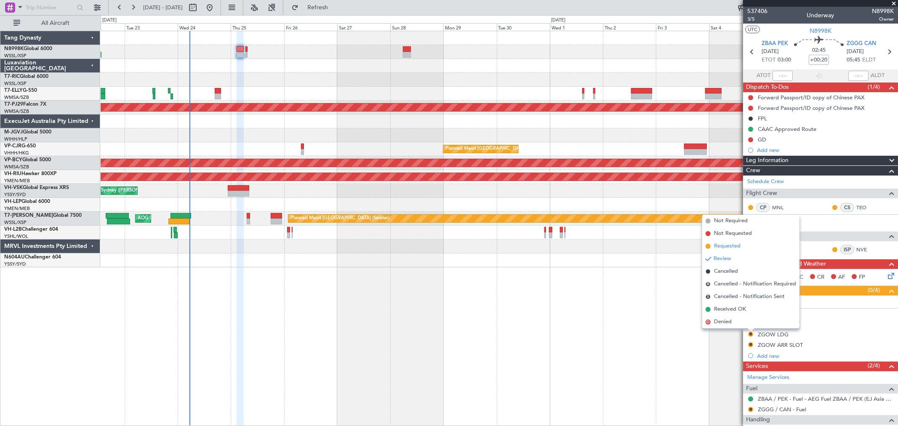
click at [735, 247] on span "Requested" at bounding box center [727, 246] width 27 height 8
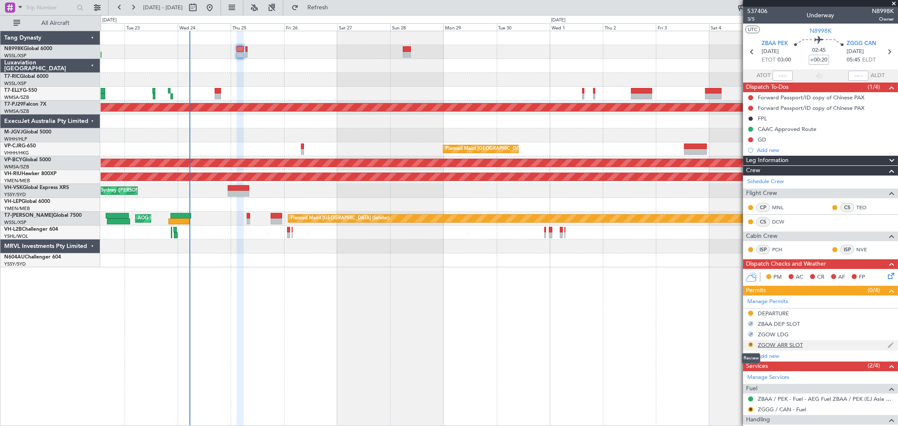
click at [752, 344] on button "R" at bounding box center [750, 344] width 5 height 5
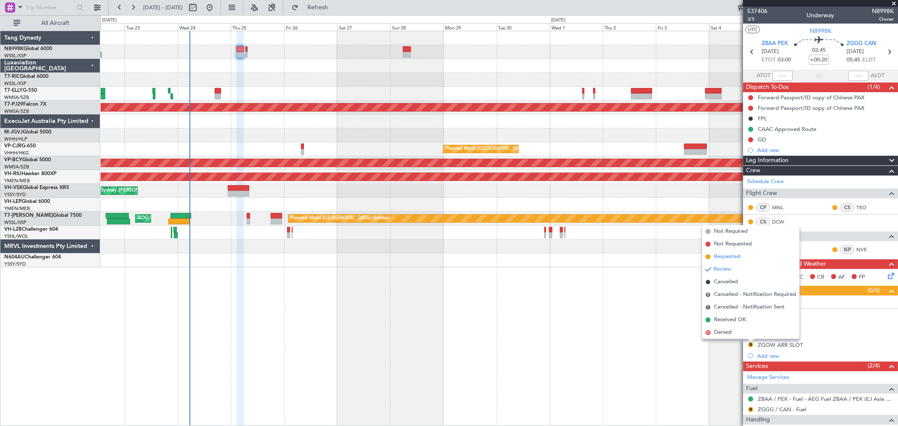
click at [743, 258] on li "Requested" at bounding box center [750, 257] width 97 height 13
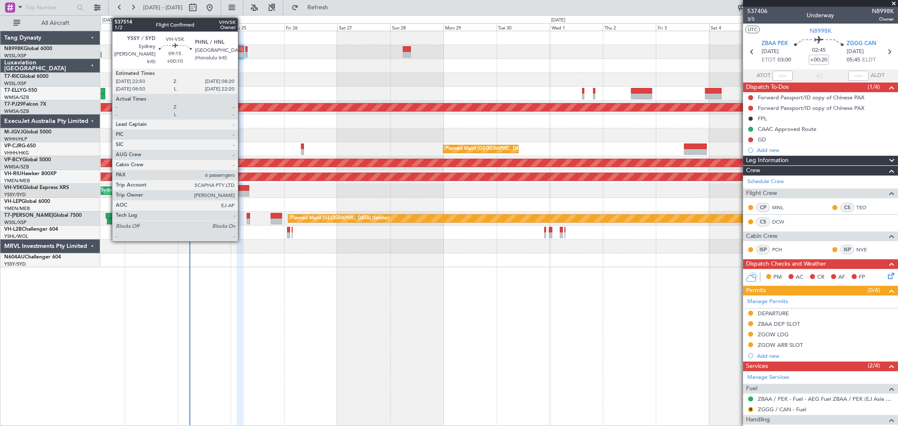
click at [242, 190] on div at bounding box center [238, 188] width 21 height 6
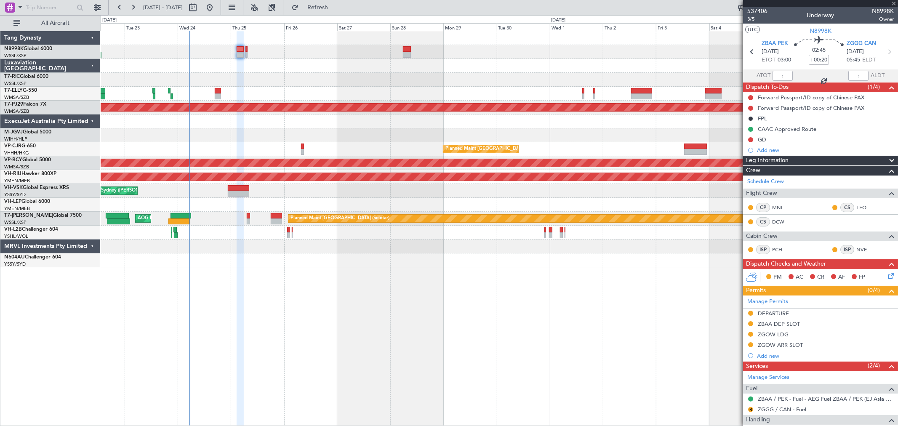
type input "+00:10"
type input "6"
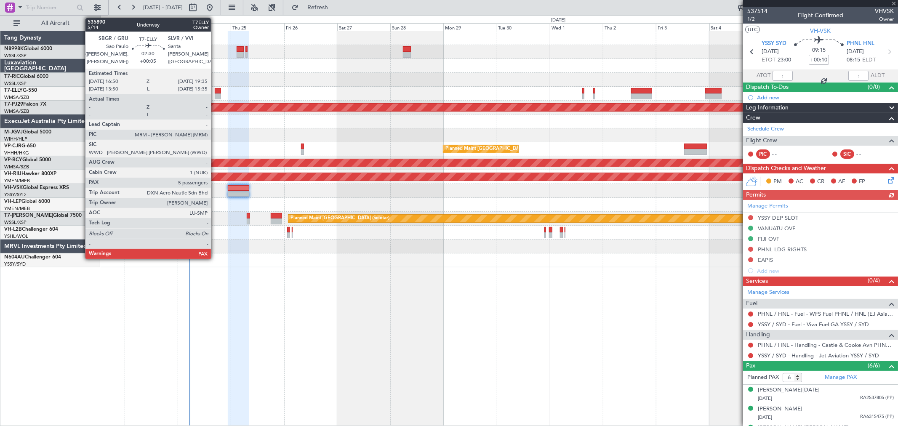
click at [215, 92] on div at bounding box center [218, 91] width 6 height 6
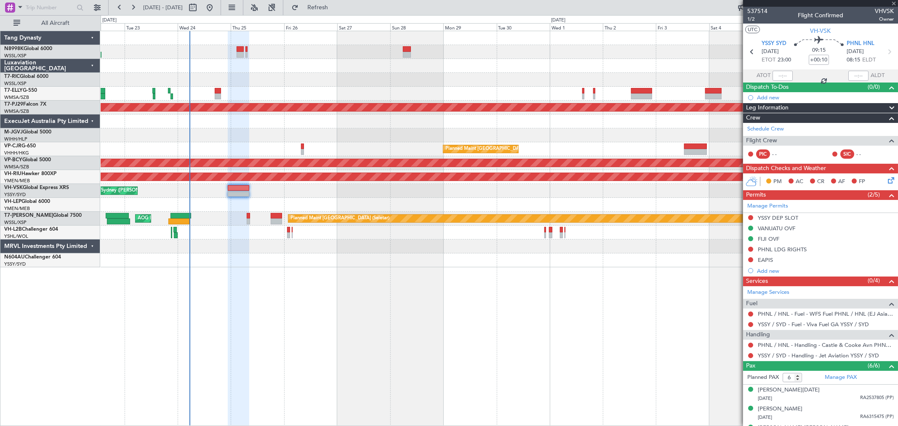
type input "+00:05"
type input "5"
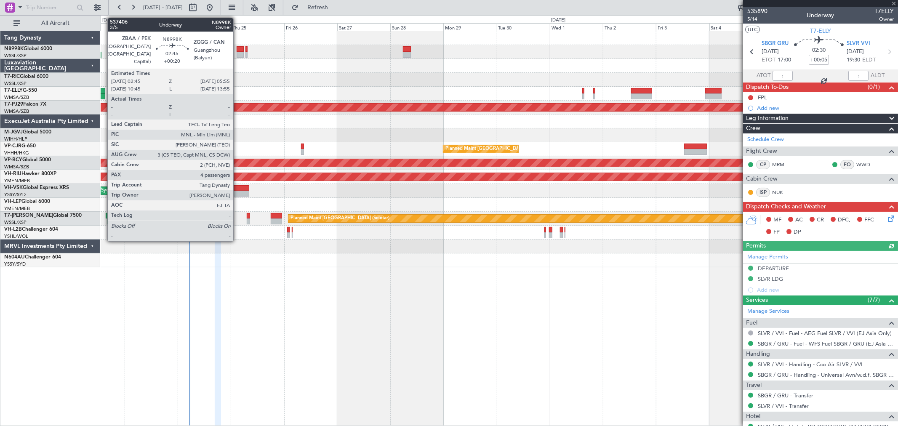
click at [238, 49] on div at bounding box center [240, 49] width 7 height 6
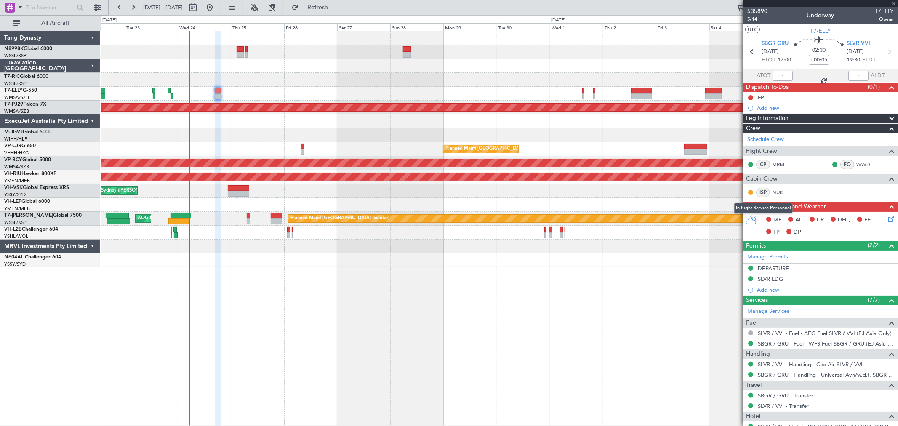
type input "+00:20"
type input "4"
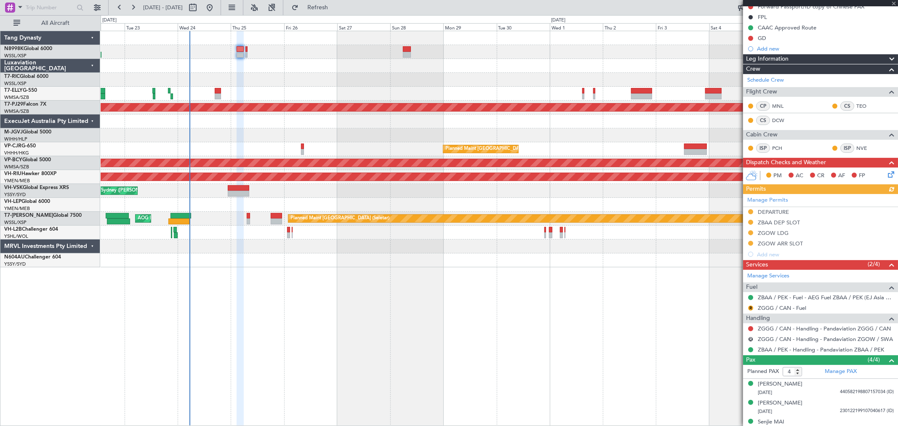
scroll to position [130, 0]
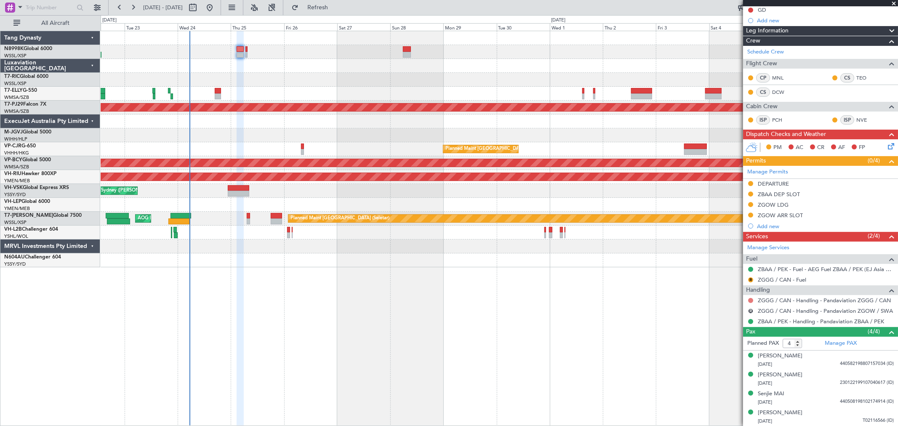
click at [752, 300] on button at bounding box center [750, 300] width 5 height 5
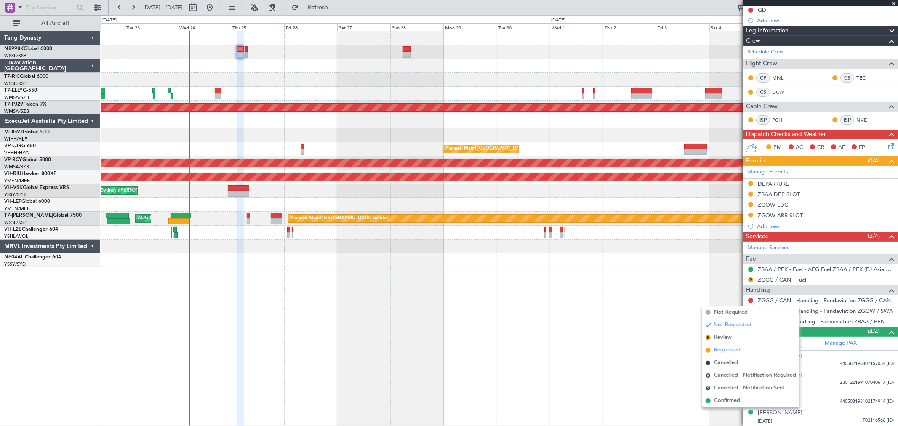
click at [718, 346] on span "Requested" at bounding box center [727, 350] width 27 height 8
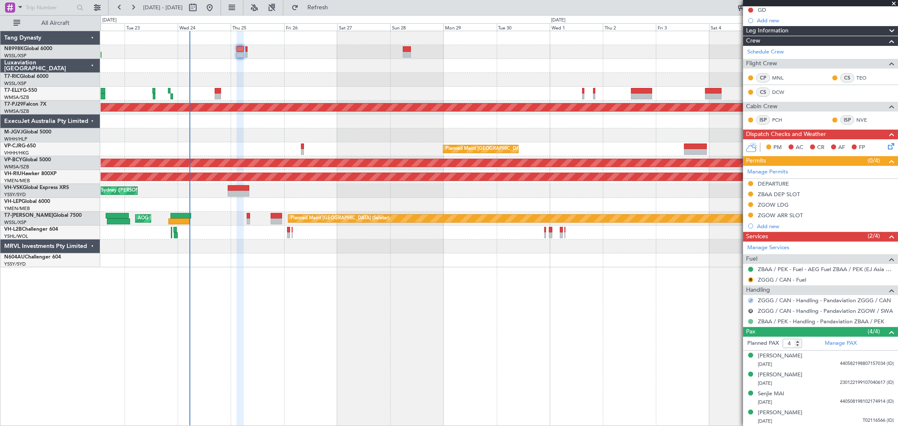
click at [750, 320] on button at bounding box center [750, 321] width 5 height 5
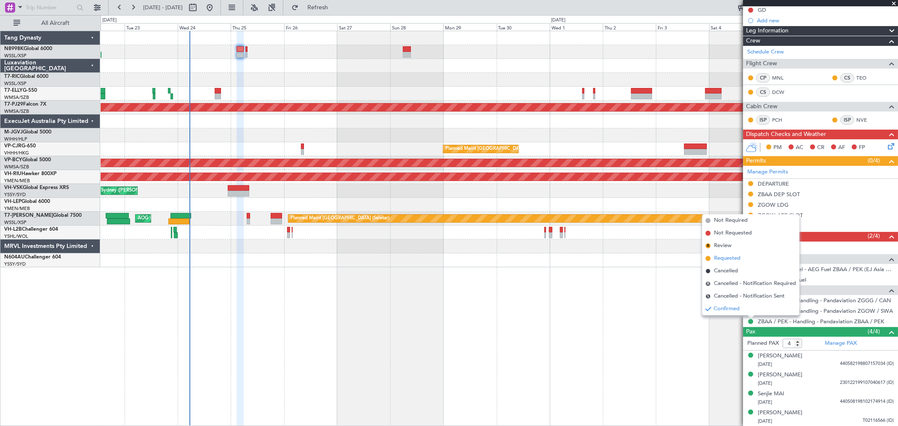
click at [733, 256] on span "Requested" at bounding box center [727, 258] width 27 height 8
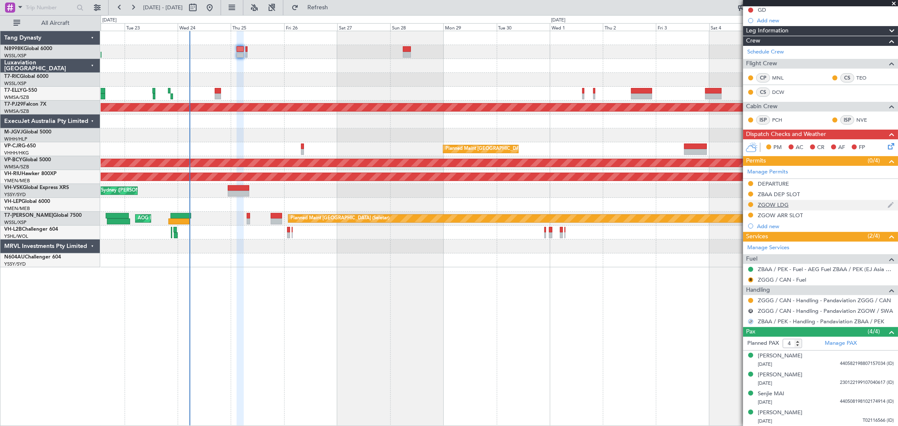
click at [776, 205] on div "ZGOW LDG" at bounding box center [773, 204] width 31 height 7
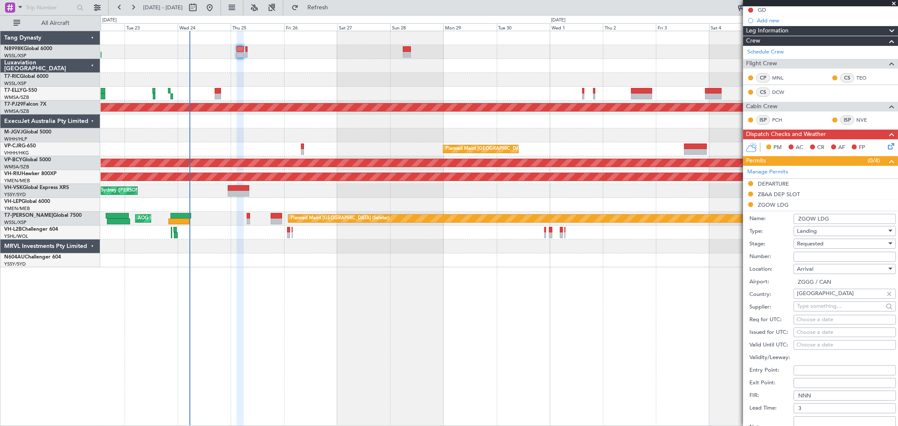
click at [816, 218] on input "ZGOW LDG" at bounding box center [845, 219] width 102 height 10
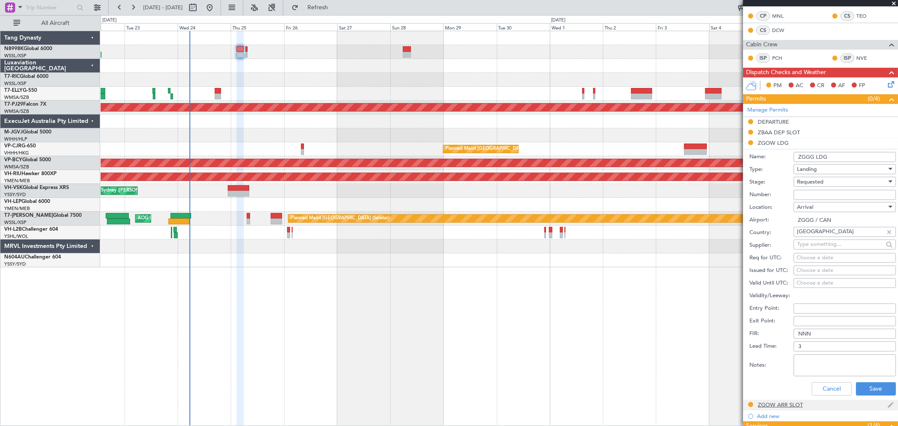
scroll to position [270, 0]
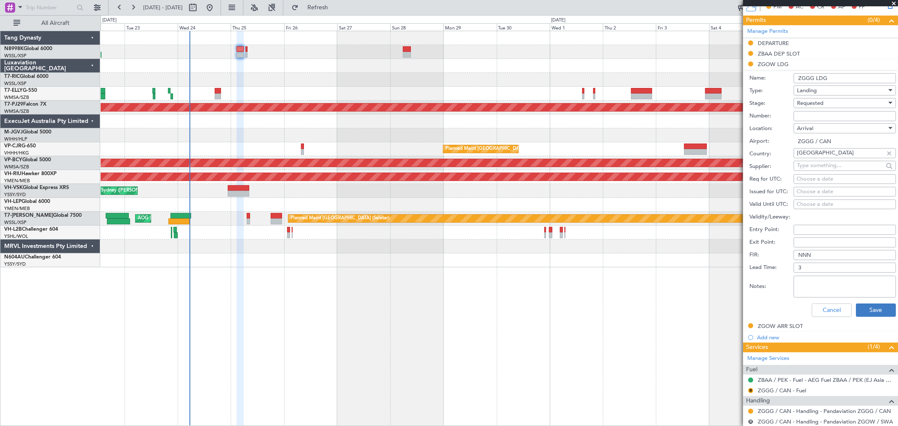
type input "ZGGG LDG"
click at [861, 305] on button "Save" at bounding box center [876, 310] width 40 height 13
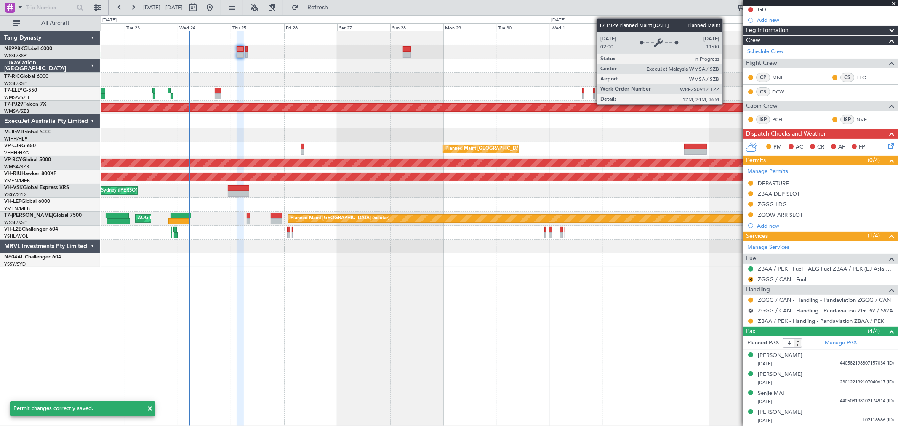
scroll to position [130, 0]
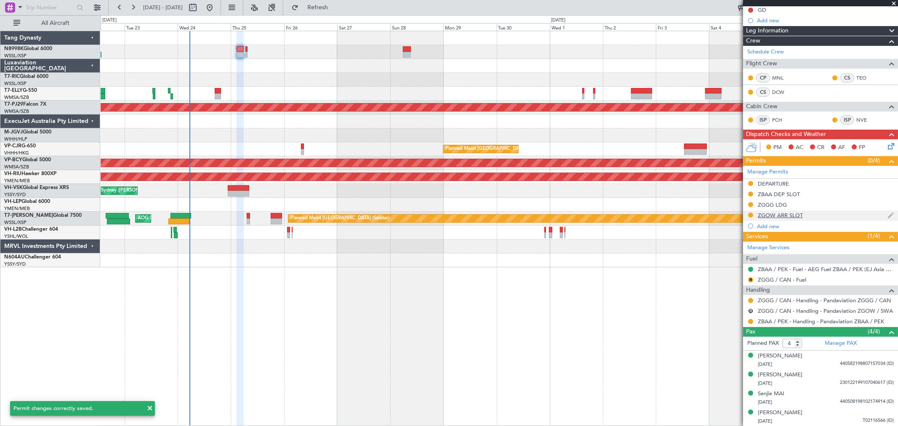
click at [772, 216] on div "ZGOW ARR SLOT" at bounding box center [780, 215] width 45 height 7
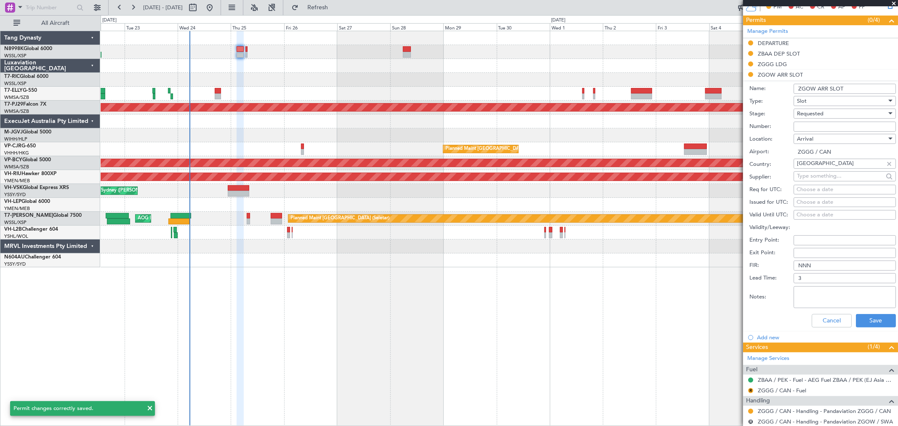
drag, startPoint x: 816, startPoint y: 86, endPoint x: 822, endPoint y: 85, distance: 5.5
click at [816, 86] on input "ZGOW ARR SLOT" at bounding box center [845, 89] width 102 height 10
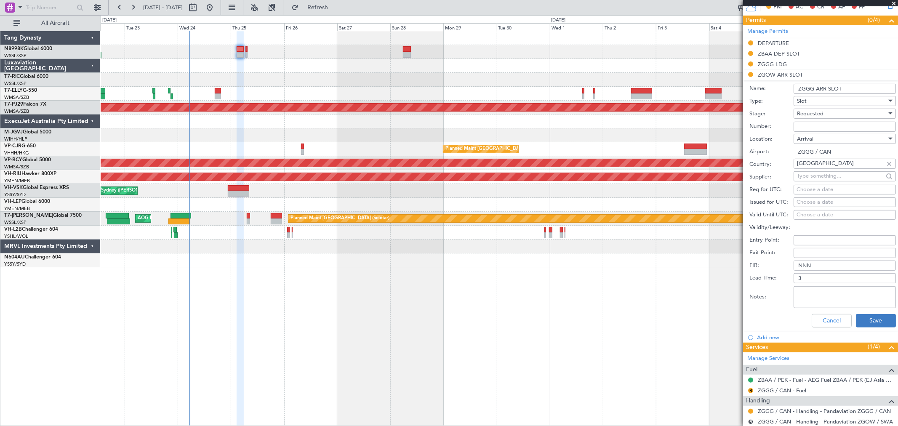
type input "ZGGG ARR SLOT"
click at [874, 323] on button "Save" at bounding box center [876, 320] width 40 height 13
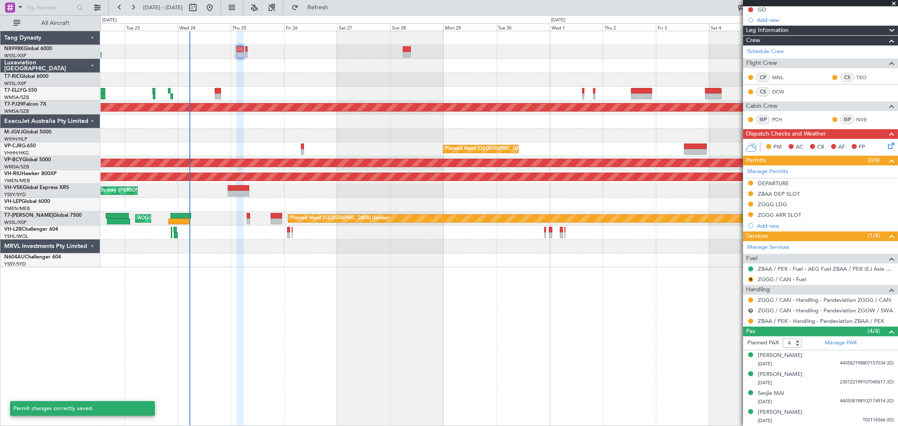
scroll to position [130, 0]
